Goal: Task Accomplishment & Management: Complete application form

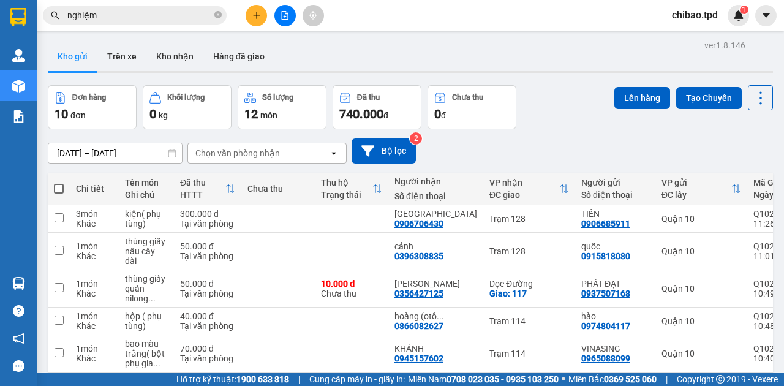
click at [58, 189] on span at bounding box center [59, 189] width 10 height 10
click at [59, 182] on input "checkbox" at bounding box center [59, 182] width 0 height 0
checkbox input "true"
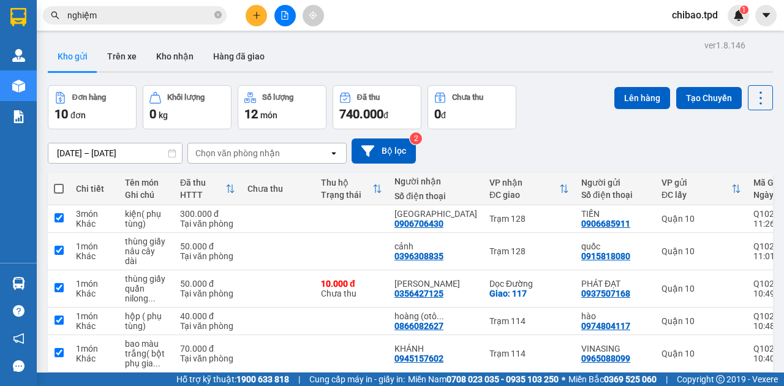
checkbox input "true"
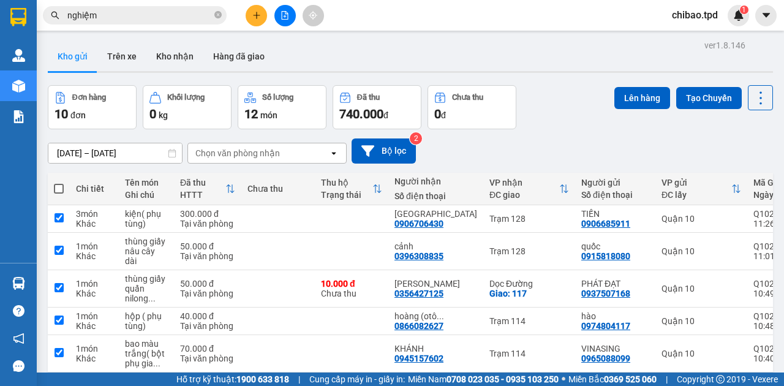
checkbox input "true"
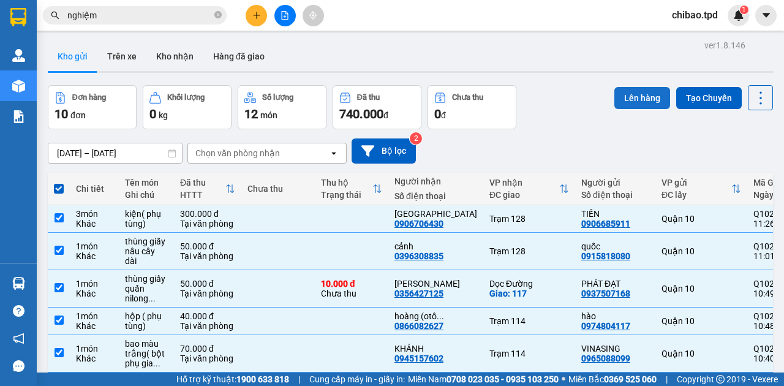
click at [627, 107] on button "Lên hàng" at bounding box center [642, 98] width 56 height 22
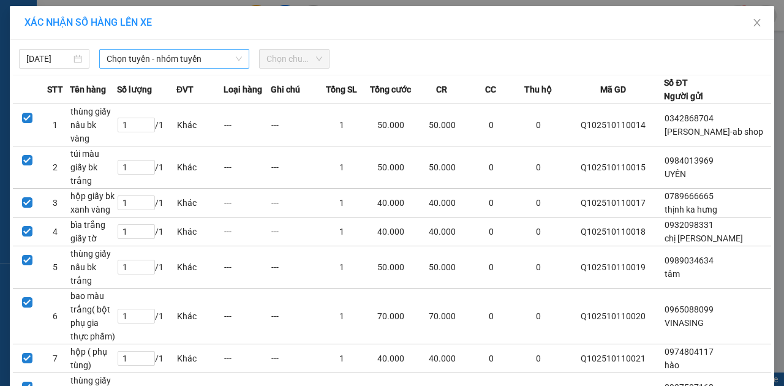
click at [174, 50] on span "Chọn tuyến - nhóm tuyến" at bounding box center [174, 59] width 135 height 18
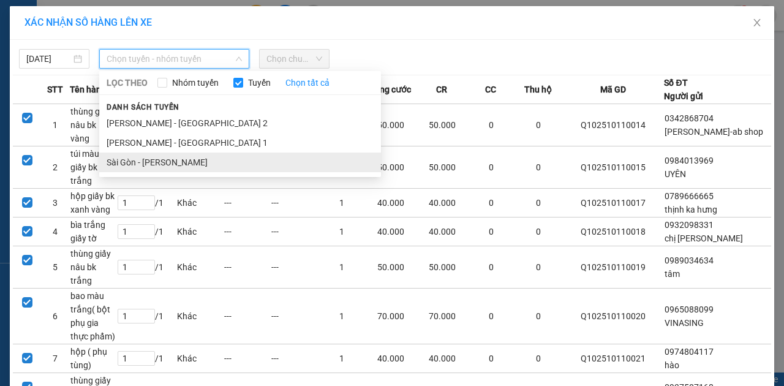
click at [176, 164] on li "Sài Gòn - [PERSON_NAME]" at bounding box center [240, 162] width 282 height 20
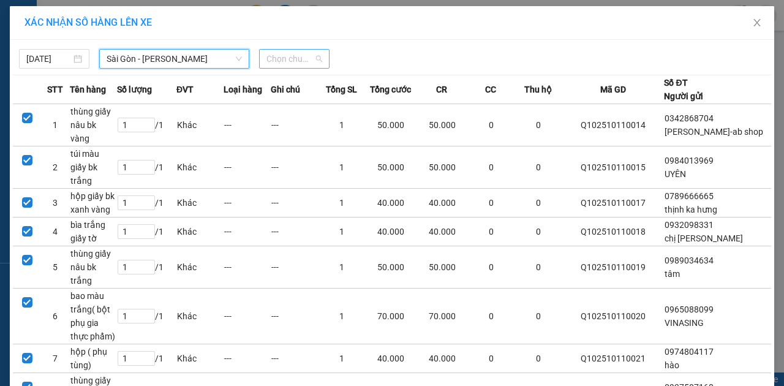
click at [280, 60] on span "Chọn chuyến" at bounding box center [294, 59] width 56 height 18
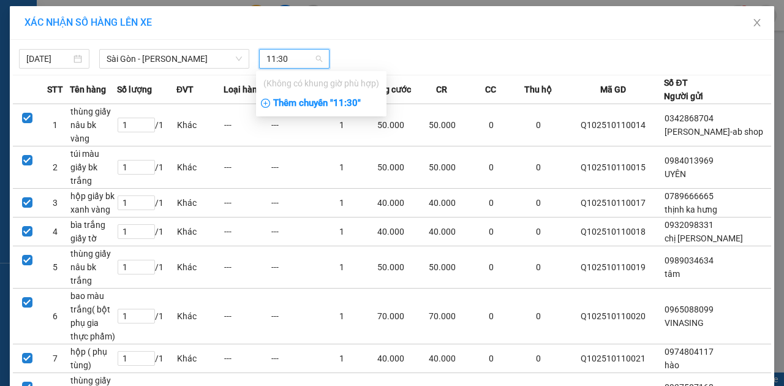
type input "11:30"
click at [318, 104] on div "Thêm chuyến " 11:30 "" at bounding box center [321, 103] width 130 height 21
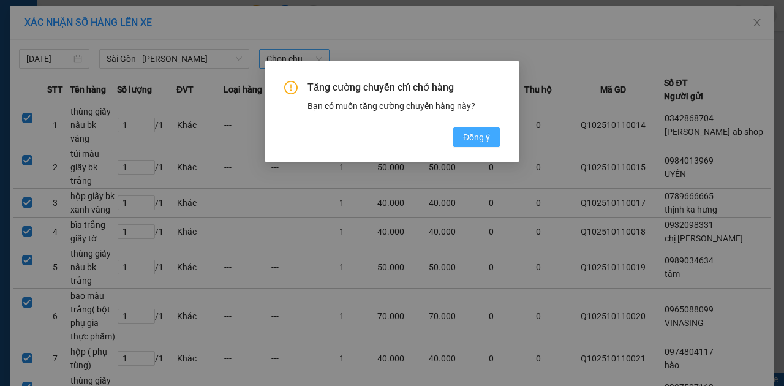
click at [483, 129] on button "Đồng ý" at bounding box center [476, 137] width 47 height 20
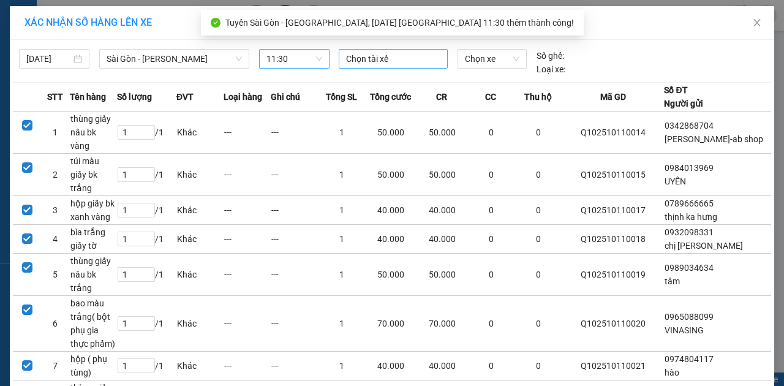
click at [394, 53] on div at bounding box center [393, 58] width 103 height 15
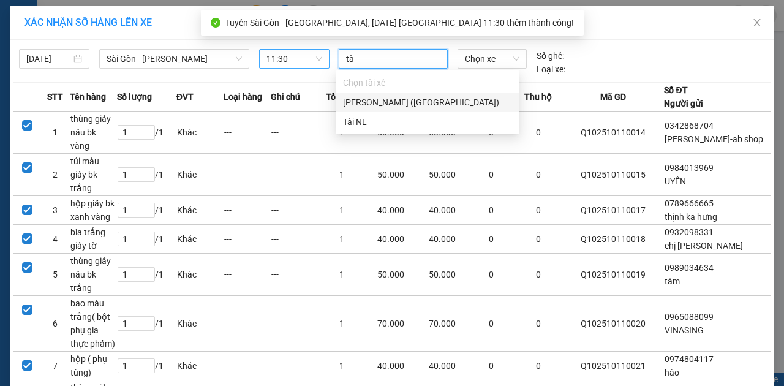
type input "tài"
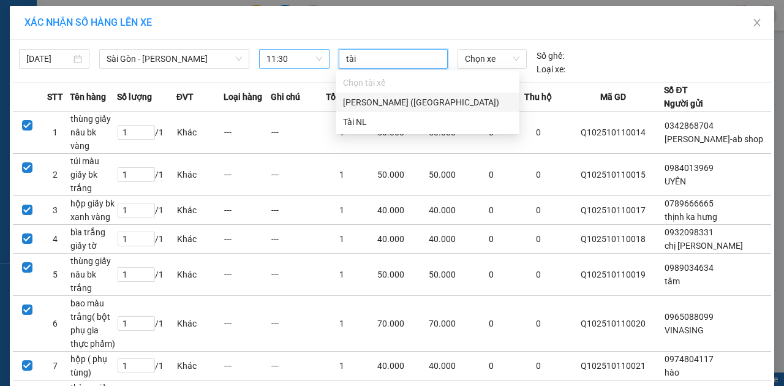
click at [384, 108] on div "Vương Trí Tài (Phú Hoà)" at bounding box center [427, 102] width 169 height 13
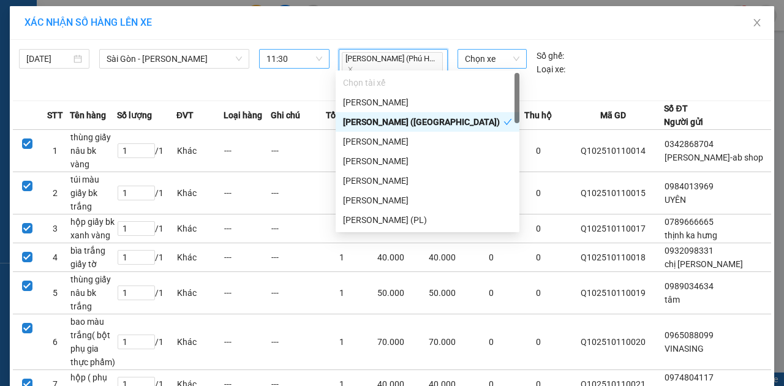
click at [479, 58] on span "Chọn xe" at bounding box center [492, 59] width 54 height 18
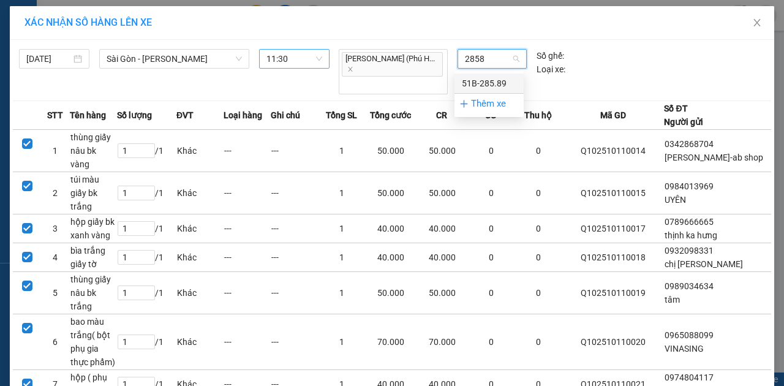
type input "28589"
click at [470, 87] on div "51B-285.89" at bounding box center [489, 83] width 54 height 13
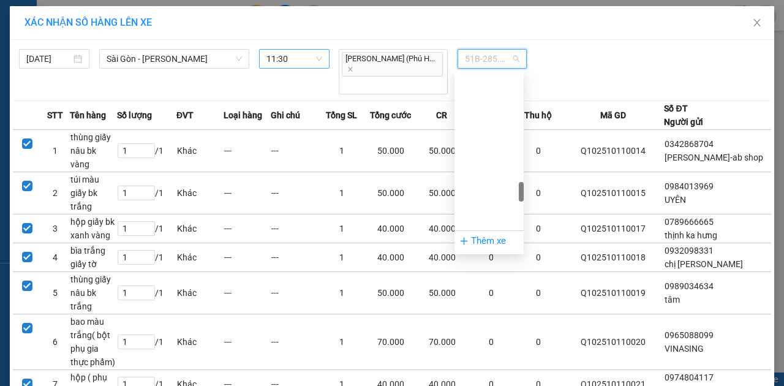
click at [489, 55] on span "51B-285.89" at bounding box center [492, 59] width 54 height 18
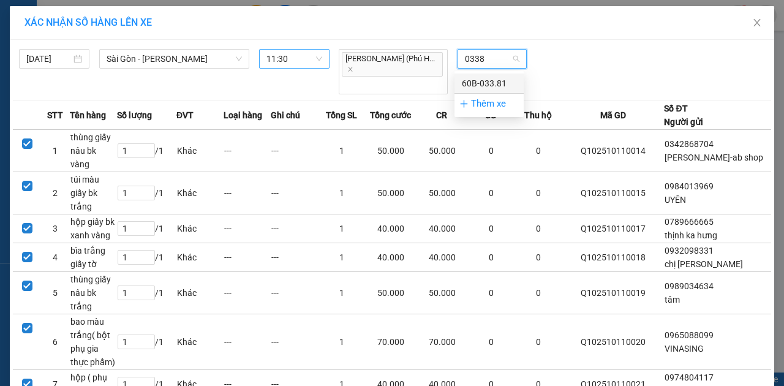
type input "03381"
click at [493, 83] on div "60B-033.81" at bounding box center [489, 83] width 54 height 13
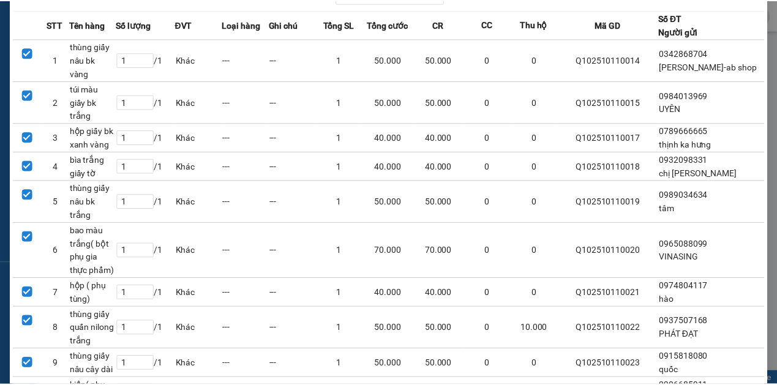
scroll to position [141, 0]
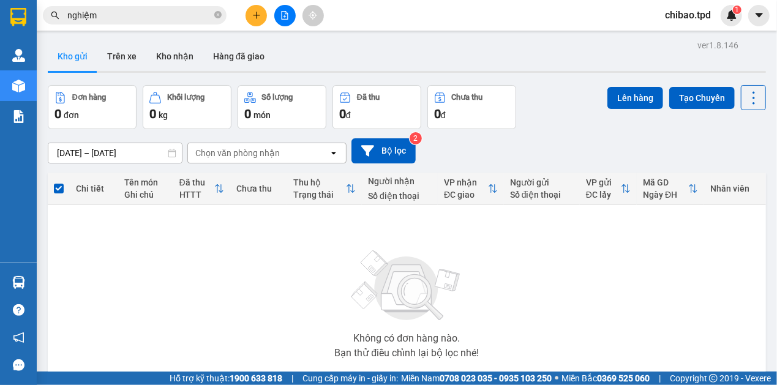
click at [255, 12] on icon "plus" at bounding box center [256, 15] width 9 height 9
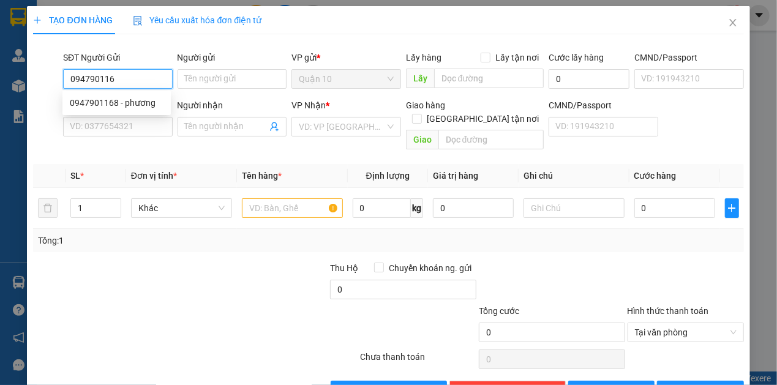
type input "0947901168"
click at [156, 100] on div "0947901168 - phương" at bounding box center [117, 102] width 94 height 13
type input "phương"
type input "09219710854"
type input "0919895655"
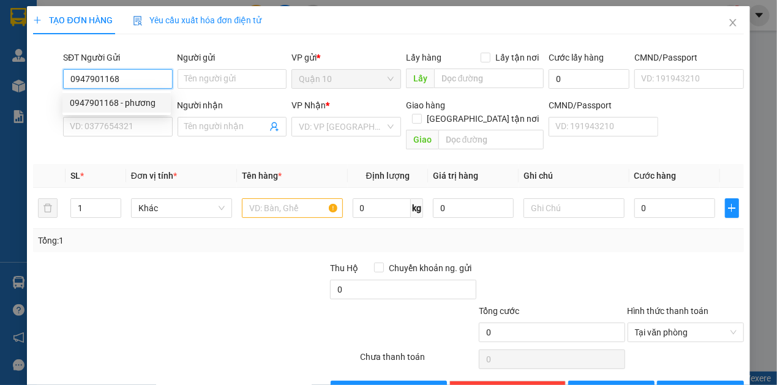
type input "SAM"
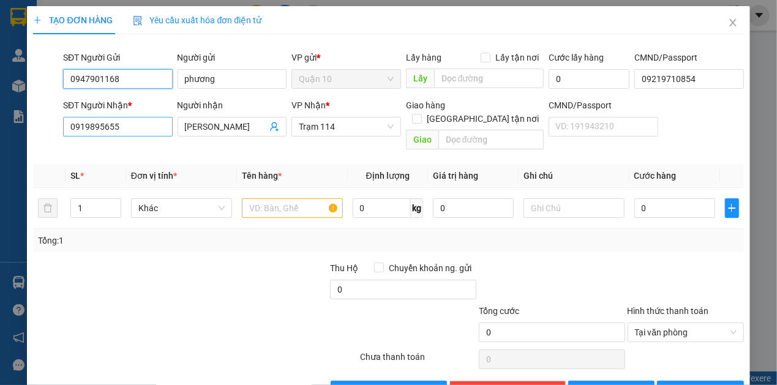
type input "0947901168"
click at [128, 131] on input "0919895655" at bounding box center [118, 127] width 110 height 20
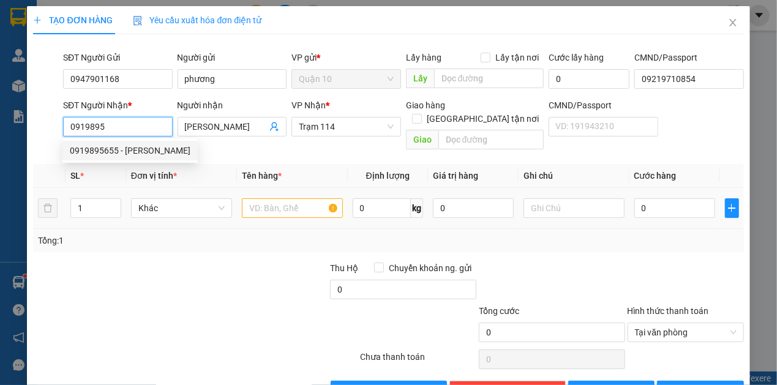
drag, startPoint x: 132, startPoint y: 144, endPoint x: 350, endPoint y: 180, distance: 220.3
click at [136, 138] on div "0919895655 0919895655 - SAM" at bounding box center [129, 150] width 135 height 24
type input "0919895"
drag, startPoint x: 271, startPoint y: 184, endPoint x: 271, endPoint y: 191, distance: 6.7
click at [271, 196] on div at bounding box center [292, 208] width 101 height 24
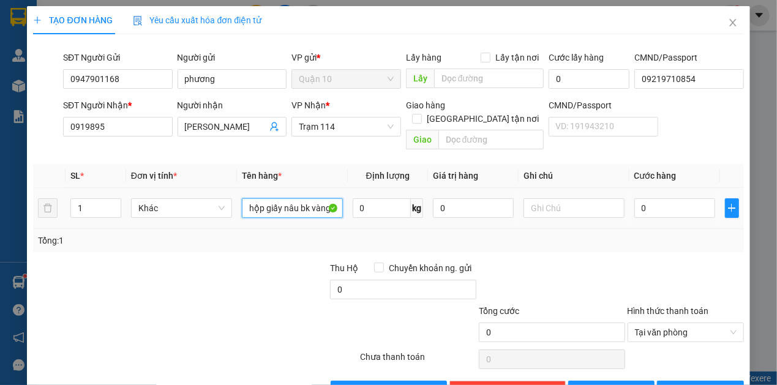
type input "hộp giấy nâu bk vàng"
type input "2.000.000"
type input "4"
type input "40"
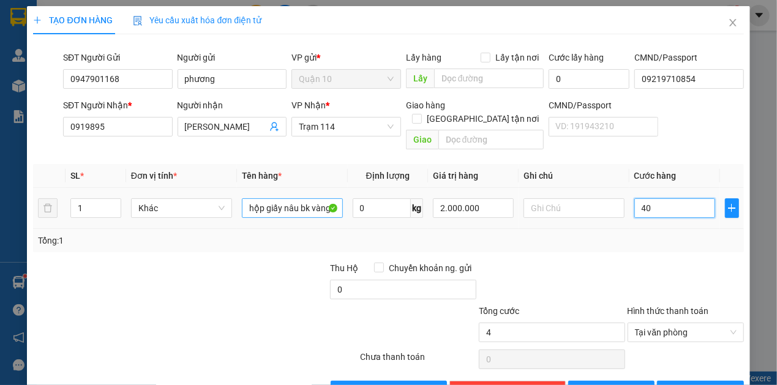
type input "40"
type input "40.000"
click at [510, 282] on div at bounding box center [552, 282] width 149 height 43
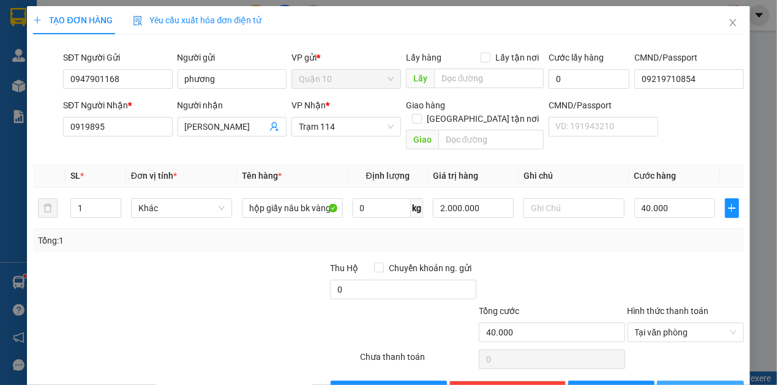
click at [682, 381] on button "[PERSON_NAME] và In" at bounding box center [700, 391] width 87 height 20
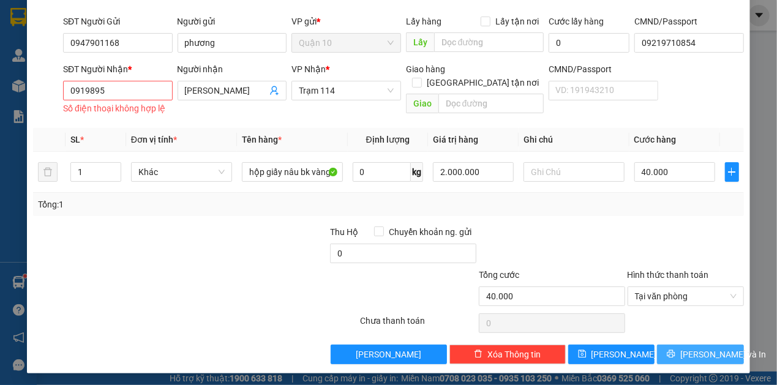
click at [659, 349] on button "[PERSON_NAME] và In" at bounding box center [700, 355] width 87 height 20
drag, startPoint x: 773, startPoint y: 347, endPoint x: 782, endPoint y: 405, distance: 59.0
drag, startPoint x: 782, startPoint y: 405, endPoint x: 587, endPoint y: 238, distance: 256.6
click at [587, 238] on div at bounding box center [552, 246] width 149 height 43
click at [688, 348] on span "[PERSON_NAME] và In" at bounding box center [723, 354] width 86 height 13
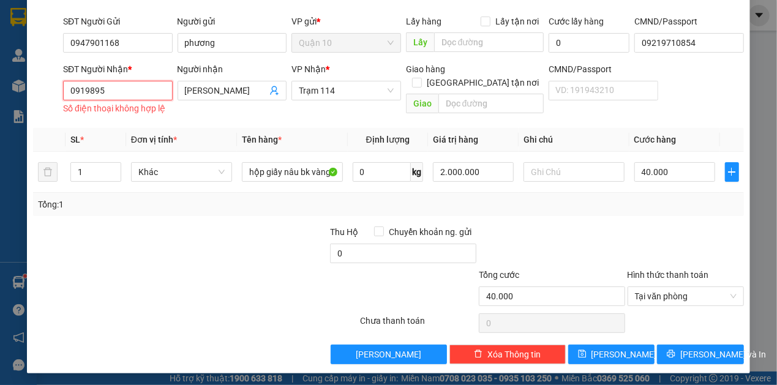
click at [144, 98] on input "0919895" at bounding box center [118, 91] width 110 height 20
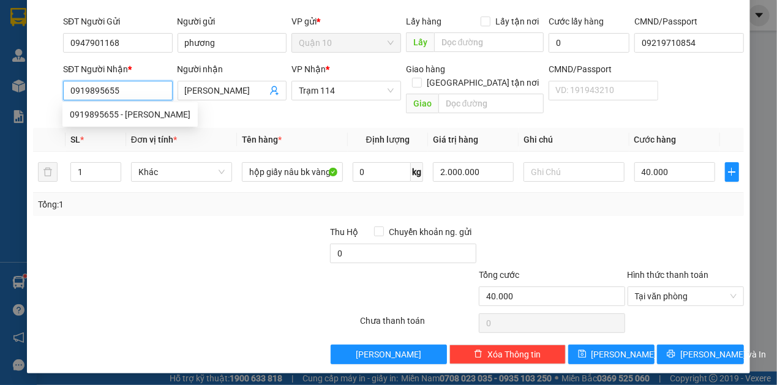
scroll to position [24, 0]
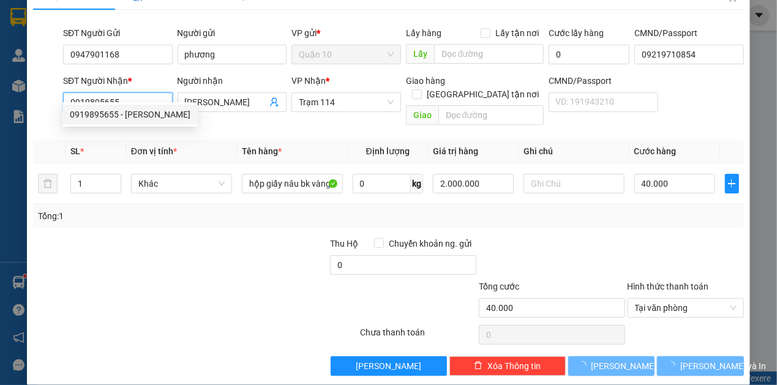
click at [163, 111] on div "0919895655 - SAM" at bounding box center [130, 114] width 121 height 13
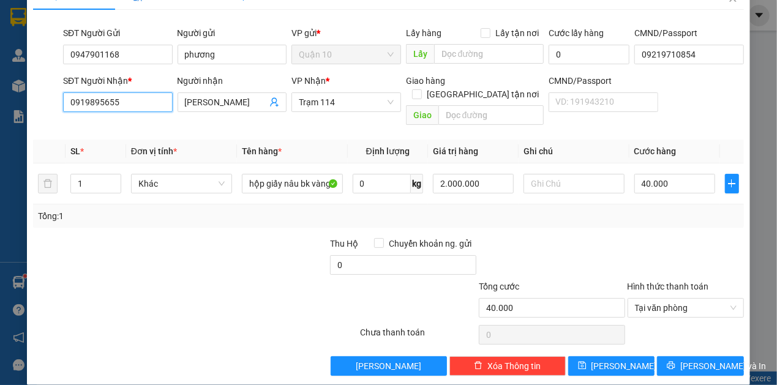
type input "0919895655"
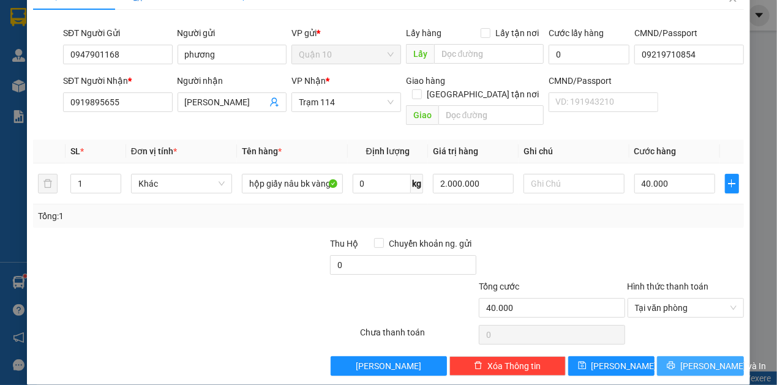
click at [673, 361] on icon "printer" at bounding box center [671, 365] width 9 height 9
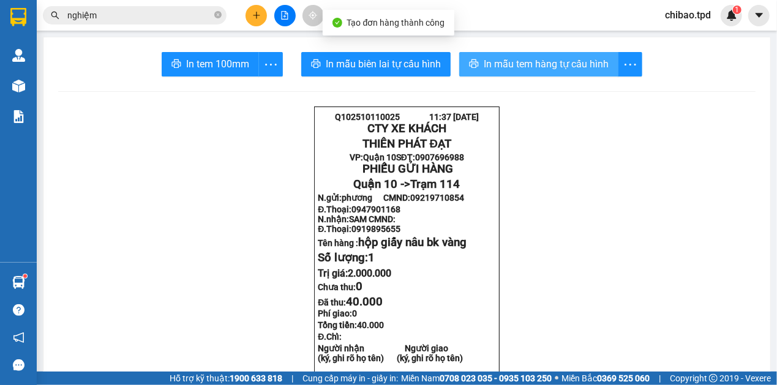
click at [522, 53] on button "In mẫu tem hàng tự cấu hình" at bounding box center [538, 64] width 159 height 24
click at [526, 62] on span "In mẫu tem hàng tự cấu hình" at bounding box center [546, 63] width 125 height 15
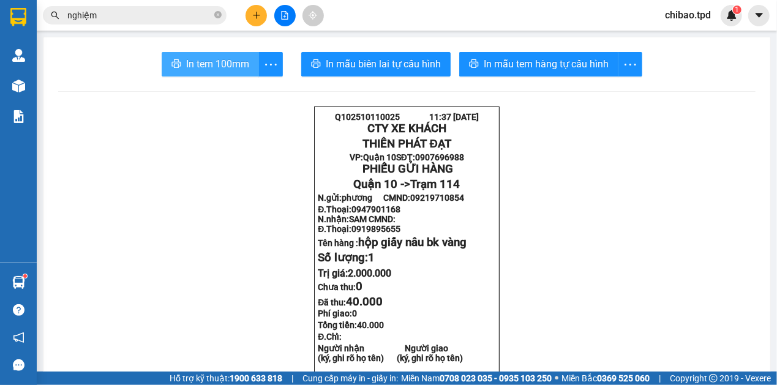
click at [221, 72] on button "In tem 100mm" at bounding box center [210, 64] width 97 height 24
click at [253, 22] on button at bounding box center [255, 15] width 21 height 21
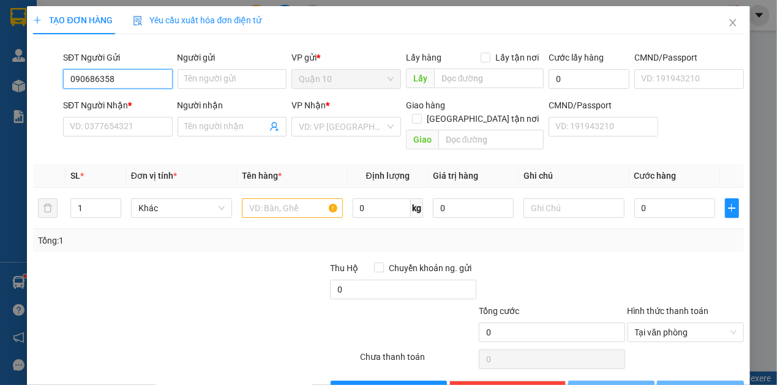
type input "0906863588"
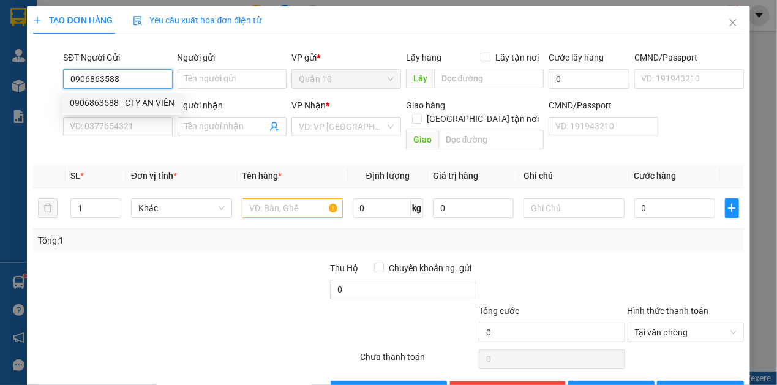
click at [119, 98] on div "0906863588 - CTY AN VIÊN" at bounding box center [122, 102] width 105 height 13
type input "CTY AN VIÊN"
type input "027071002804"
type input "0946668684"
type input "LÂM"
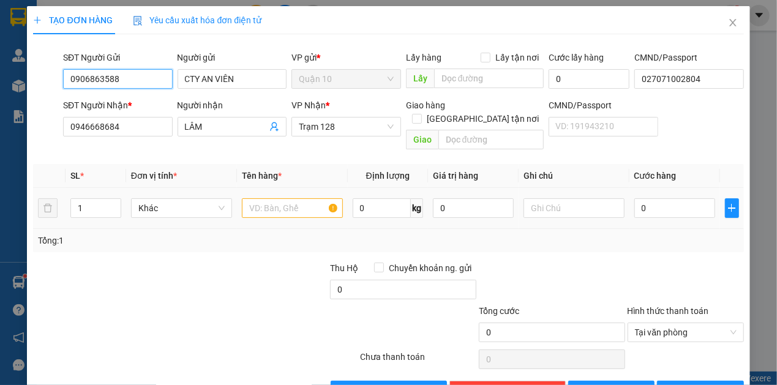
type input "0906863588"
click at [310, 198] on input "text" at bounding box center [292, 208] width 101 height 20
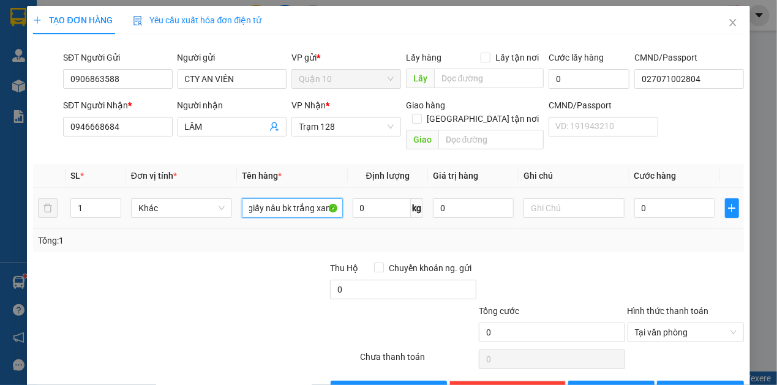
type input "thùng giấy nâu bk trắng xanh"
drag, startPoint x: 542, startPoint y: 354, endPoint x: 528, endPoint y: 375, distance: 25.6
drag, startPoint x: 528, startPoint y: 375, endPoint x: 669, endPoint y: 221, distance: 208.9
click at [669, 234] on div "Tổng: 1" at bounding box center [388, 240] width 700 height 13
click at [664, 198] on input "0" at bounding box center [674, 208] width 81 height 20
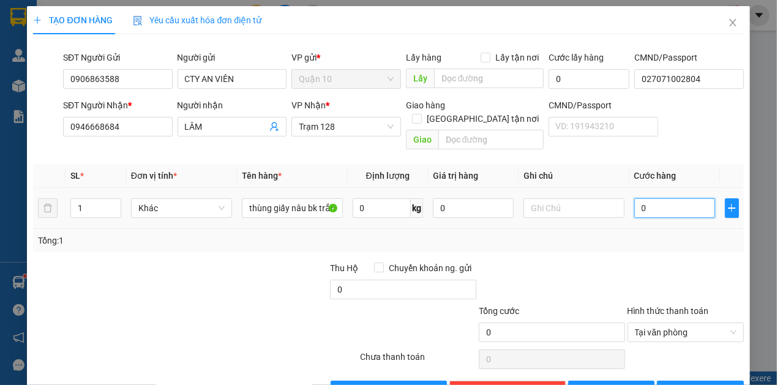
type input "6"
type input "60"
type input "60.000"
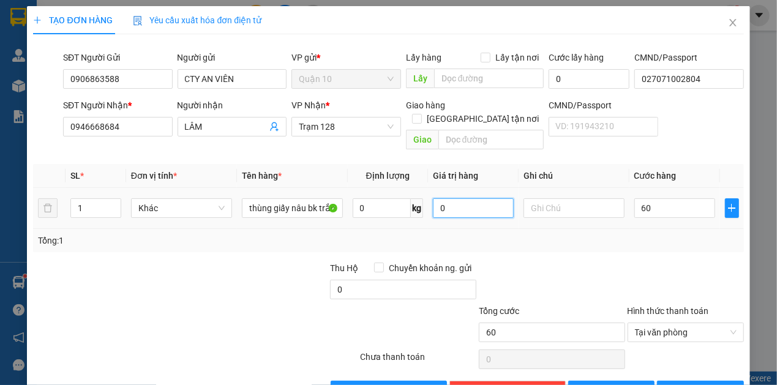
type input "60.000"
click at [486, 198] on input "0" at bounding box center [473, 208] width 81 height 20
type input "2.000.000"
click at [692, 381] on button "[PERSON_NAME] và In" at bounding box center [700, 391] width 87 height 20
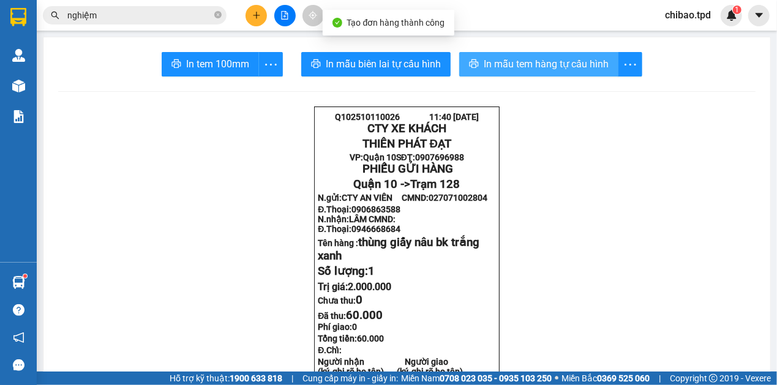
click at [515, 60] on span "In mẫu tem hàng tự cấu hình" at bounding box center [546, 63] width 125 height 15
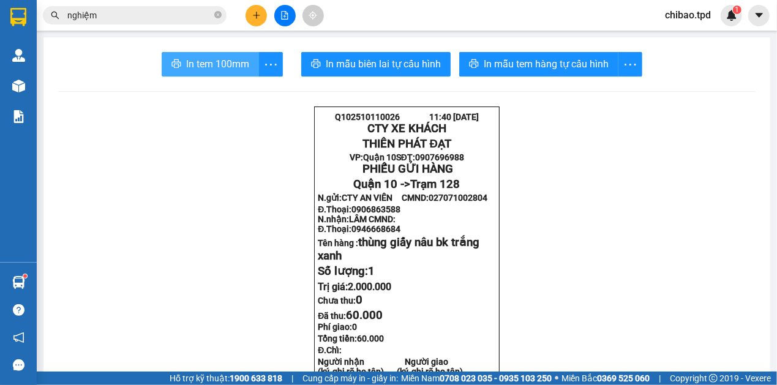
click at [242, 65] on span "In tem 100mm" at bounding box center [217, 63] width 63 height 15
click at [255, 18] on icon "plus" at bounding box center [256, 15] width 9 height 9
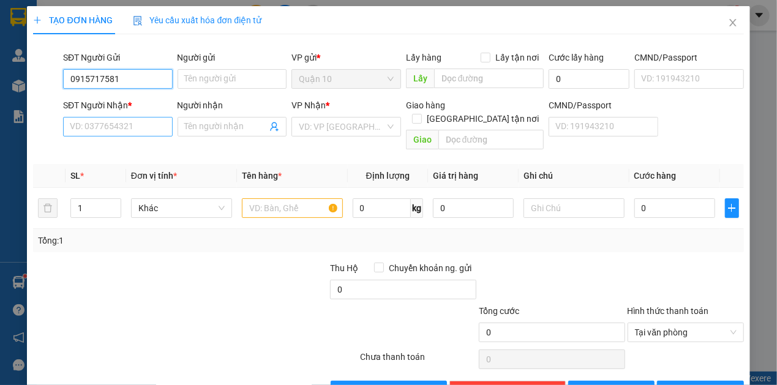
type input "0915717581"
click at [121, 123] on input "SĐT Người Nhận *" at bounding box center [118, 127] width 110 height 20
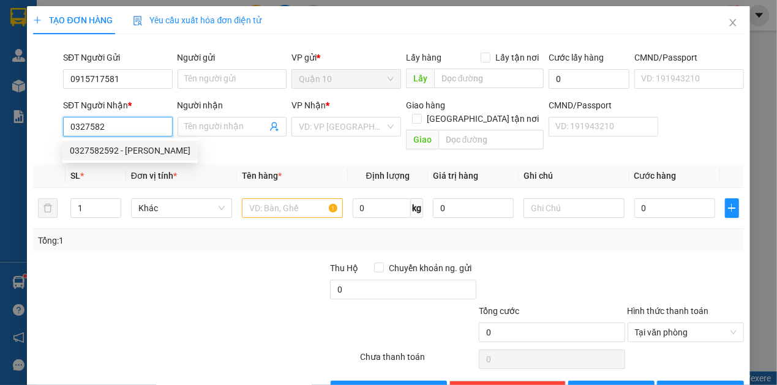
click at [126, 157] on div "0327582592 - bảo vy" at bounding box center [130, 150] width 121 height 13
type input "0327582592"
type input "bảo vy"
type input "km 109"
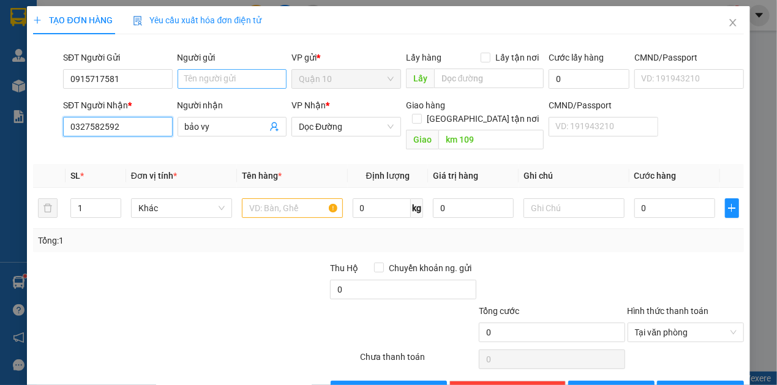
type input "0327582592"
click at [208, 70] on input "Người gửi" at bounding box center [233, 79] width 110 height 20
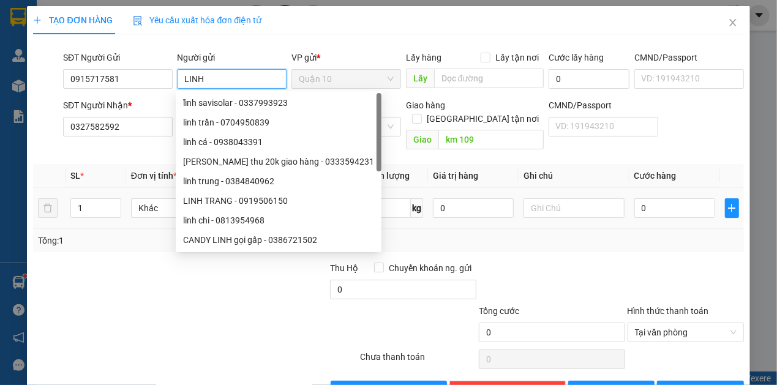
type input "LINH"
click at [651, 206] on div "0" at bounding box center [674, 208] width 81 height 24
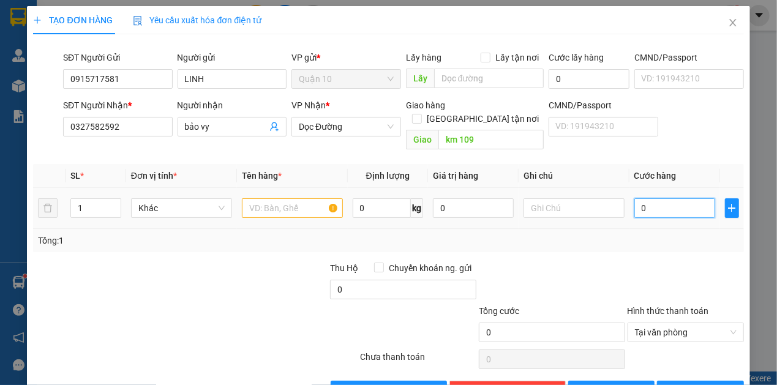
click at [654, 203] on input "0" at bounding box center [674, 208] width 81 height 20
type input "5"
type input "50"
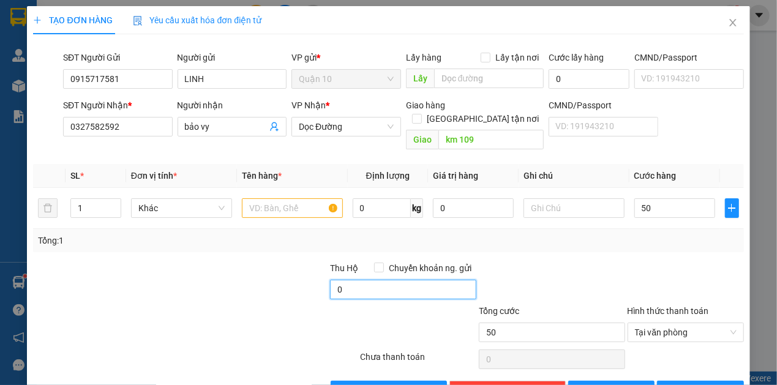
click at [366, 282] on input "0" at bounding box center [403, 290] width 146 height 20
type input "50.000"
type input "10.000"
click at [246, 311] on div at bounding box center [299, 325] width 119 height 43
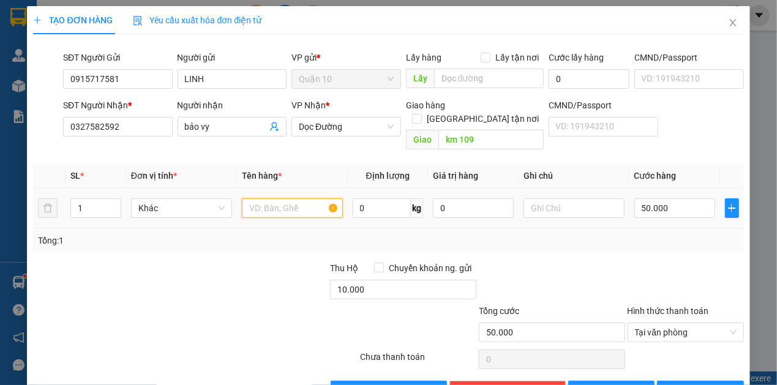
click at [263, 201] on input "text" at bounding box center [292, 208] width 101 height 20
type input "KIỆN HỒNG HOA TƯƠI"
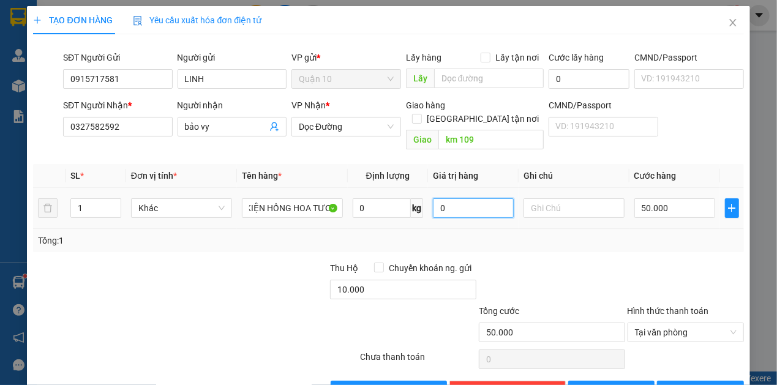
click at [446, 198] on input "0" at bounding box center [473, 208] width 81 height 20
type input "1.000.000"
click at [706, 384] on span "[PERSON_NAME] và In" at bounding box center [723, 390] width 86 height 13
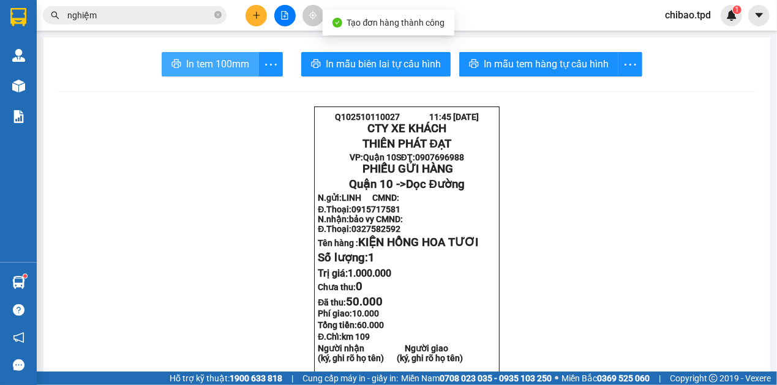
click at [223, 65] on span "In tem 100mm" at bounding box center [217, 63] width 63 height 15
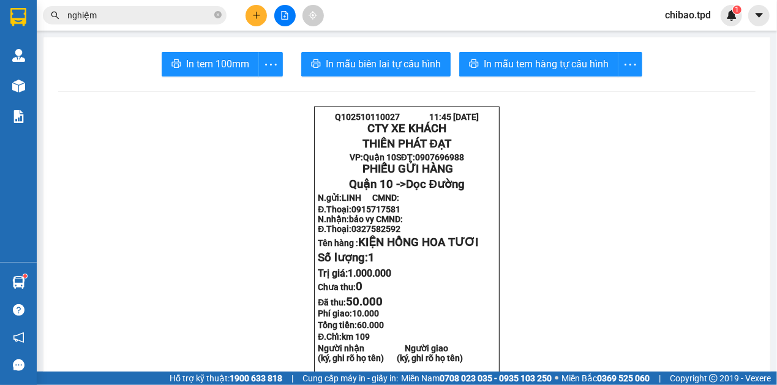
click at [241, 12] on div at bounding box center [285, 15] width 92 height 21
click at [253, 17] on icon "plus" at bounding box center [256, 15] width 9 height 9
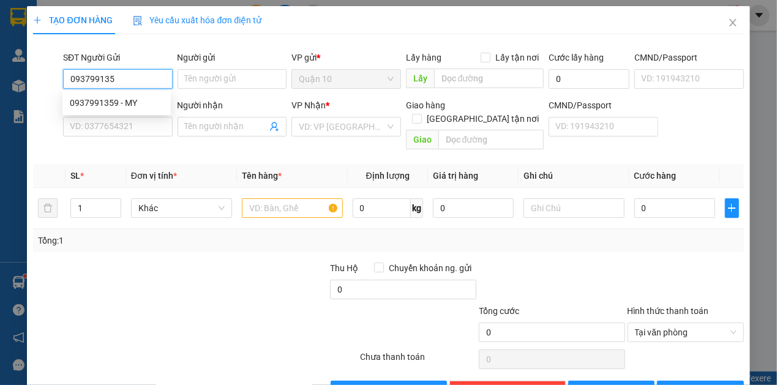
type input "0937991359"
click at [147, 95] on div "0937991359 - MY" at bounding box center [116, 103] width 108 height 20
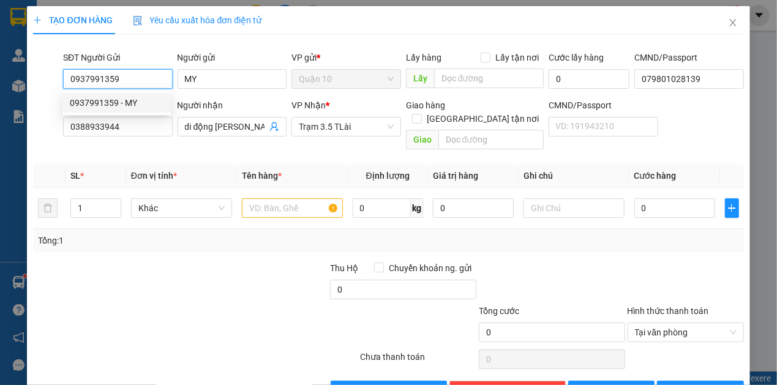
type input "MY"
type input "079801028139"
type input "0388933944"
type input "di động Thu Minh"
type input "0937991359"
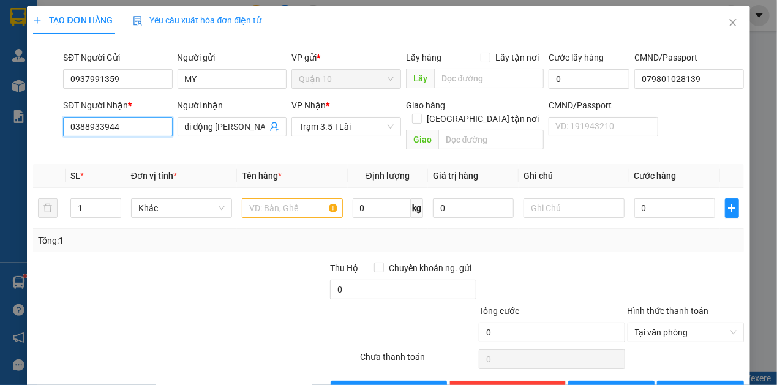
click at [138, 121] on input "0388933944" at bounding box center [118, 127] width 110 height 20
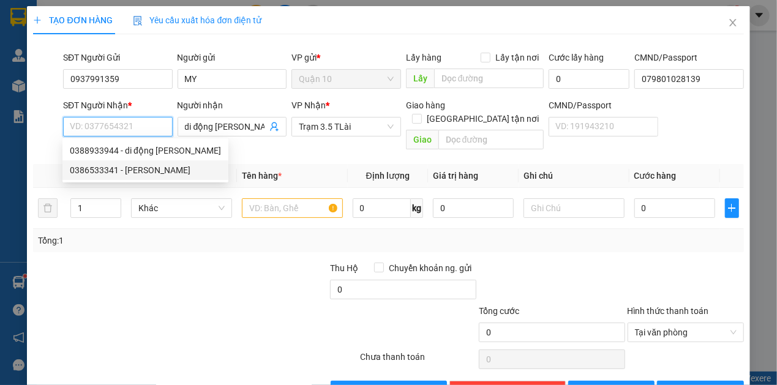
drag, startPoint x: 110, startPoint y: 165, endPoint x: 154, endPoint y: 238, distance: 84.9
click at [110, 165] on div "0386533341 - BẢO ngọc" at bounding box center [145, 169] width 151 height 13
type input "0386533341"
type input "BẢO ngọc"
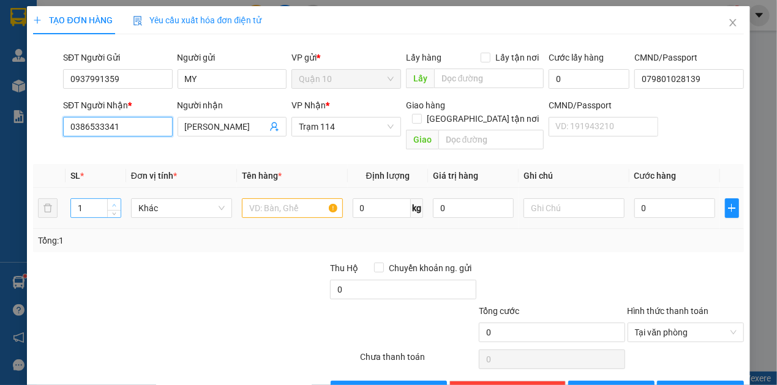
type input "0386533341"
type input "2"
click at [111, 201] on span "up" at bounding box center [114, 204] width 7 height 7
click at [651, 201] on input "0" at bounding box center [674, 208] width 81 height 20
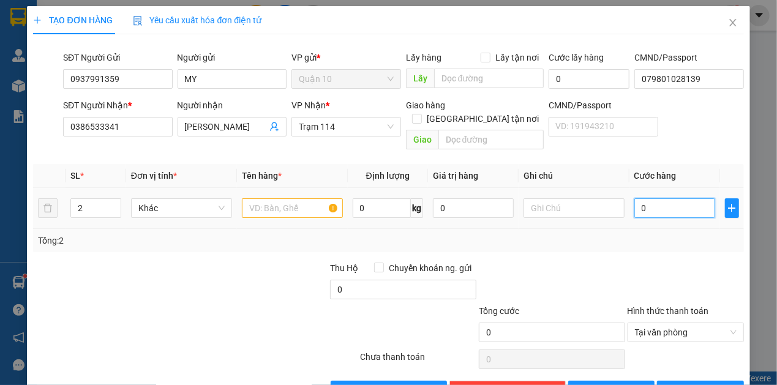
type input "1"
type input "14"
type input "140"
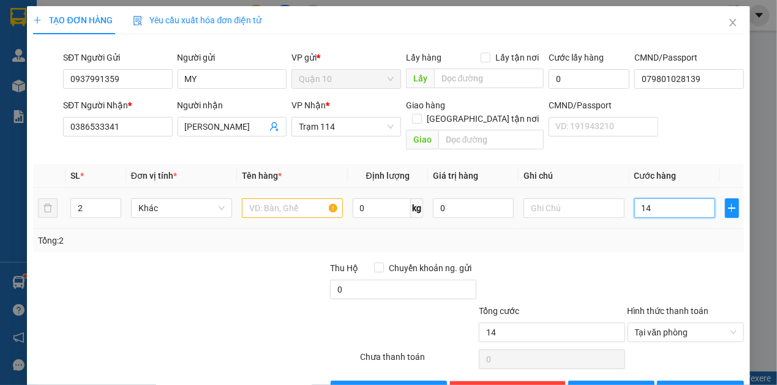
type input "140"
type input "140.000"
click at [652, 204] on div "140.000" at bounding box center [674, 208] width 81 height 24
click at [296, 198] on input "text" at bounding box center [292, 208] width 101 height 20
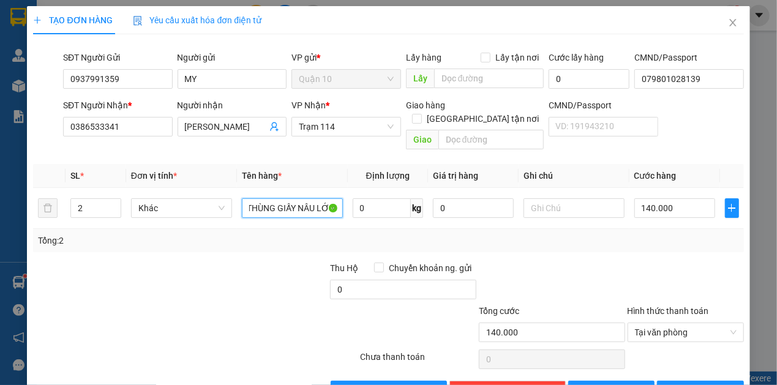
scroll to position [0, 5]
type input "THÙNG GIẤY NÂU LỚN"
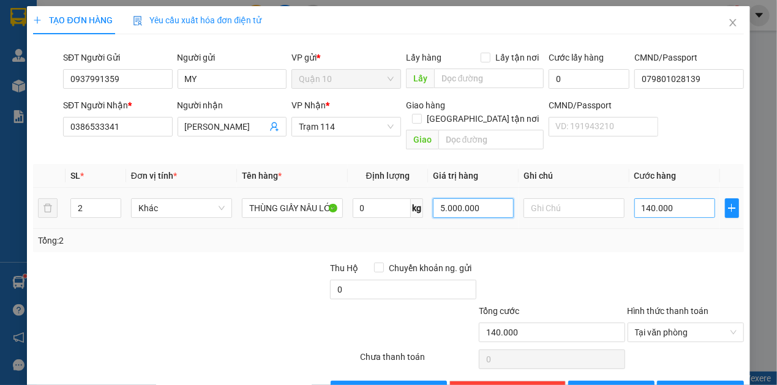
type input "5.000.000"
click at [678, 198] on input "140.000" at bounding box center [674, 208] width 81 height 20
type input "1"
type input "15"
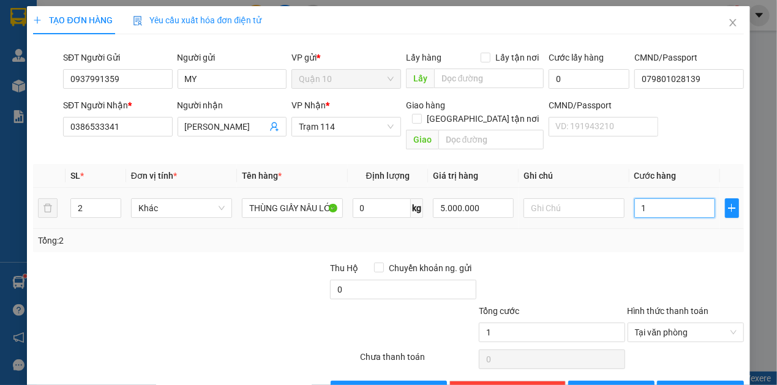
type input "15"
type input "150"
type input "150.000"
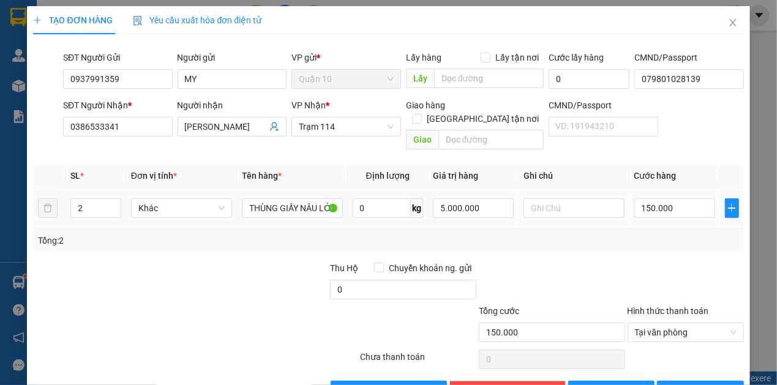
click at [650, 211] on td "150.000" at bounding box center [674, 208] width 91 height 41
click at [720, 381] on button "[PERSON_NAME] và In" at bounding box center [700, 391] width 87 height 20
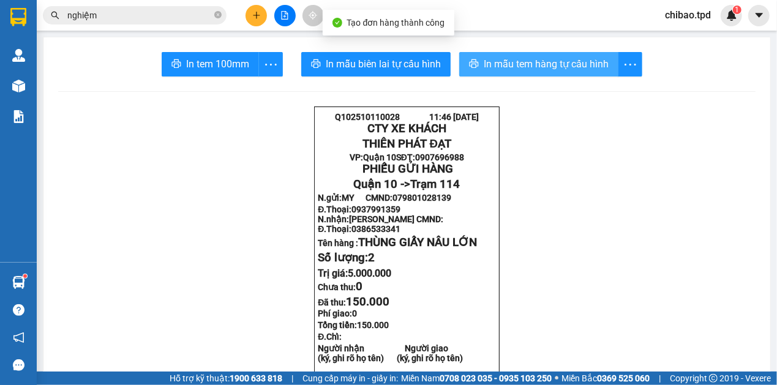
click at [550, 58] on span "In mẫu tem hàng tự cấu hình" at bounding box center [546, 63] width 125 height 15
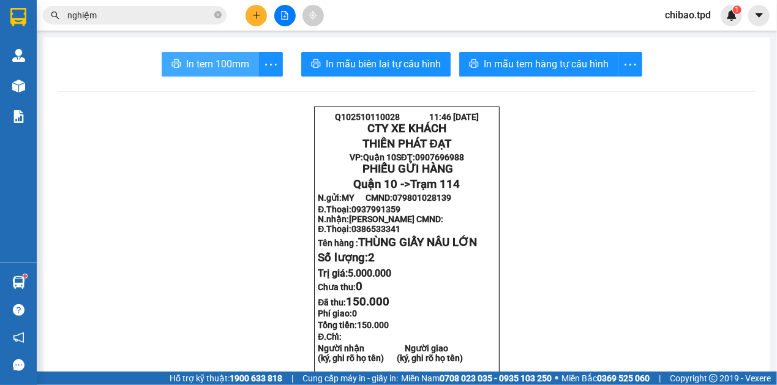
drag, startPoint x: 209, startPoint y: 69, endPoint x: 212, endPoint y: 109, distance: 40.5
click at [210, 69] on span "In tem 100mm" at bounding box center [217, 63] width 63 height 15
click at [175, 69] on icon "printer" at bounding box center [176, 64] width 10 height 10
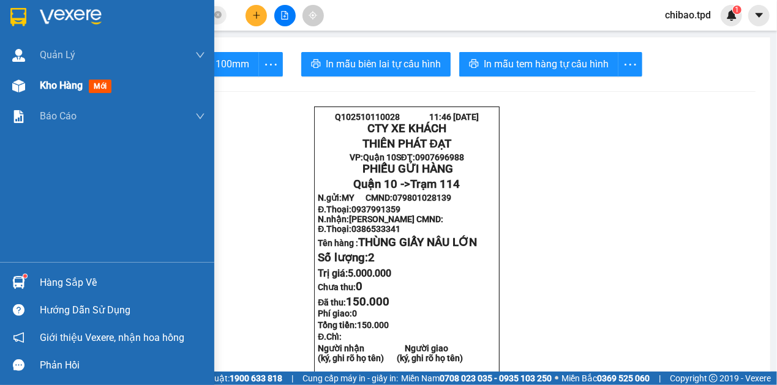
click at [75, 80] on span "Kho hàng" at bounding box center [61, 86] width 43 height 12
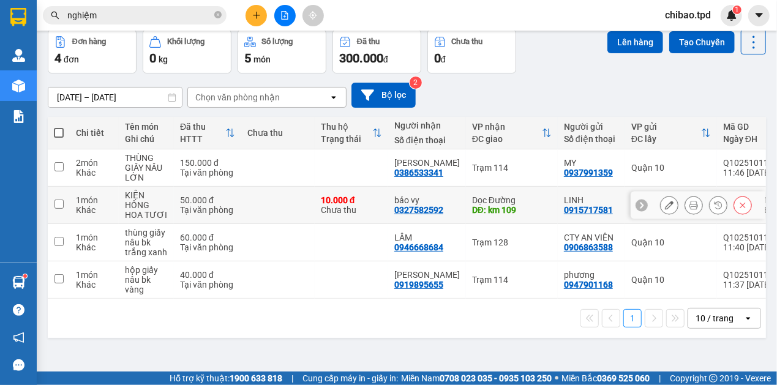
scroll to position [56, 0]
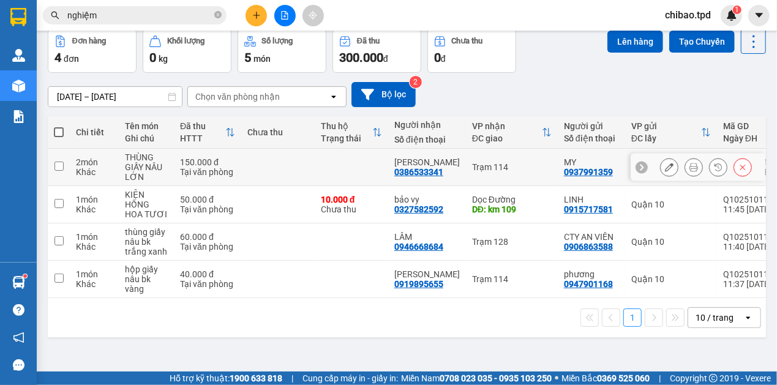
click at [294, 165] on td at bounding box center [277, 167] width 73 height 37
checkbox input "true"
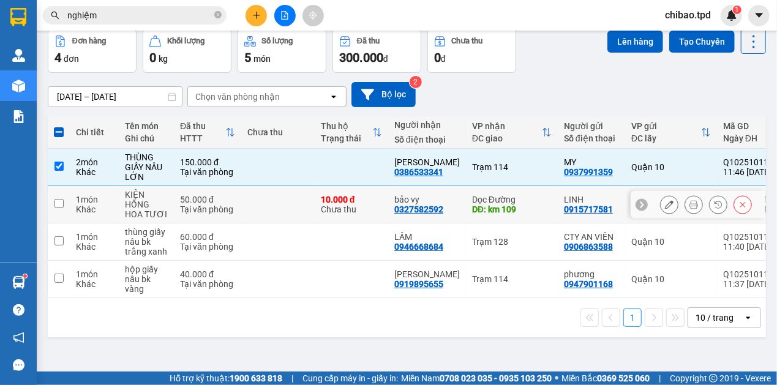
drag, startPoint x: 304, startPoint y: 187, endPoint x: 307, endPoint y: 252, distance: 65.0
click at [304, 187] on td at bounding box center [277, 204] width 73 height 37
checkbox input "true"
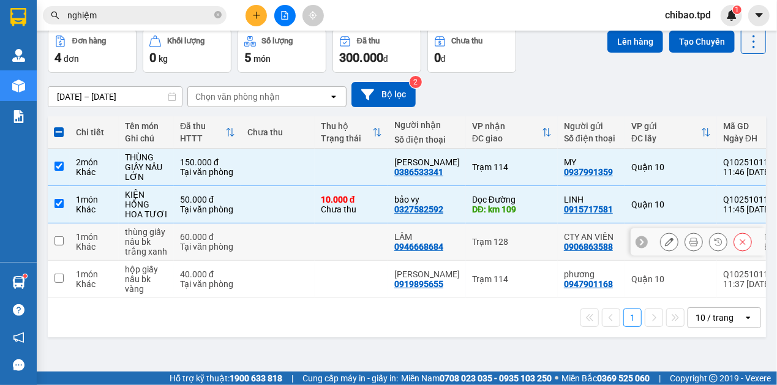
drag, startPoint x: 312, startPoint y: 242, endPoint x: 313, endPoint y: 267, distance: 25.1
click at [313, 241] on td at bounding box center [277, 241] width 73 height 37
checkbox input "true"
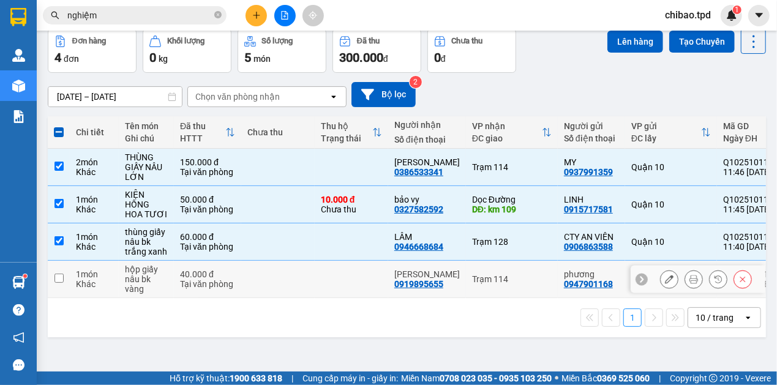
click at [311, 279] on td at bounding box center [277, 279] width 73 height 37
checkbox input "true"
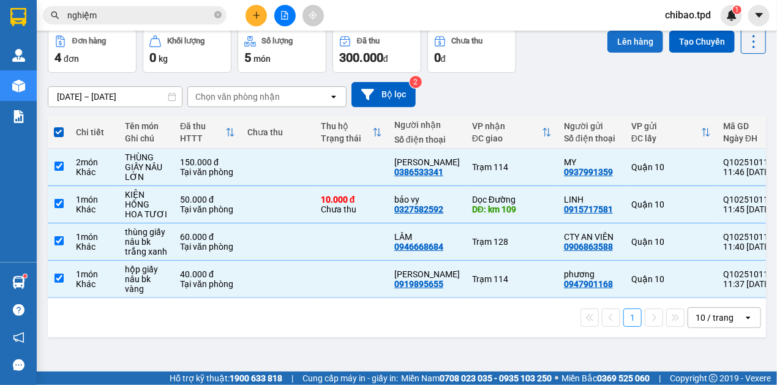
click at [614, 43] on button "Lên hàng" at bounding box center [635, 42] width 56 height 22
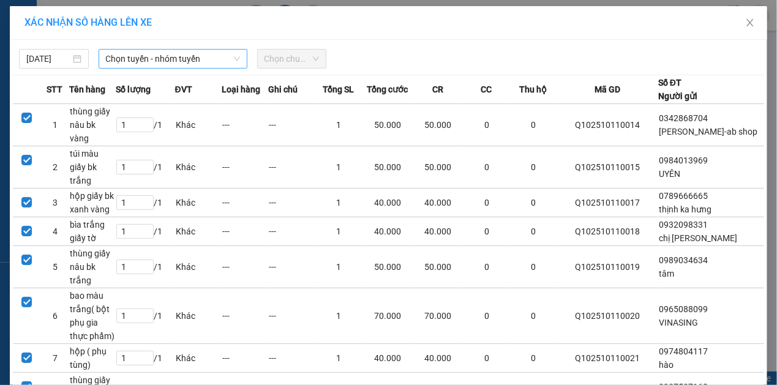
click at [219, 60] on span "Chọn tuyến - nhóm tuyến" at bounding box center [173, 59] width 134 height 18
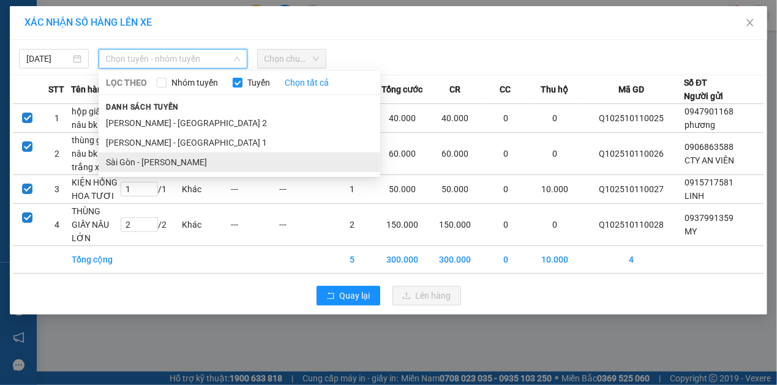
click at [190, 164] on li "Sài Gòn - Phương Lâm" at bounding box center [240, 162] width 282 height 20
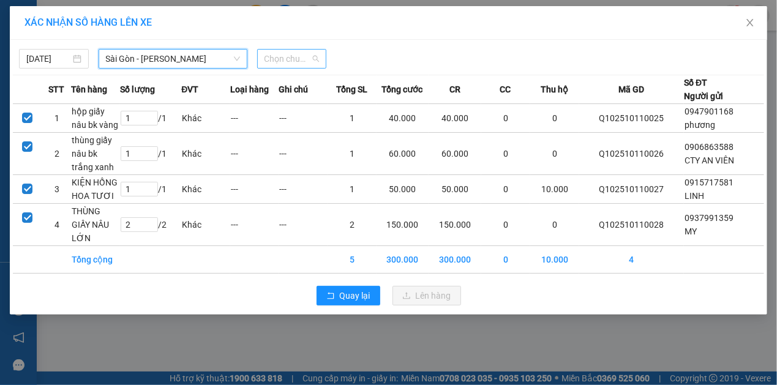
click at [288, 62] on span "Chọn chuyến" at bounding box center [291, 59] width 55 height 18
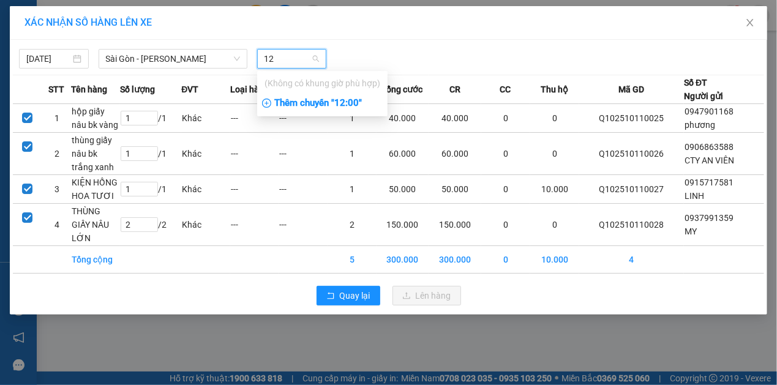
type input "12"
click at [298, 103] on div "Thêm chuyến " 12:00 "" at bounding box center [322, 103] width 130 height 21
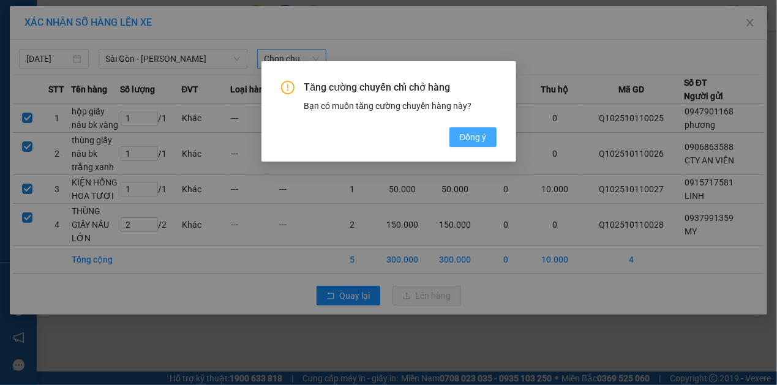
click at [462, 138] on span "Đồng ý" at bounding box center [472, 136] width 27 height 13
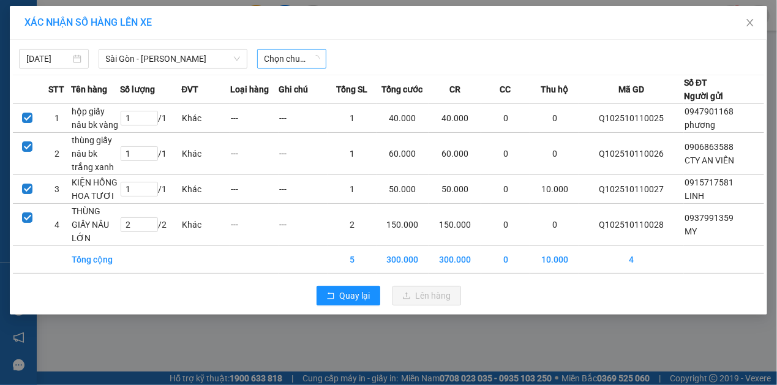
click at [315, 51] on span "Chọn chuyến" at bounding box center [291, 59] width 55 height 18
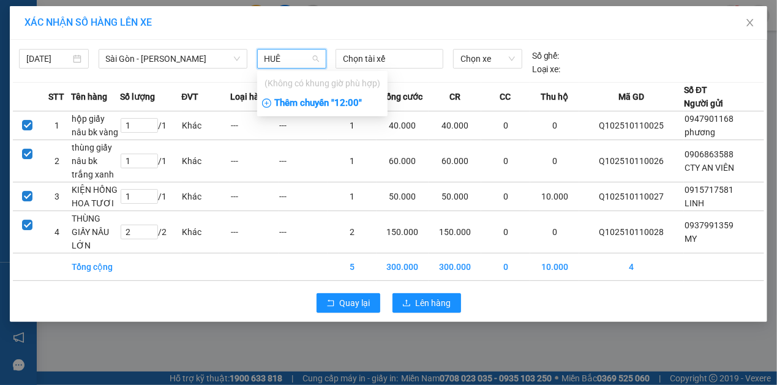
type input "HUÊ"
click at [337, 98] on div "Thêm chuyến " 12:00 "" at bounding box center [322, 103] width 130 height 21
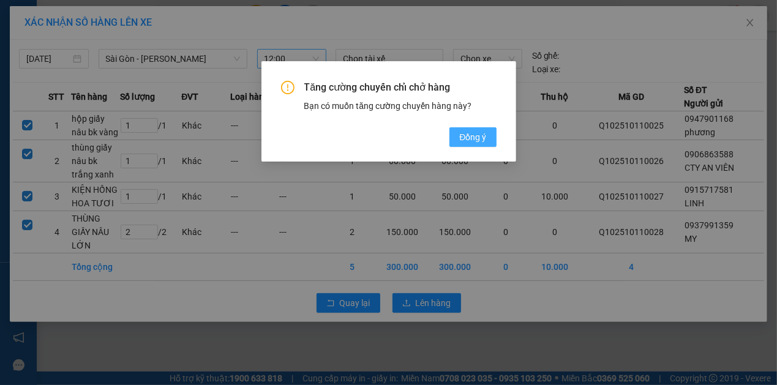
click at [484, 129] on button "Đồng ý" at bounding box center [472, 137] width 47 height 20
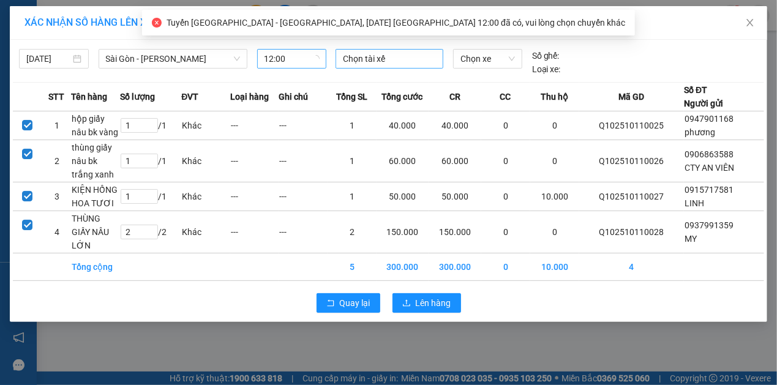
click at [395, 53] on div at bounding box center [390, 58] width 102 height 15
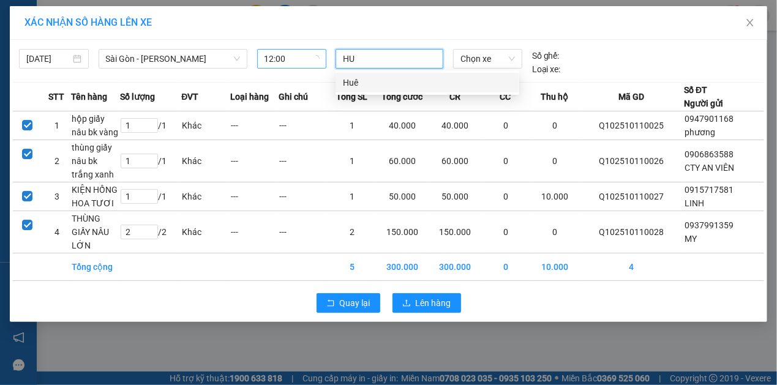
type input "HUÊ"
click at [386, 86] on div "Huê" at bounding box center [427, 82] width 169 height 13
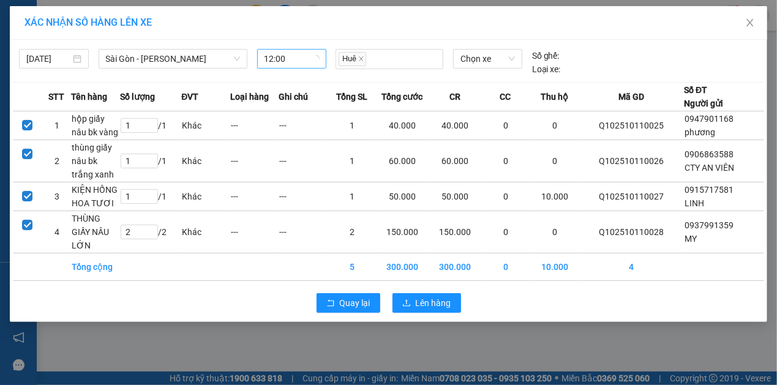
click at [483, 72] on body "Kết quả tìm kiếm ( 69 ) Bộ lọc Mã ĐH Trạng thái Món hàng Thu hộ Tổng cước Chưa …" at bounding box center [388, 192] width 777 height 385
click at [489, 63] on span "Chọn xe" at bounding box center [487, 59] width 54 height 18
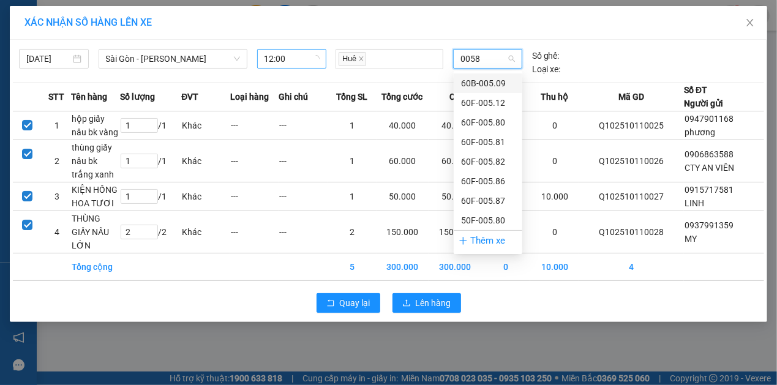
type input "00587"
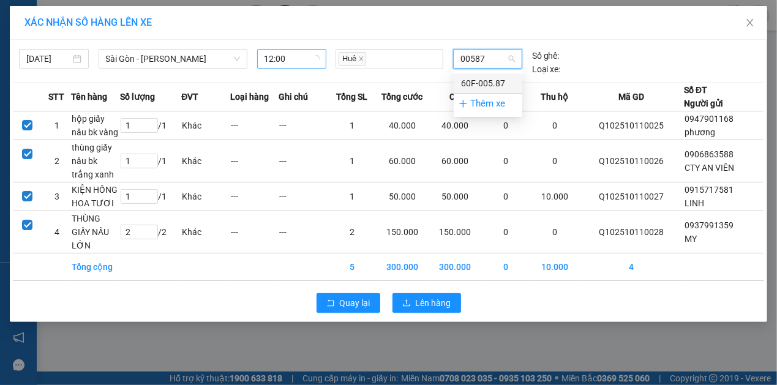
click at [485, 82] on div "60F-005.87" at bounding box center [488, 83] width 54 height 13
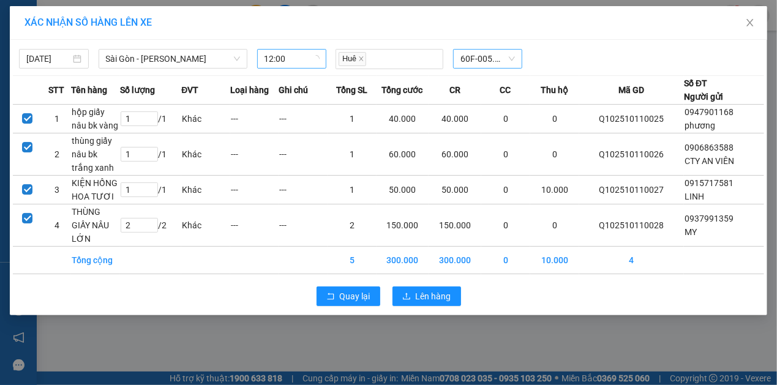
click at [428, 282] on div "Quay lại Lên hàng" at bounding box center [388, 296] width 751 height 32
click at [455, 305] on div "Quay lại Lên hàng" at bounding box center [388, 296] width 751 height 32
click at [427, 296] on span "Lên hàng" at bounding box center [434, 296] width 36 height 13
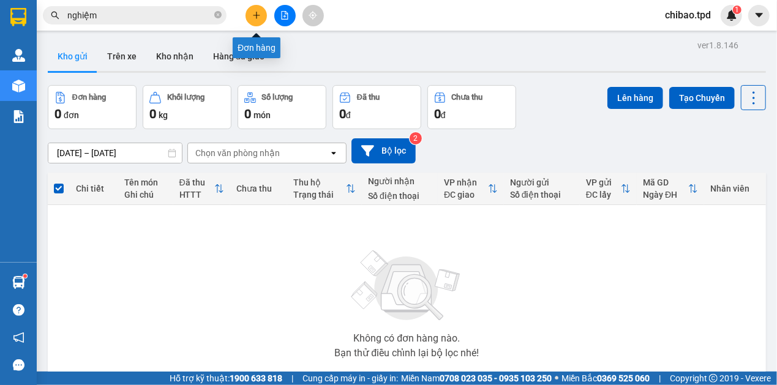
click at [260, 16] on icon "plus" at bounding box center [256, 15] width 9 height 9
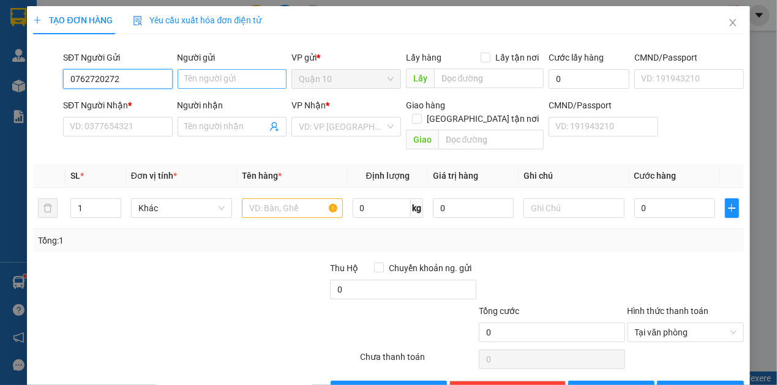
type input "0762720272"
click at [235, 78] on input "Người gửi" at bounding box center [233, 79] width 110 height 20
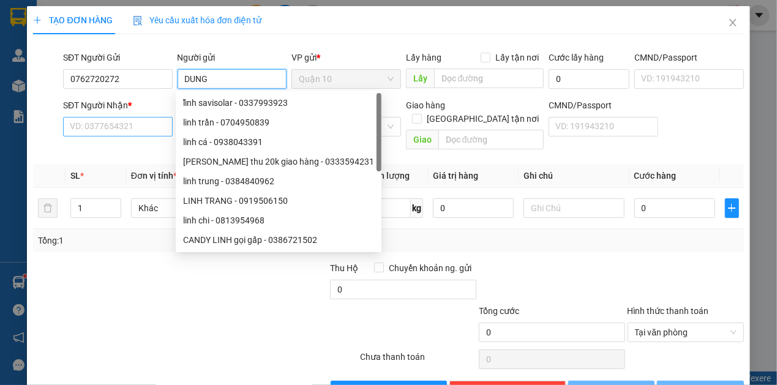
type input "DUNG"
drag, startPoint x: 97, startPoint y: 129, endPoint x: 116, endPoint y: 138, distance: 21.4
click at [98, 129] on input "SĐT Người Nhận *" at bounding box center [118, 127] width 110 height 20
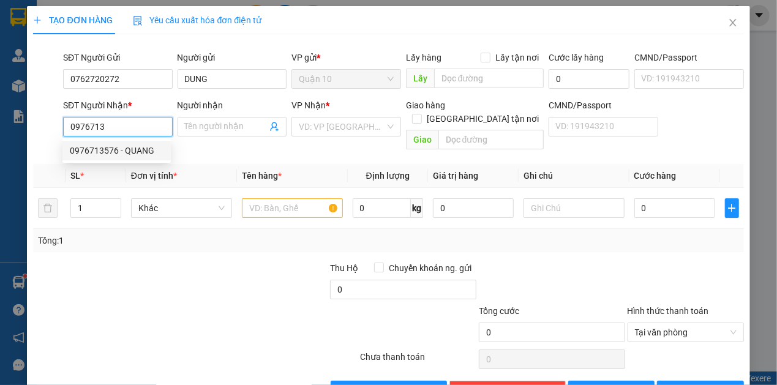
click at [124, 150] on div "0976713576 - QUANG" at bounding box center [117, 150] width 94 height 13
type input "0976713576"
type input "QUANG"
type input "0976713576"
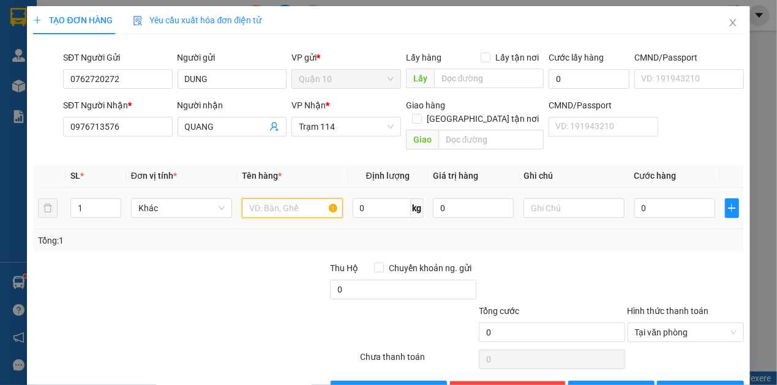
click at [301, 198] on input "text" at bounding box center [292, 208] width 101 height 20
type input "BỌC MÀU TRẮNG BK ĐỎ"
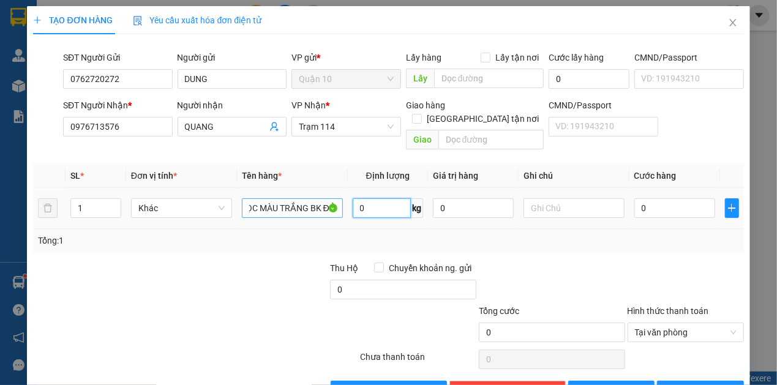
scroll to position [0, 0]
type input "5"
type input "50"
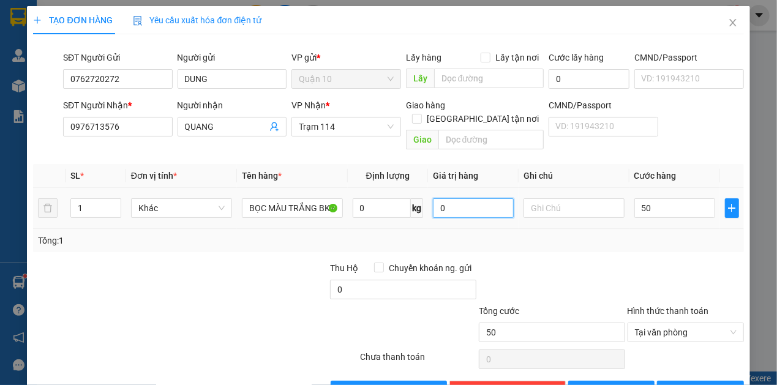
type input "50.000"
drag, startPoint x: 455, startPoint y: 192, endPoint x: 333, endPoint y: 184, distance: 122.1
click at [348, 188] on tr "1 Khác BỌC MÀU TRẮNG BK ĐỎ 0 kg 0 50.000" at bounding box center [388, 208] width 710 height 41
type input "1.000.000"
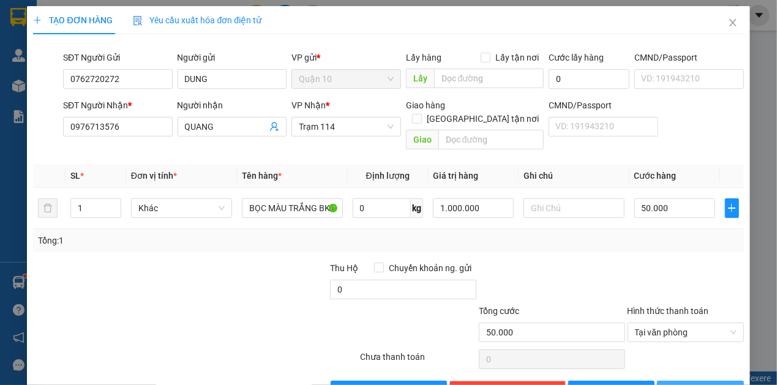
click at [659, 381] on button "[PERSON_NAME] và In" at bounding box center [700, 391] width 87 height 20
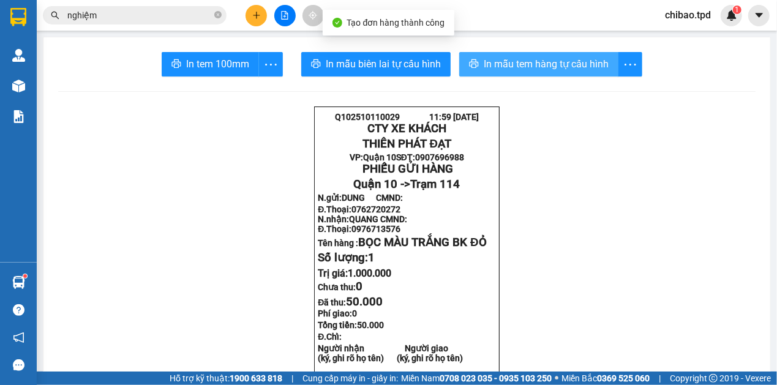
click at [487, 58] on span "In mẫu tem hàng tự cấu hình" at bounding box center [546, 63] width 125 height 15
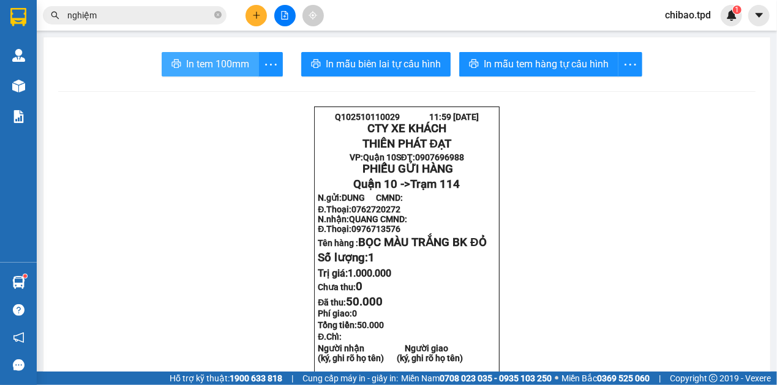
click at [174, 67] on icon "printer" at bounding box center [176, 64] width 10 height 10
click at [257, 10] on button at bounding box center [255, 15] width 21 height 21
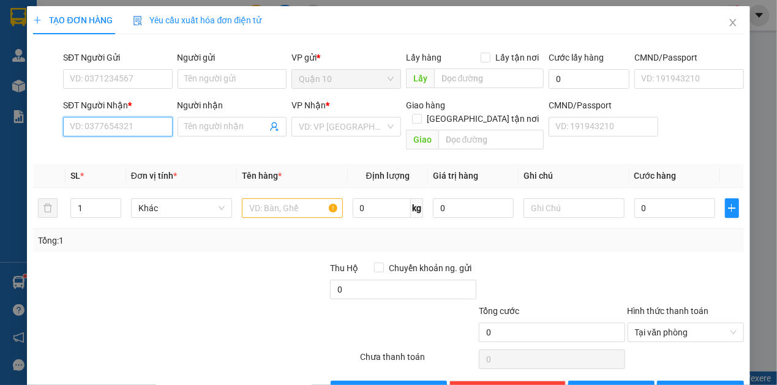
click at [123, 136] on input "SĐT Người Nhận *" at bounding box center [118, 127] width 110 height 20
click at [130, 130] on input "SĐT Người Nhận *" at bounding box center [118, 127] width 110 height 20
type input "0974767317"
drag, startPoint x: 116, startPoint y: 143, endPoint x: 136, endPoint y: 160, distance: 26.0
click at [119, 146] on div "0974767317 - anh tuấn" at bounding box center [129, 151] width 135 height 20
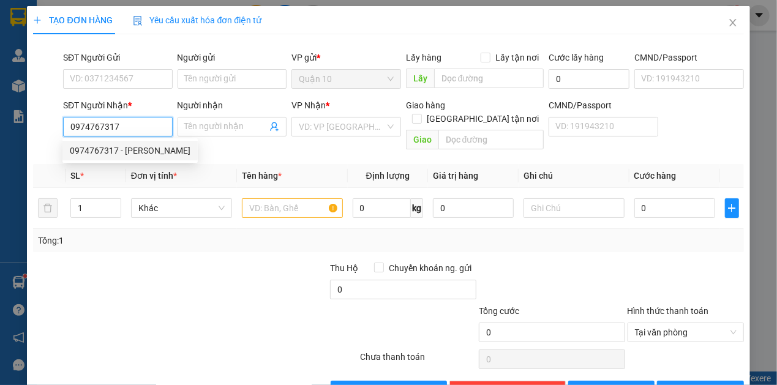
type input "anh tuấn"
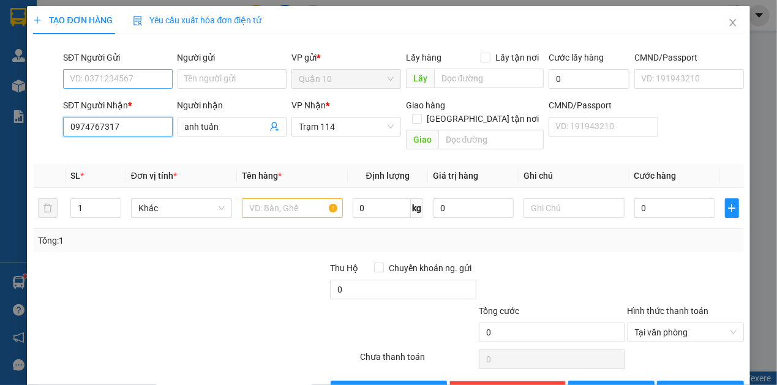
type input "0974767317"
click at [129, 75] on input "SĐT Người Gửi" at bounding box center [118, 79] width 110 height 20
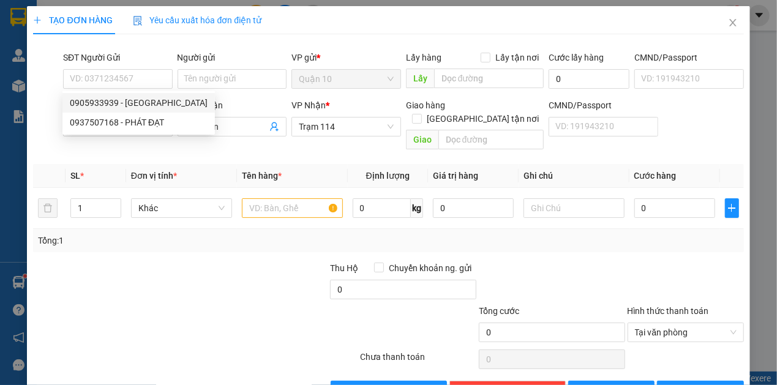
drag, startPoint x: 208, startPoint y: 239, endPoint x: 204, endPoint y: 228, distance: 11.6
click at [208, 239] on div "Transit Pickup Surcharge Ids Transit Deliver Surcharge Ids Transit Deliver Surc…" at bounding box center [388, 222] width 710 height 356
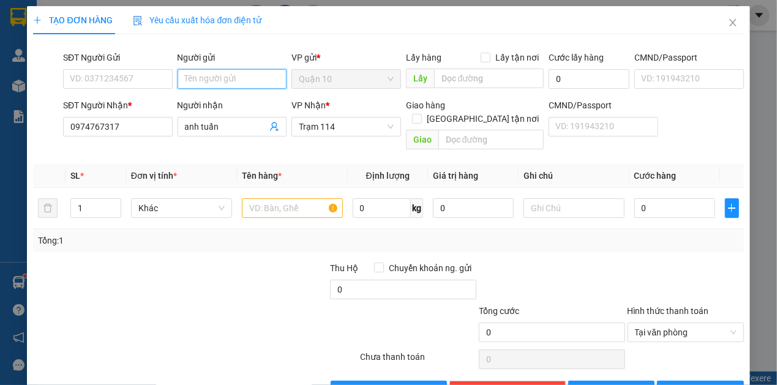
click at [200, 83] on input "Người gửi" at bounding box center [233, 79] width 110 height 20
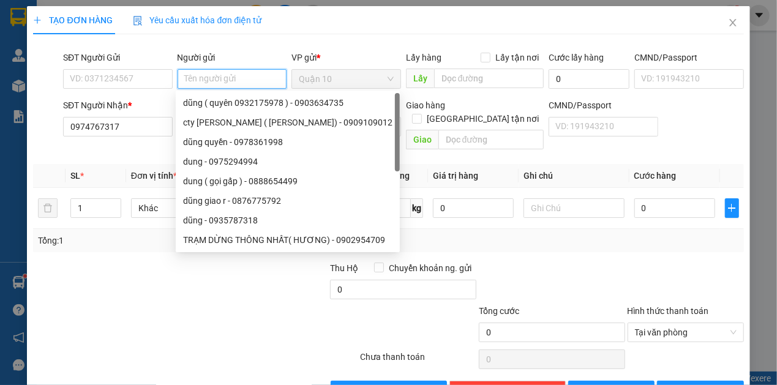
type input "P"
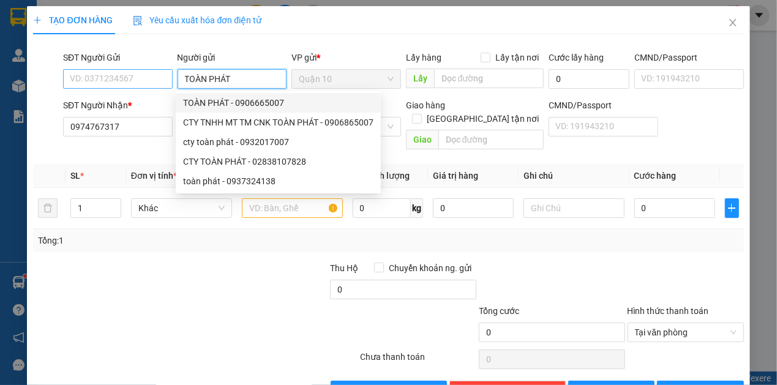
type input "TOÀN PHÁT"
click at [91, 80] on input "SĐT Người Gửi" at bounding box center [118, 79] width 110 height 20
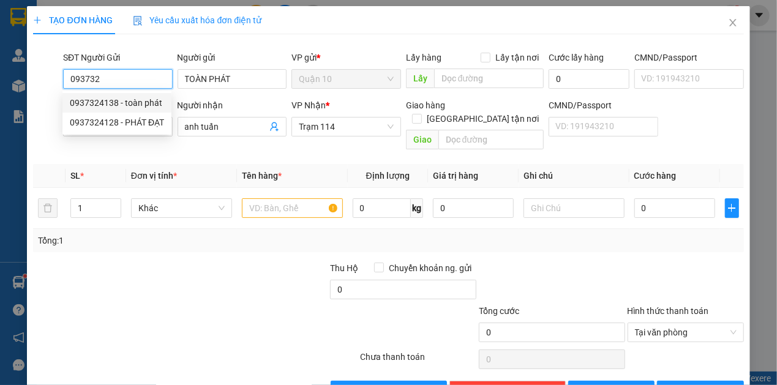
click at [138, 100] on div "0937324138 - toàn phát" at bounding box center [117, 102] width 94 height 13
type input "0937324138"
type input "toàn phát"
type input "0937324138"
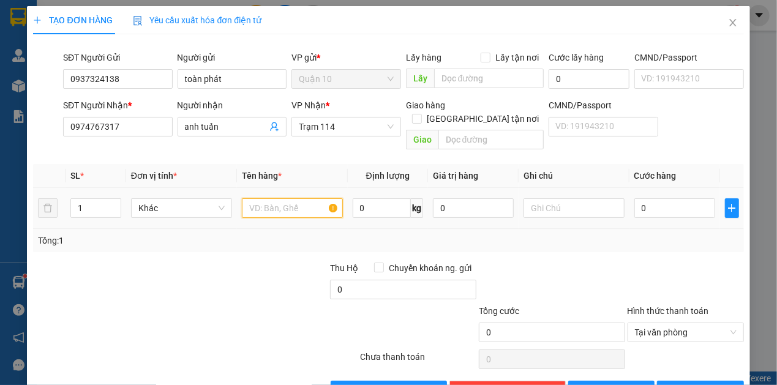
click at [275, 201] on input "text" at bounding box center [292, 208] width 101 height 20
type input "THÙNG GIẤY NÂU QUẤN NILONG TRANFGWSG"
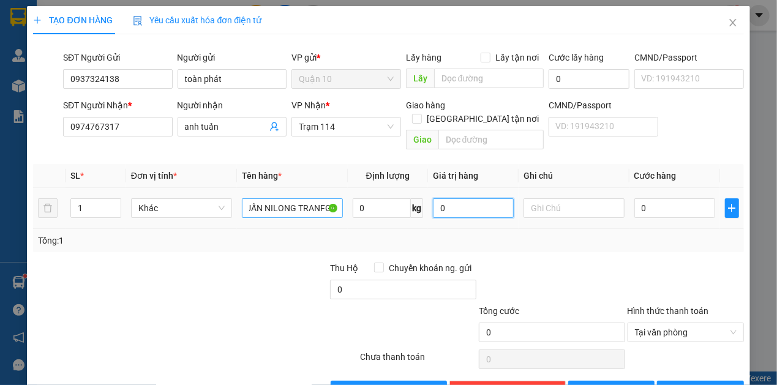
scroll to position [0, 0]
type input "2.000.000"
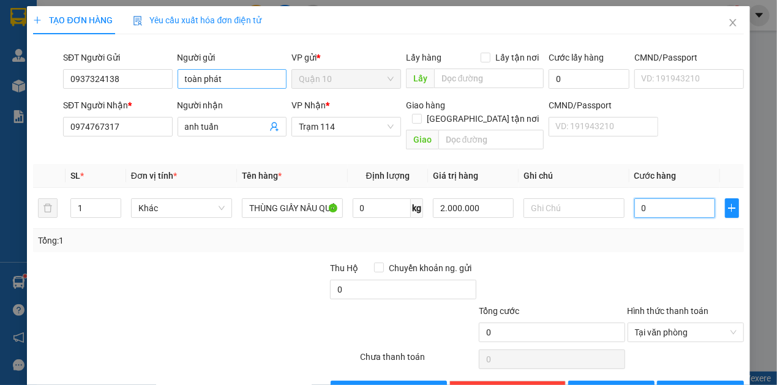
type input "5"
type input "50"
type input "50.000"
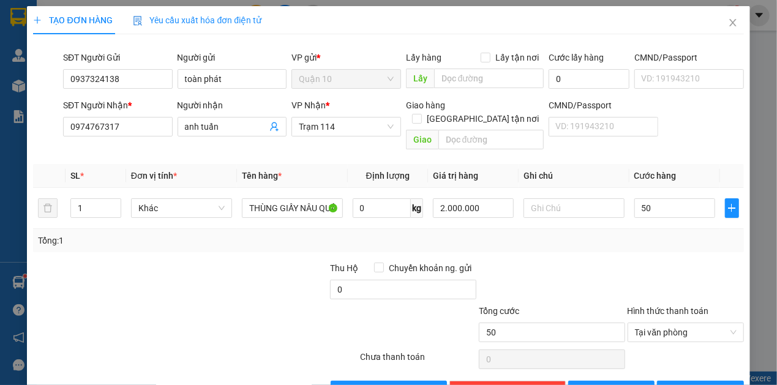
type input "50.000"
click at [588, 236] on div "Tổng: 1" at bounding box center [388, 240] width 710 height 23
drag, startPoint x: 744, startPoint y: 356, endPoint x: 765, endPoint y: 300, distance: 60.0
click at [744, 355] on div "TẠO ĐƠN HÀNG Yêu cầu xuất hóa đơn điện tử Transit Pickup Surcharge Ids Transit …" at bounding box center [388, 192] width 777 height 385
click at [680, 383] on button "[PERSON_NAME] và In" at bounding box center [700, 391] width 87 height 20
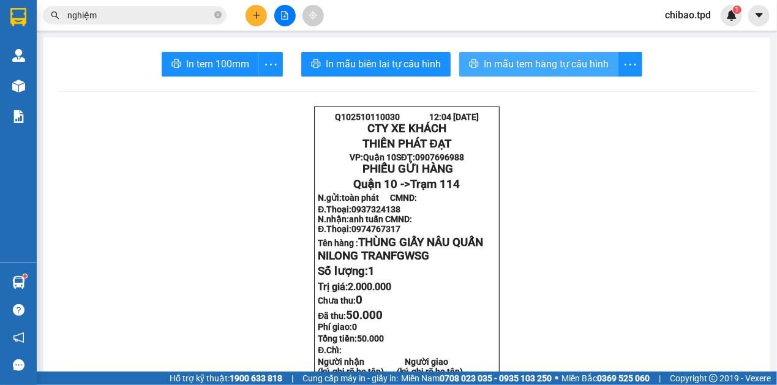
click at [528, 69] on span "In mẫu tem hàng tự cấu hình" at bounding box center [546, 63] width 125 height 15
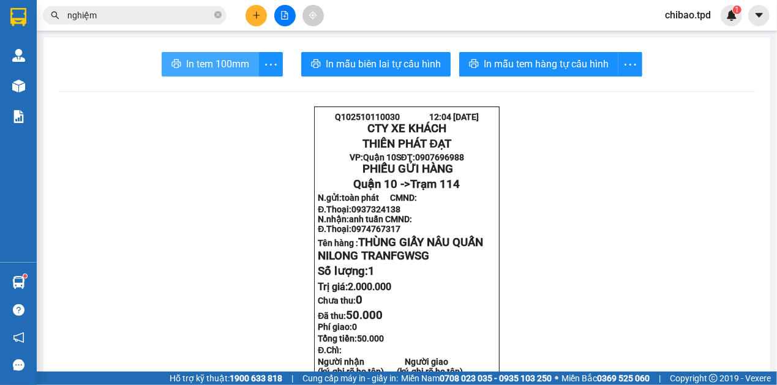
click at [231, 67] on span "In tem 100mm" at bounding box center [217, 63] width 63 height 15
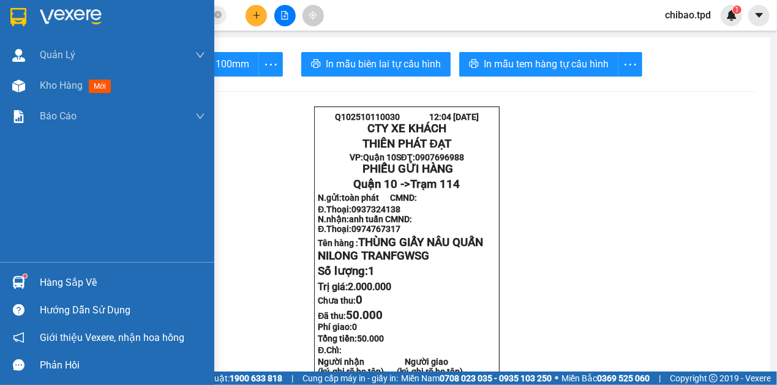
click at [1, 20] on div at bounding box center [107, 20] width 214 height 40
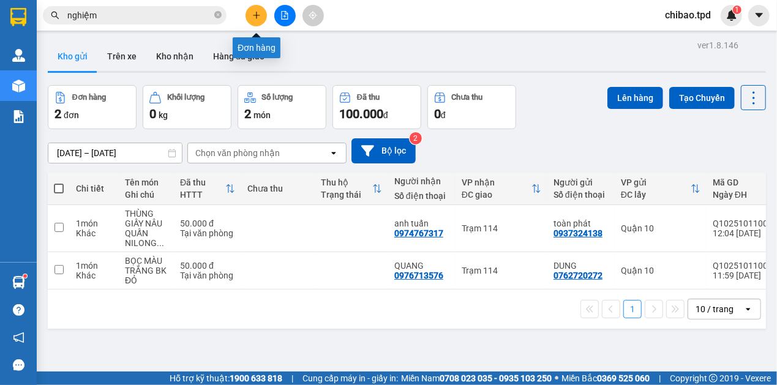
click at [257, 21] on button at bounding box center [255, 15] width 21 height 21
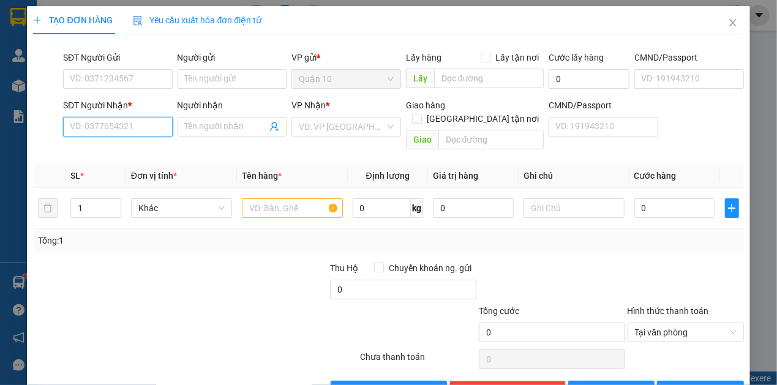
click at [114, 126] on input "SĐT Người Nhận *" at bounding box center [118, 127] width 110 height 20
type input "0397012887"
click at [133, 154] on div "0397012887 - TUẤN" at bounding box center [117, 150] width 94 height 13
type input "TUẤN"
type input "0397012887"
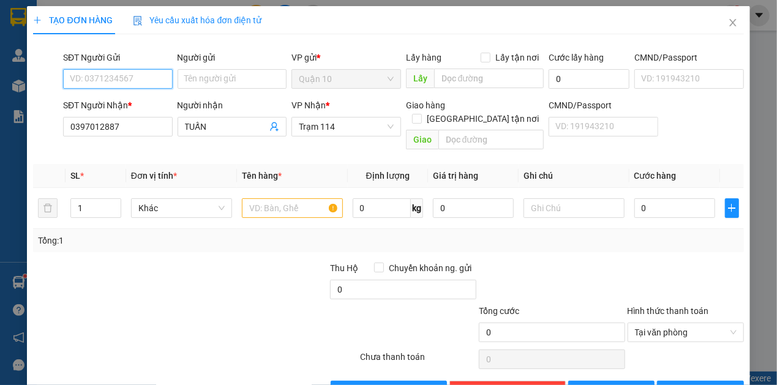
click at [113, 73] on input "SĐT Người Gửi" at bounding box center [118, 79] width 110 height 20
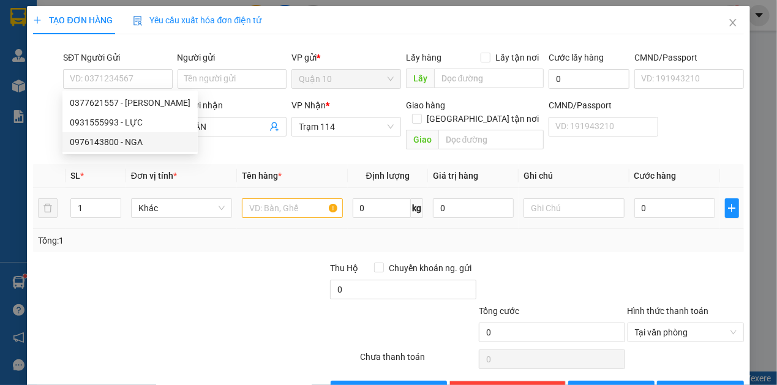
click at [237, 188] on td at bounding box center [292, 208] width 111 height 41
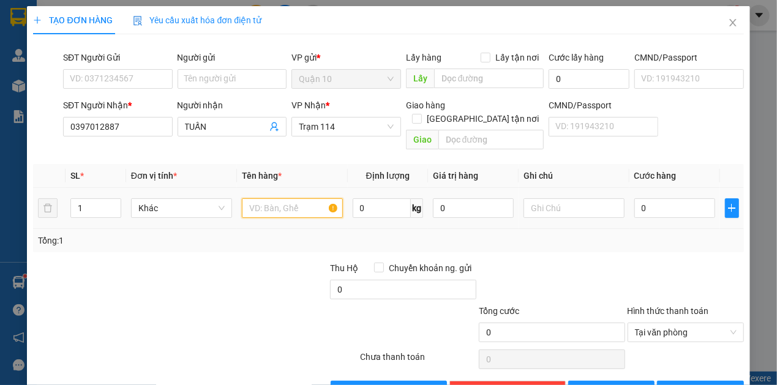
click at [253, 198] on input "text" at bounding box center [292, 208] width 101 height 20
click at [322, 198] on input "THÙNG" at bounding box center [292, 208] width 101 height 20
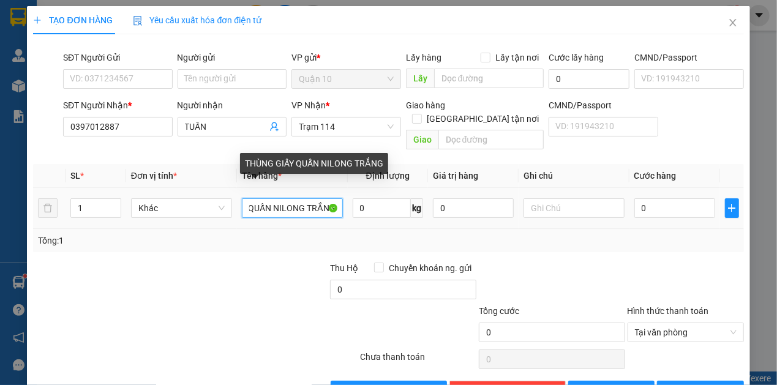
scroll to position [0, 56]
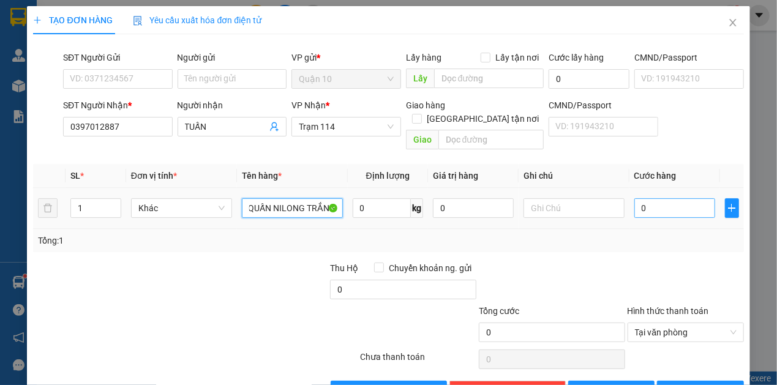
type input "THÙNG GIẤY QUẤN NILONG TRẮNG"
click at [664, 198] on input "0" at bounding box center [674, 208] width 81 height 20
type input "5"
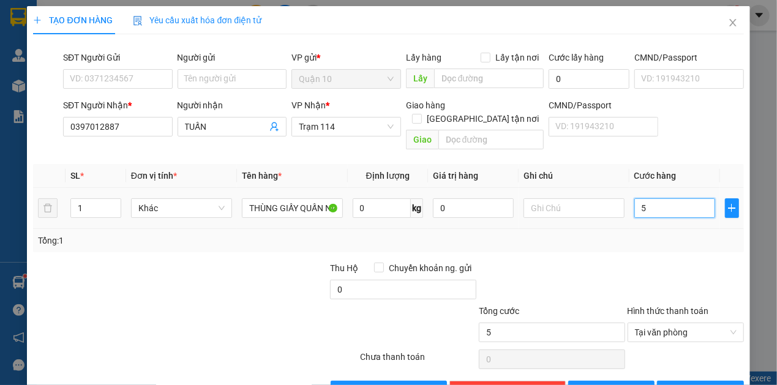
type input "50"
type input "50.000"
click at [375, 304] on div at bounding box center [418, 325] width 119 height 43
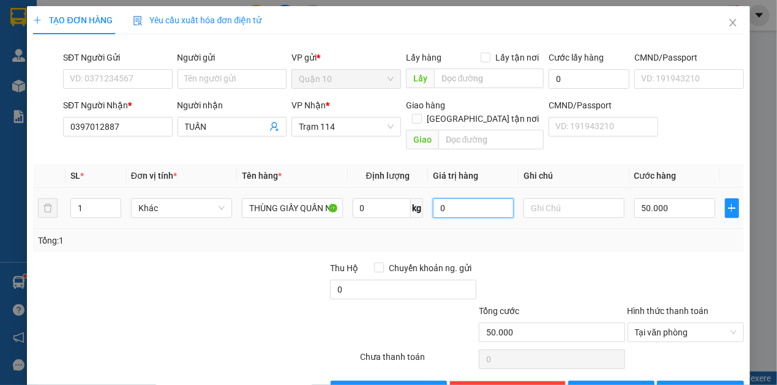
drag, startPoint x: 452, startPoint y: 192, endPoint x: 310, endPoint y: 210, distance: 143.2
click at [317, 209] on tr "1 Khác THÙNG GIẤY QUẤN NILONG TRẮNG 0 kg 0 50.000" at bounding box center [388, 208] width 710 height 41
type input "2.000.000"
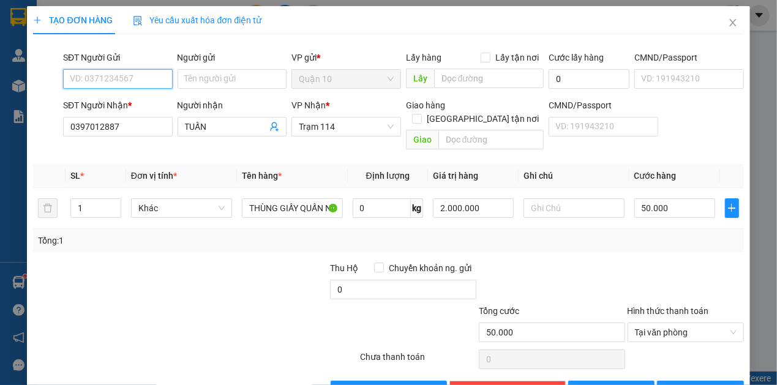
click at [127, 75] on input "SĐT Người Gửi" at bounding box center [118, 79] width 110 height 20
click at [147, 80] on input "SĐT Người Gửi" at bounding box center [118, 79] width 110 height 20
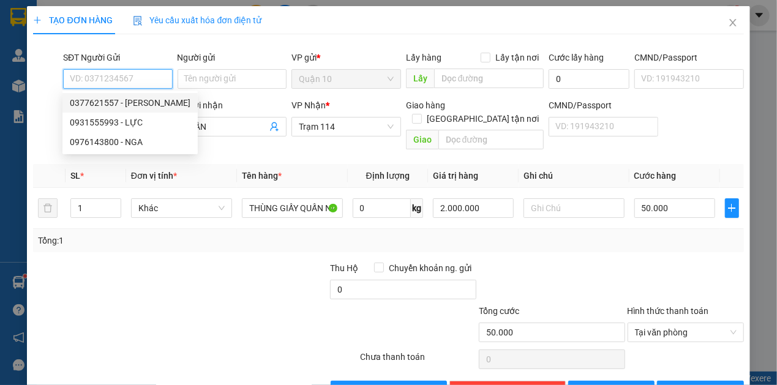
click at [158, 102] on div "0377621557 - NGỌC HÂN" at bounding box center [130, 102] width 121 height 13
type input "0377621557"
type input "[PERSON_NAME]"
type input "080300002673"
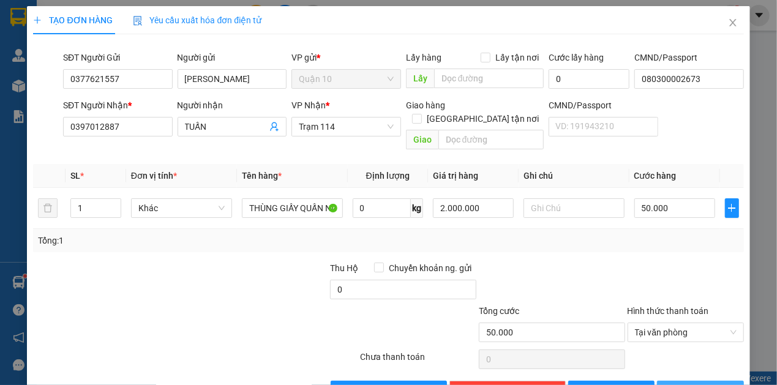
click at [680, 381] on button "[PERSON_NAME] và In" at bounding box center [700, 391] width 87 height 20
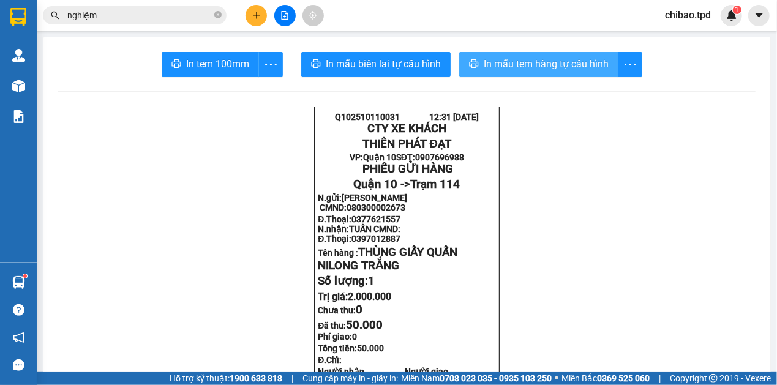
click at [476, 63] on button "In mẫu tem hàng tự cấu hình" at bounding box center [538, 64] width 159 height 24
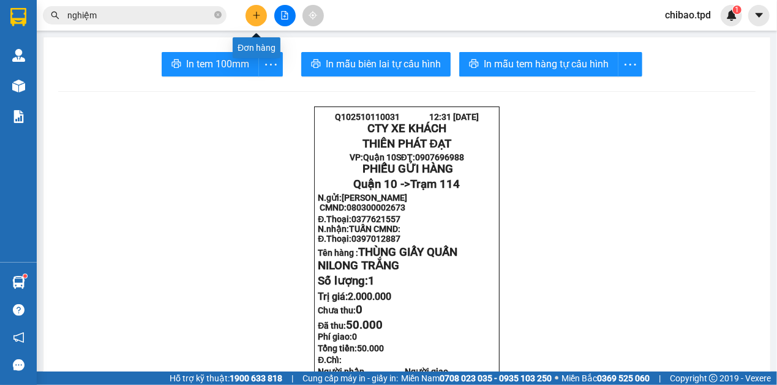
click at [255, 15] on icon "plus" at bounding box center [256, 15] width 7 height 1
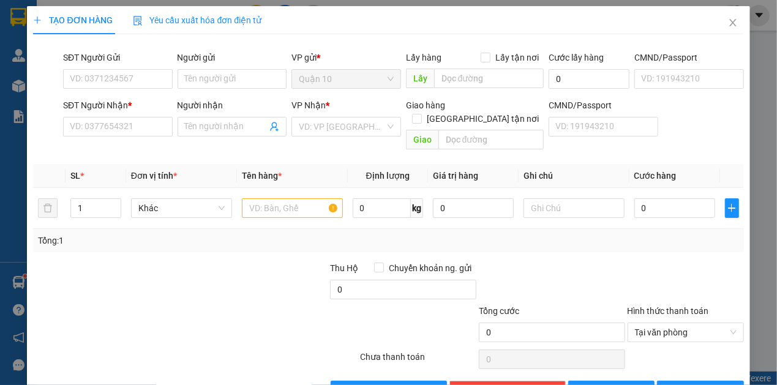
drag, startPoint x: 110, startPoint y: 116, endPoint x: 113, endPoint y: 140, distance: 24.1
click at [110, 115] on div "SĐT Người Nhận *" at bounding box center [118, 108] width 110 height 18
click at [113, 140] on div "SĐT Người Nhận * VD: 0377654321" at bounding box center [118, 120] width 110 height 43
click at [117, 131] on input "SĐT Người Nhận *" at bounding box center [118, 127] width 110 height 20
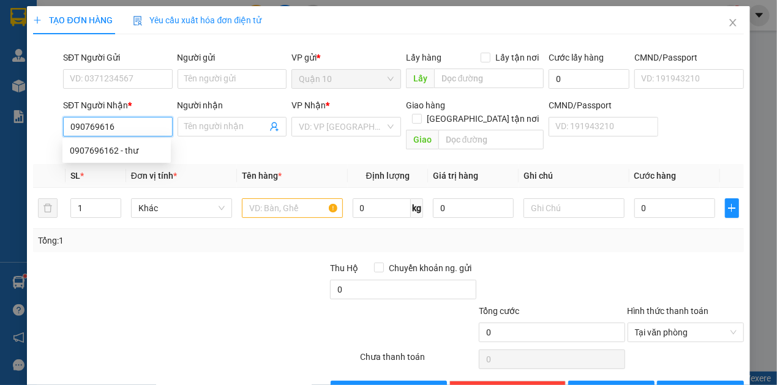
type input "0907696162"
click at [165, 159] on div "0907696162 - thư" at bounding box center [116, 151] width 108 height 20
type input "thư"
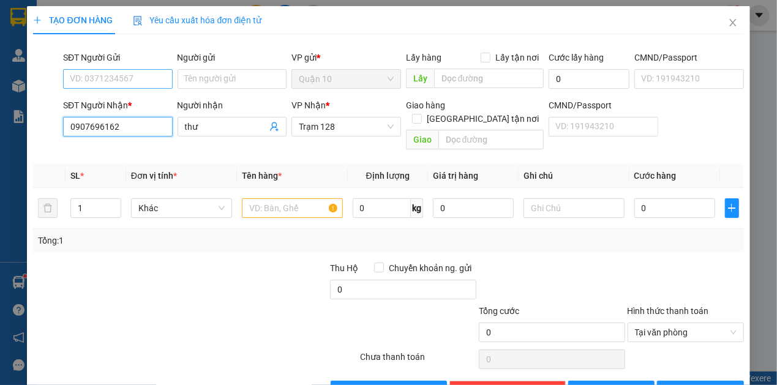
type input "0907696162"
click at [141, 81] on input "SĐT Người Gửi" at bounding box center [118, 79] width 110 height 20
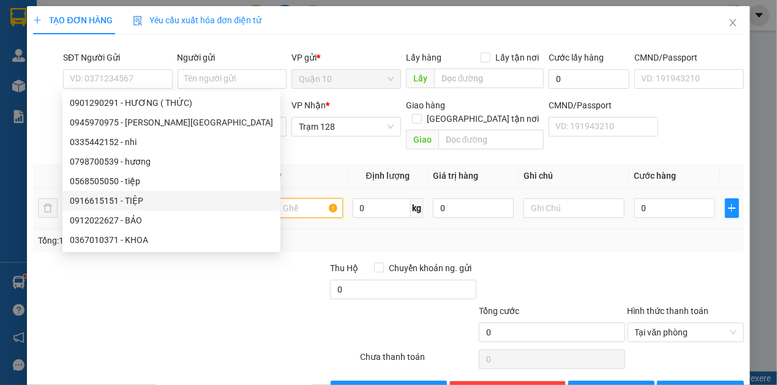
click at [268, 198] on input "text" at bounding box center [292, 208] width 101 height 20
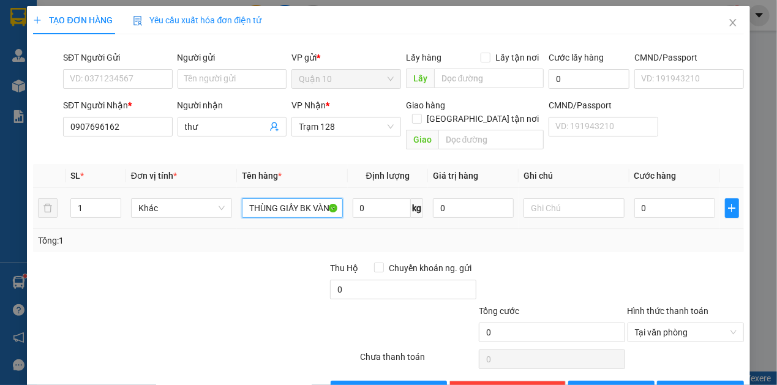
scroll to position [0, 3]
type input "THÙNG GIẤY BK VÀNG"
type input "4"
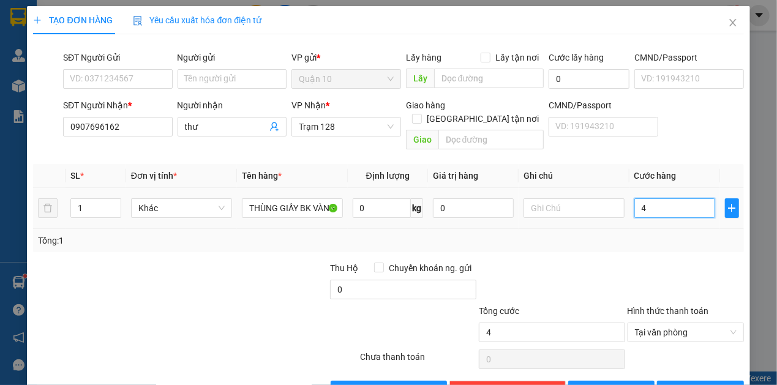
type input "40"
type input "40.000"
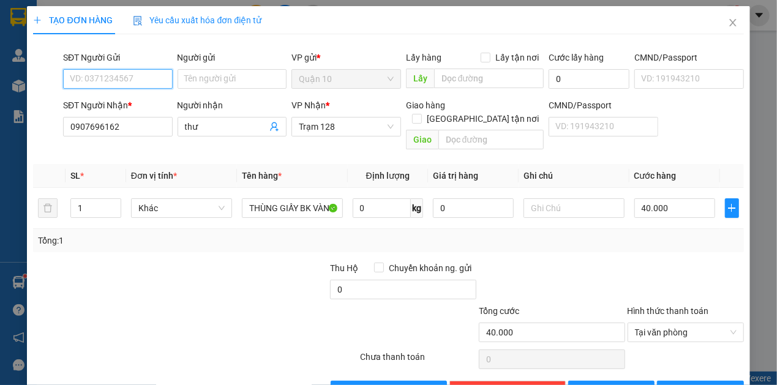
click at [93, 86] on input "SĐT Người Gửi" at bounding box center [118, 79] width 110 height 20
type input "0901290291"
click at [110, 101] on div "0901290291 - HƯƠNG ( THỨC)" at bounding box center [131, 102] width 122 height 13
type input "HƯƠNG ( THỨC)"
type input "079090002106"
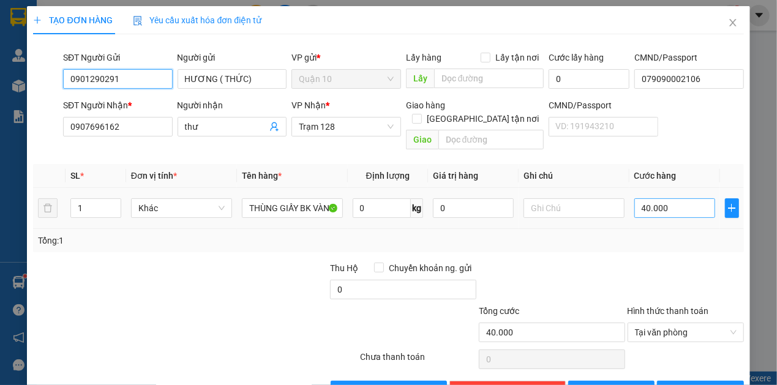
type input "0901290291"
click at [664, 199] on input "40.000" at bounding box center [674, 208] width 81 height 20
type input "41"
type input "410"
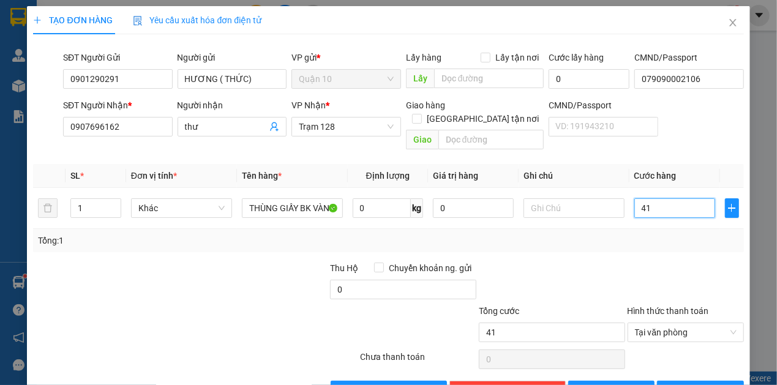
type input "410"
type input "41"
type input "4"
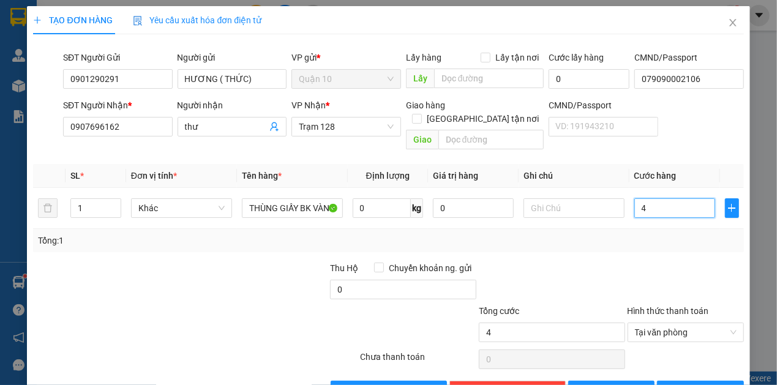
type input "40"
type input "40.000"
click at [715, 261] on div at bounding box center [685, 282] width 119 height 43
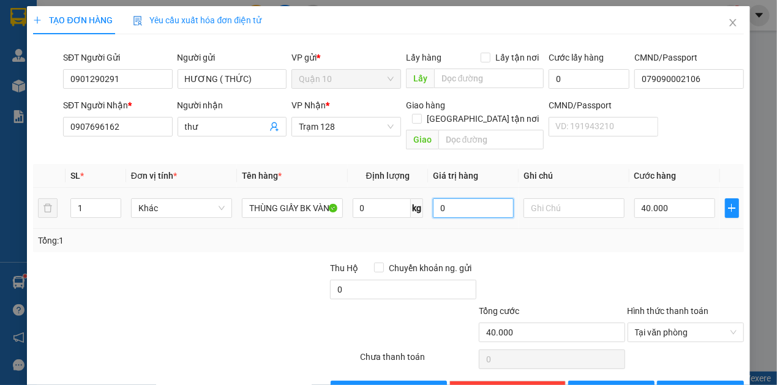
drag, startPoint x: 485, startPoint y: 192, endPoint x: 424, endPoint y: 191, distance: 61.2
click at [422, 189] on tr "1 Khác THÙNG GIẤY BK VÀNG 0 kg 0 40.000" at bounding box center [388, 208] width 710 height 41
type input "1.000.000"
click at [712, 383] on button "[PERSON_NAME] và In" at bounding box center [700, 391] width 87 height 20
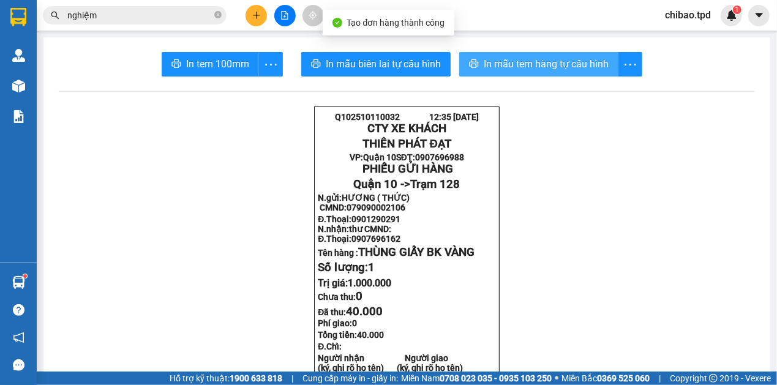
click at [510, 64] on span "In mẫu tem hàng tự cấu hình" at bounding box center [546, 63] width 125 height 15
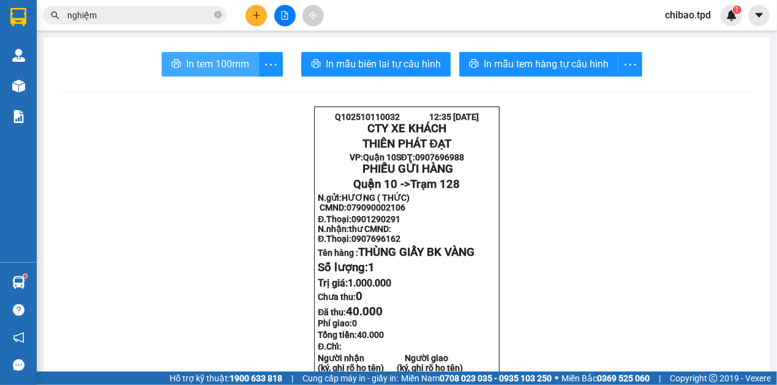
click at [200, 64] on span "In tem 100mm" at bounding box center [217, 63] width 63 height 15
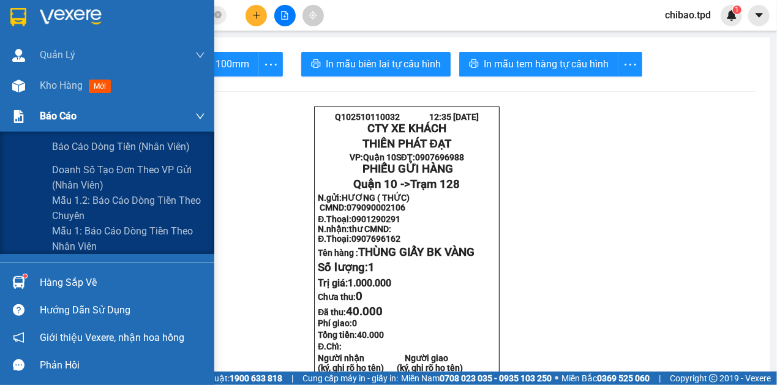
click at [55, 103] on div "Báo cáo" at bounding box center [122, 116] width 165 height 31
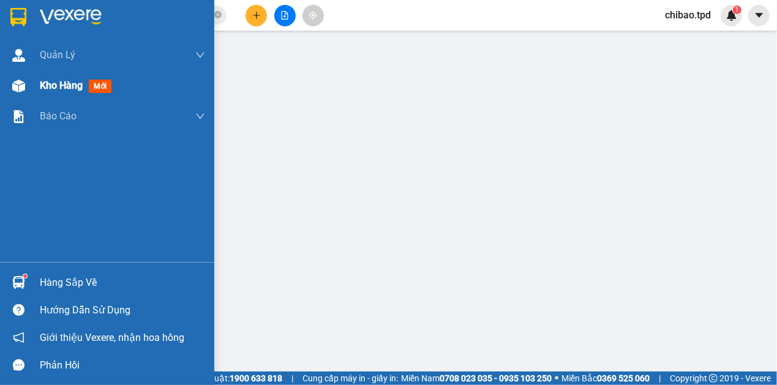
click at [31, 86] on div "Kho hàng mới" at bounding box center [107, 85] width 214 height 31
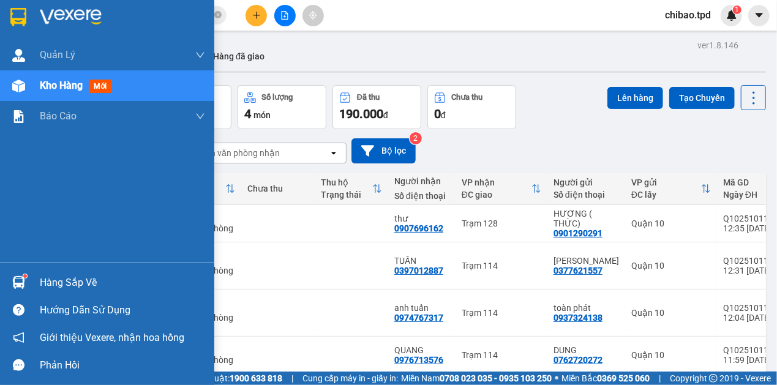
drag, startPoint x: 37, startPoint y: 294, endPoint x: 283, endPoint y: 337, distance: 249.2
click at [40, 291] on div "Hàng sắp về" at bounding box center [107, 283] width 214 height 28
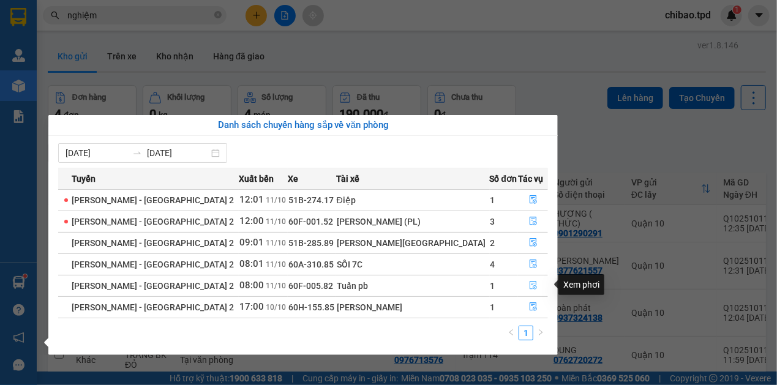
click at [529, 284] on icon "file-done" at bounding box center [533, 285] width 9 height 9
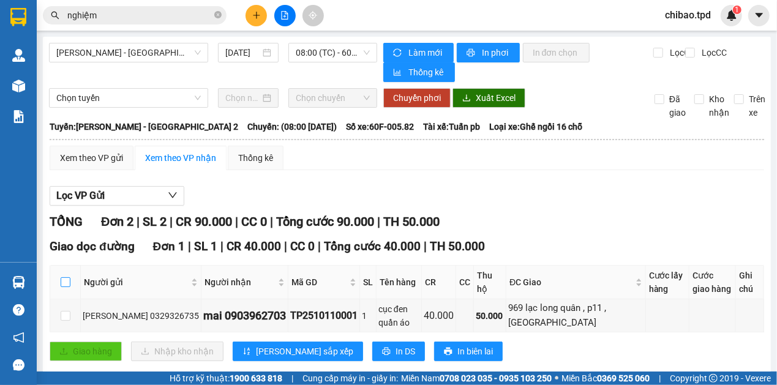
click at [66, 277] on input "checkbox" at bounding box center [66, 282] width 10 height 10
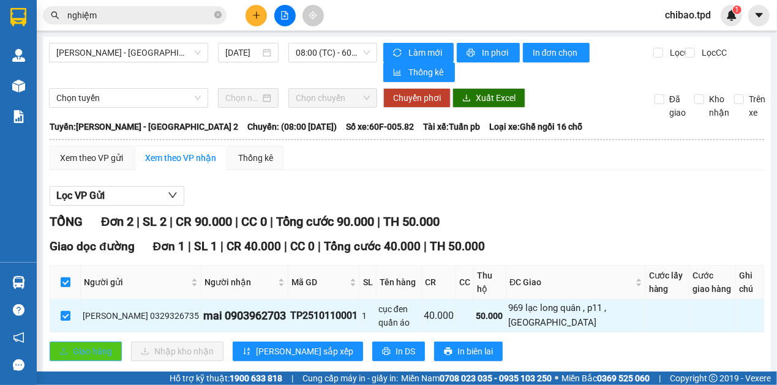
click at [81, 345] on span "Giao hàng" at bounding box center [92, 351] width 39 height 13
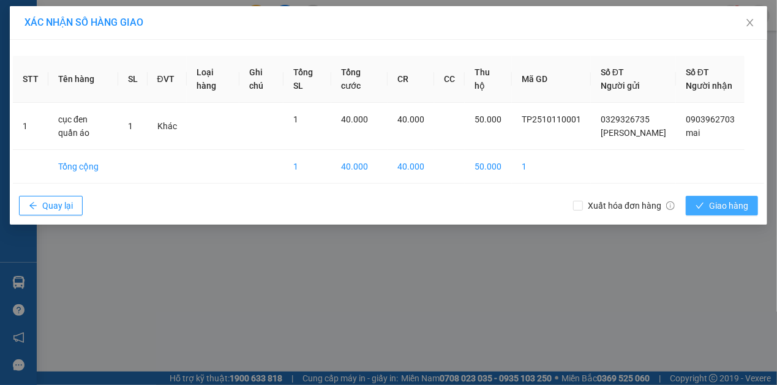
click at [701, 203] on icon "check" at bounding box center [699, 205] width 9 height 9
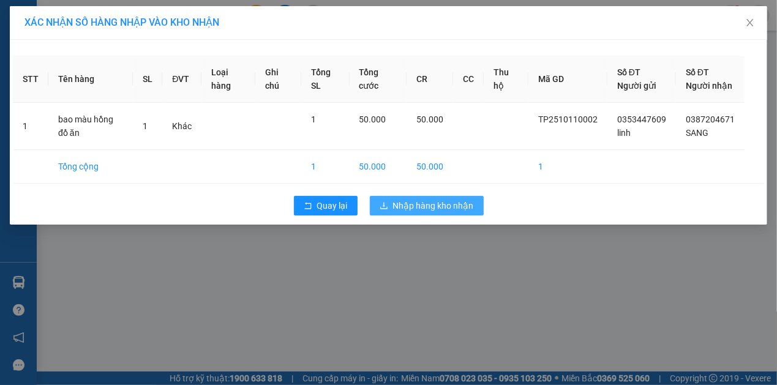
click at [459, 215] on button "Nhập hàng kho nhận" at bounding box center [427, 206] width 114 height 20
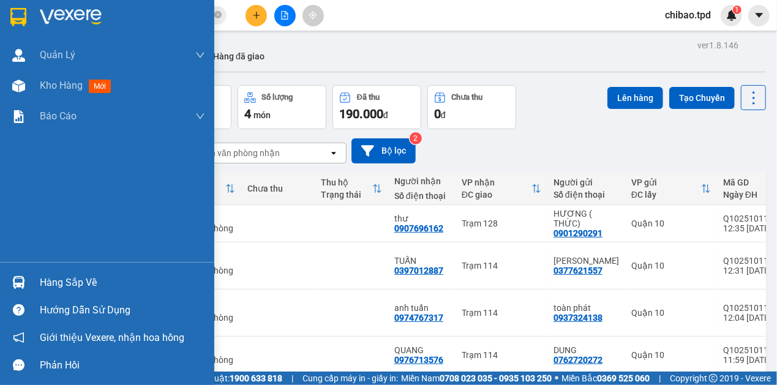
click at [51, 289] on div "Hàng sắp về" at bounding box center [122, 283] width 165 height 18
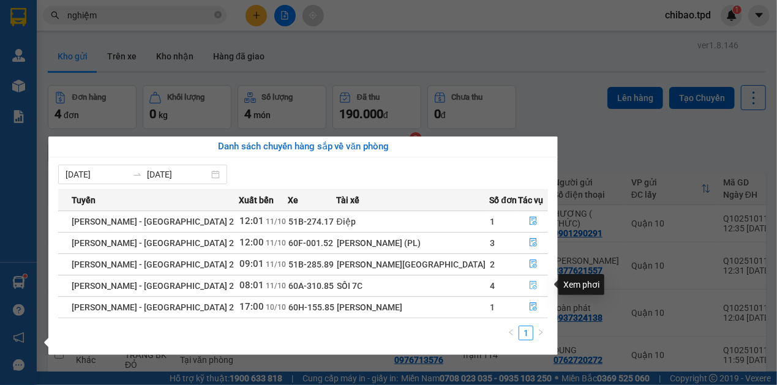
click at [530, 289] on icon "file-done" at bounding box center [533, 286] width 7 height 9
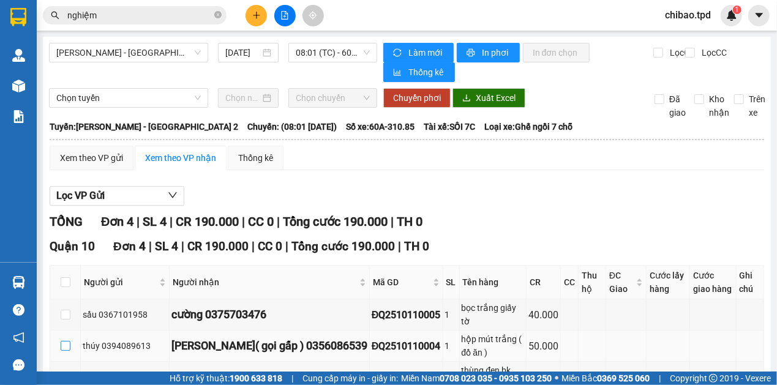
click at [70, 341] on input "checkbox" at bounding box center [66, 346] width 10 height 10
checkbox input "true"
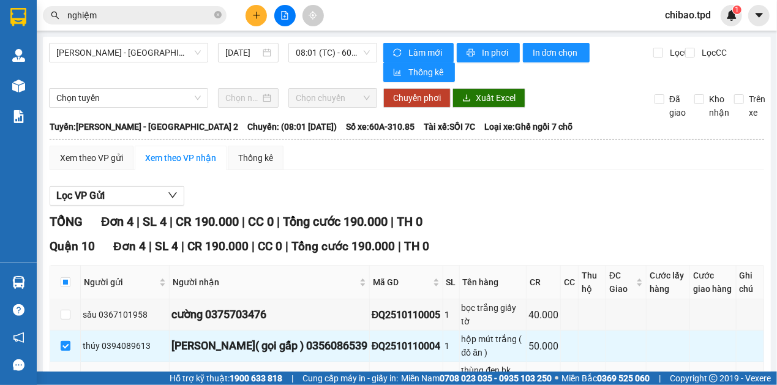
click at [66, 370] on label at bounding box center [66, 376] width 10 height 13
click at [71, 362] on td at bounding box center [65, 377] width 31 height 31
click at [62, 372] on input "checkbox" at bounding box center [66, 377] width 10 height 10
checkbox input "true"
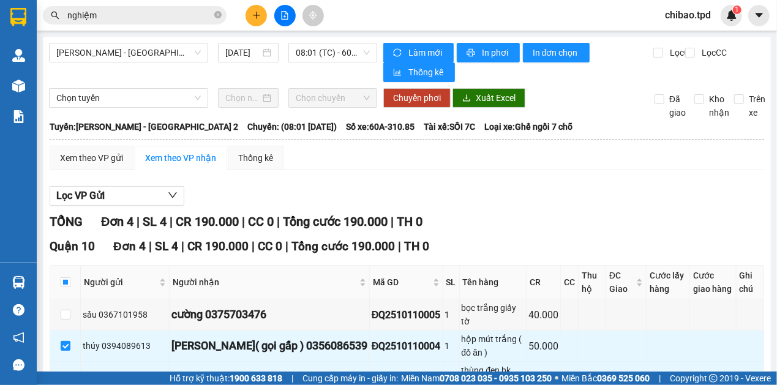
checkbox input "true"
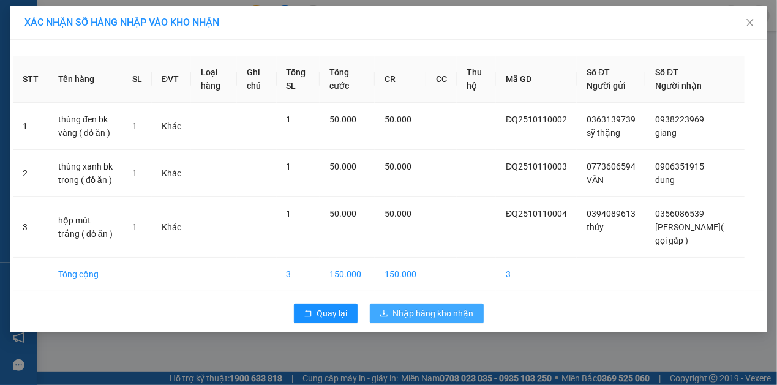
drag, startPoint x: 432, startPoint y: 320, endPoint x: 442, endPoint y: 327, distance: 12.7
click at [432, 319] on button "Nhập hàng kho nhận" at bounding box center [427, 314] width 114 height 20
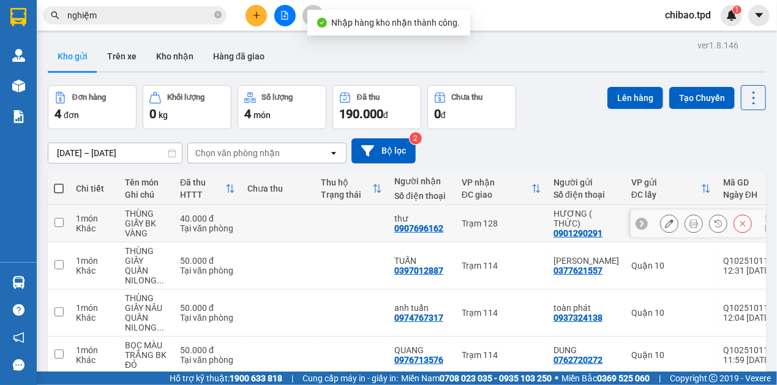
click at [319, 230] on td at bounding box center [351, 223] width 73 height 37
checkbox input "true"
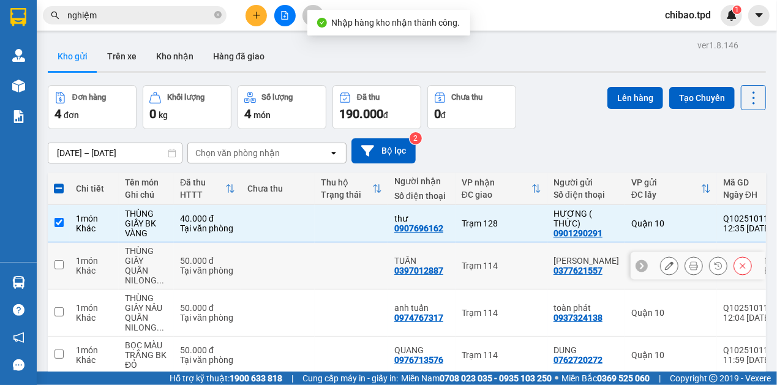
click at [260, 261] on td at bounding box center [277, 265] width 73 height 47
checkbox input "true"
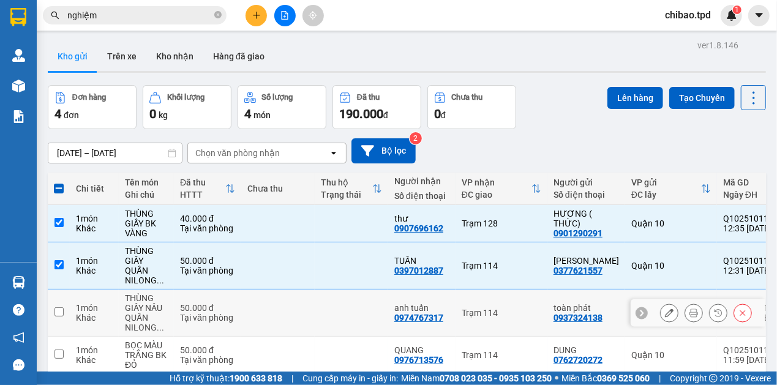
click at [274, 290] on td at bounding box center [277, 313] width 73 height 47
checkbox input "true"
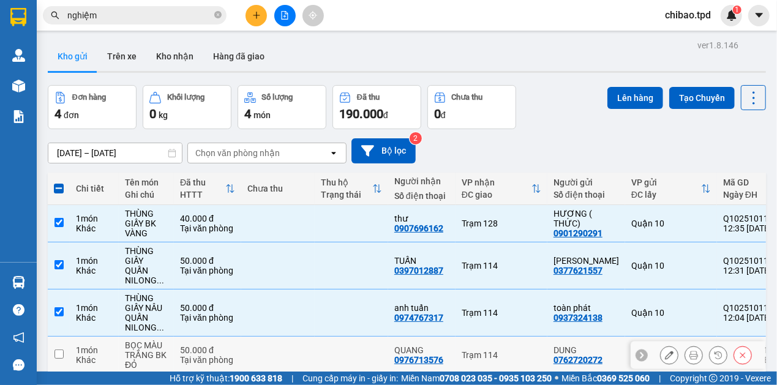
click at [300, 337] on td at bounding box center [277, 355] width 73 height 37
checkbox input "true"
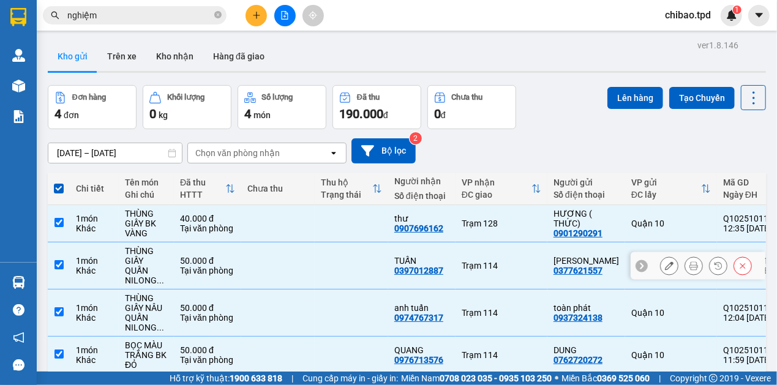
click at [371, 242] on td at bounding box center [351, 265] width 73 height 47
checkbox input "false"
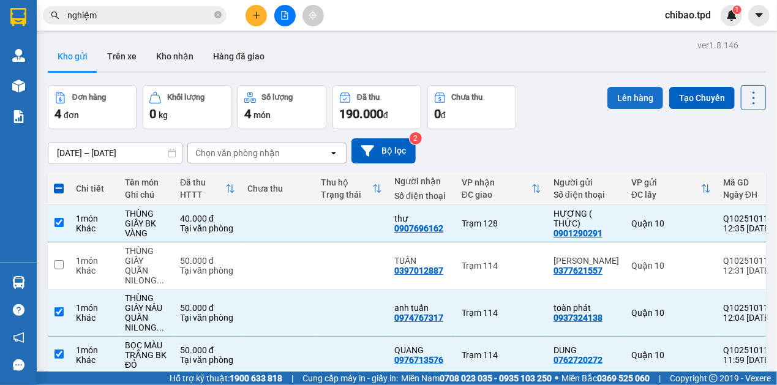
click at [614, 87] on button "Lên hàng" at bounding box center [635, 98] width 56 height 22
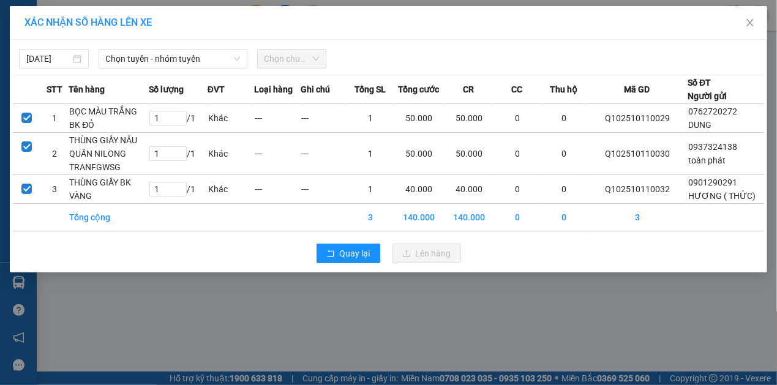
click at [201, 71] on div "11/10/2025 Chọn tuyến - nhóm tuyến Chọn chuyến STT Tên hàng Số lượng ĐVT Loại h…" at bounding box center [388, 156] width 757 height 233
click at [189, 50] on span "Chọn tuyến - nhóm tuyến" at bounding box center [173, 59] width 134 height 18
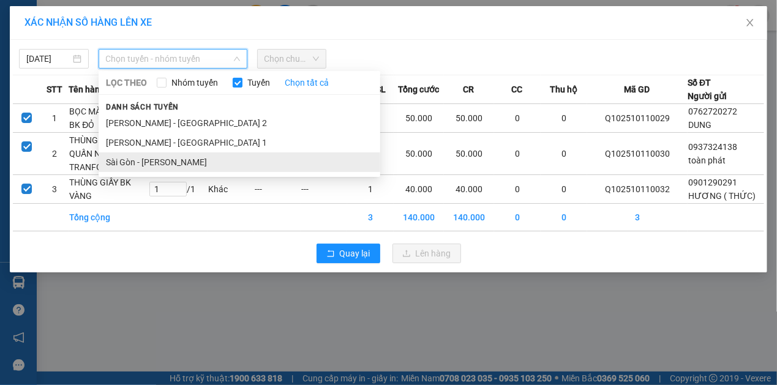
click at [168, 162] on li "Sài Gòn - Phương Lâm" at bounding box center [240, 162] width 282 height 20
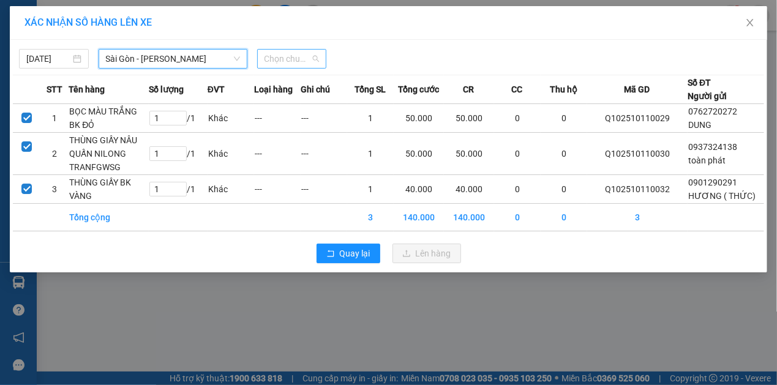
click at [277, 61] on span "Chọn chuyến" at bounding box center [291, 59] width 55 height 18
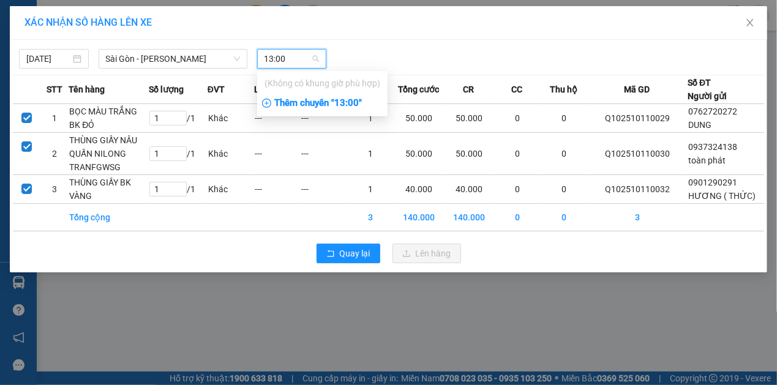
type input "13:00"
click at [343, 100] on div "Thêm chuyến " 13:00 "" at bounding box center [322, 103] width 130 height 21
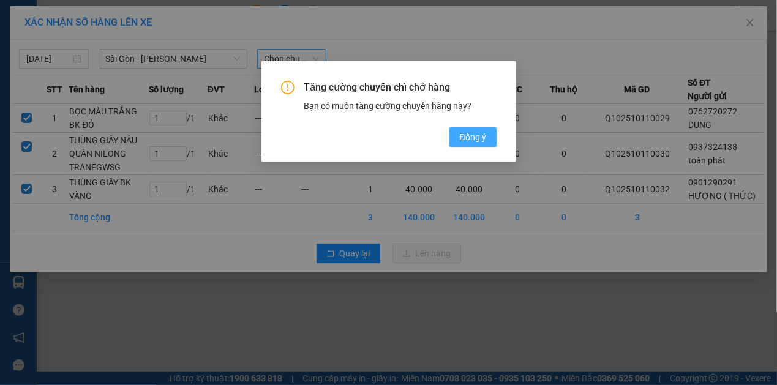
click at [451, 143] on div "Tăng cường chuyến chỉ chở hàng Bạn có muốn tăng cường chuyến hàng này? Đồng ý" at bounding box center [388, 114] width 215 height 66
click at [463, 142] on span "Đồng ý" at bounding box center [472, 136] width 27 height 13
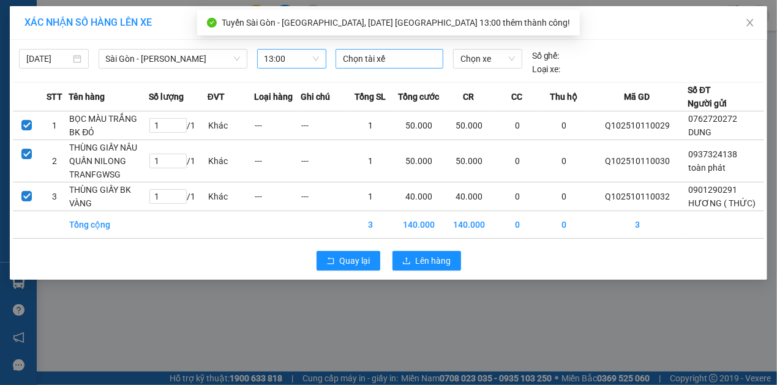
click at [409, 66] on div "Chọn tài xế" at bounding box center [389, 59] width 108 height 20
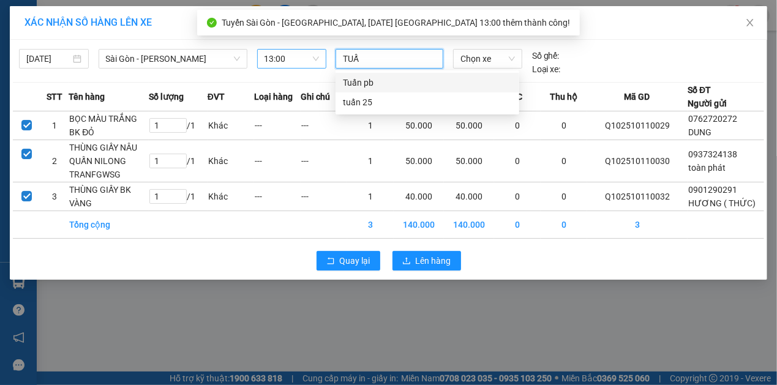
type input "TUẤN"
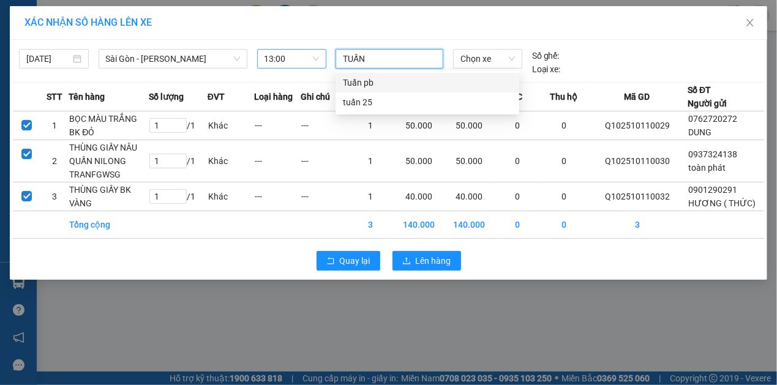
click at [397, 88] on div "Tuấn pb" at bounding box center [427, 82] width 169 height 13
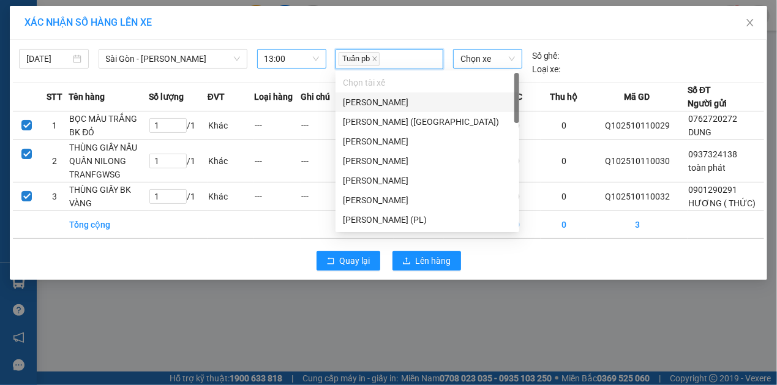
click at [500, 62] on span "Chọn xe" at bounding box center [487, 59] width 54 height 18
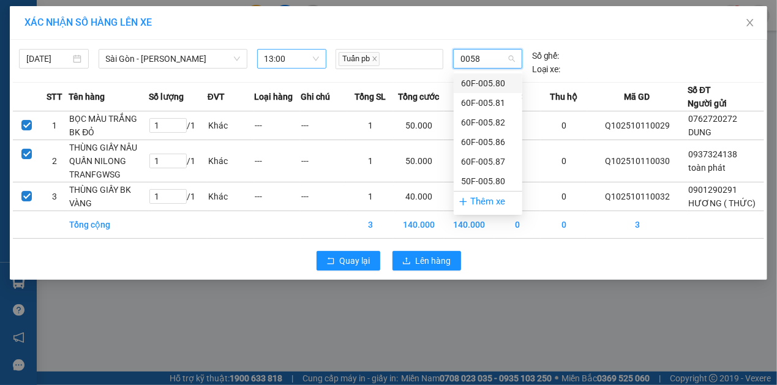
type input "00582"
click at [496, 76] on div "60F-005.82" at bounding box center [488, 83] width 69 height 20
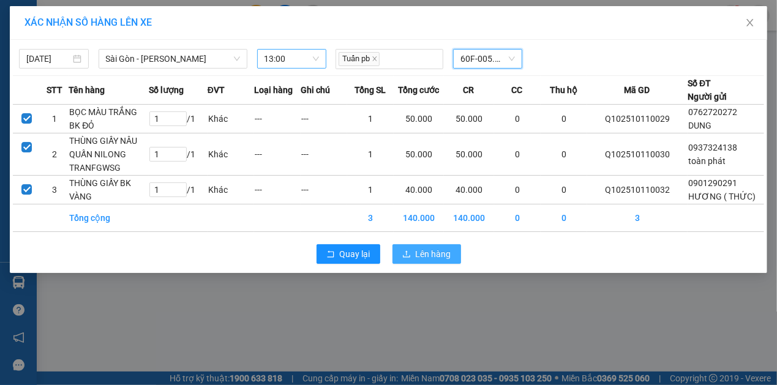
click at [429, 255] on span "Lên hàng" at bounding box center [434, 253] width 36 height 13
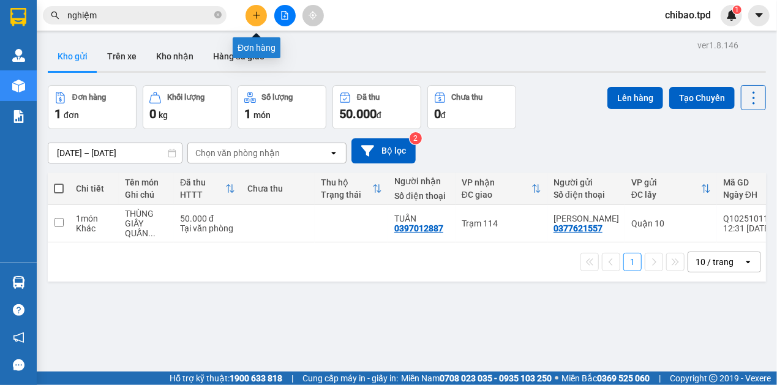
click at [253, 18] on icon "plus" at bounding box center [256, 15] width 9 height 9
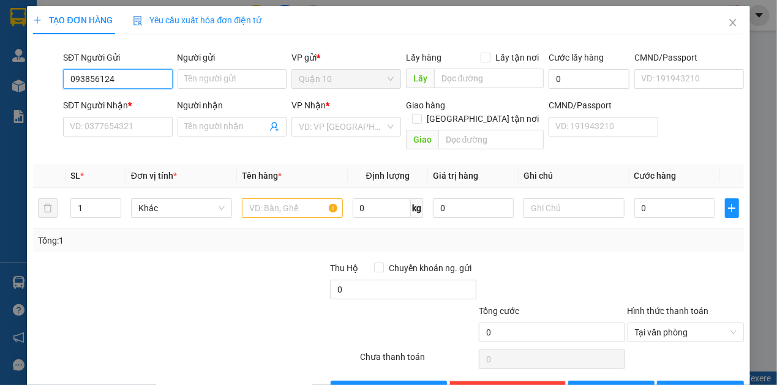
type input "0938561243"
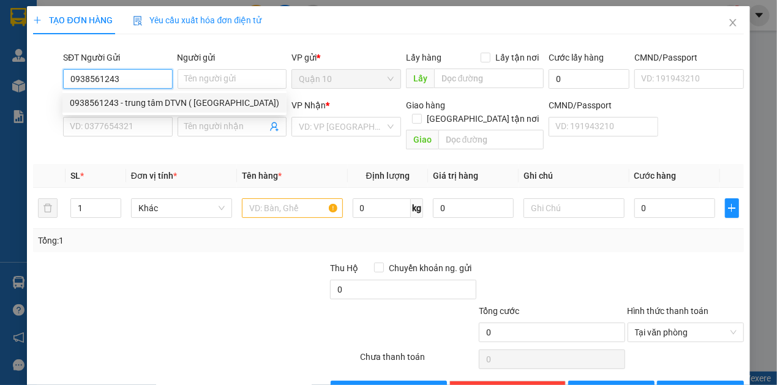
click at [124, 96] on div "0938561243 - trung tâm DTVN ( lệ hà)" at bounding box center [174, 103] width 224 height 20
type input "trung tâm DTVN ( lệ hà)"
type input "066186000202"
type input "0919670780"
type input "ANH LINH"
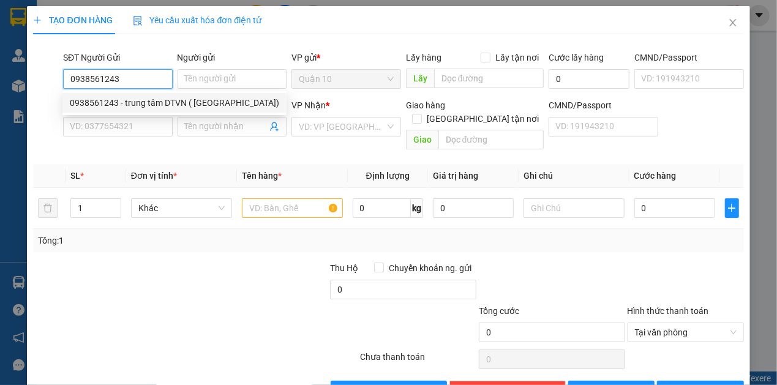
type input "101"
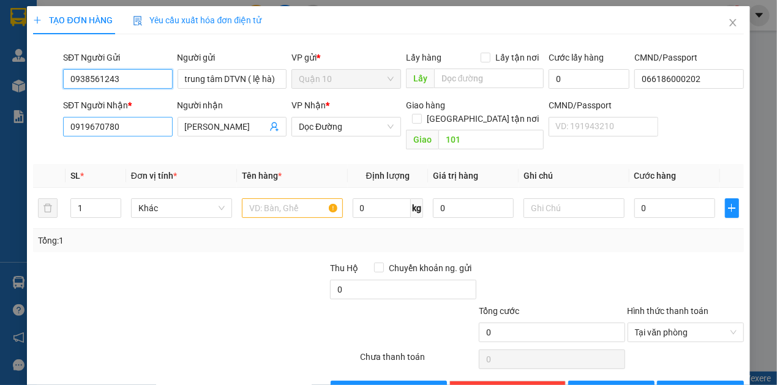
type input "0938561243"
click at [152, 125] on input "0919670780" at bounding box center [118, 127] width 110 height 20
type input "3"
drag, startPoint x: 89, startPoint y: 131, endPoint x: 122, endPoint y: 133, distance: 33.7
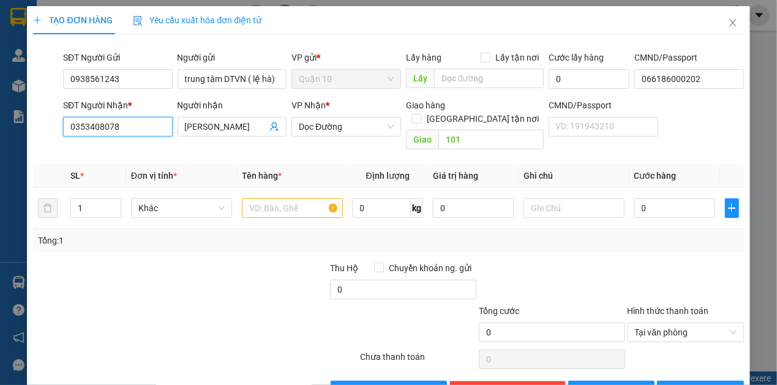
click at [122, 133] on input "0353408078" at bounding box center [118, 127] width 110 height 20
type input "0353408078"
click at [239, 125] on input "ANH LINH" at bounding box center [226, 126] width 83 height 13
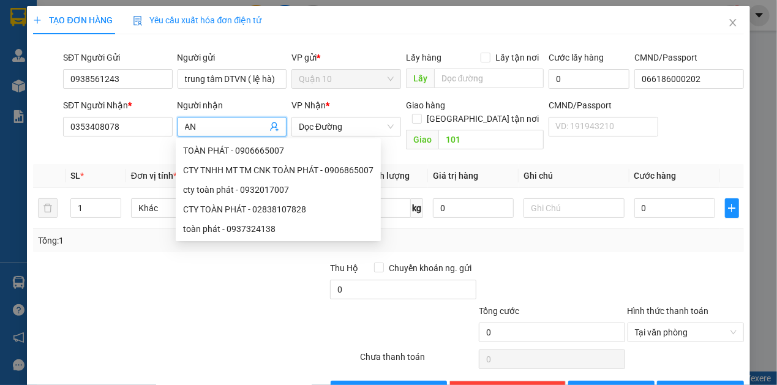
type input "A"
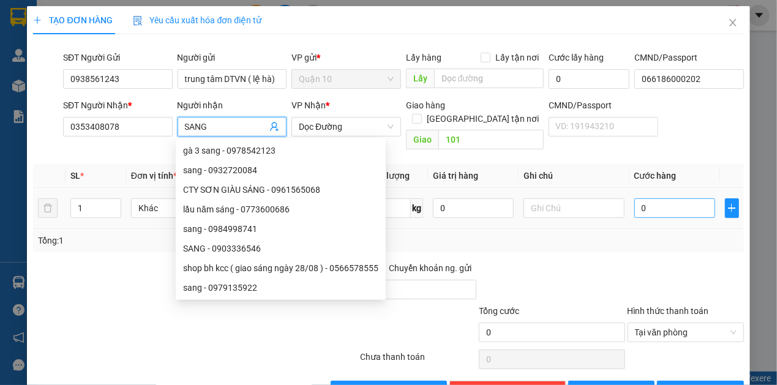
type input "SANG"
click at [662, 198] on input "0" at bounding box center [674, 208] width 81 height 20
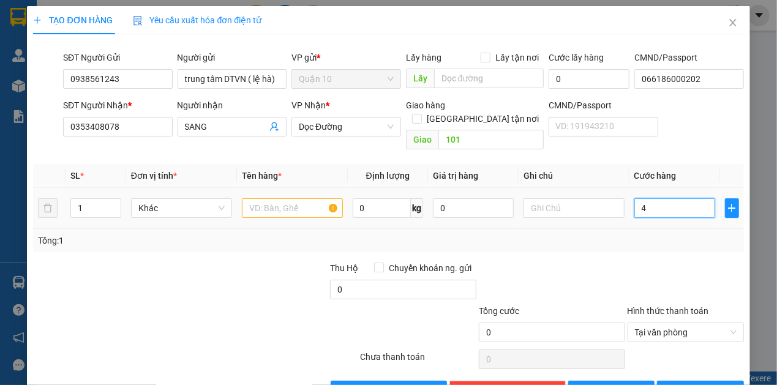
type input "40"
click at [476, 198] on input "0" at bounding box center [473, 208] width 81 height 20
type input "40.000"
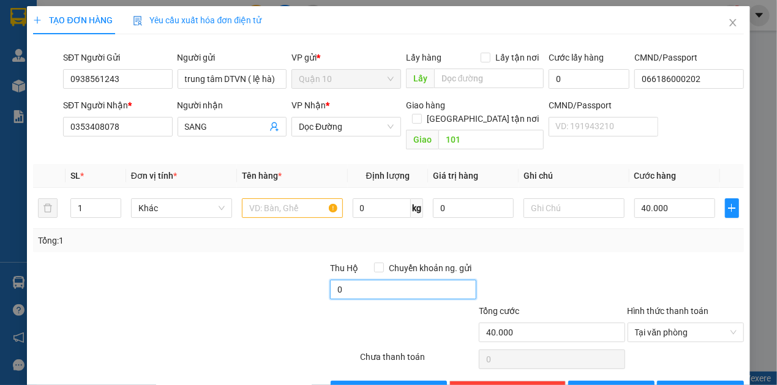
click at [418, 280] on input "0" at bounding box center [403, 290] width 146 height 20
type input "10.000"
click at [561, 271] on div at bounding box center [552, 282] width 149 height 43
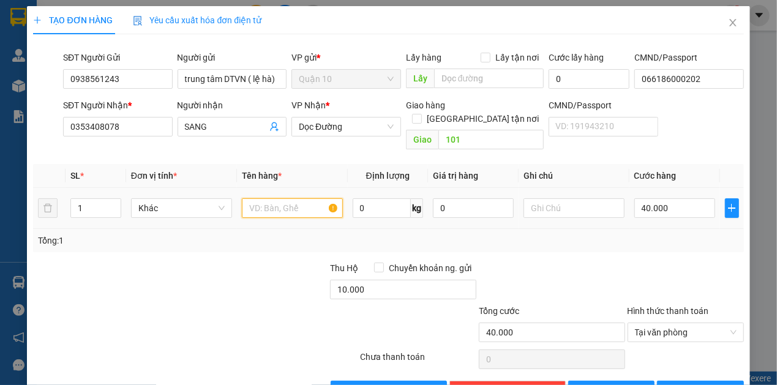
click at [272, 200] on input "text" at bounding box center [292, 208] width 101 height 20
click at [714, 384] on span "[PERSON_NAME] và In" at bounding box center [723, 390] width 86 height 13
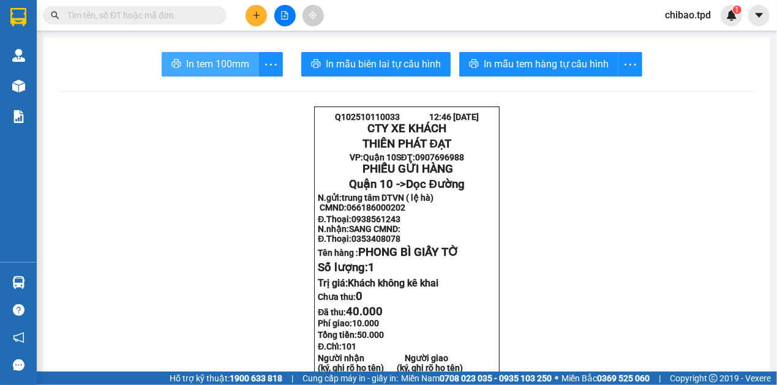
click at [218, 59] on span "In tem 100mm" at bounding box center [217, 63] width 63 height 15
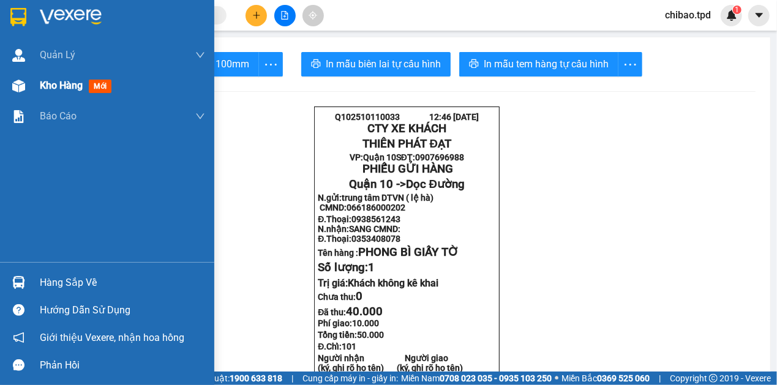
click at [26, 87] on div at bounding box center [18, 85] width 21 height 21
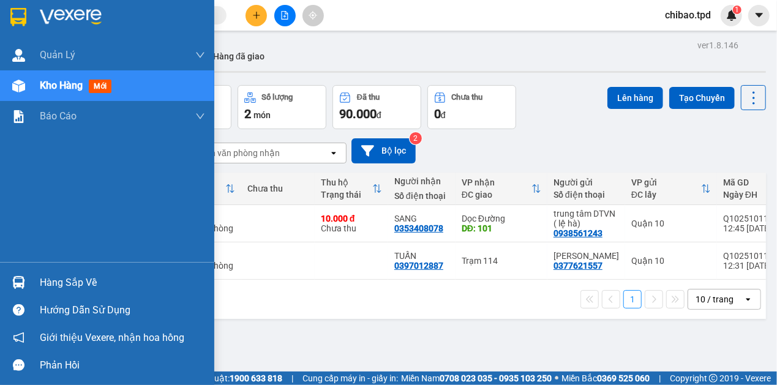
click at [73, 282] on div "Hàng sắp về" at bounding box center [122, 283] width 165 height 18
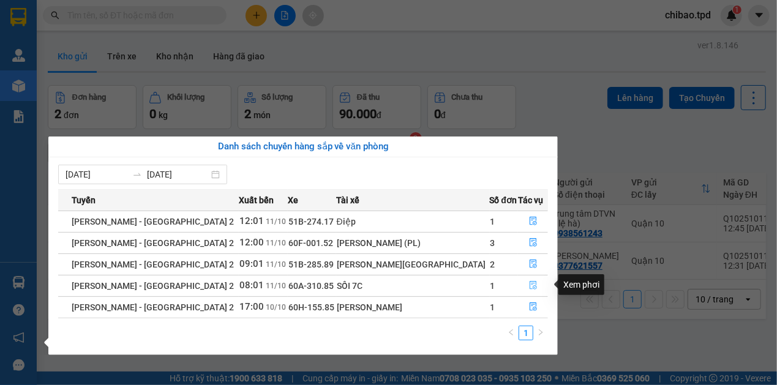
click at [533, 287] on button "button" at bounding box center [533, 286] width 29 height 20
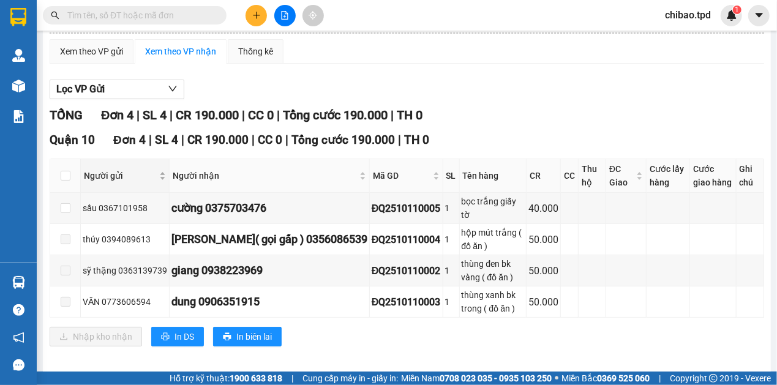
scroll to position [167, 0]
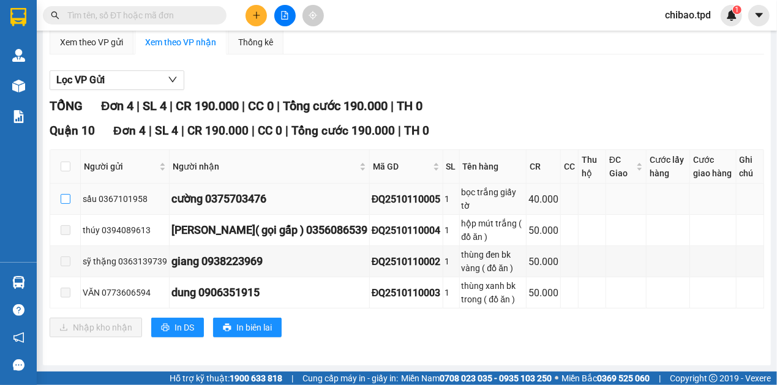
click at [60, 184] on td at bounding box center [65, 199] width 31 height 31
click at [62, 194] on input "checkbox" at bounding box center [66, 199] width 10 height 10
checkbox input "true"
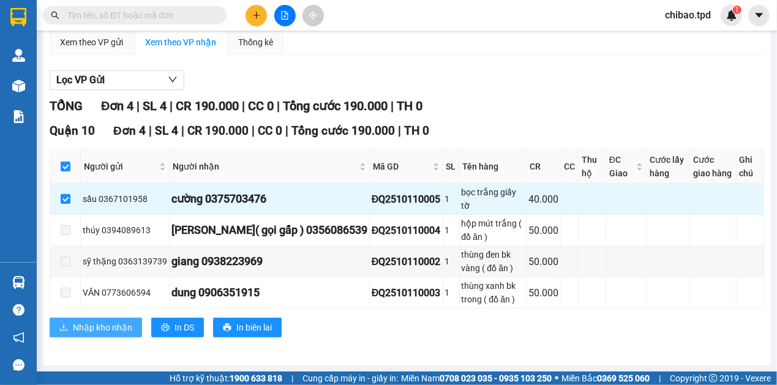
click at [116, 320] on button "Nhập kho nhận" at bounding box center [96, 328] width 92 height 20
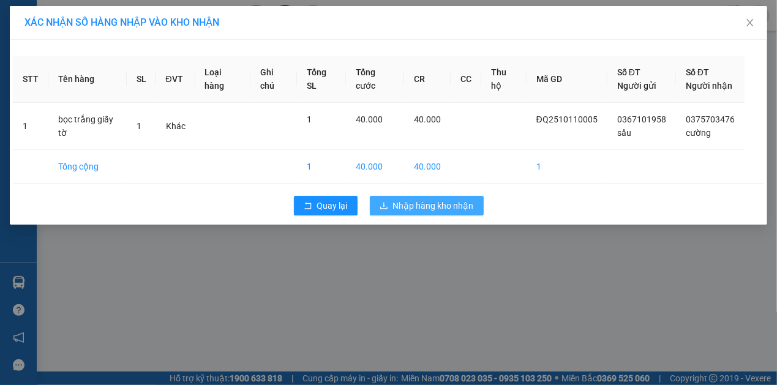
click at [419, 213] on button "Nhập hàng kho nhận" at bounding box center [427, 206] width 114 height 20
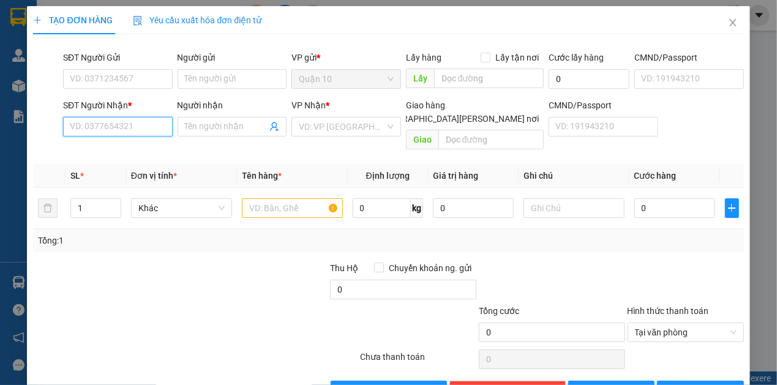
click at [108, 126] on input "SĐT Người Nhận *" at bounding box center [118, 127] width 110 height 20
type input "0352745549"
click at [247, 137] on div "Người nhận Tên người nhận" at bounding box center [233, 120] width 110 height 43
click at [236, 133] on input "Người nhận" at bounding box center [226, 126] width 83 height 13
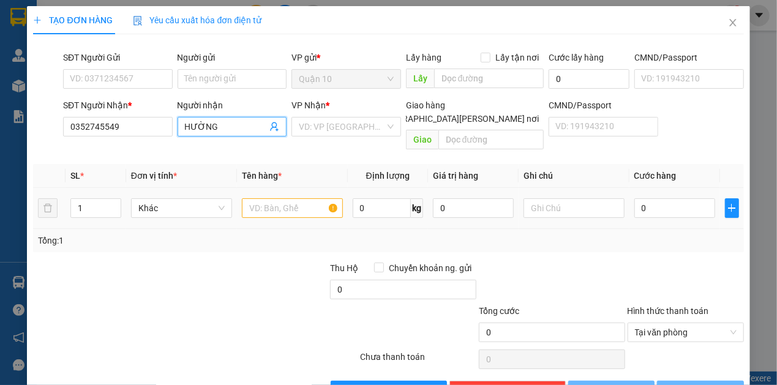
type input "HƯỜNG"
click at [301, 198] on input "text" at bounding box center [292, 208] width 101 height 20
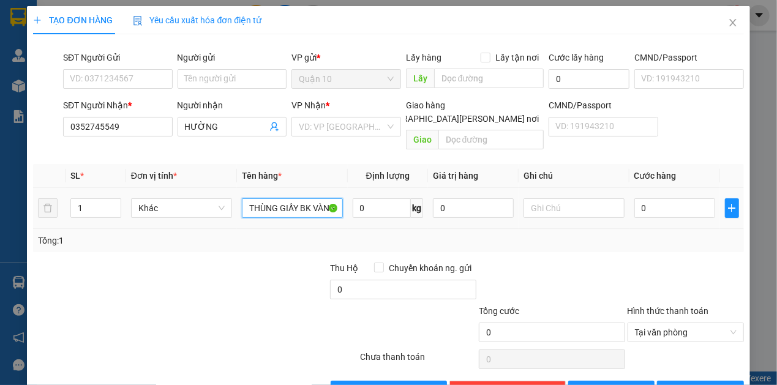
type input "THÙNG GIẤY BK VÀNG"
click at [675, 198] on input "0" at bounding box center [674, 208] width 81 height 20
type input "05"
type input "5"
type input "050"
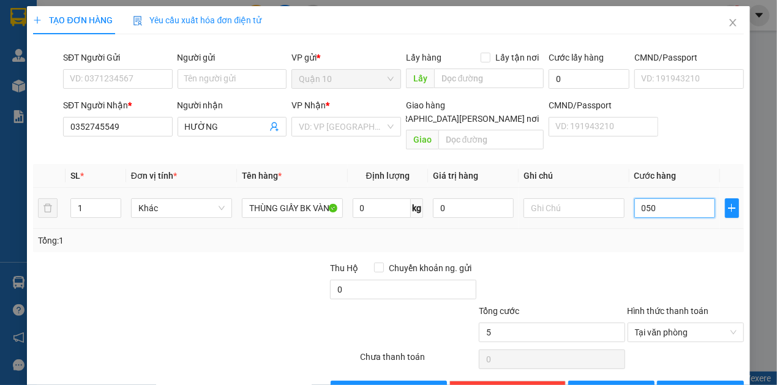
type input "50"
click at [371, 130] on input "search" at bounding box center [342, 127] width 86 height 18
type input "50.000"
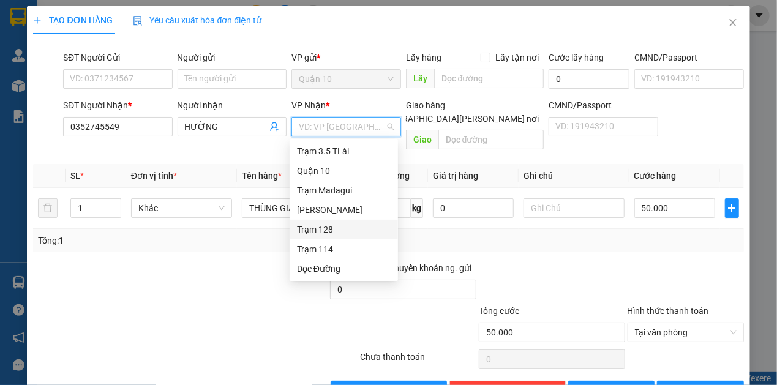
click at [331, 230] on div "Trạm 128" at bounding box center [344, 229] width 94 height 13
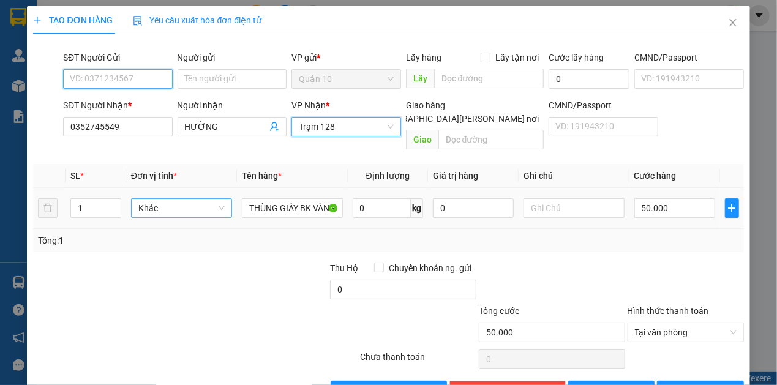
drag, startPoint x: 118, startPoint y: 71, endPoint x: 185, endPoint y: 192, distance: 139.0
click at [118, 71] on input "SĐT Người Gửi" at bounding box center [118, 79] width 110 height 20
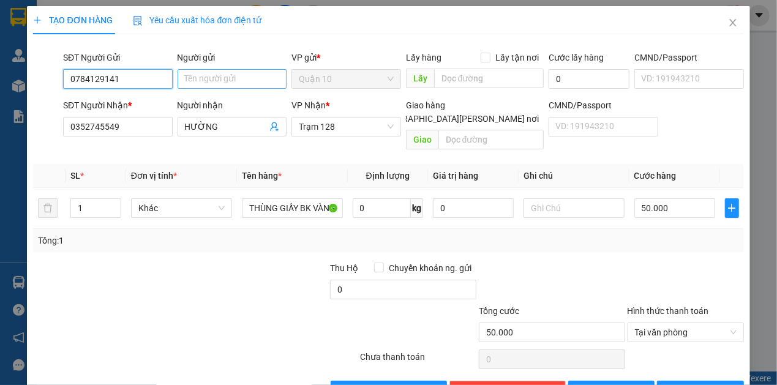
type input "0784129141"
click at [190, 87] on input "Người gửi" at bounding box center [233, 79] width 110 height 20
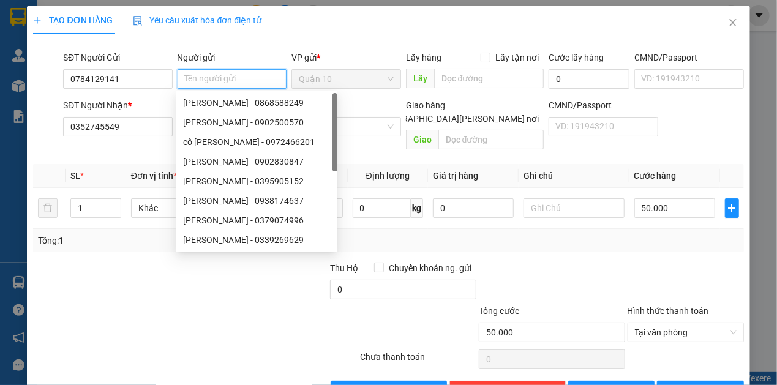
type input "R"
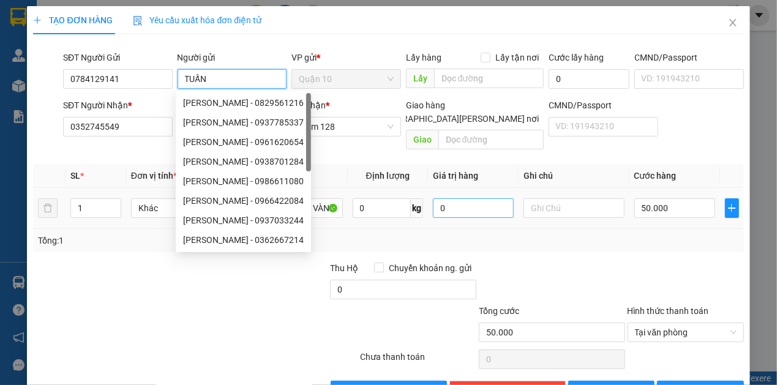
type input "TUẤN"
drag, startPoint x: 463, startPoint y: 188, endPoint x: 380, endPoint y: 215, distance: 87.1
click at [418, 199] on tr "1 Khác THÙNG GIẤY BK VÀNG 0 kg 0 50.000" at bounding box center [388, 208] width 710 height 41
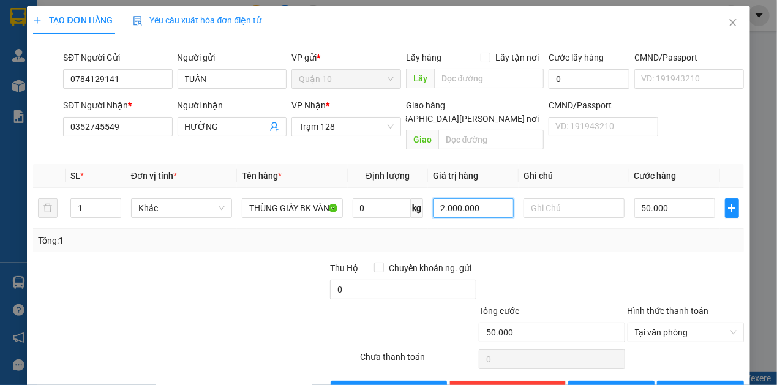
type input "2.000.000"
click at [668, 381] on button "[PERSON_NAME] và In" at bounding box center [700, 391] width 87 height 20
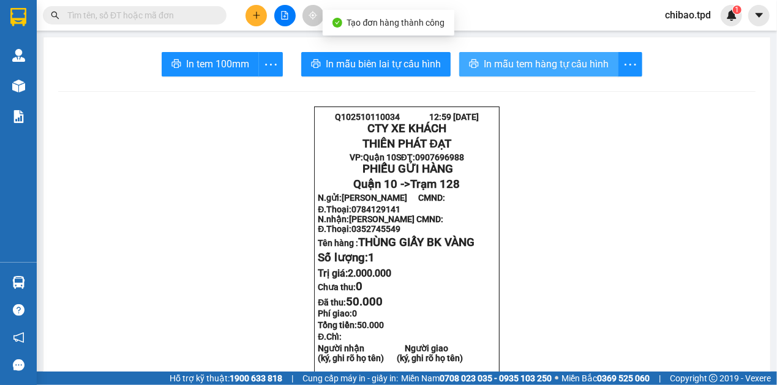
drag, startPoint x: 505, startPoint y: 56, endPoint x: 539, endPoint y: 173, distance: 121.1
click at [506, 56] on span "In mẫu tem hàng tự cấu hình" at bounding box center [546, 63] width 125 height 15
click at [507, 66] on span "In mẫu tem hàng tự cấu hình" at bounding box center [546, 63] width 125 height 15
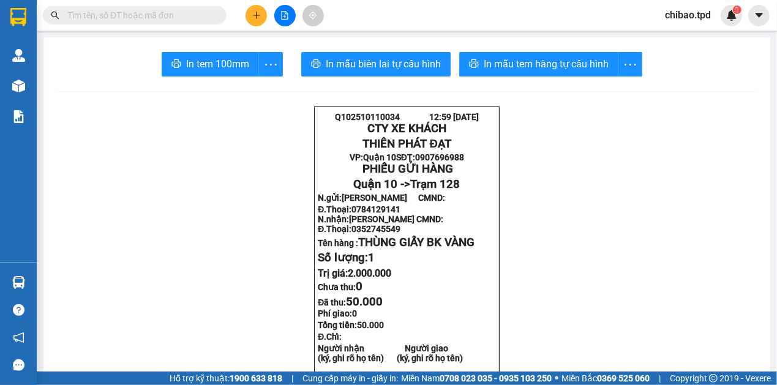
drag, startPoint x: 212, startPoint y: 51, endPoint x: 218, endPoint y: 76, distance: 25.8
click at [245, 67] on span "In tem 100mm" at bounding box center [217, 63] width 63 height 15
click at [290, 16] on button at bounding box center [284, 15] width 21 height 21
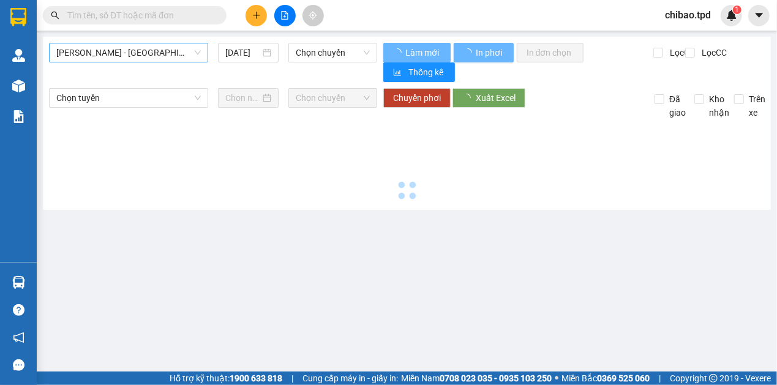
click at [132, 53] on span "Phương Lâm - Sài Gòn 2" at bounding box center [128, 52] width 144 height 18
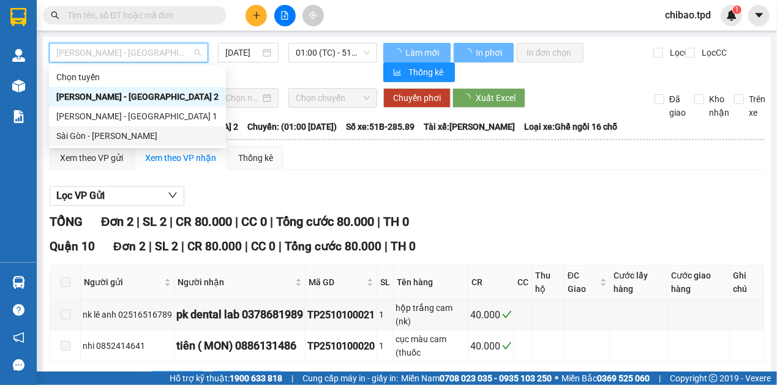
drag, startPoint x: 124, startPoint y: 141, endPoint x: 244, endPoint y: 102, distance: 126.0
click at [124, 140] on div "Sài Gòn - Phương Lâm" at bounding box center [137, 135] width 162 height 13
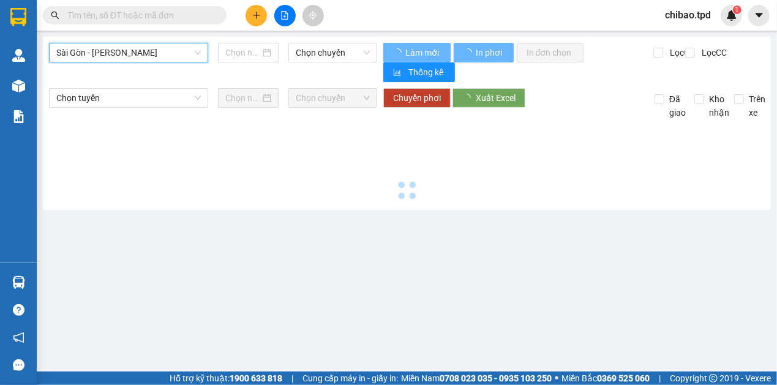
type input "11/10/2025"
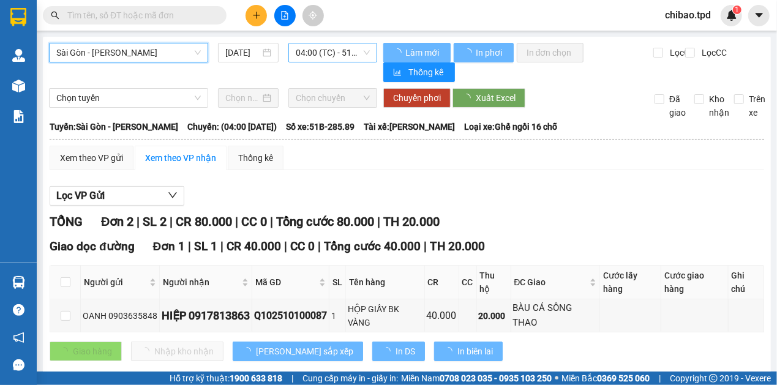
click at [311, 59] on span "04:00 (TC) - 51B-285.89" at bounding box center [333, 52] width 74 height 18
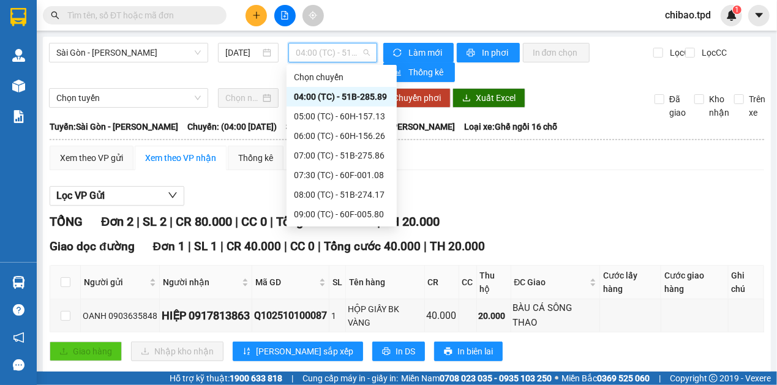
drag, startPoint x: 340, startPoint y: 194, endPoint x: 327, endPoint y: 223, distance: 31.8
click at [342, 286] on div "12:00 (TC) - 60F-005.87" at bounding box center [342, 292] width 96 height 13
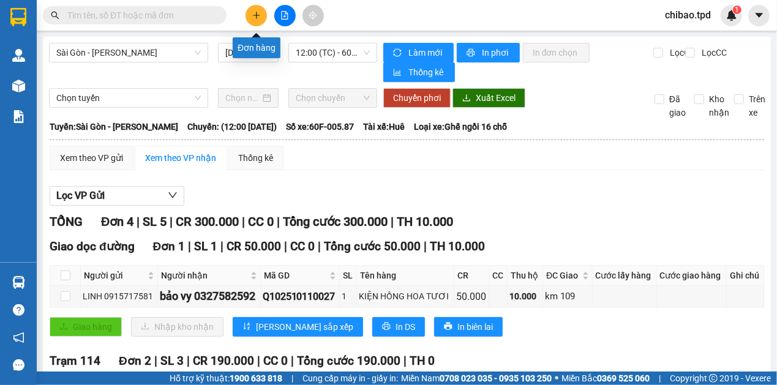
click at [261, 10] on button at bounding box center [255, 15] width 21 height 21
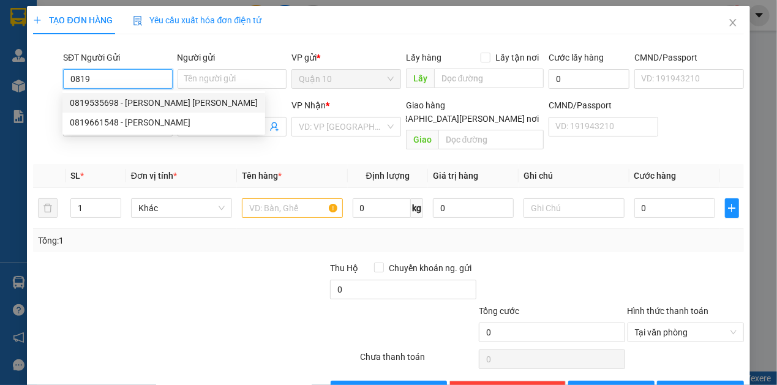
drag, startPoint x: 181, startPoint y: 101, endPoint x: 259, endPoint y: 169, distance: 103.3
click at [180, 102] on div "0819535698 - [PERSON_NAME]" at bounding box center [163, 103] width 203 height 20
type input "0819535698"
type input "[PERSON_NAME]"
type input "0972367393"
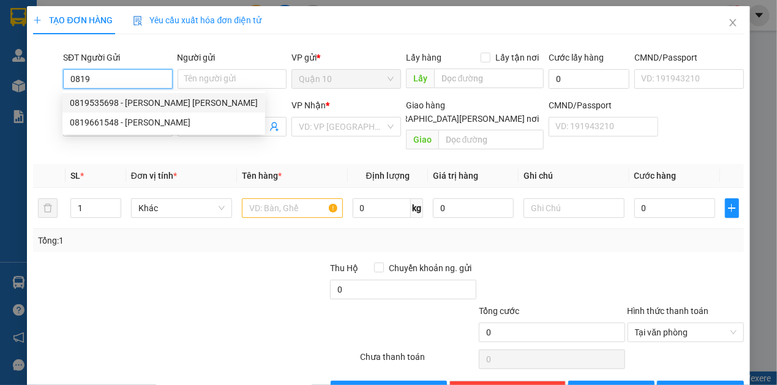
type input "[DEMOGRAPHIC_DATA]"
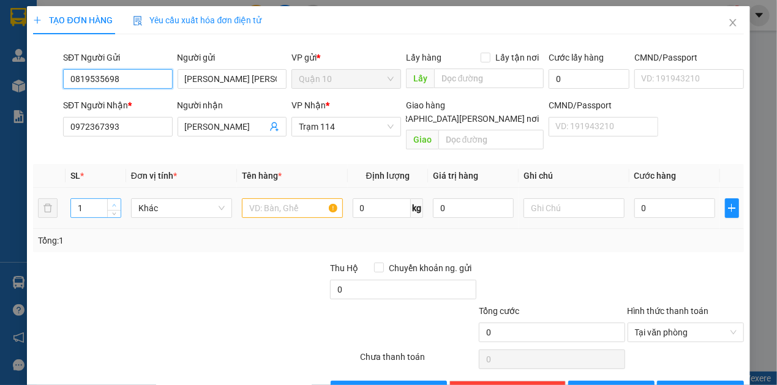
type input "0819535698"
click at [116, 201] on span "up" at bounding box center [114, 204] width 7 height 7
drag, startPoint x: 116, startPoint y: 189, endPoint x: 140, endPoint y: 194, distance: 23.9
click at [116, 201] on span "up" at bounding box center [114, 204] width 7 height 7
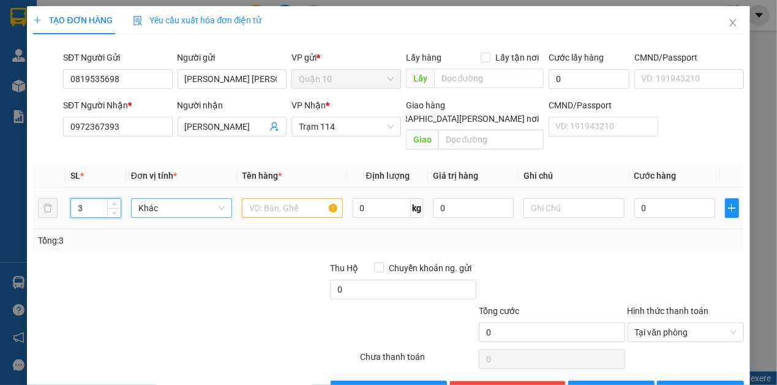
type input "4"
click at [260, 198] on input "text" at bounding box center [292, 208] width 101 height 20
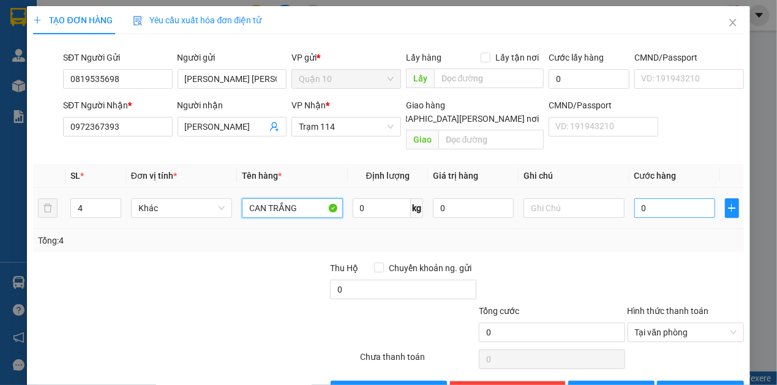
type input "CAN TRẮNG"
click at [679, 202] on input "0" at bounding box center [674, 208] width 81 height 20
type input "2"
type input "24"
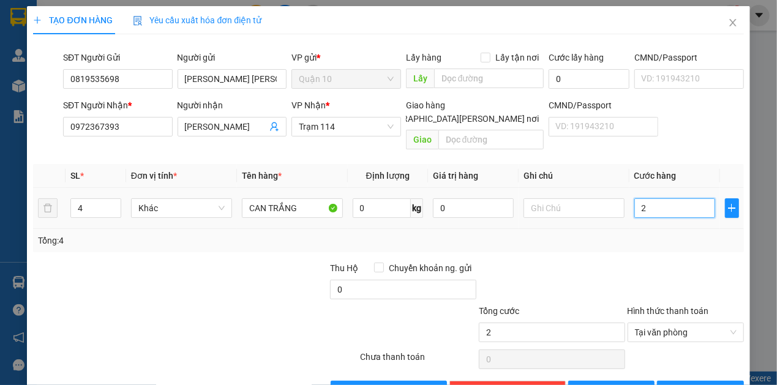
type input "24"
type input "240"
type input "240.000"
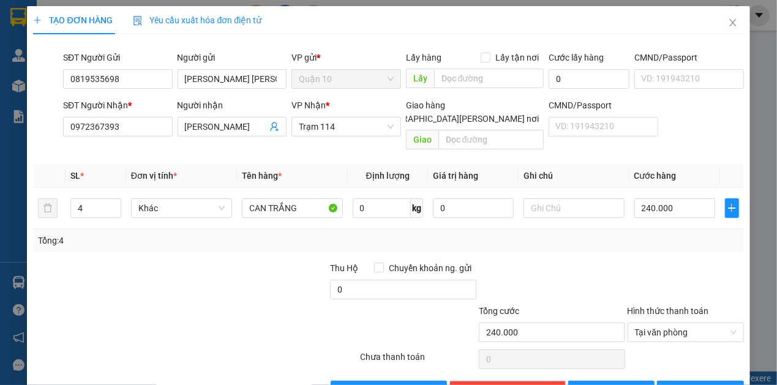
click at [699, 242] on div "Transit Pickup Surcharge Ids Transit Deliver Surcharge Ids Transit Deliver Surc…" at bounding box center [388, 222] width 710 height 356
drag, startPoint x: 470, startPoint y: 192, endPoint x: 436, endPoint y: 203, distance: 36.0
click at [429, 201] on td "0" at bounding box center [473, 208] width 91 height 41
type input "30.000"
click at [713, 384] on button "[PERSON_NAME] và In" at bounding box center [700, 391] width 87 height 20
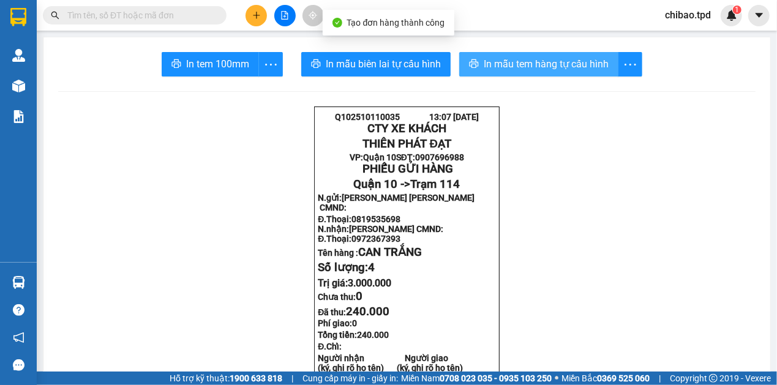
click at [490, 55] on button "In mẫu tem hàng tự cấu hình" at bounding box center [538, 64] width 159 height 24
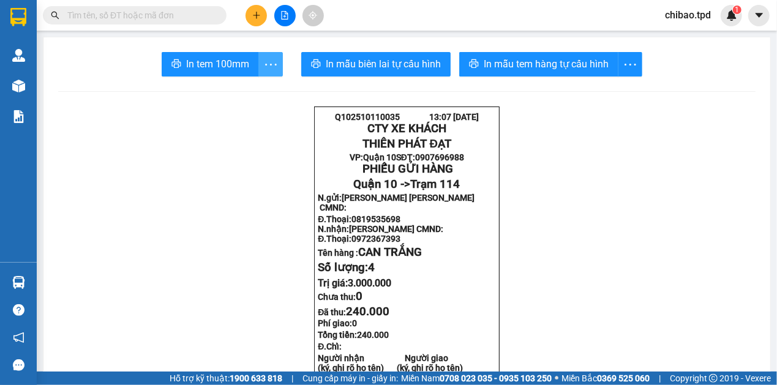
click at [277, 58] on span "more" at bounding box center [270, 64] width 23 height 15
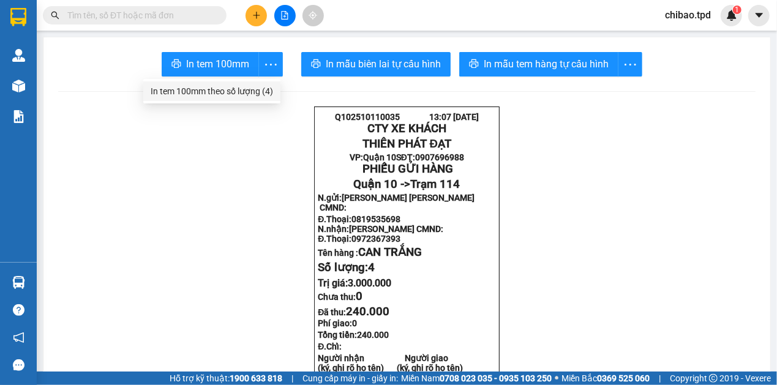
click at [240, 96] on div "In tem 100mm theo số lượng (4)" at bounding box center [212, 90] width 122 height 13
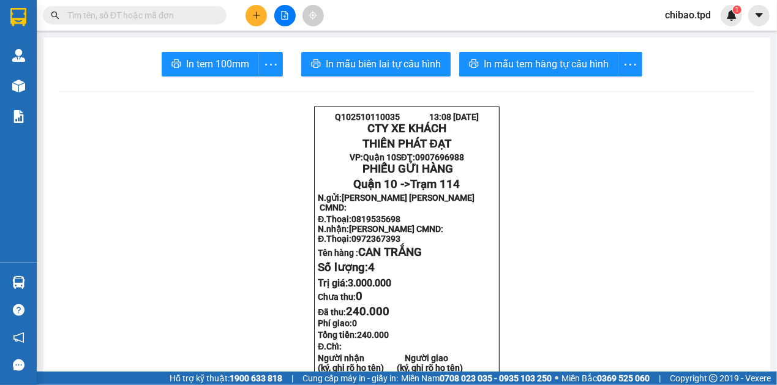
click at [250, 4] on div "Kết quả tìm kiếm ( 0 ) Bộ lọc No Data chibao.tpd 1" at bounding box center [388, 15] width 777 height 31
click at [253, 11] on icon "plus" at bounding box center [256, 15] width 9 height 9
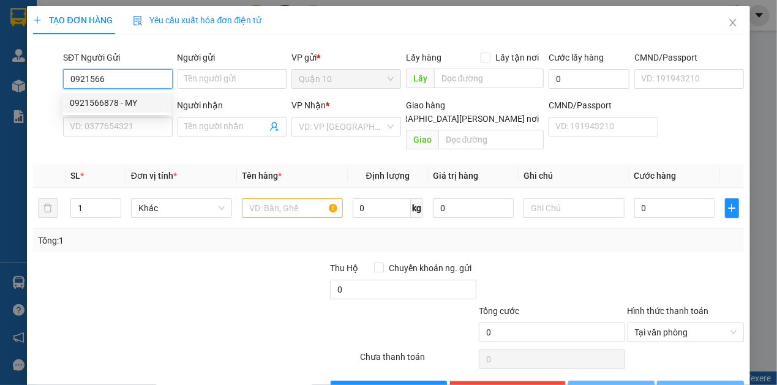
click at [144, 104] on div "0921566878 - MY" at bounding box center [117, 102] width 94 height 13
type input "0921566878"
type input "MY"
type input "052301015301"
type input "0792367393"
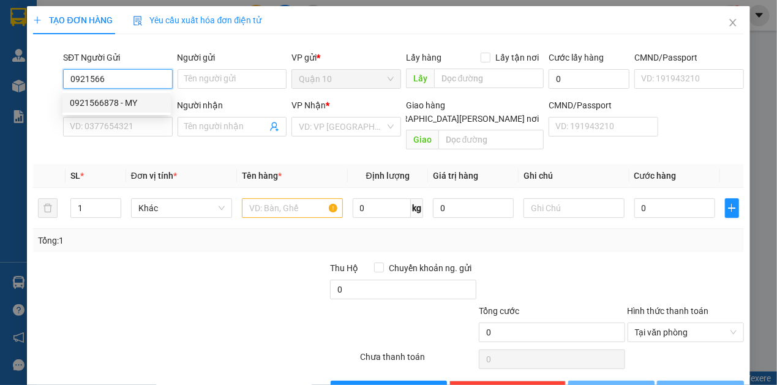
type input "HỒNG LINH"
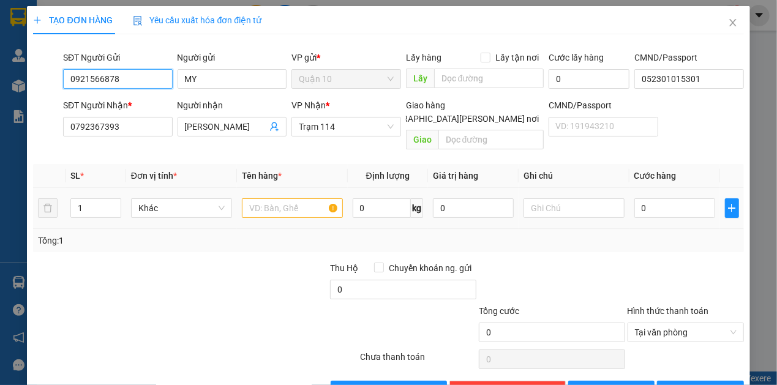
type input "0921566878"
click at [281, 198] on input "text" at bounding box center [292, 208] width 101 height 20
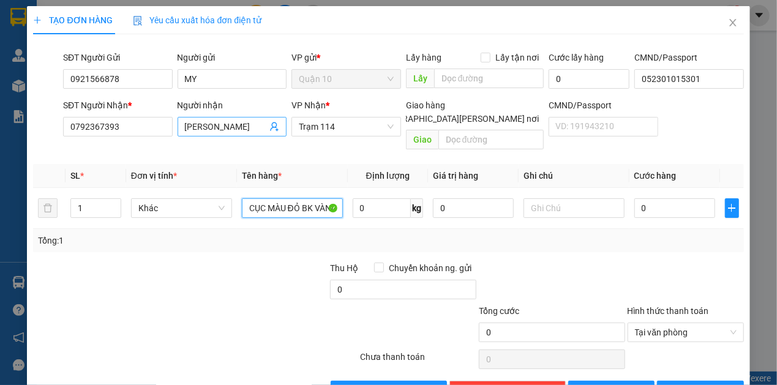
type input "CỤC MÀU ĐỎ BK VÀNG"
type input "500.000"
type input "4"
type input "40"
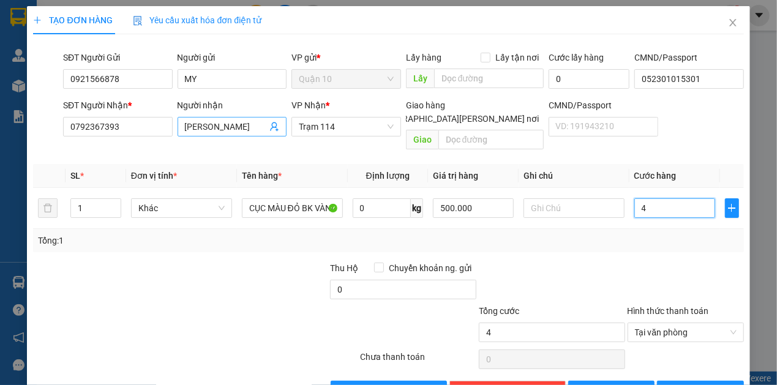
type input "40"
type input "4"
type input "0"
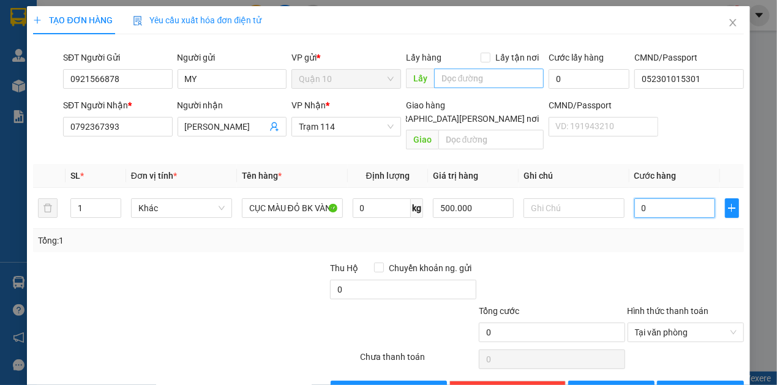
type input "05"
type input "5"
type input "050"
type input "50"
type input "50.000"
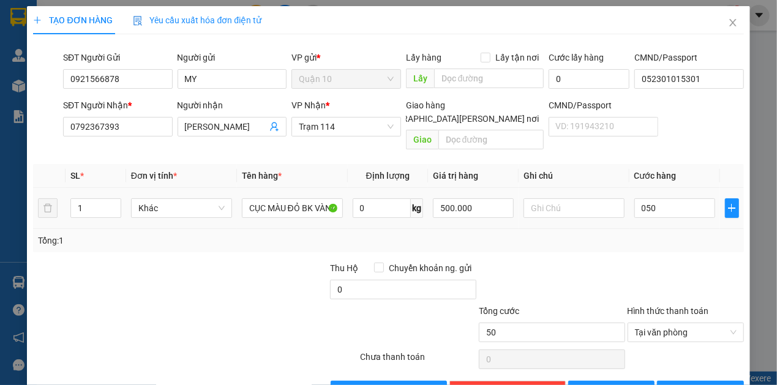
type input "50.000"
click at [634, 206] on td "50.000" at bounding box center [674, 208] width 91 height 41
click at [716, 384] on span "[PERSON_NAME] và In" at bounding box center [723, 390] width 86 height 13
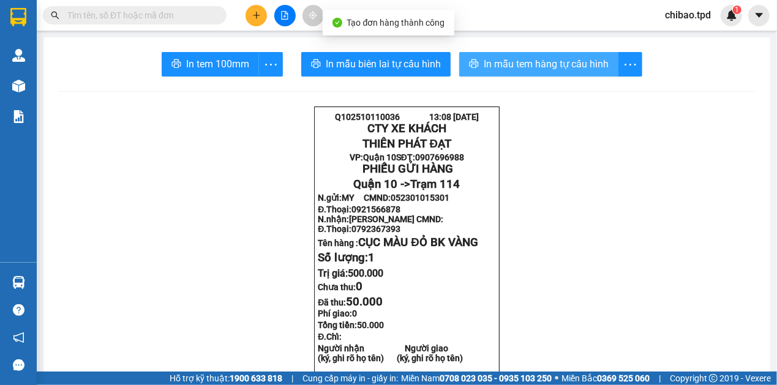
drag, startPoint x: 501, startPoint y: 67, endPoint x: 498, endPoint y: 98, distance: 30.7
click at [501, 66] on span "In mẫu tem hàng tự cấu hình" at bounding box center [546, 63] width 125 height 15
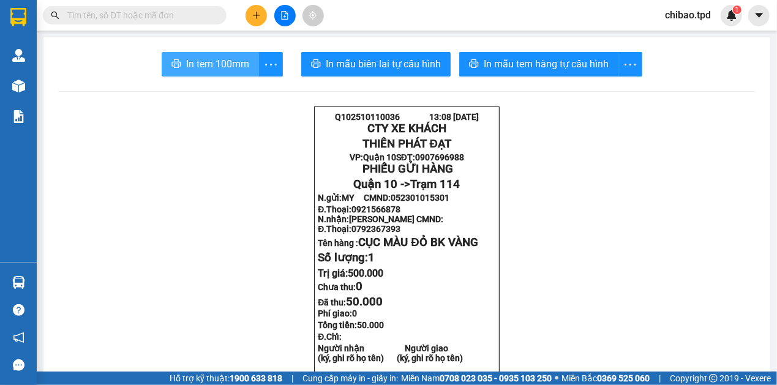
click at [211, 59] on span "In tem 100mm" at bounding box center [217, 63] width 63 height 15
click at [111, 18] on input "text" at bounding box center [139, 15] width 144 height 13
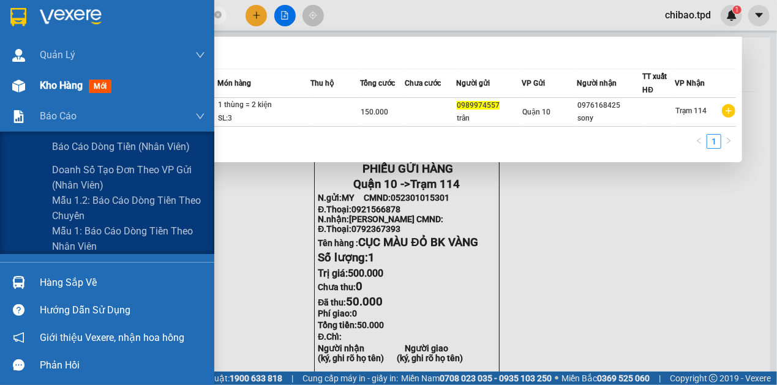
type input "0989974557"
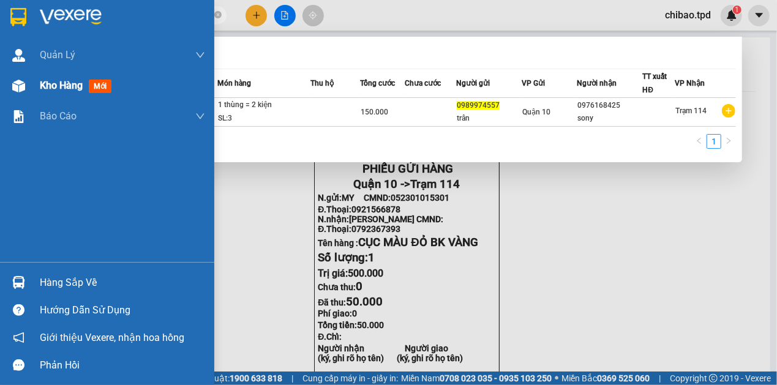
click at [20, 88] on img at bounding box center [18, 86] width 13 height 13
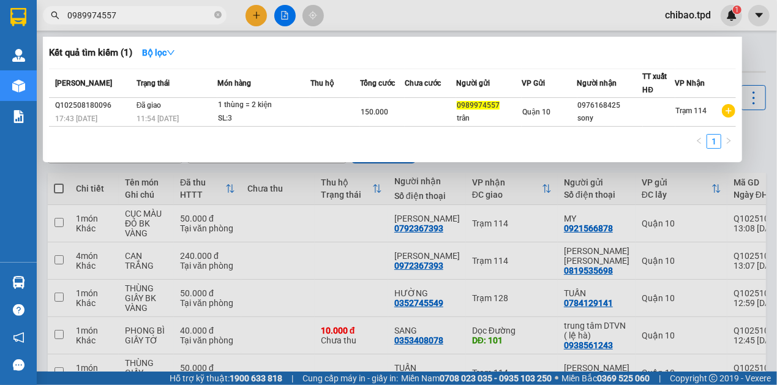
click at [358, 169] on div at bounding box center [388, 192] width 777 height 385
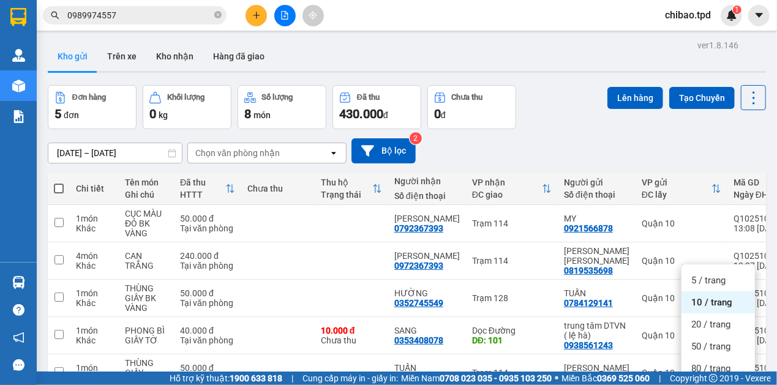
click at [699, 380] on div "100 / trang" at bounding box center [717, 391] width 73 height 22
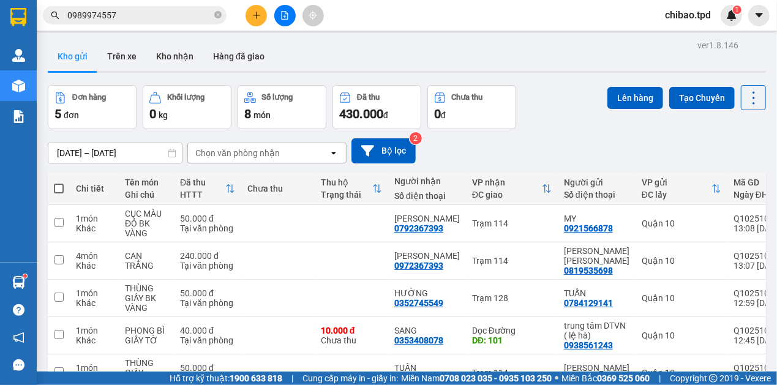
click at [251, 13] on button at bounding box center [255, 15] width 21 height 21
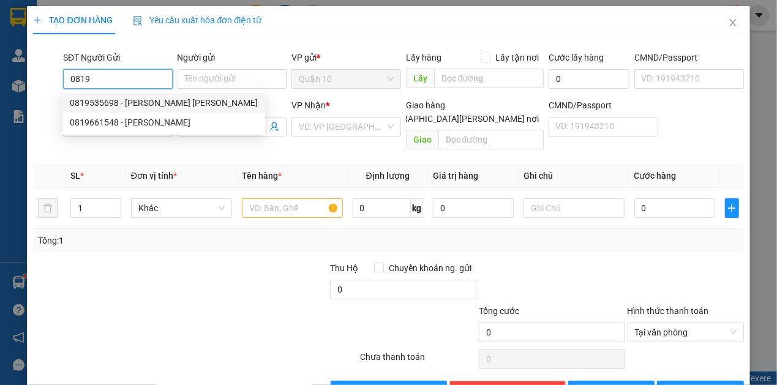
drag, startPoint x: 144, startPoint y: 97, endPoint x: 286, endPoint y: 185, distance: 167.2
click at [144, 97] on div "0819535698 - [PERSON_NAME]" at bounding box center [164, 102] width 188 height 13
type input "0819535698"
type input "[PERSON_NAME]"
type input "0972367393"
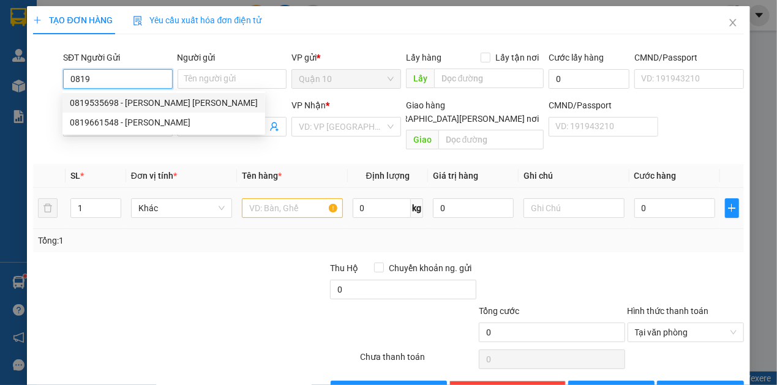
type input "[DEMOGRAPHIC_DATA]"
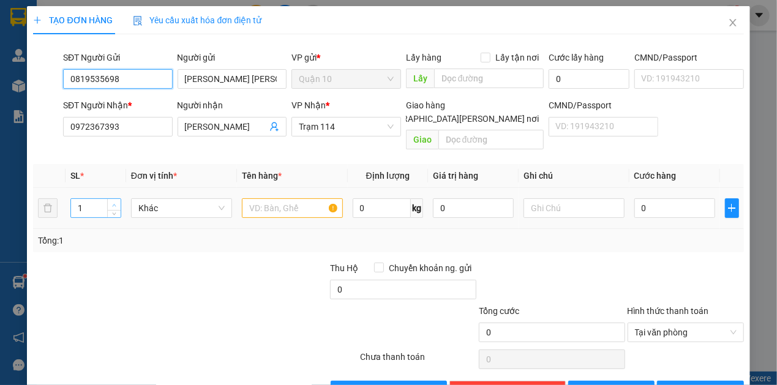
type input "0819535698"
click at [116, 199] on span "Increase Value" at bounding box center [113, 204] width 13 height 11
type input "4"
click at [116, 199] on span "Increase Value" at bounding box center [113, 204] width 13 height 11
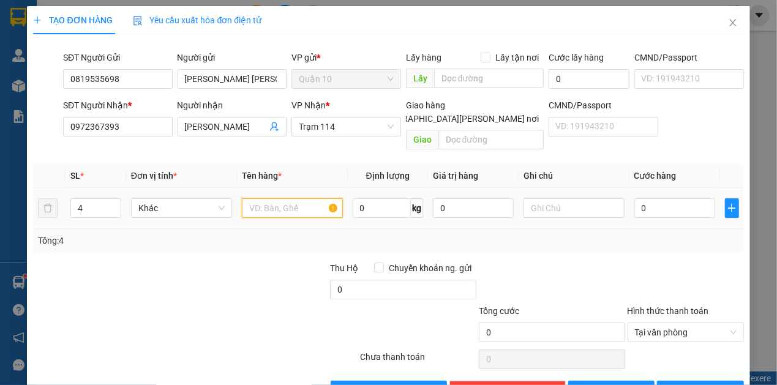
drag, startPoint x: 253, startPoint y: 191, endPoint x: 245, endPoint y: 206, distance: 16.7
click at [254, 198] on input "text" at bounding box center [292, 208] width 101 height 20
type input "CAN TRẮNG"
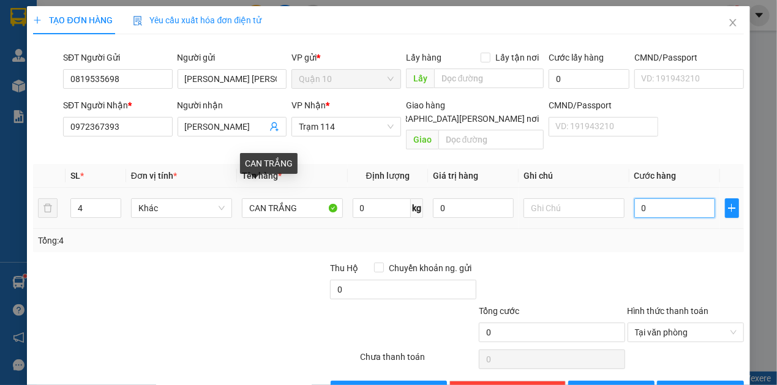
type input "2"
type input "24"
type input "240"
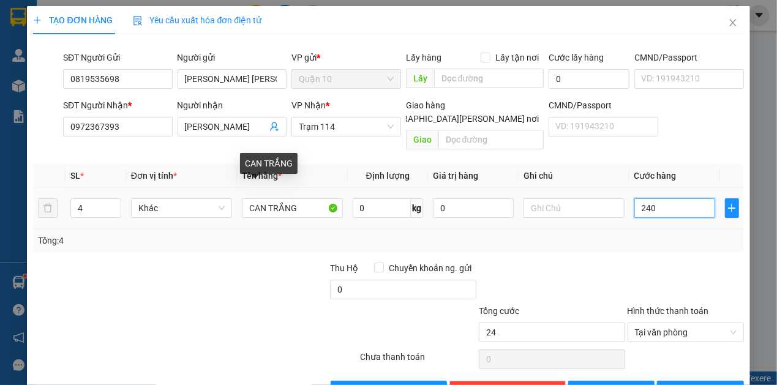
type input "240"
type input "240.000"
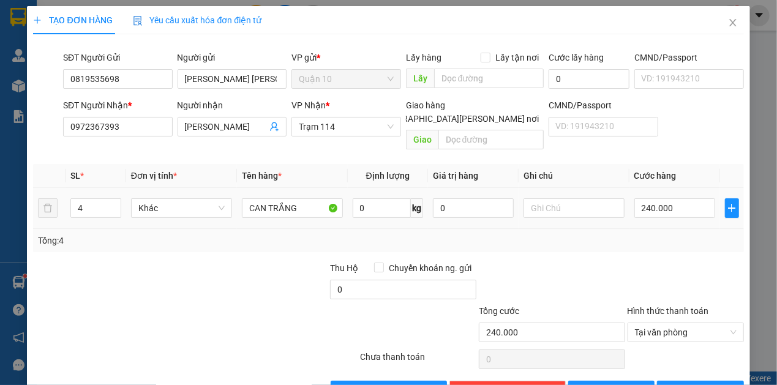
drag, startPoint x: 594, startPoint y: 227, endPoint x: 423, endPoint y: 207, distance: 172.6
click at [588, 234] on div "Tổng: 4" at bounding box center [388, 240] width 700 height 13
drag, startPoint x: 492, startPoint y: 193, endPoint x: 433, endPoint y: 192, distance: 59.4
click at [433, 198] on input "0" at bounding box center [473, 208] width 81 height 20
type input "30.000"
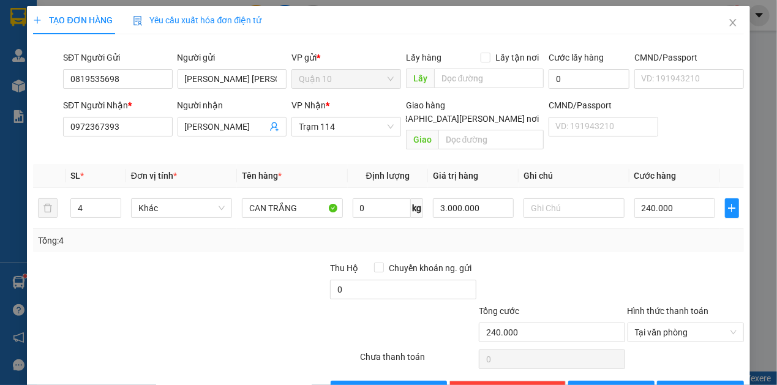
click at [562, 242] on div "Transit Pickup Surcharge Ids Transit Deliver Surcharge Ids Transit Deliver Surc…" at bounding box center [388, 222] width 710 height 356
click at [705, 384] on span "[PERSON_NAME] và In" at bounding box center [723, 390] width 86 height 13
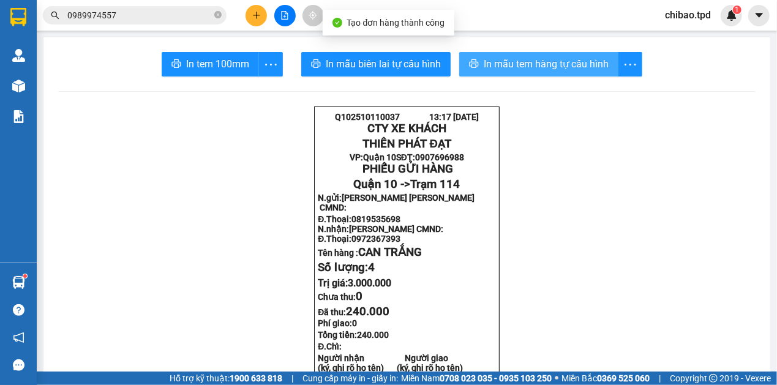
click at [487, 67] on span "In mẫu tem hàng tự cấu hình" at bounding box center [546, 63] width 125 height 15
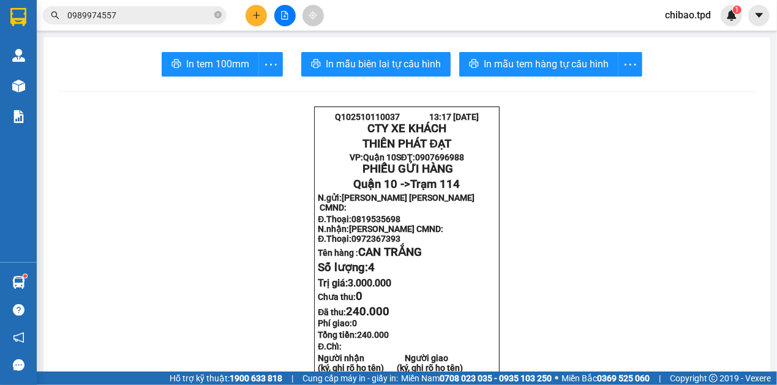
click at [271, 58] on icon "more" at bounding box center [270, 64] width 15 height 15
click at [267, 69] on icon "more" at bounding box center [270, 64] width 15 height 15
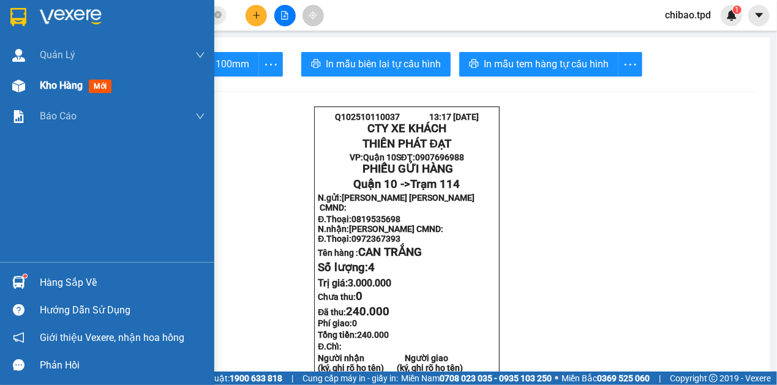
click at [42, 82] on span "Kho hàng" at bounding box center [61, 86] width 43 height 12
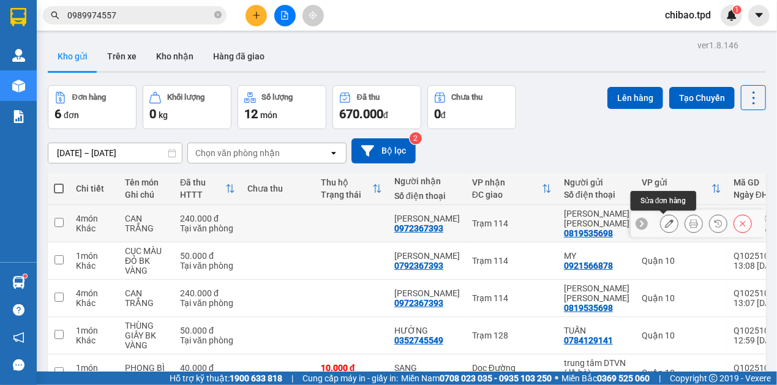
click at [665, 219] on icon at bounding box center [669, 223] width 9 height 9
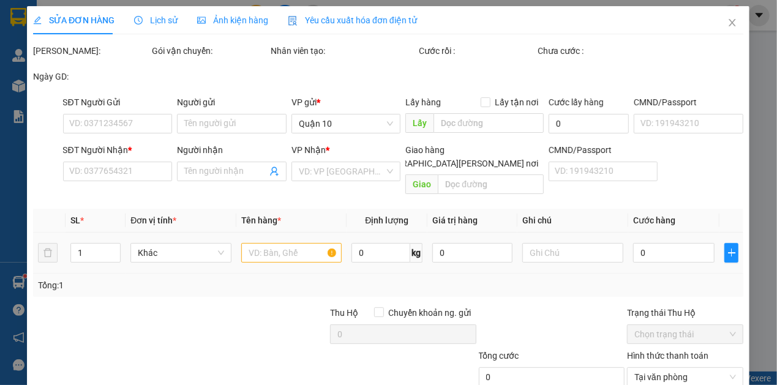
type input "0819535698"
type input "[PERSON_NAME]"
type input "0972367393"
type input "[DEMOGRAPHIC_DATA]"
type input "240.000"
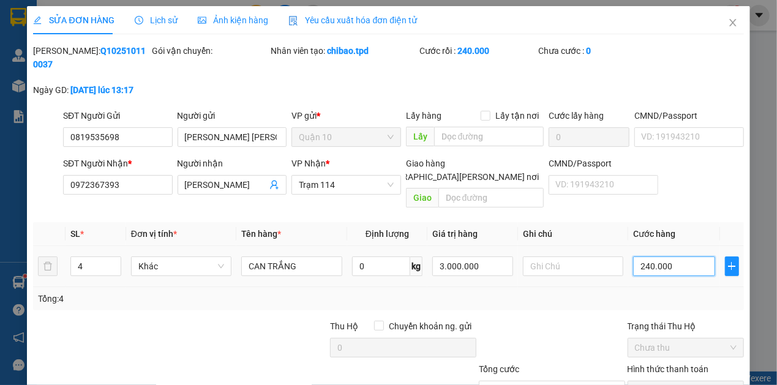
click at [672, 257] on input "240.000" at bounding box center [673, 267] width 81 height 20
type input "2"
type input "20"
type input "200"
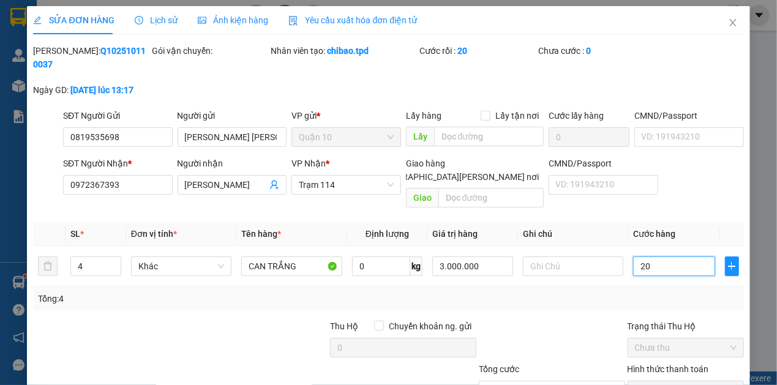
type input "200"
type input "2.000"
type input "20.000"
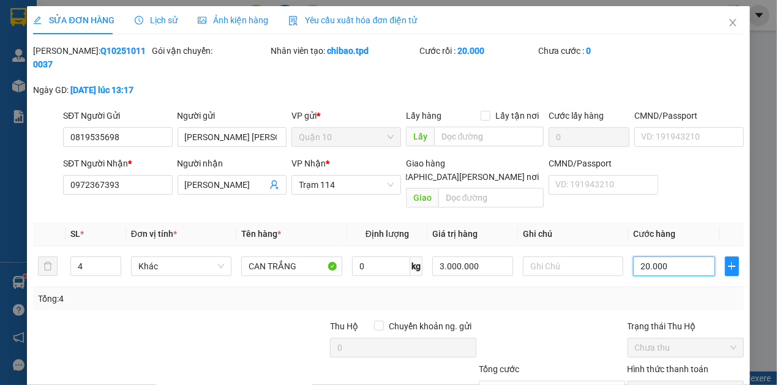
type input "200.000"
click at [317, 257] on input "CAN TRẮNG" at bounding box center [291, 267] width 101 height 20
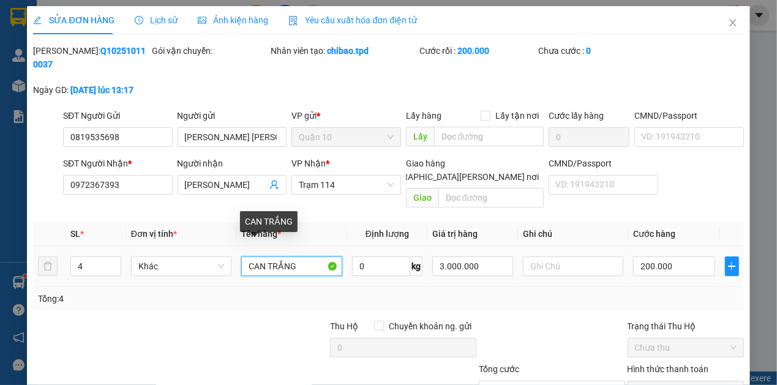
click at [317, 257] on input "CAN TRẮNG" at bounding box center [291, 267] width 101 height 20
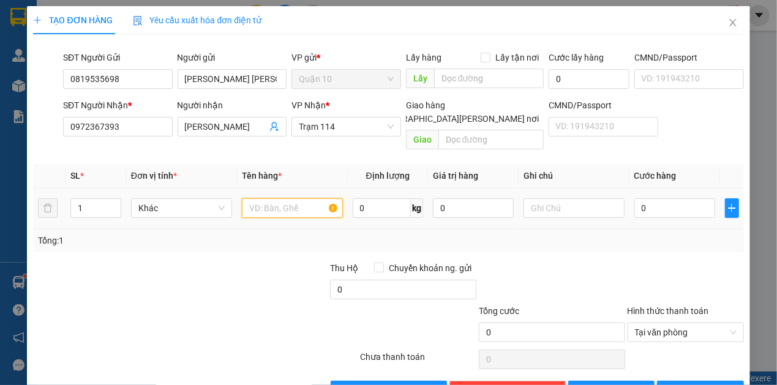
click at [263, 198] on input "text" at bounding box center [292, 208] width 101 height 20
paste input "CAN TRẮNG"
type input "CAN TRẮNG"
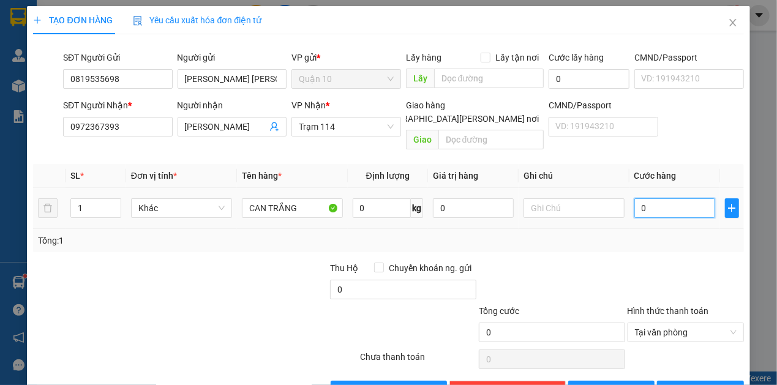
click at [659, 198] on input "0" at bounding box center [674, 208] width 81 height 20
type input "2"
type input "20"
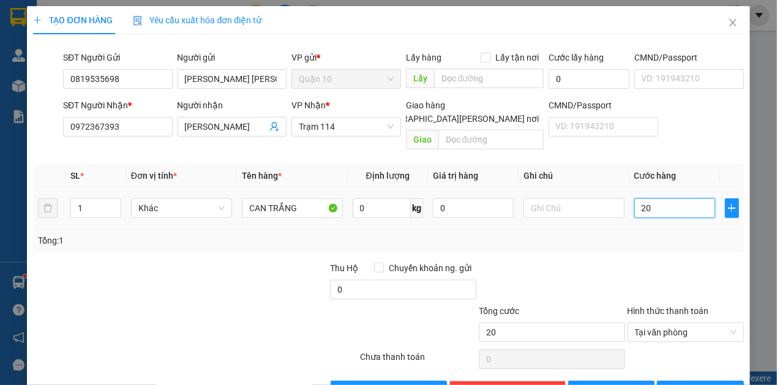
type input "200"
type input "2.000"
type input "20.000"
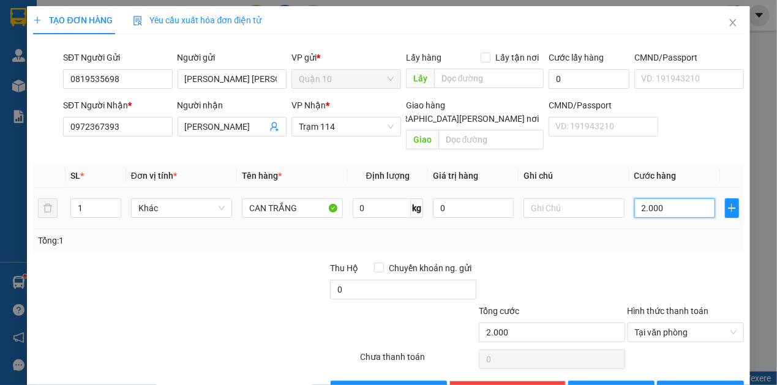
type input "20.000"
type input "200.000"
drag, startPoint x: 457, startPoint y: 187, endPoint x: 416, endPoint y: 198, distance: 41.7
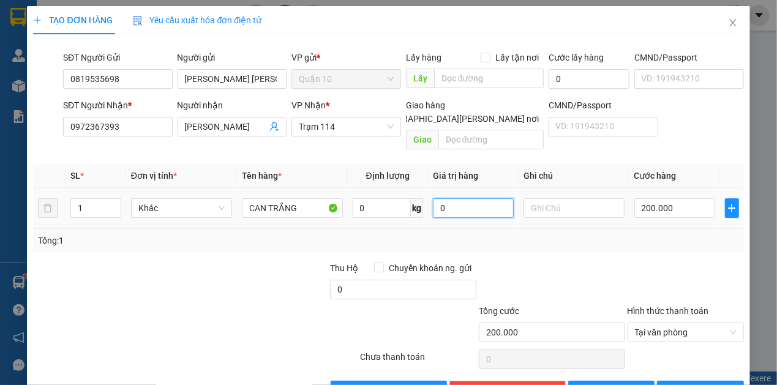
click at [416, 198] on tr "1 Khác CAN TRẮNG 0 kg 0 200.000" at bounding box center [388, 208] width 710 height 41
type input "20.000"
type input "0"
drag, startPoint x: 485, startPoint y: 200, endPoint x: 273, endPoint y: 196, distance: 211.9
click at [302, 188] on tr "1 Khác CAN TRẮNG 0 kg 20.000 200.000" at bounding box center [388, 208] width 710 height 41
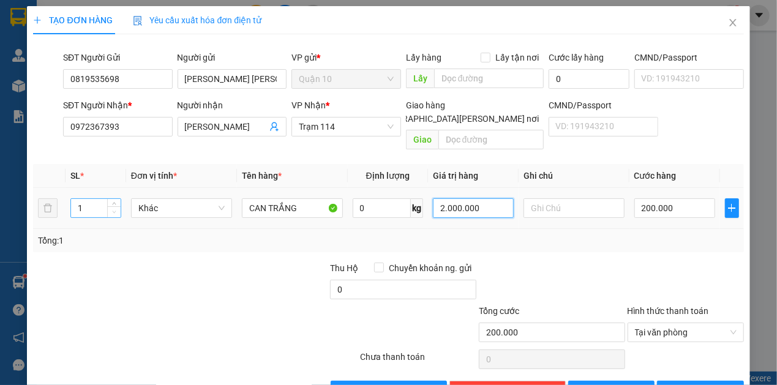
click at [114, 209] on span "down" at bounding box center [114, 212] width 7 height 7
click at [114, 206] on span "Decrease Value" at bounding box center [113, 211] width 13 height 11
type input "2.000.000"
click at [115, 203] on icon "up" at bounding box center [114, 205] width 4 height 4
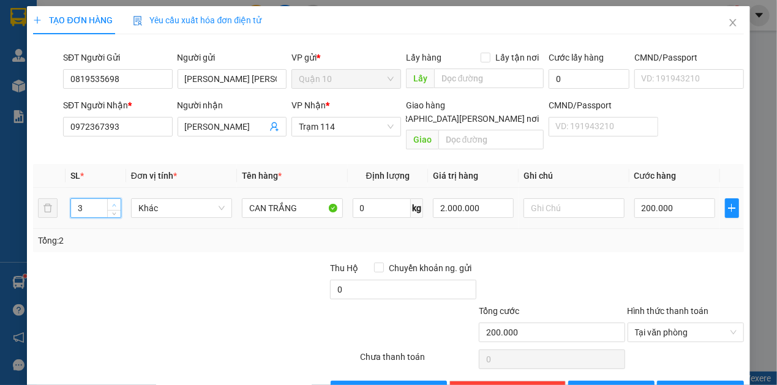
click at [115, 203] on icon "up" at bounding box center [114, 205] width 4 height 4
type input "4"
click at [115, 203] on icon "up" at bounding box center [114, 205] width 4 height 4
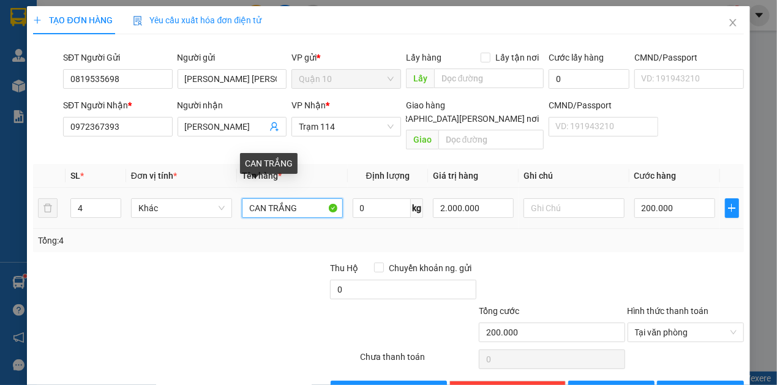
click at [302, 198] on input "CAN TRẮNG" at bounding box center [292, 208] width 101 height 20
type input "CAN TRẮNG LỚN +"
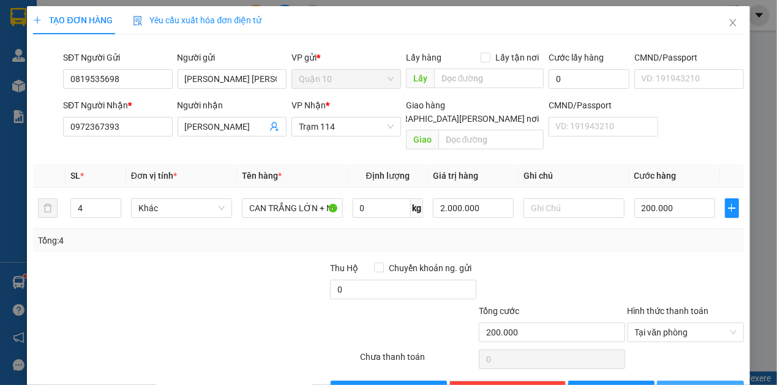
click at [700, 384] on span "[PERSON_NAME] và In" at bounding box center [723, 390] width 86 height 13
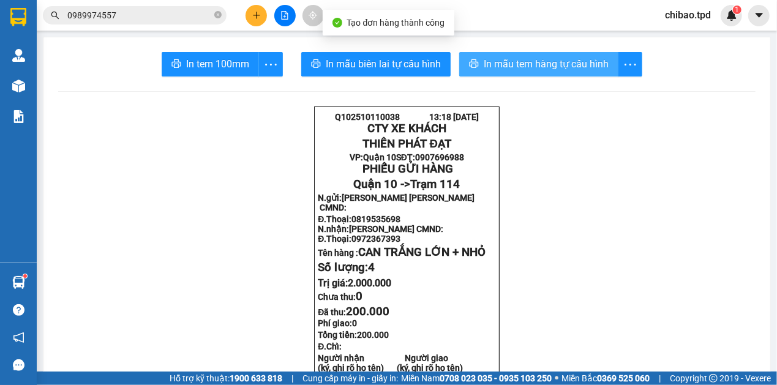
click at [520, 53] on button "In mẫu tem hàng tự cấu hình" at bounding box center [538, 64] width 159 height 24
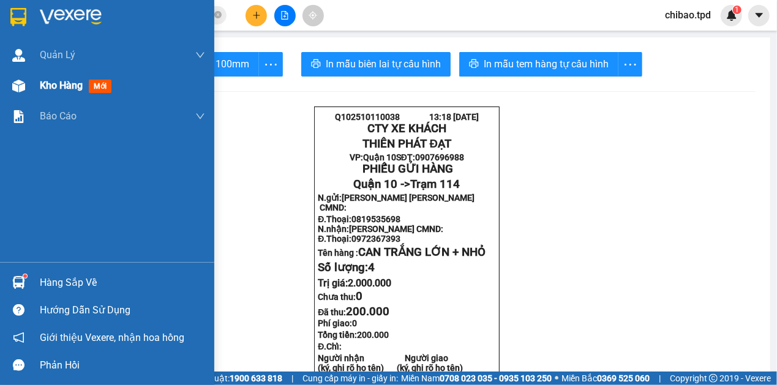
click at [26, 87] on div at bounding box center [18, 85] width 21 height 21
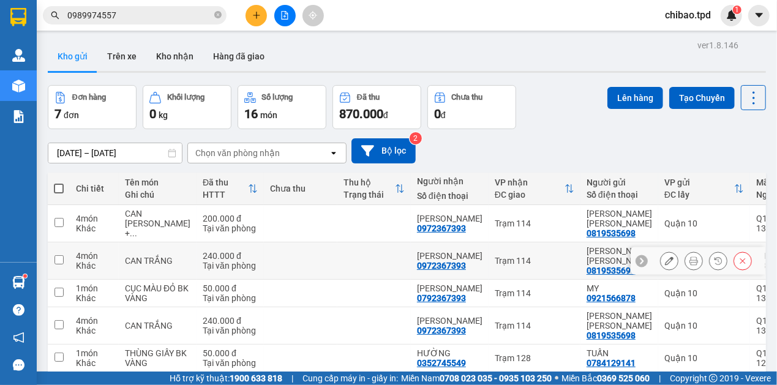
click at [734, 261] on button at bounding box center [742, 260] width 17 height 21
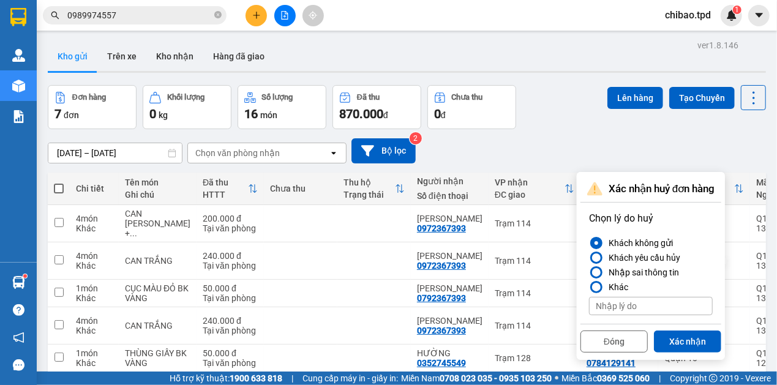
click at [681, 354] on div "Đóng Xác nhận" at bounding box center [650, 340] width 141 height 32
click at [707, 339] on button "Xác nhận" at bounding box center [687, 342] width 67 height 22
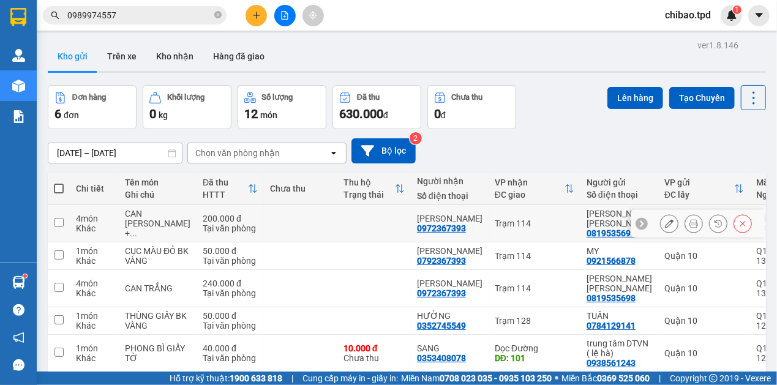
click at [689, 223] on icon at bounding box center [693, 223] width 9 height 9
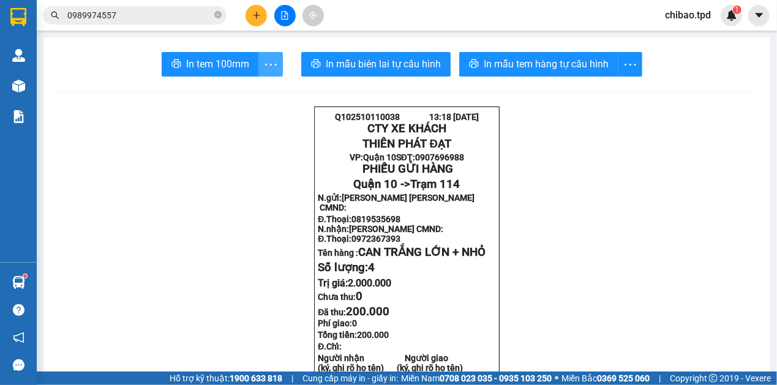
click at [260, 64] on span "more" at bounding box center [270, 64] width 23 height 15
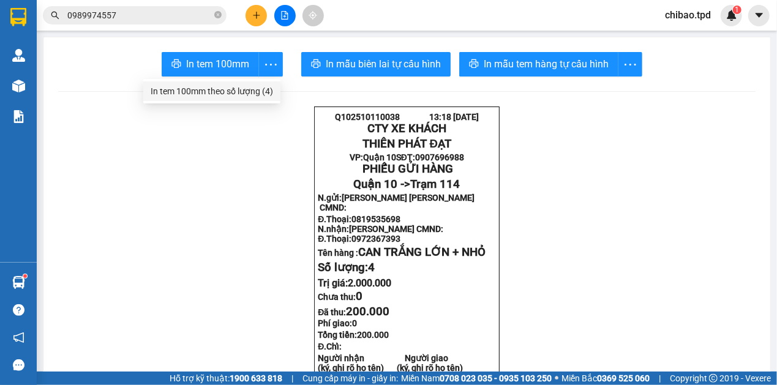
click at [253, 86] on div "In tem 100mm theo số lượng (4)" at bounding box center [212, 90] width 122 height 13
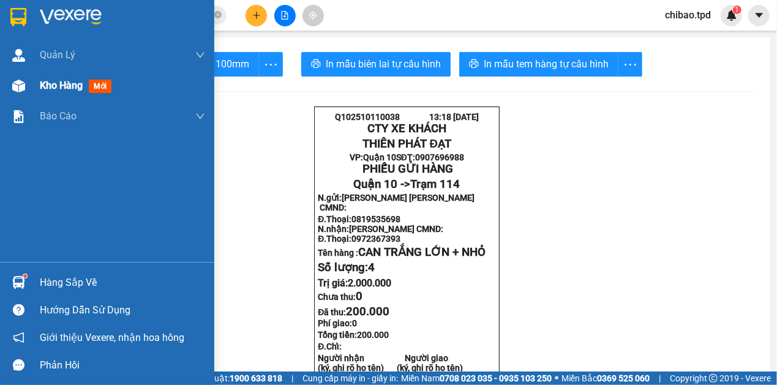
click at [74, 89] on span "Kho hàng" at bounding box center [61, 86] width 43 height 12
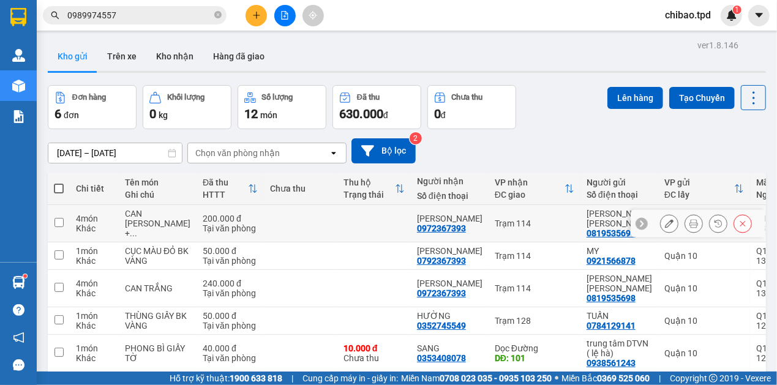
click at [417, 214] on div "[DEMOGRAPHIC_DATA]" at bounding box center [450, 219] width 66 height 10
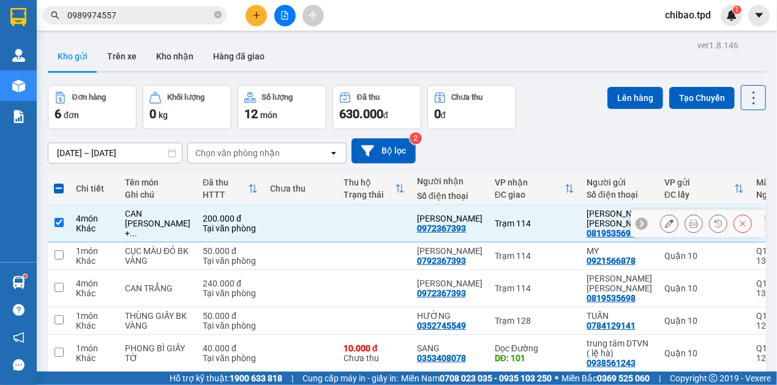
click at [440, 205] on td "hồng linh 0972367393" at bounding box center [450, 223] width 78 height 37
checkbox input "false"
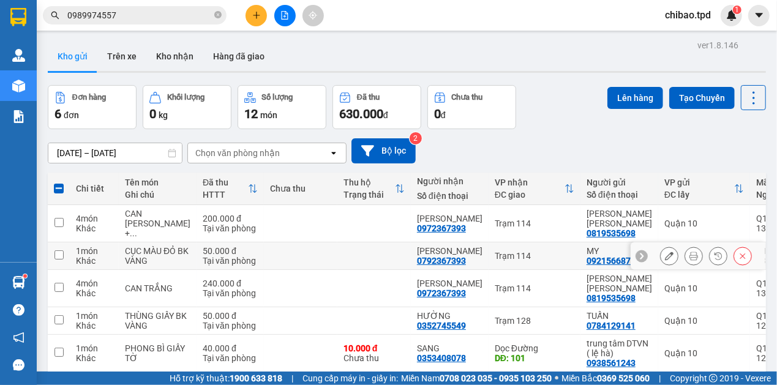
click at [436, 246] on div "HỒNG LINH" at bounding box center [450, 251] width 66 height 10
checkbox input "true"
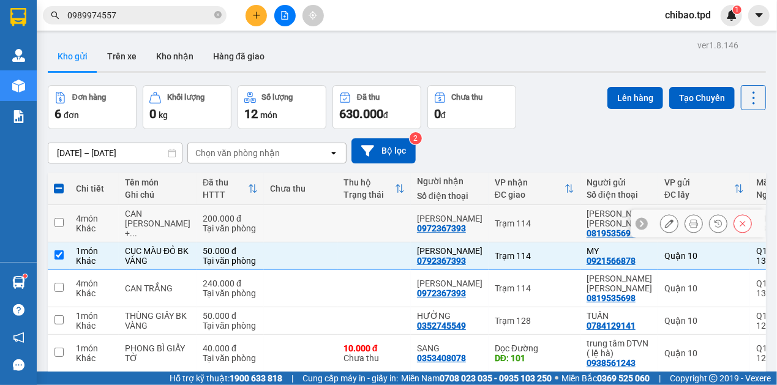
click at [419, 205] on td "hồng linh 0972367393" at bounding box center [450, 223] width 78 height 37
checkbox input "true"
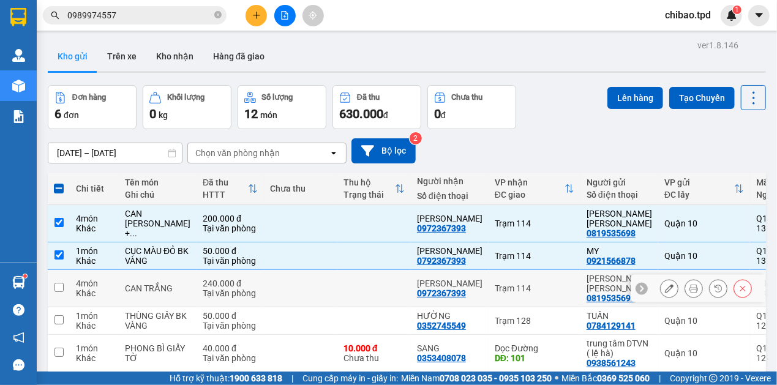
click at [411, 270] on td "hồng linh 0972367393" at bounding box center [450, 288] width 78 height 37
checkbox input "true"
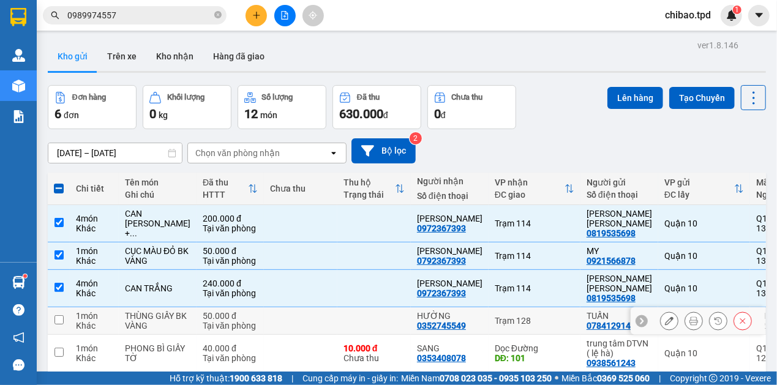
click at [380, 307] on td at bounding box center [373, 321] width 73 height 28
checkbox input "true"
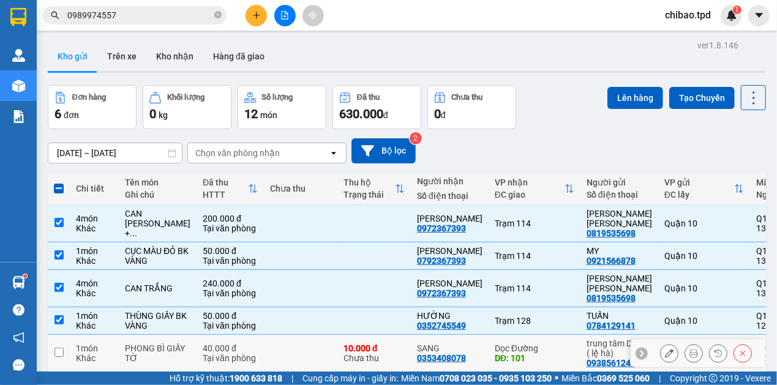
click at [387, 335] on td "10.000 đ Chưa thu" at bounding box center [373, 353] width 73 height 37
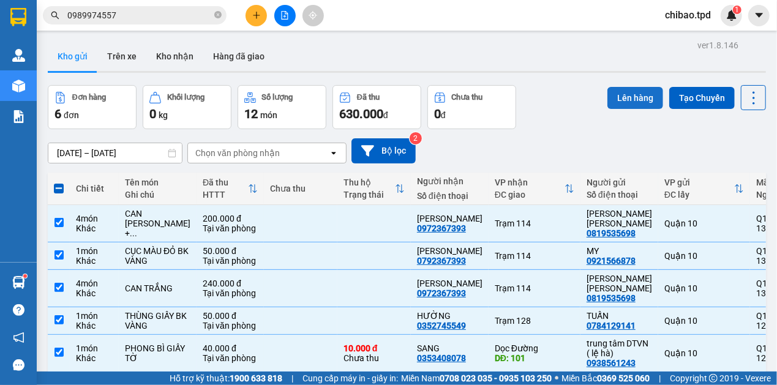
click at [638, 88] on button "Lên hàng" at bounding box center [635, 98] width 56 height 22
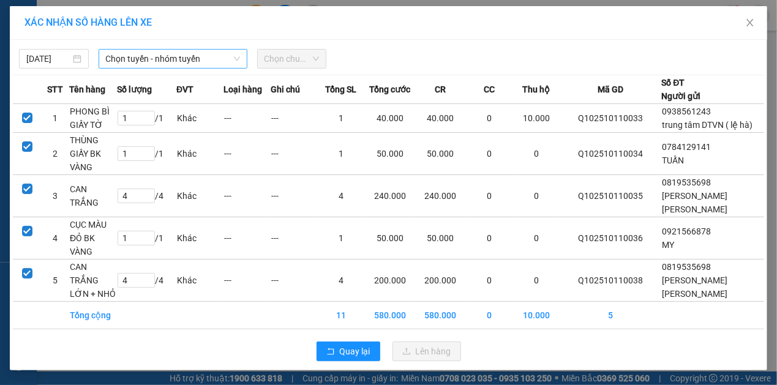
click at [170, 60] on span "Chọn tuyến - nhóm tuyến" at bounding box center [173, 59] width 134 height 18
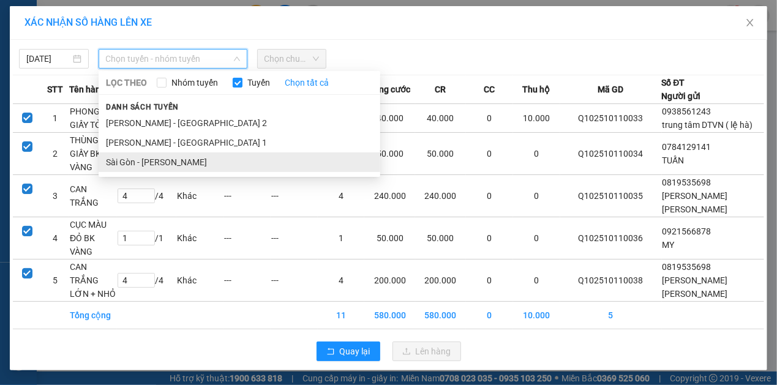
click at [168, 160] on li "Sài Gòn - Phương Lâm" at bounding box center [240, 162] width 282 height 20
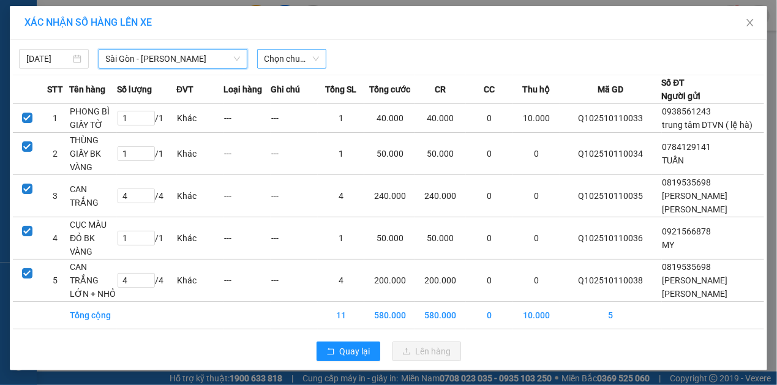
click at [291, 60] on span "Chọn chuyến" at bounding box center [291, 59] width 55 height 18
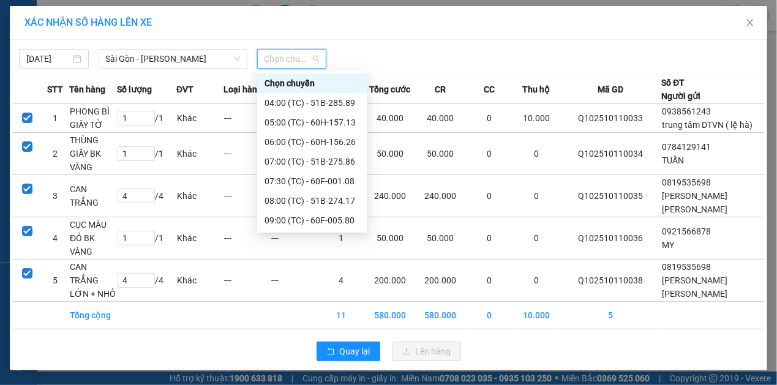
click at [323, 331] on div "13:30 (TC)" at bounding box center [312, 337] width 96 height 13
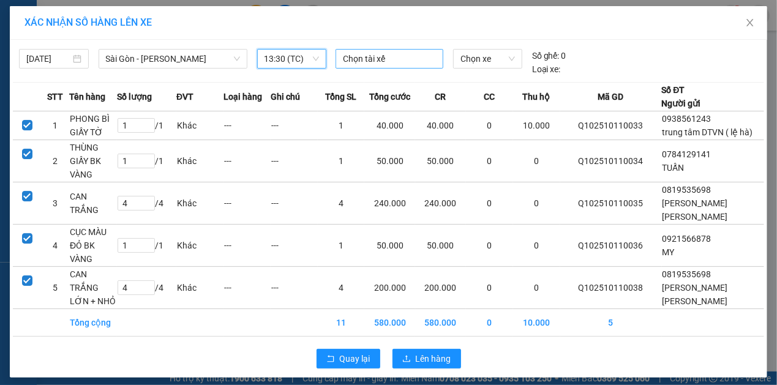
click at [405, 62] on div at bounding box center [390, 58] width 102 height 15
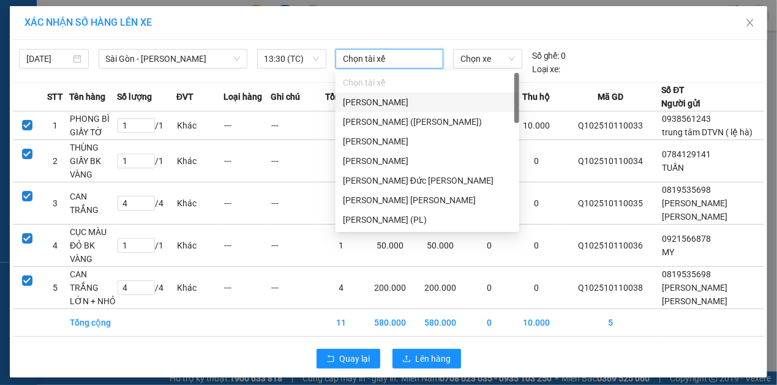
type input "D"
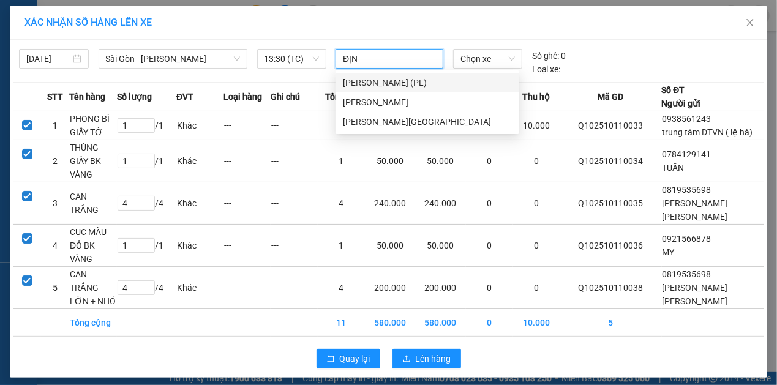
type input "ĐỊNH"
click at [375, 127] on div "Tạ Xuân Định" at bounding box center [427, 122] width 184 height 20
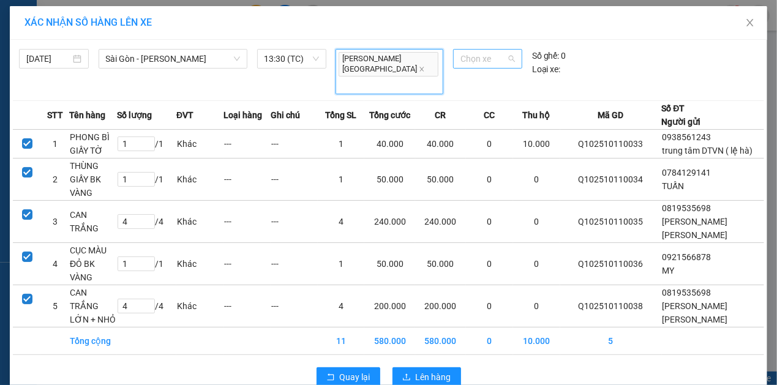
click at [477, 57] on span "Chọn xe" at bounding box center [487, 59] width 54 height 18
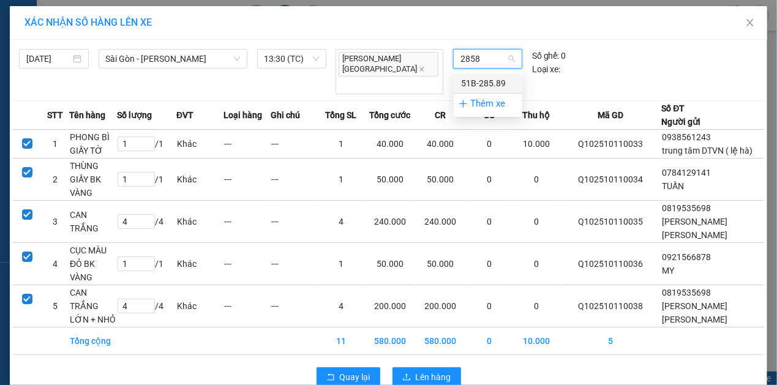
type input "28589"
click at [465, 73] on div "51B-285.89" at bounding box center [488, 83] width 69 height 20
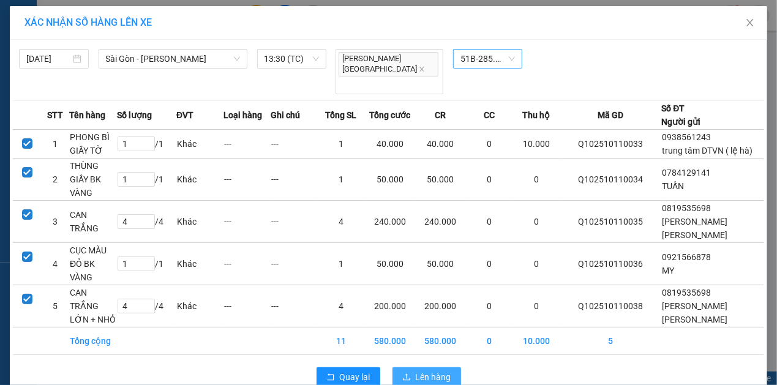
click at [446, 370] on span "Lên hàng" at bounding box center [434, 376] width 36 height 13
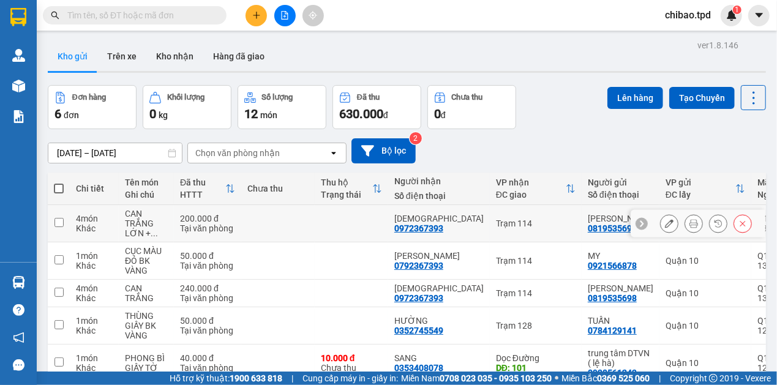
click at [277, 224] on td at bounding box center [277, 223] width 73 height 37
checkbox input "true"
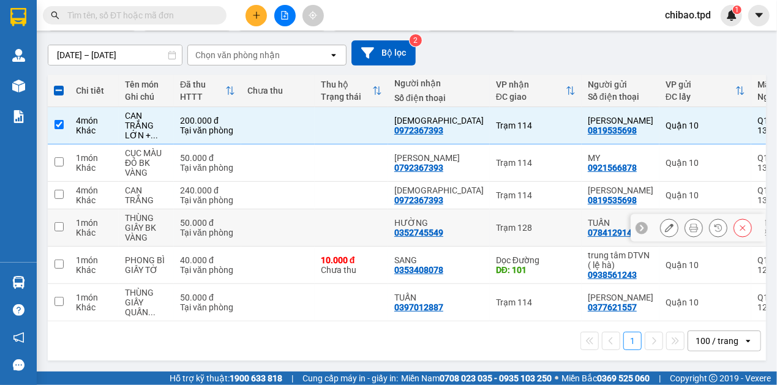
scroll to position [113, 0]
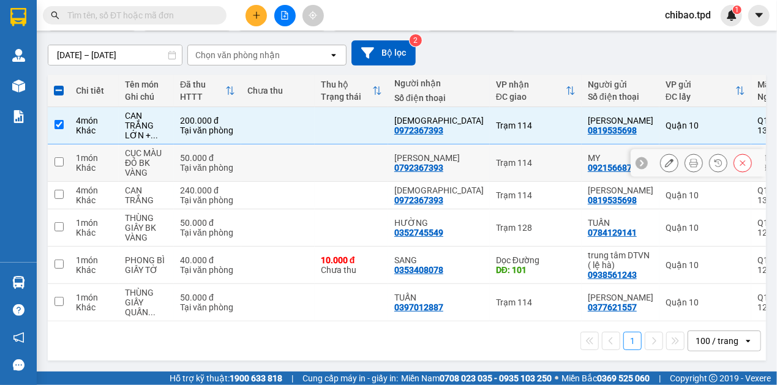
click at [233, 163] on div "Tại văn phòng" at bounding box center [207, 168] width 55 height 10
checkbox input "true"
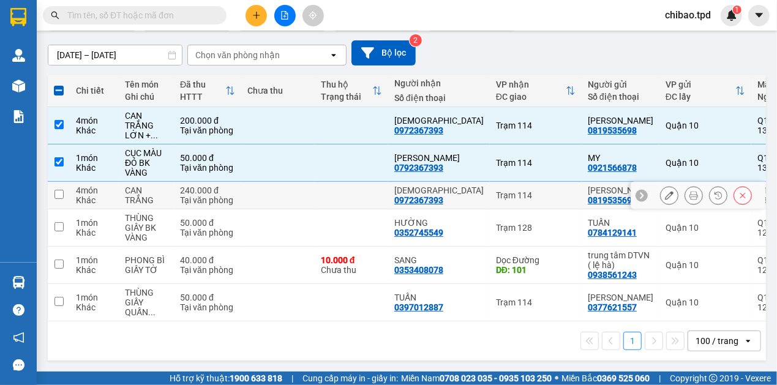
click at [233, 185] on div "240.000 đ" at bounding box center [207, 190] width 55 height 10
checkbox input "true"
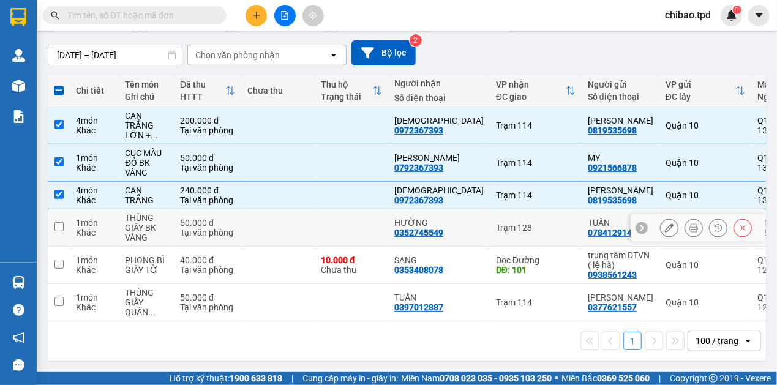
click at [283, 228] on td at bounding box center [277, 227] width 73 height 37
checkbox input "true"
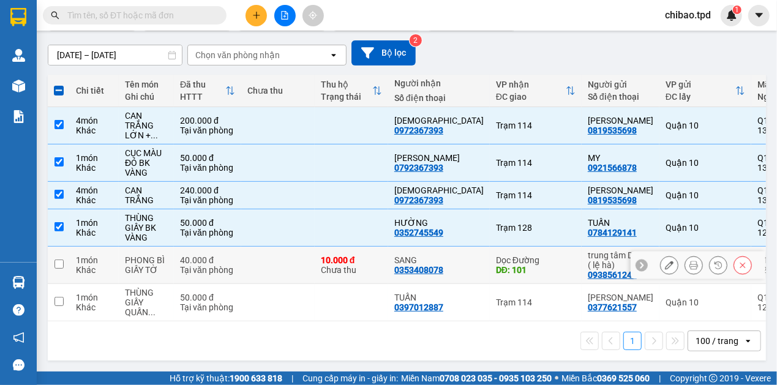
click at [279, 253] on td at bounding box center [277, 265] width 73 height 37
checkbox input "true"
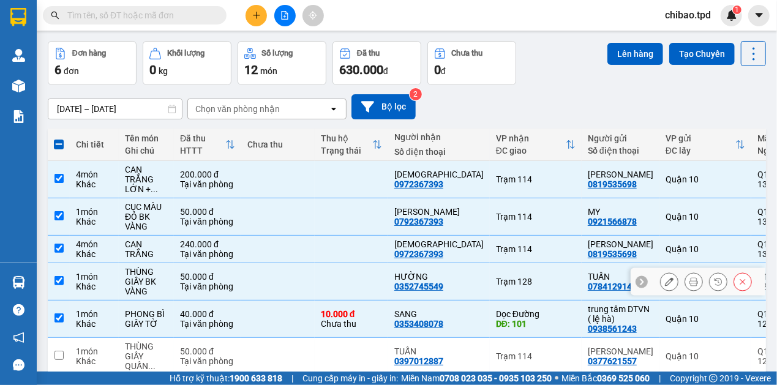
scroll to position [0, 0]
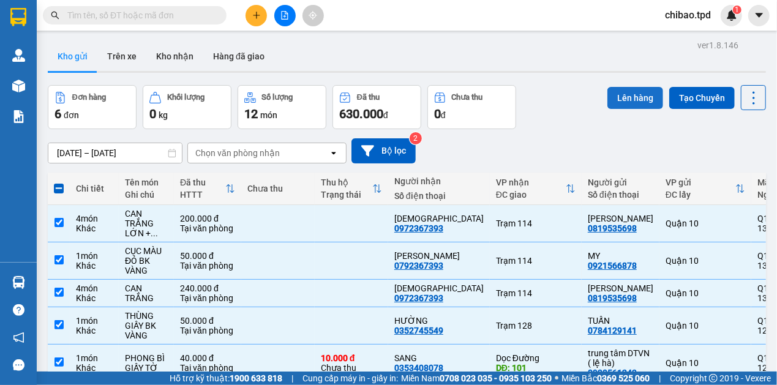
click at [616, 104] on button "Lên hàng" at bounding box center [635, 98] width 56 height 22
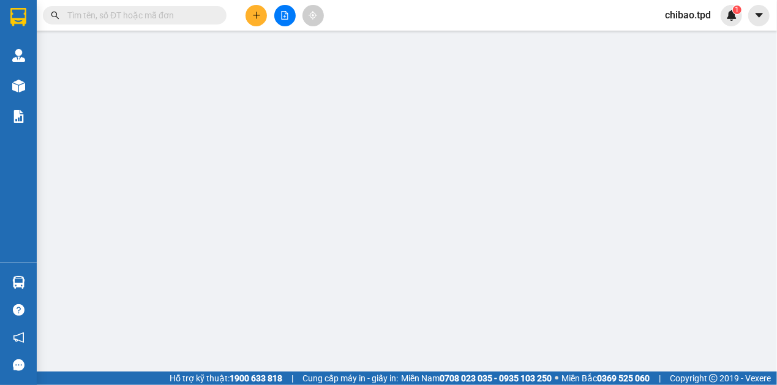
click at [632, 98] on div at bounding box center [388, 105] width 741 height 61
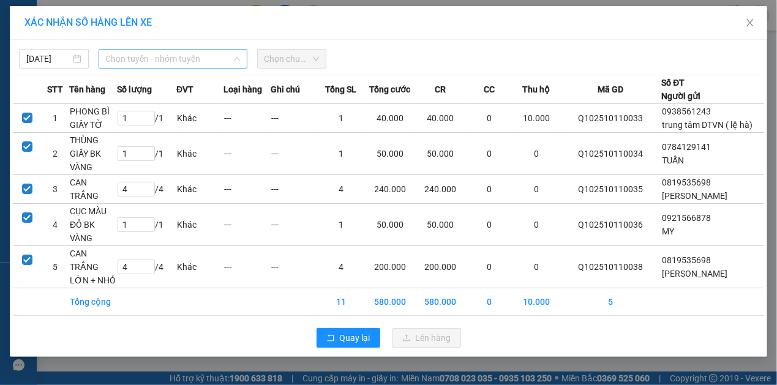
click at [200, 61] on span "Chọn tuyến - nhóm tuyến" at bounding box center [173, 59] width 134 height 18
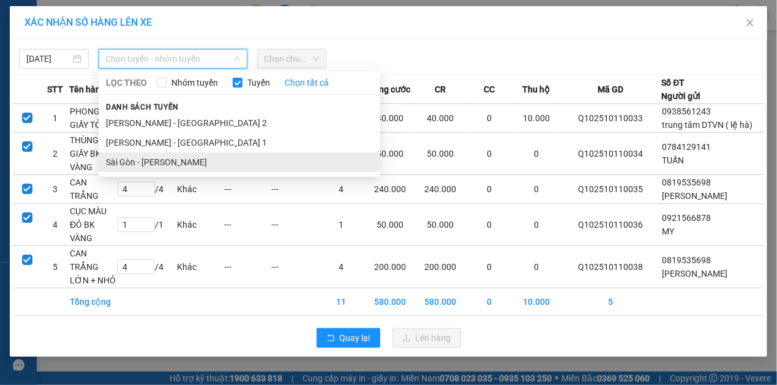
click at [189, 157] on li "Sài Gòn - [PERSON_NAME]" at bounding box center [240, 162] width 282 height 20
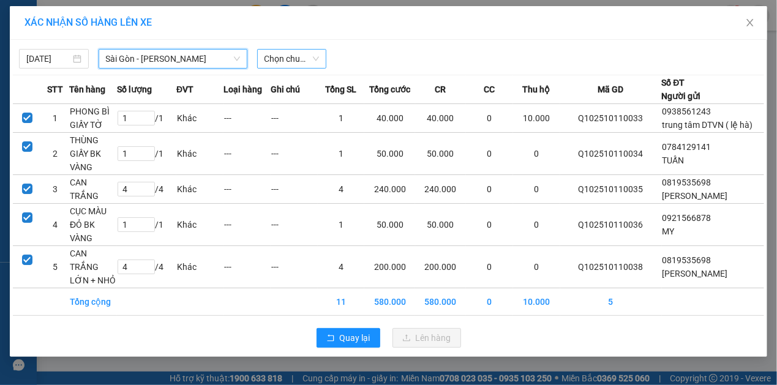
click at [283, 59] on span "Chọn chuyến" at bounding box center [291, 59] width 55 height 18
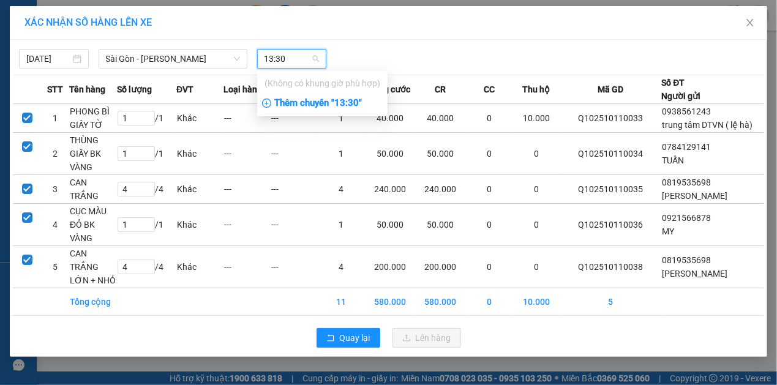
type input "13:30"
click at [320, 107] on div "Thêm chuyến " 13:30 "" at bounding box center [322, 103] width 130 height 21
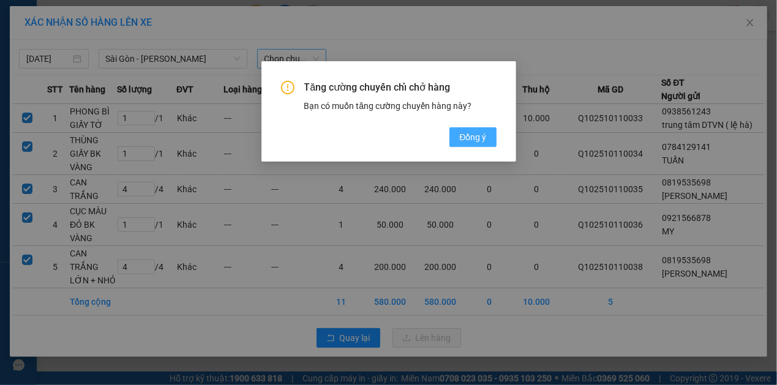
click at [486, 130] on button "Đồng ý" at bounding box center [472, 137] width 47 height 20
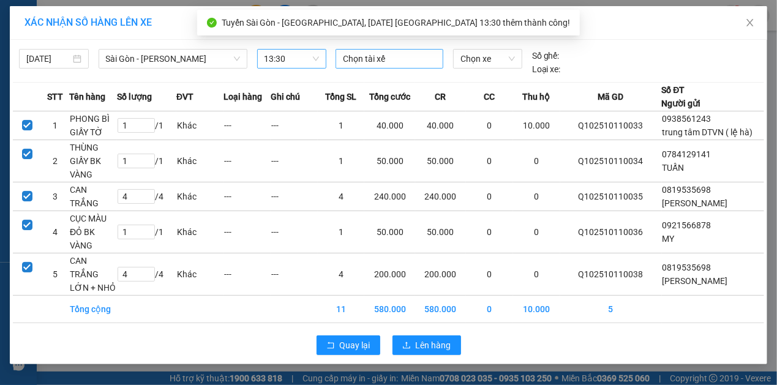
click at [389, 49] on div "Chọn tài xế" at bounding box center [389, 59] width 108 height 20
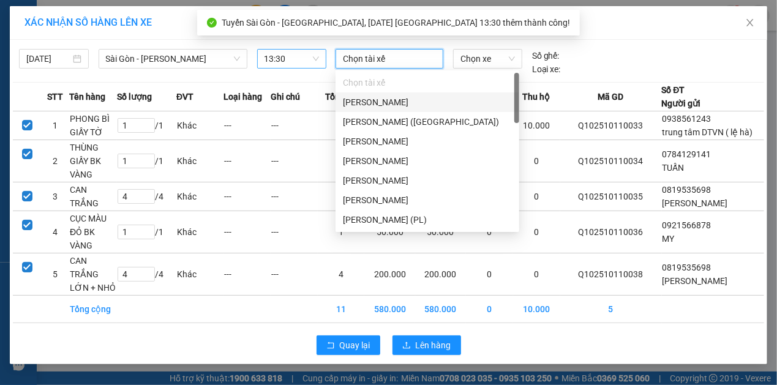
click at [389, 51] on div at bounding box center [390, 58] width 102 height 15
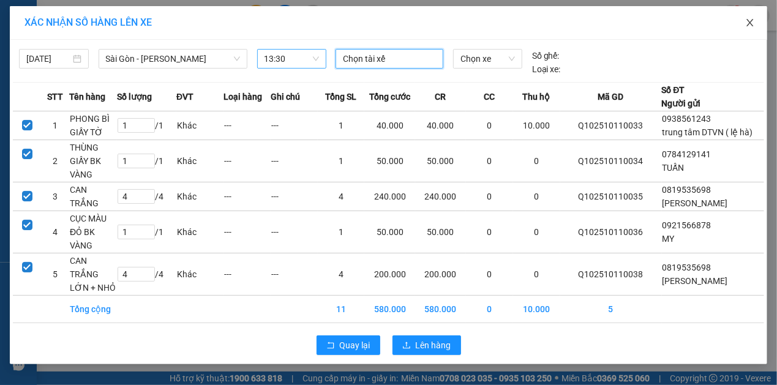
click at [757, 23] on span "Close" at bounding box center [750, 23] width 34 height 34
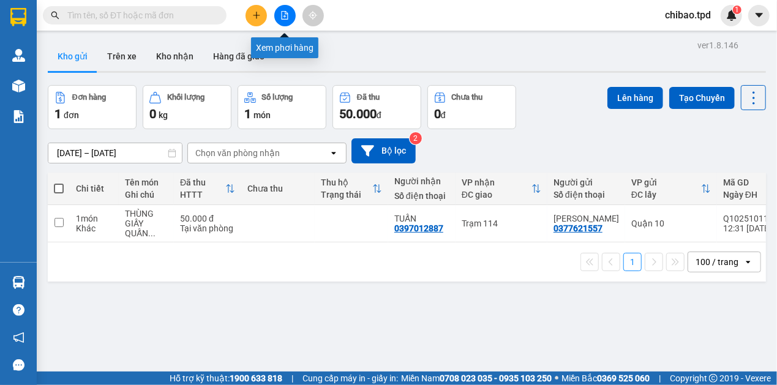
click at [288, 7] on button at bounding box center [284, 15] width 21 height 21
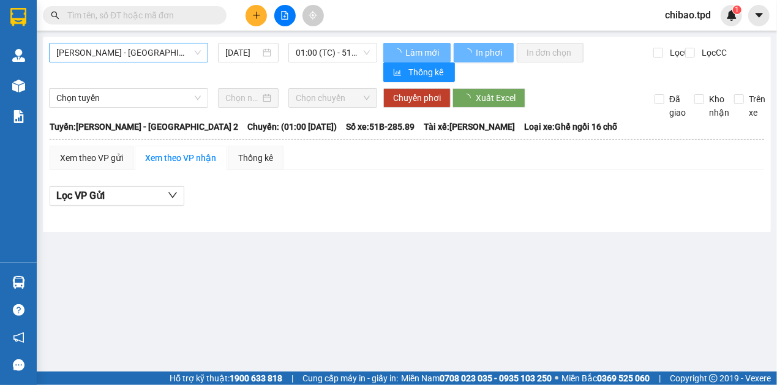
drag, startPoint x: 94, startPoint y: 43, endPoint x: 111, endPoint y: 61, distance: 24.3
click at [95, 43] on span "[PERSON_NAME] - [GEOGRAPHIC_DATA] 2" at bounding box center [128, 52] width 144 height 18
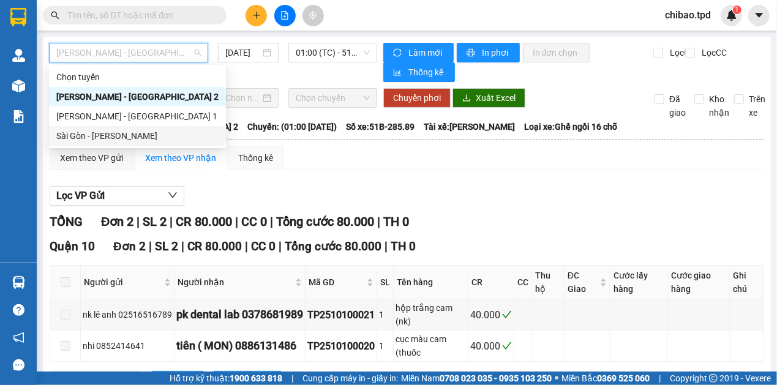
drag, startPoint x: 118, startPoint y: 140, endPoint x: 256, endPoint y: 75, distance: 152.3
click at [118, 139] on div "Sài Gòn - [PERSON_NAME]" at bounding box center [137, 135] width 162 height 13
type input "[DATE]"
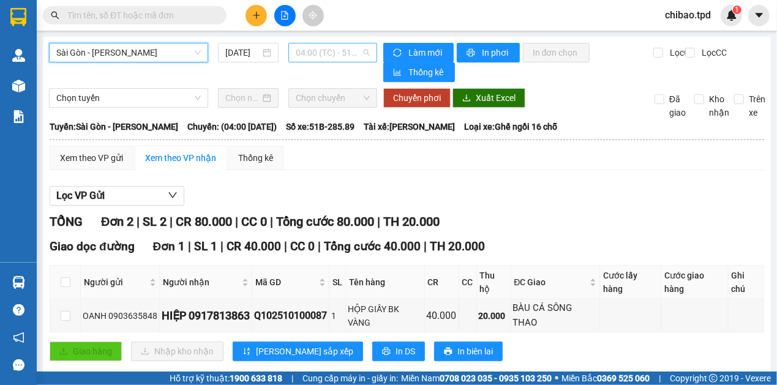
click at [332, 56] on span "04:00 (TC) - 51B-285.89" at bounding box center [333, 52] width 74 height 18
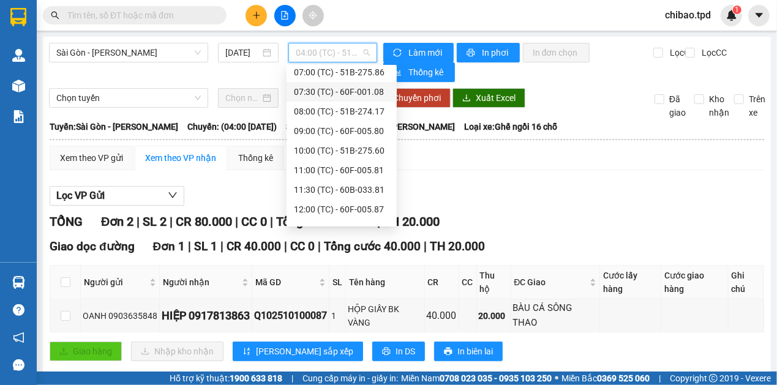
scroll to position [118, 0]
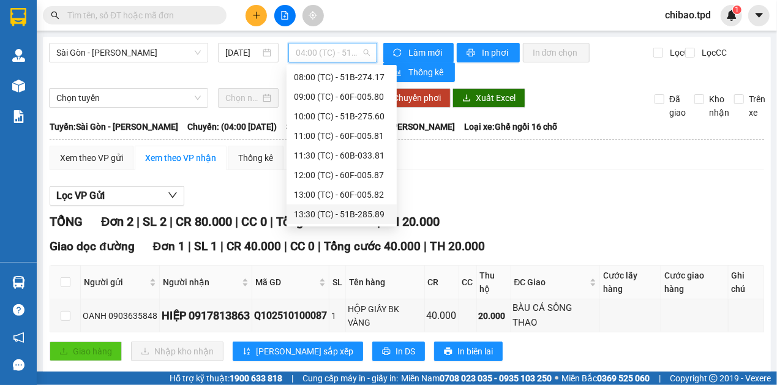
click at [324, 214] on div "13:30 (TC) - 51B-285.89" at bounding box center [342, 214] width 96 height 13
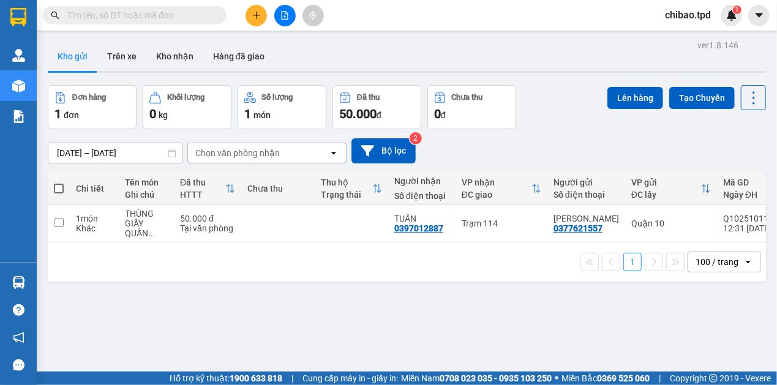
click at [247, 18] on button at bounding box center [255, 15] width 21 height 21
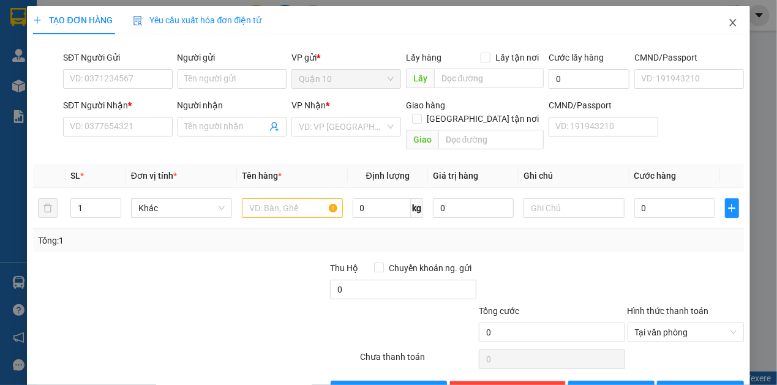
click at [732, 26] on span "Close" at bounding box center [733, 23] width 34 height 34
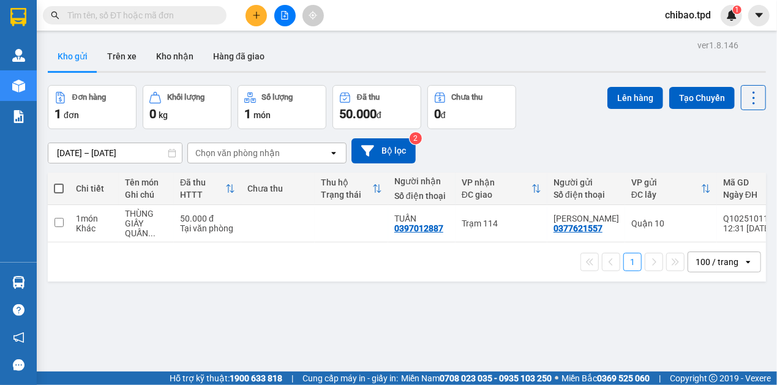
click at [165, 12] on input "text" at bounding box center [139, 15] width 144 height 13
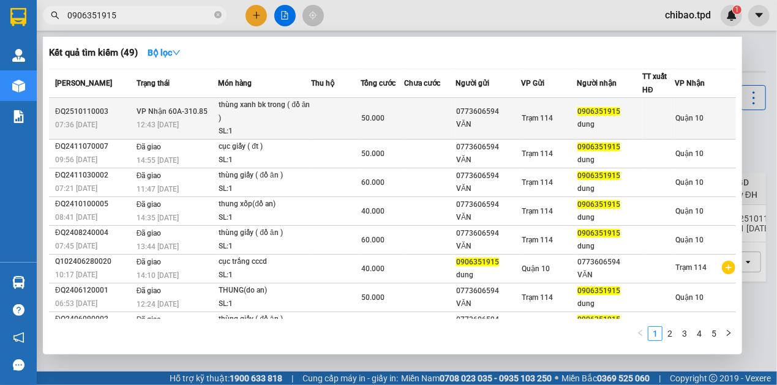
type input "0906351915"
click at [269, 116] on div "thùng xanh bk trong ( đồ ăn )" at bounding box center [265, 112] width 92 height 26
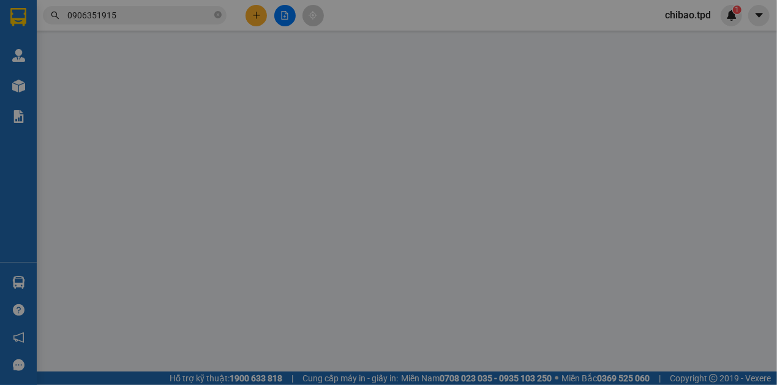
type input "0773606594"
type input "VĂN"
type input "0906351915"
type input "dung"
type input "50.000"
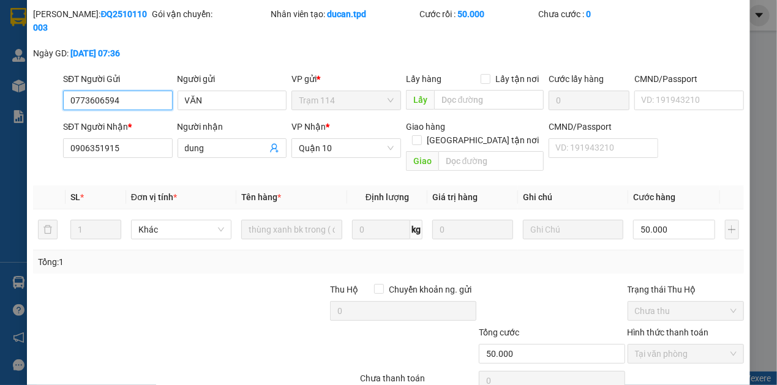
scroll to position [83, 0]
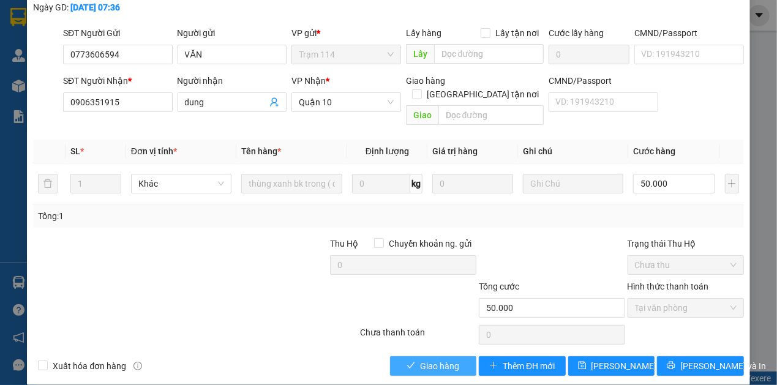
click at [426, 361] on button "Giao hàng" at bounding box center [433, 366] width 87 height 20
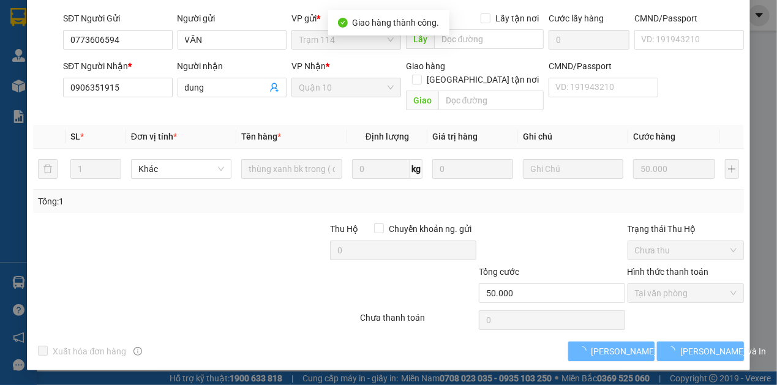
scroll to position [57, 0]
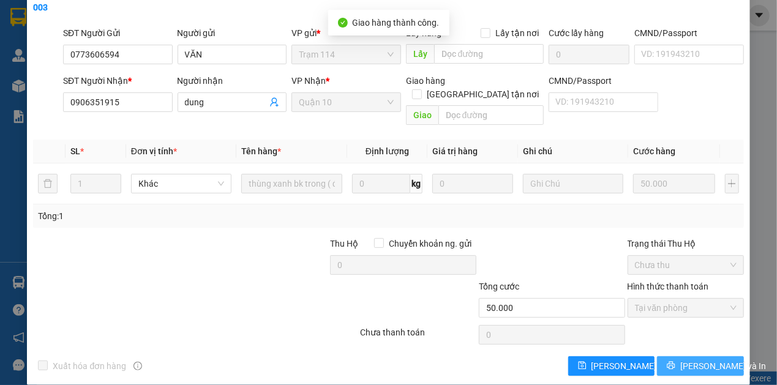
click at [691, 359] on span "[PERSON_NAME] và In" at bounding box center [723, 365] width 86 height 13
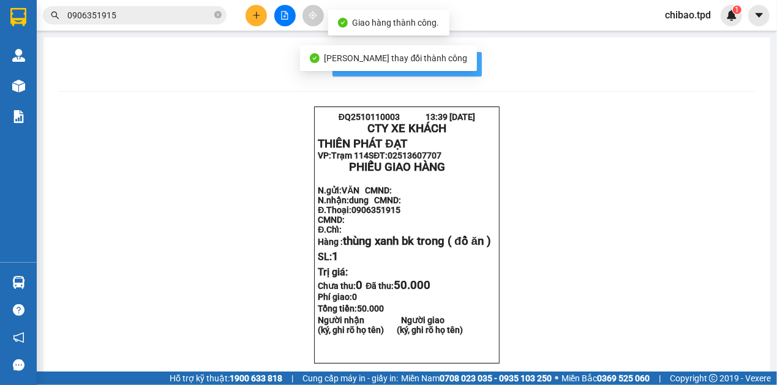
click at [459, 69] on span "In mẫu biên lai tự cấu hình" at bounding box center [414, 63] width 115 height 15
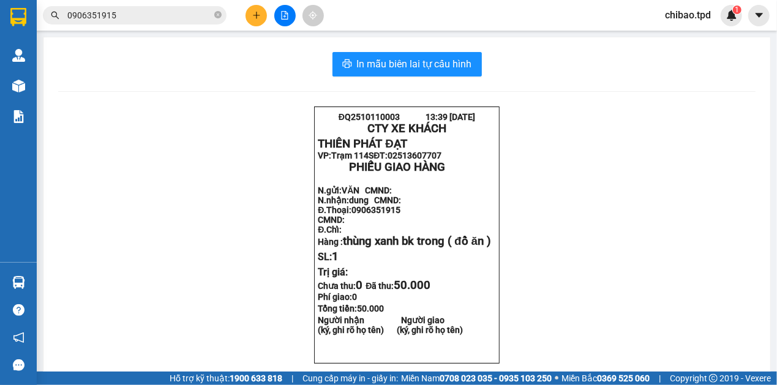
click at [253, 18] on icon "plus" at bounding box center [256, 15] width 9 height 9
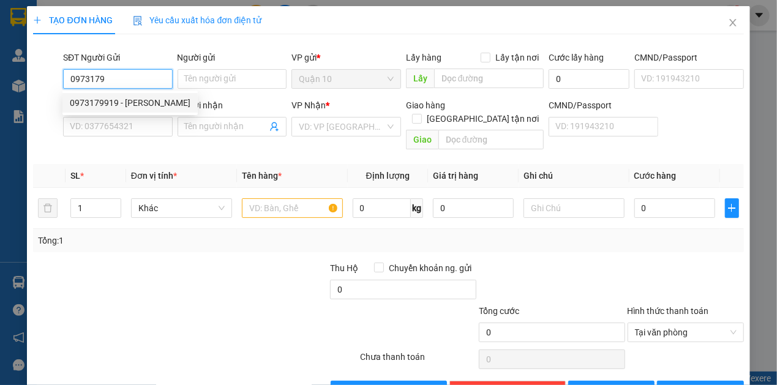
click at [133, 103] on div "0973179919 - [PERSON_NAME]" at bounding box center [130, 102] width 121 height 13
type input "0973179919"
type input "[PERSON_NAME]"
type input "074091000074"
type input "0336659746"
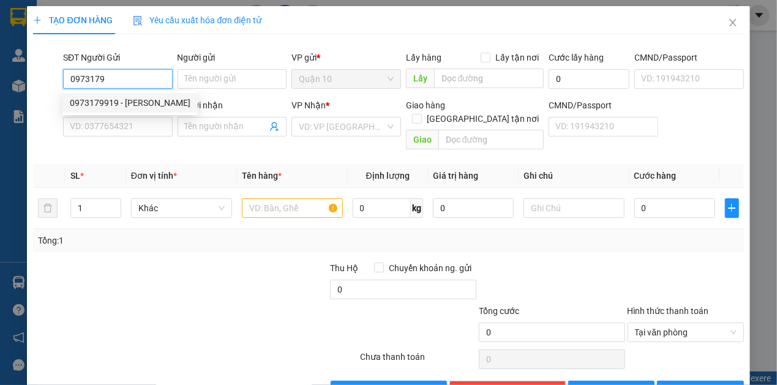
type input "[PERSON_NAME]"
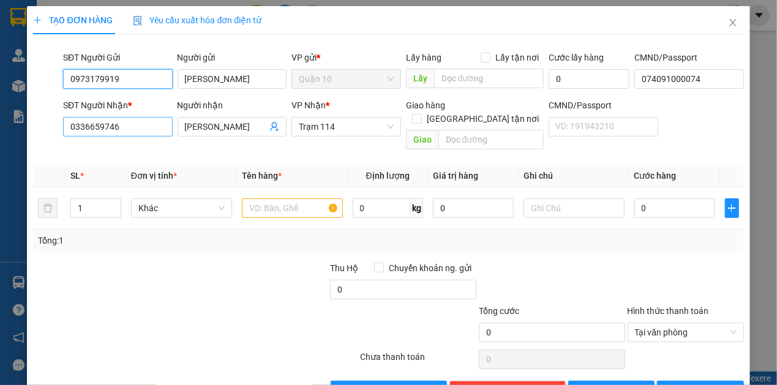
type input "0973179919"
click at [121, 129] on input "0336659746" at bounding box center [118, 127] width 110 height 20
click at [122, 129] on input "0336659746" at bounding box center [118, 127] width 110 height 20
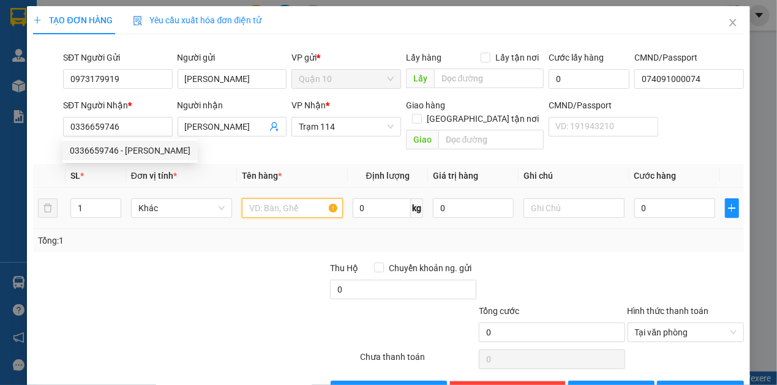
click at [311, 198] on input "text" at bounding box center [292, 208] width 101 height 20
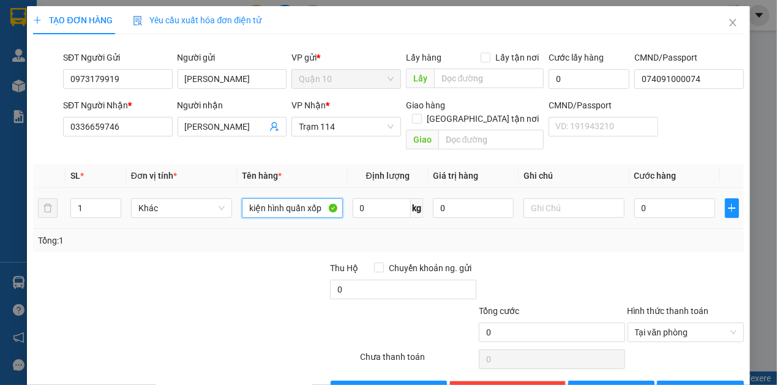
type input "kiện hình quấn xốp"
type input "7"
type input "710"
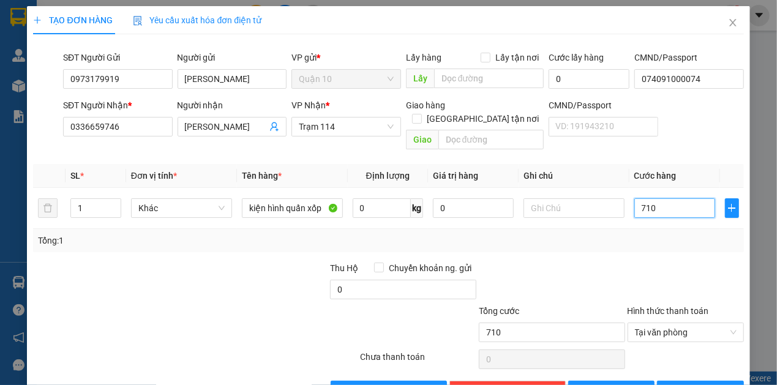
type input "71"
type input "7"
type input "70"
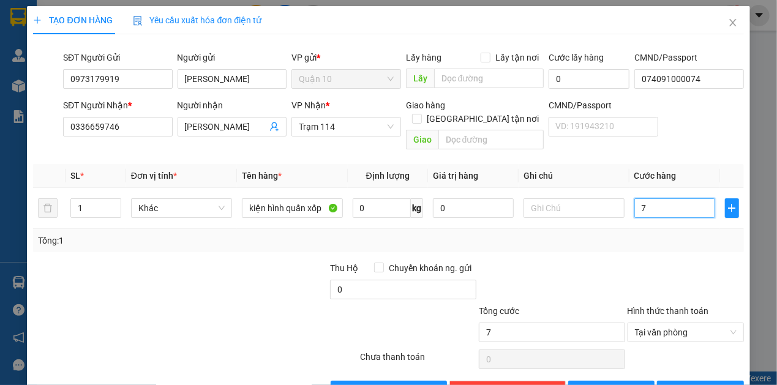
type input "70"
drag, startPoint x: 695, startPoint y: 272, endPoint x: 642, endPoint y: 253, distance: 56.5
click at [692, 270] on div at bounding box center [685, 282] width 119 height 43
type input "70.000"
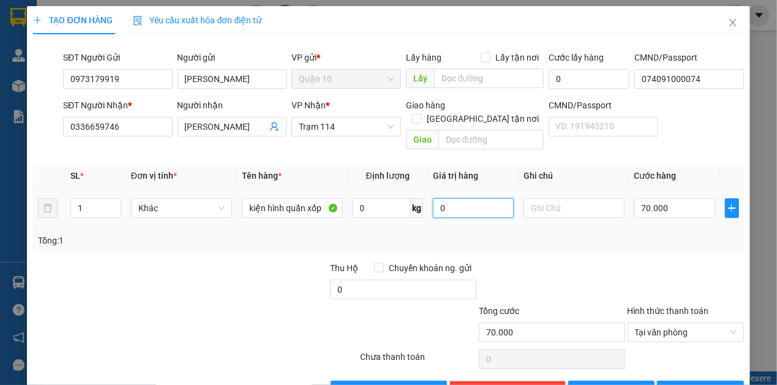
click at [275, 205] on tr "1 Khác kiện hình quấn xốp 0 kg 0 70.000" at bounding box center [388, 208] width 710 height 41
type input "1.000.000"
click at [683, 381] on button "[PERSON_NAME] và In" at bounding box center [700, 391] width 87 height 20
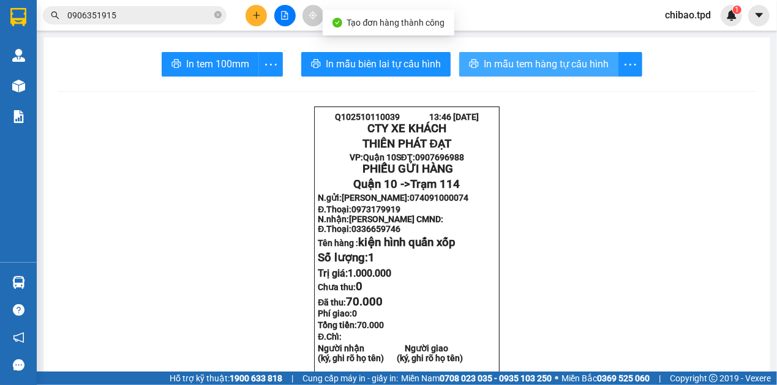
click at [526, 61] on span "In mẫu tem hàng tự cấu hình" at bounding box center [546, 63] width 125 height 15
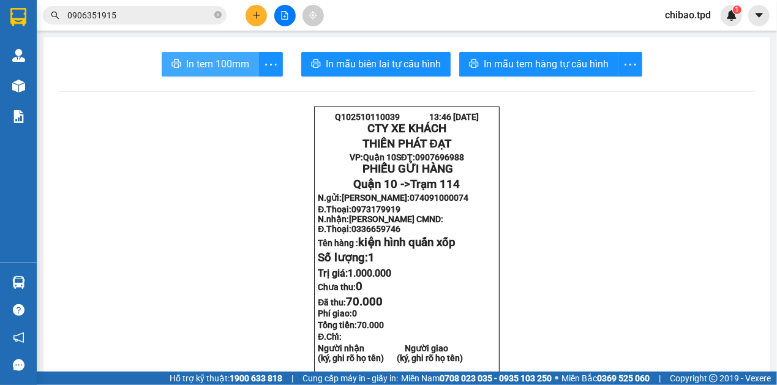
click at [225, 61] on span "In tem 100mm" at bounding box center [217, 63] width 63 height 15
click at [272, 15] on div at bounding box center [285, 15] width 92 height 21
click at [258, 7] on button at bounding box center [255, 15] width 21 height 21
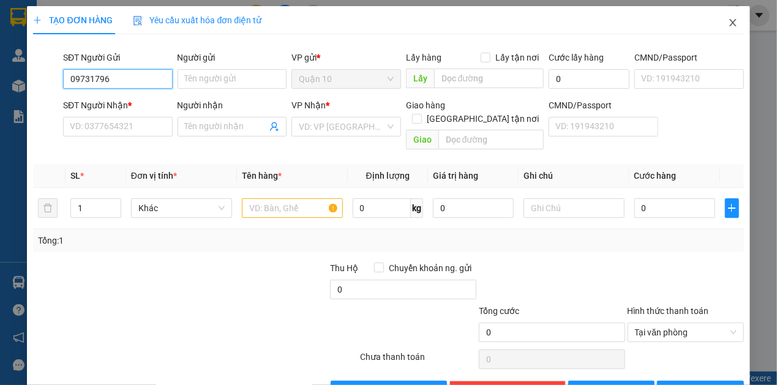
type input "09731796"
click at [718, 27] on span "Close" at bounding box center [733, 23] width 34 height 34
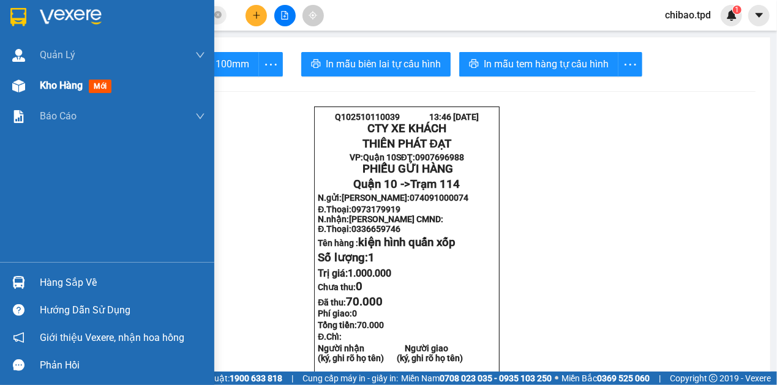
click at [31, 88] on div "Kho hàng mới" at bounding box center [107, 85] width 214 height 31
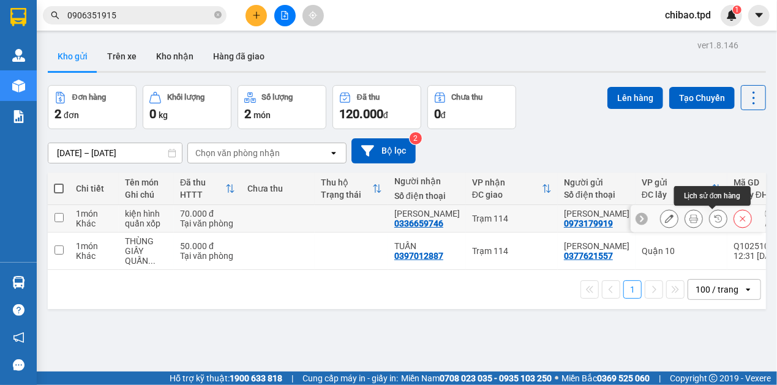
click at [665, 215] on icon at bounding box center [669, 218] width 9 height 9
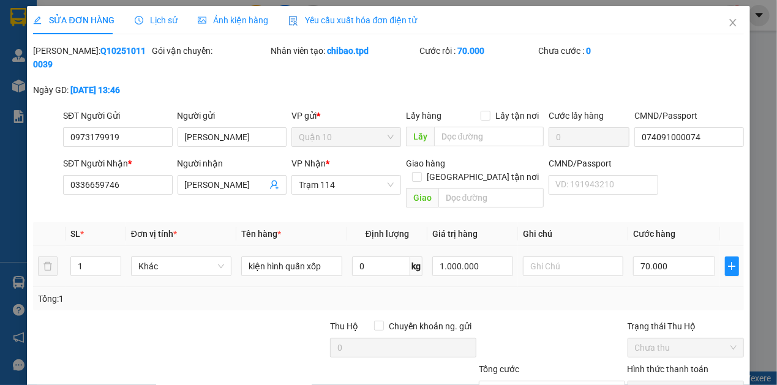
type input "0973179919"
type input "[PERSON_NAME]"
type input "074091000074"
type input "0336659746"
type input "[PERSON_NAME]"
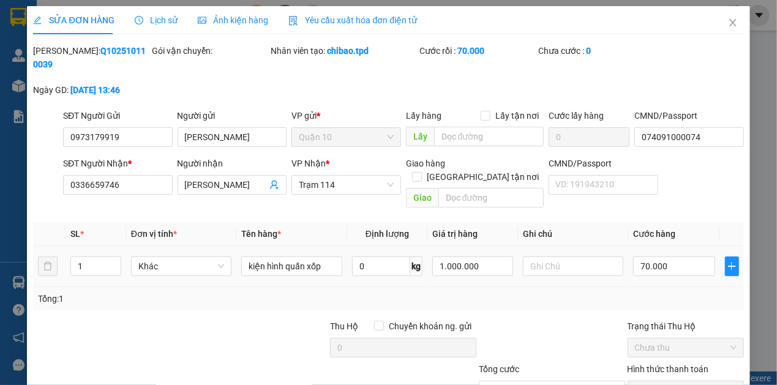
type input "70.000"
type input "2"
click at [107, 257] on span "Increase Value" at bounding box center [113, 262] width 13 height 11
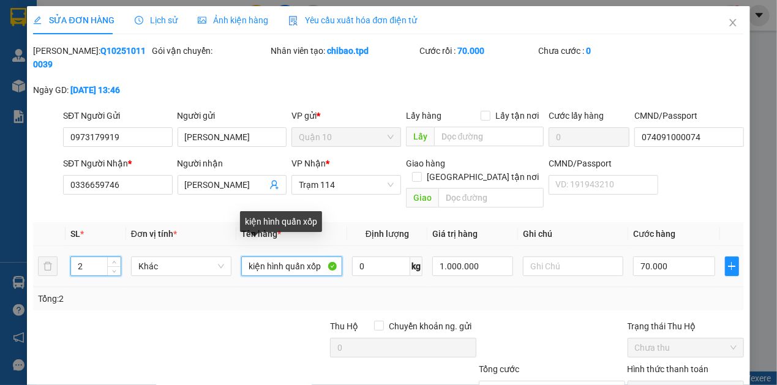
click at [320, 257] on input "kiện hình quấn xốp" at bounding box center [291, 267] width 101 height 20
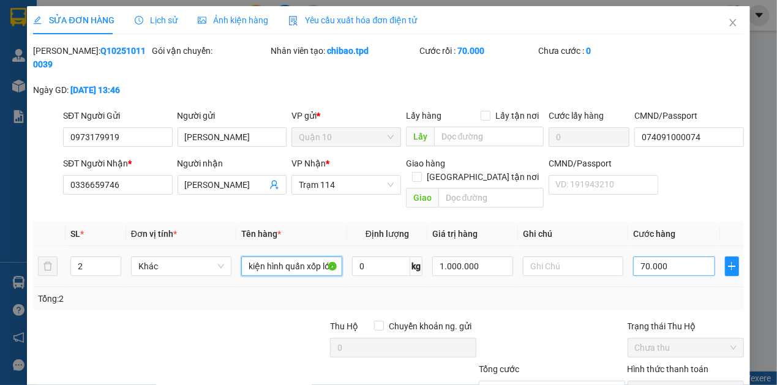
type input "kiện hình quấn xốp lớn"
click at [665, 257] on input "70.000" at bounding box center [673, 267] width 81 height 20
type input "2"
type input "22"
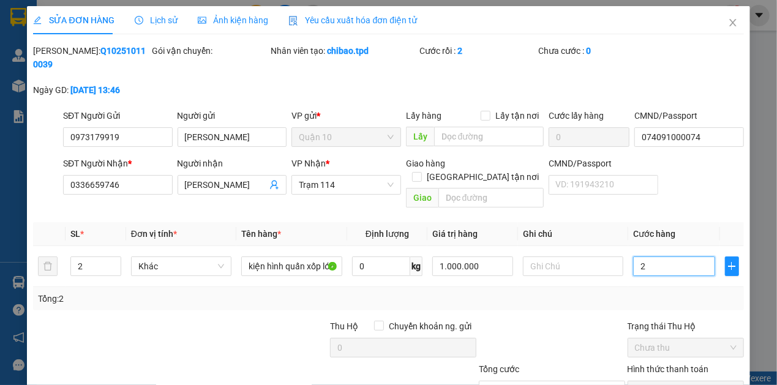
type input "22"
type input "220"
type input "220.000"
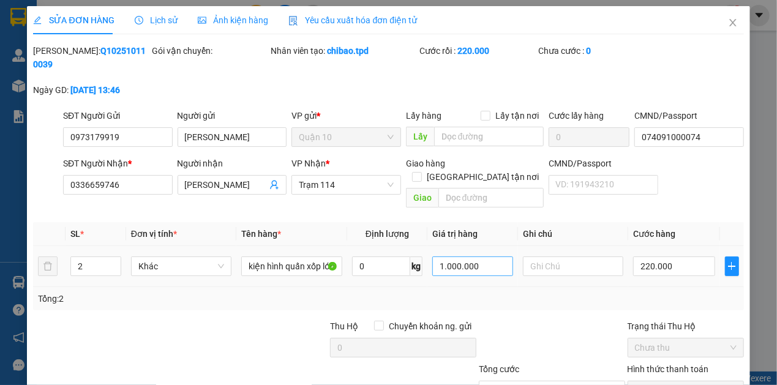
drag, startPoint x: 491, startPoint y: 245, endPoint x: 490, endPoint y: 256, distance: 11.1
click at [491, 254] on div "1.000.000" at bounding box center [472, 266] width 81 height 24
click at [490, 257] on input "1.000.000" at bounding box center [472, 267] width 81 height 20
drag, startPoint x: 525, startPoint y: 304, endPoint x: 534, endPoint y: 288, distance: 18.4
click at [525, 304] on div "Total Paid Fee 70.000 Total UnPaid Fee 0 Cash Collection Total Fee Mã ĐH: Q1025…" at bounding box center [388, 251] width 710 height 414
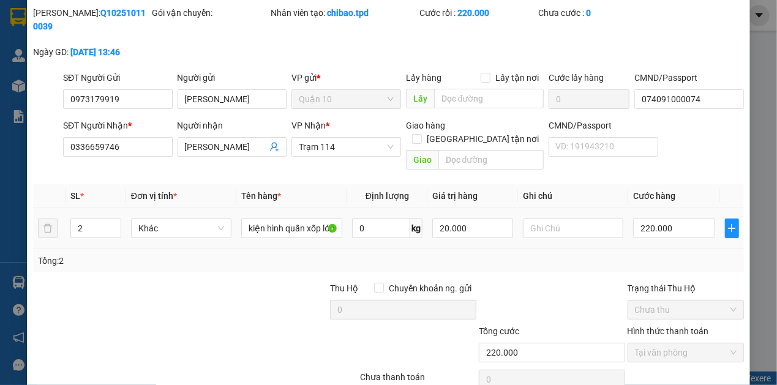
scroll to position [81, 0]
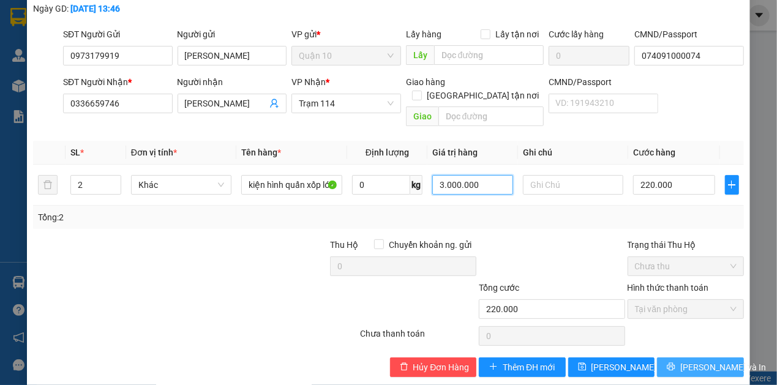
type input "3.000.000"
click at [705, 361] on span "[PERSON_NAME] và In" at bounding box center [723, 367] width 86 height 13
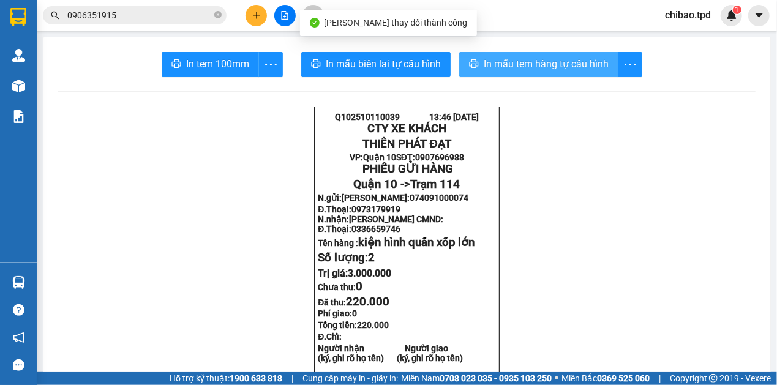
click at [514, 66] on span "In mẫu tem hàng tự cấu hình" at bounding box center [546, 63] width 125 height 15
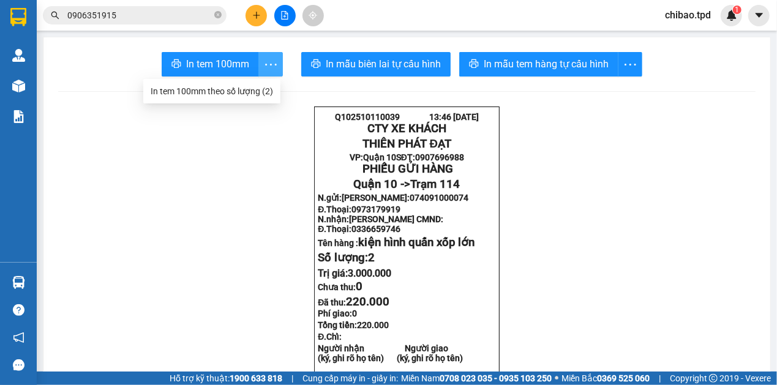
click at [270, 65] on icon "more" at bounding box center [270, 64] width 15 height 15
click at [263, 94] on div "In tem 100mm theo số lượng (2)" at bounding box center [212, 90] width 122 height 13
click at [263, 10] on button at bounding box center [255, 15] width 21 height 21
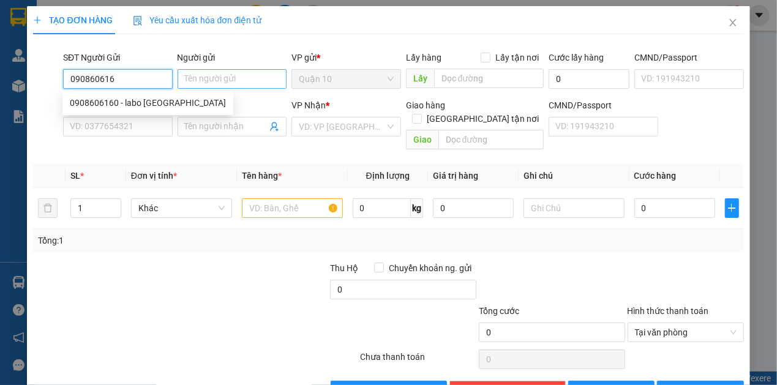
type input "0908606160"
click at [129, 109] on div "0908606160 - labo [GEOGRAPHIC_DATA]" at bounding box center [148, 102] width 156 height 13
type input "labo [GEOGRAPHIC_DATA]"
type input "079069004586"
type input "0932628716"
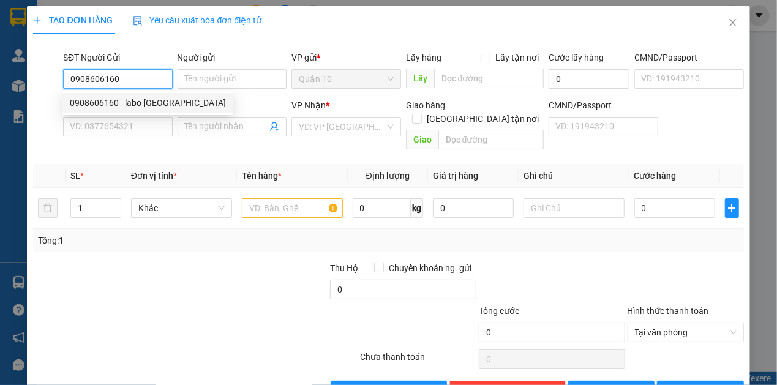
type input "NK 27"
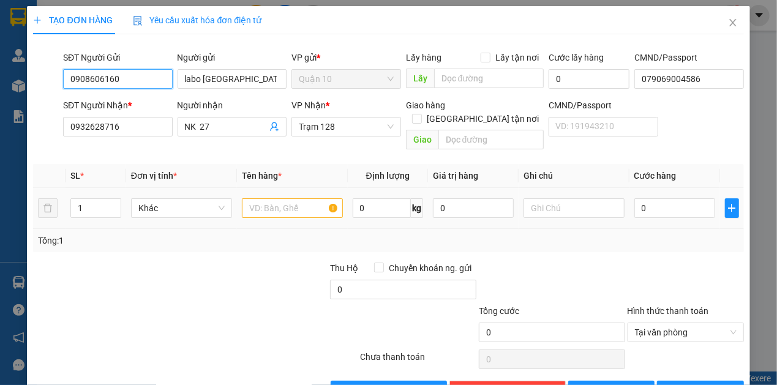
type input "0908606160"
click at [277, 198] on input "text" at bounding box center [292, 208] width 101 height 20
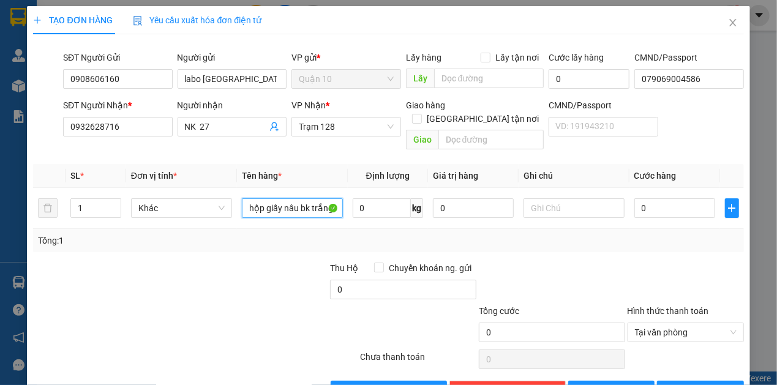
type input "hộp giấy nâu bk trắng"
type input "4"
type input "40"
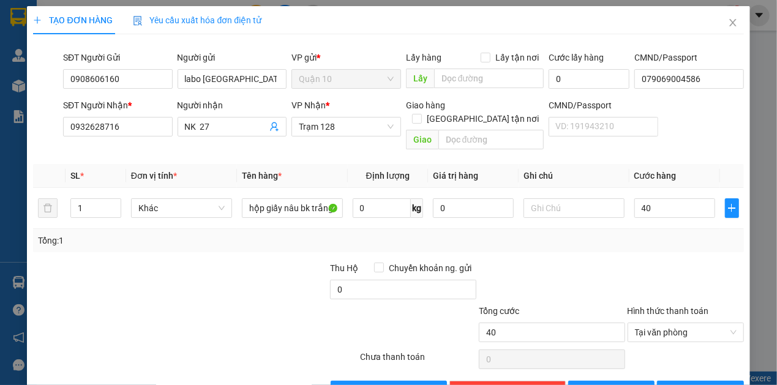
type input "40.000"
drag, startPoint x: 558, startPoint y: 264, endPoint x: 146, endPoint y: 228, distance: 414.2
click at [558, 263] on div at bounding box center [552, 282] width 149 height 43
drag, startPoint x: 451, startPoint y: 197, endPoint x: 331, endPoint y: 193, distance: 120.0
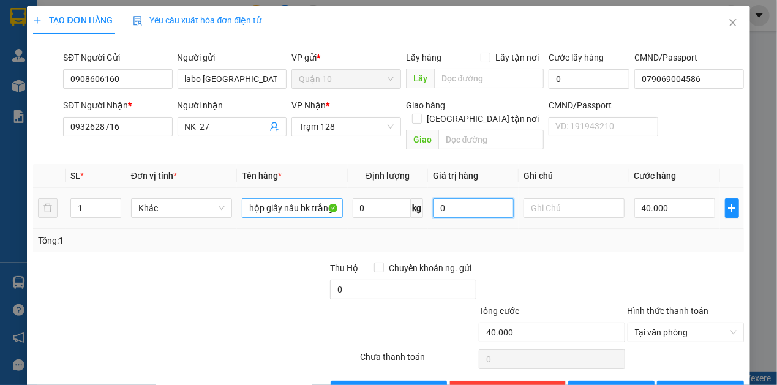
click at [345, 190] on tr "1 Khác hộp giấy nâu bk trắng 0 kg 0 40.000" at bounding box center [388, 208] width 710 height 41
type input "1.000.000"
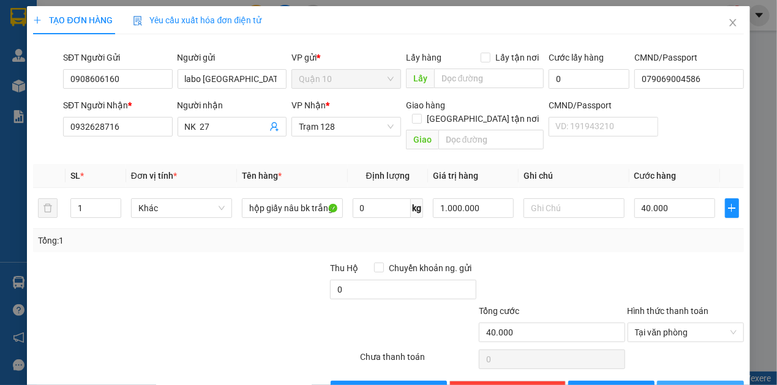
click at [720, 381] on button "[PERSON_NAME] và In" at bounding box center [700, 391] width 87 height 20
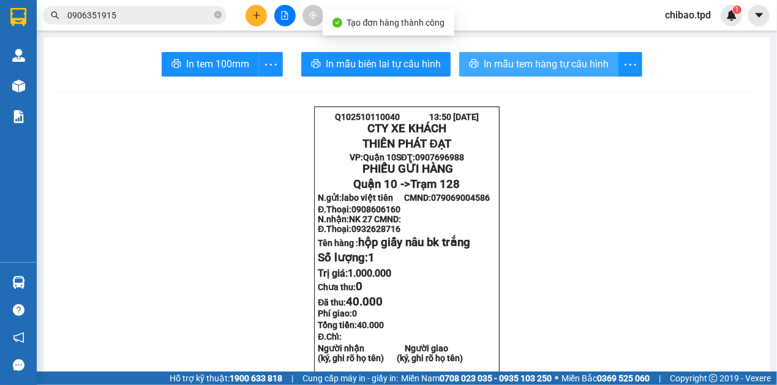
click at [514, 56] on span "In mẫu tem hàng tự cấu hình" at bounding box center [546, 63] width 125 height 15
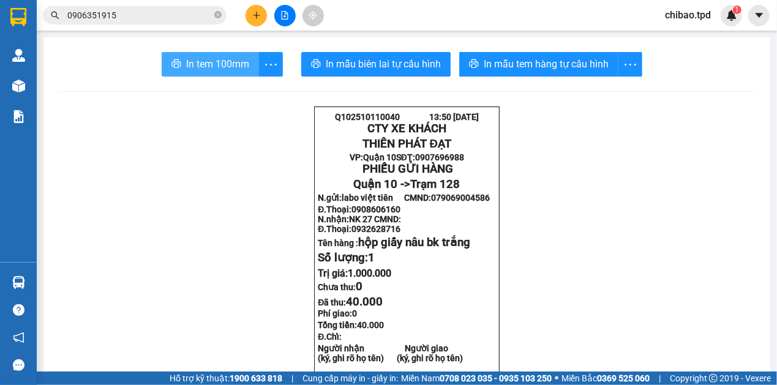
click at [222, 62] on span "In tem 100mm" at bounding box center [217, 63] width 63 height 15
click at [255, 23] on button at bounding box center [255, 15] width 21 height 21
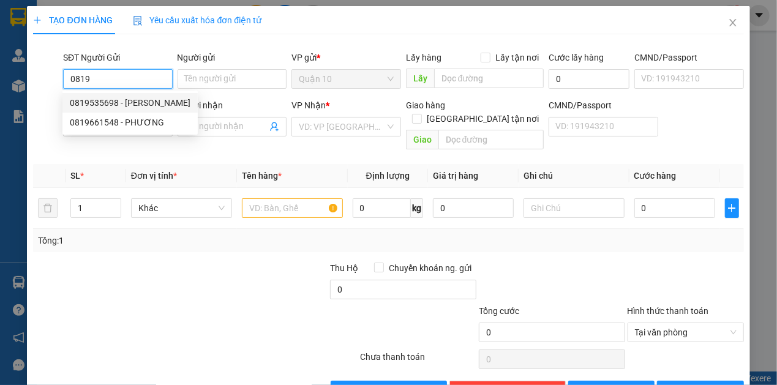
click at [141, 105] on div "0819535698 - [PERSON_NAME]" at bounding box center [130, 102] width 121 height 13
type input "0819535698"
type input "[PERSON_NAME]"
type input "0972367393"
type input "[DEMOGRAPHIC_DATA]"
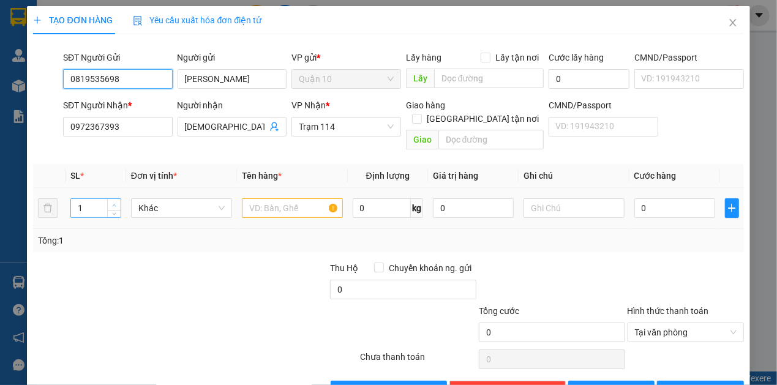
type input "0819535698"
click at [113, 199] on span "Increase Value" at bounding box center [113, 204] width 13 height 11
type input "4"
click at [113, 199] on span "Increase Value" at bounding box center [113, 204] width 13 height 11
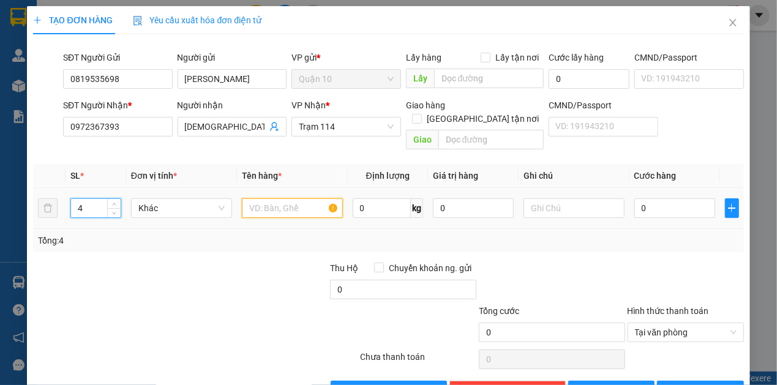
click at [279, 198] on input "text" at bounding box center [292, 208] width 101 height 20
click at [653, 198] on input "0" at bounding box center [674, 208] width 81 height 20
type input "1"
type input "18"
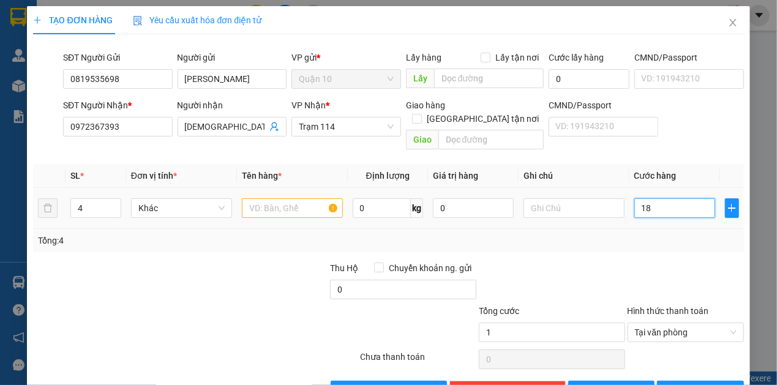
type input "18"
type input "180"
type input "180.000"
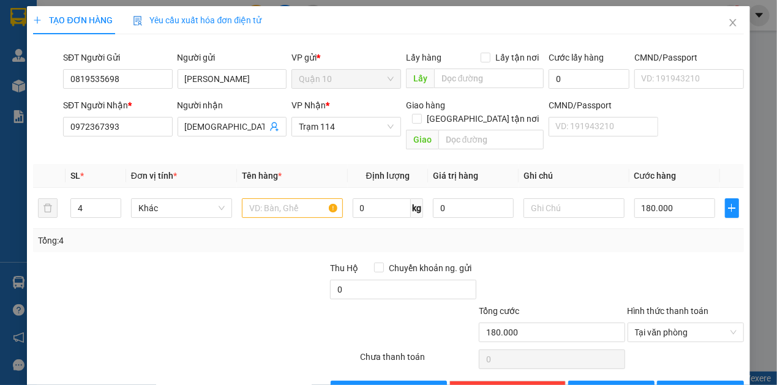
drag, startPoint x: 585, startPoint y: 249, endPoint x: 573, endPoint y: 249, distance: 12.2
click at [580, 261] on div at bounding box center [552, 282] width 149 height 43
click at [109, 206] on span "Decrease Value" at bounding box center [113, 211] width 13 height 11
type input "3"
click at [269, 198] on input "text" at bounding box center [292, 208] width 101 height 20
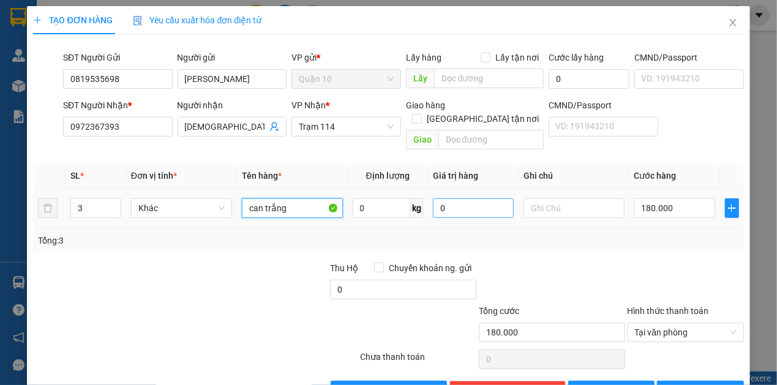
type input "can trắng"
drag, startPoint x: 465, startPoint y: 190, endPoint x: 362, endPoint y: 209, distance: 104.7
click at [362, 209] on tr "3 Khác can trắng 0 kg 0 180.000" at bounding box center [388, 208] width 710 height 41
type input "120"
drag, startPoint x: 469, startPoint y: 196, endPoint x: 388, endPoint y: 204, distance: 81.3
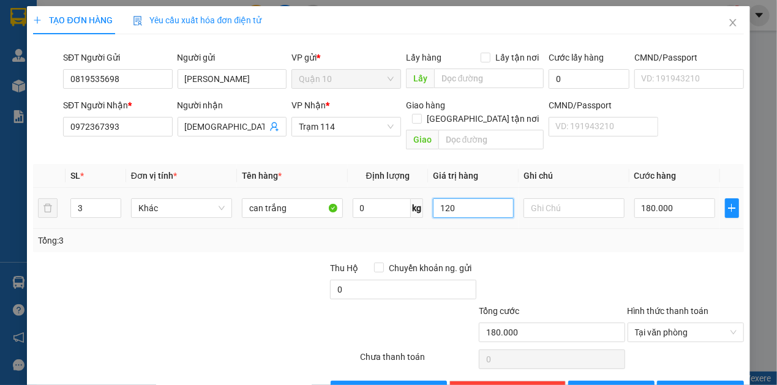
click at [392, 194] on tr "3 Khác can trắng 0 kg 120 180.000" at bounding box center [388, 208] width 710 height 41
drag, startPoint x: 731, startPoint y: 375, endPoint x: 585, endPoint y: 353, distance: 148.0
click at [730, 381] on button "[PERSON_NAME] và In" at bounding box center [700, 391] width 87 height 20
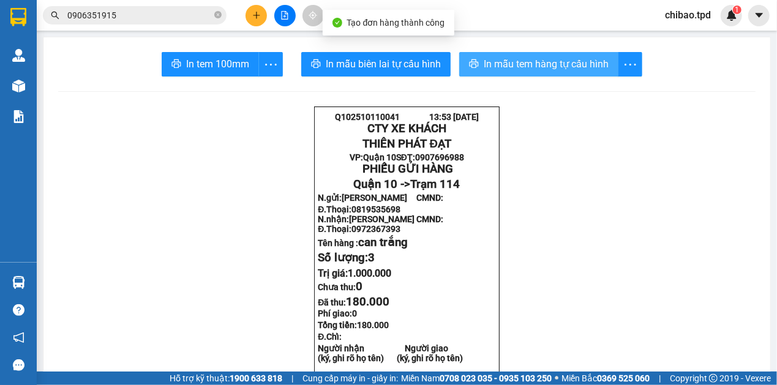
click at [523, 67] on span "In mẫu tem hàng tự cấu hình" at bounding box center [546, 63] width 125 height 15
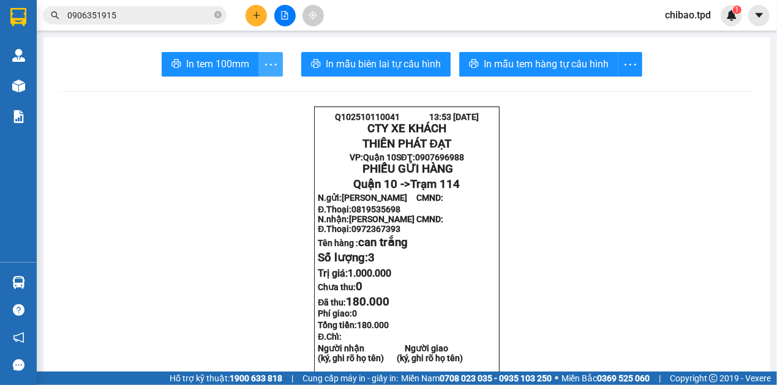
click at [269, 62] on icon "more" at bounding box center [270, 64] width 15 height 15
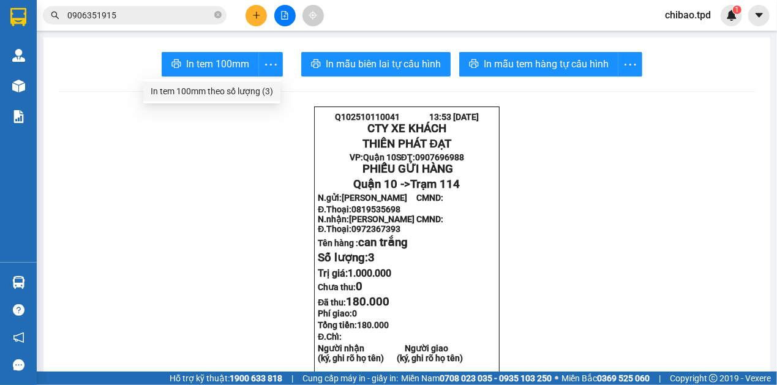
drag, startPoint x: 264, startPoint y: 89, endPoint x: 595, endPoint y: 132, distance: 333.9
click at [267, 89] on div "In tem 100mm theo số lượng (3)" at bounding box center [212, 90] width 122 height 13
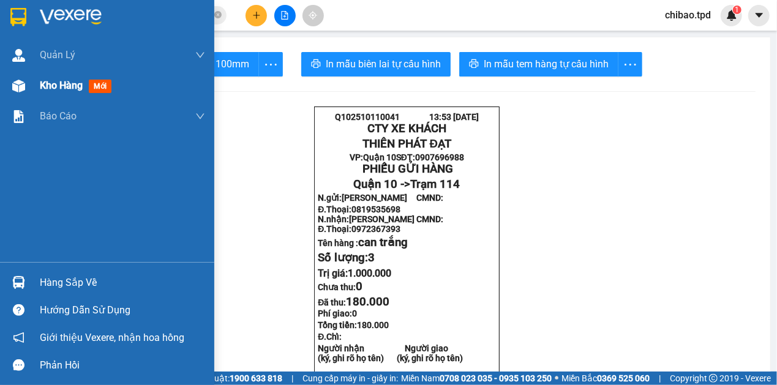
click at [52, 91] on span "Kho hàng" at bounding box center [61, 86] width 43 height 12
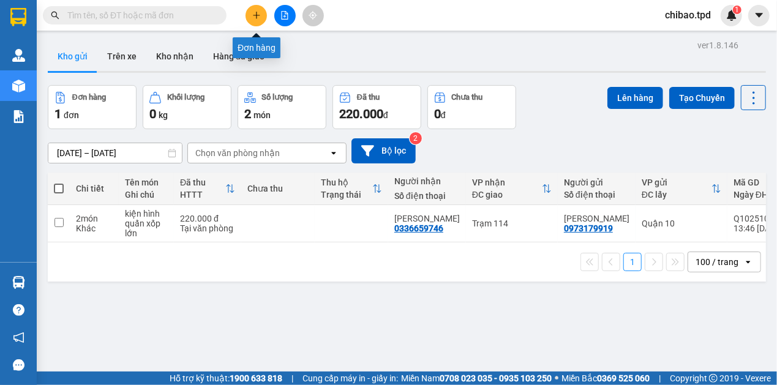
click at [257, 14] on icon "plus" at bounding box center [256, 15] width 9 height 9
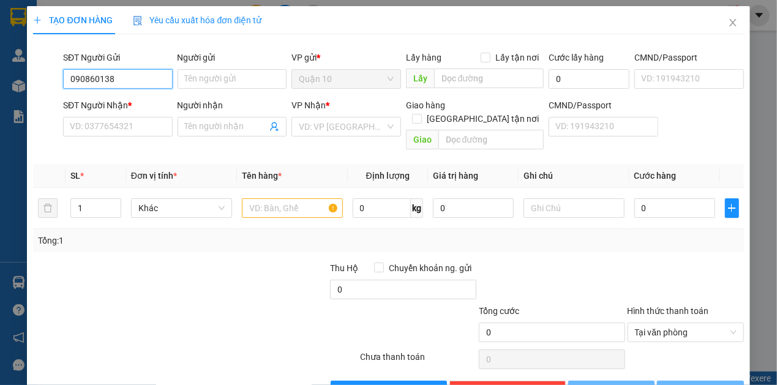
type input "0908601389"
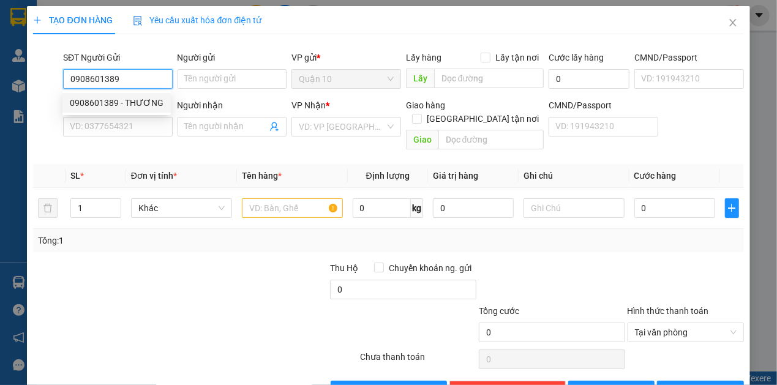
click at [162, 96] on div "0908601389 - THƯƠNG" at bounding box center [116, 103] width 108 height 20
type input "THƯƠNG"
type input "031117793"
type input "0988504212"
type input "NGỌC NGA"
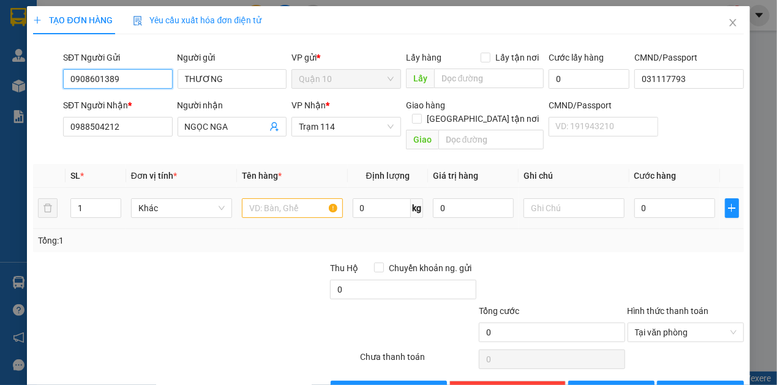
type input "0908601389"
click at [306, 198] on input "text" at bounding box center [292, 208] width 101 height 20
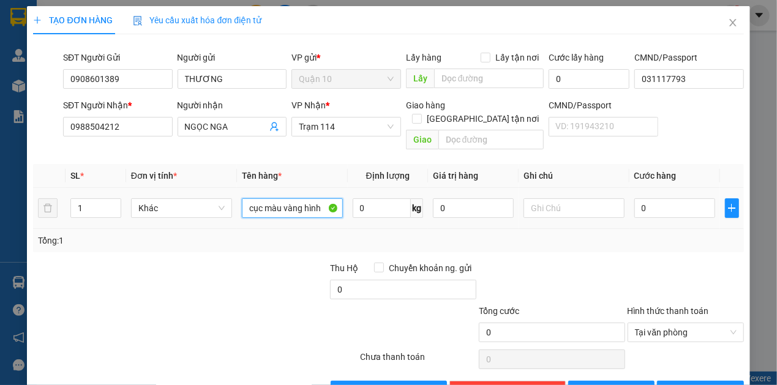
type input "cục màu vàng hình"
type input "4"
type input "40"
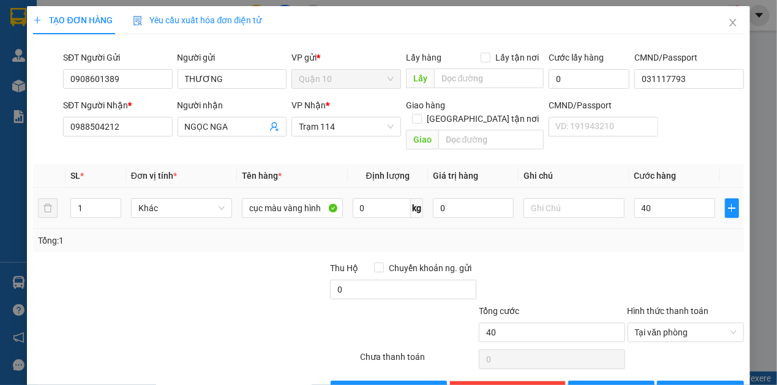
type input "40.000"
drag, startPoint x: 635, startPoint y: 205, endPoint x: 700, endPoint y: 309, distance: 122.1
click at [636, 205] on div "40.000" at bounding box center [674, 208] width 81 height 24
drag, startPoint x: 689, startPoint y: 369, endPoint x: 658, endPoint y: 361, distance: 31.6
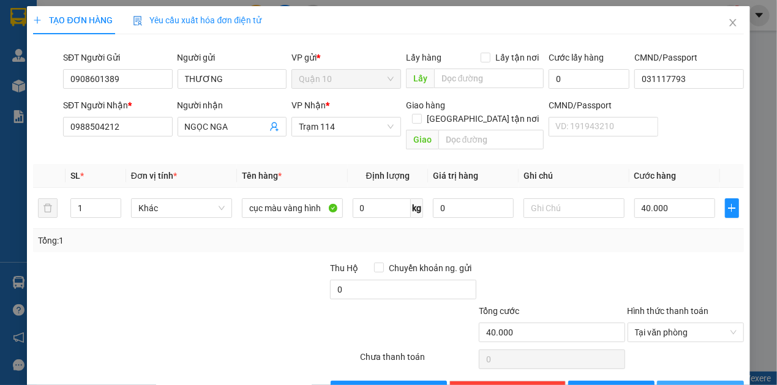
click at [686, 384] on span "[PERSON_NAME] và In" at bounding box center [723, 390] width 86 height 13
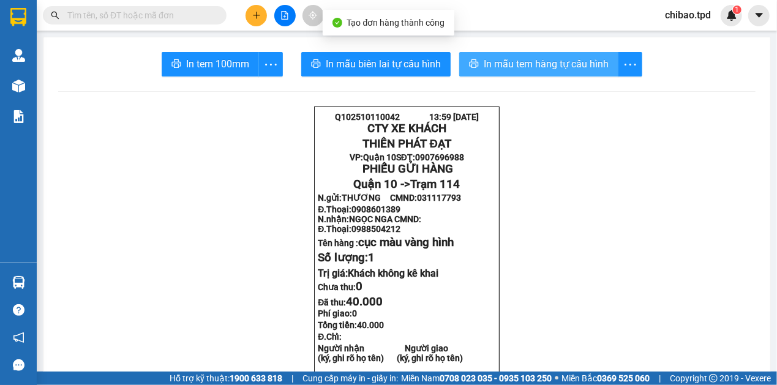
click at [512, 62] on span "In mẫu tem hàng tự cấu hình" at bounding box center [546, 63] width 125 height 15
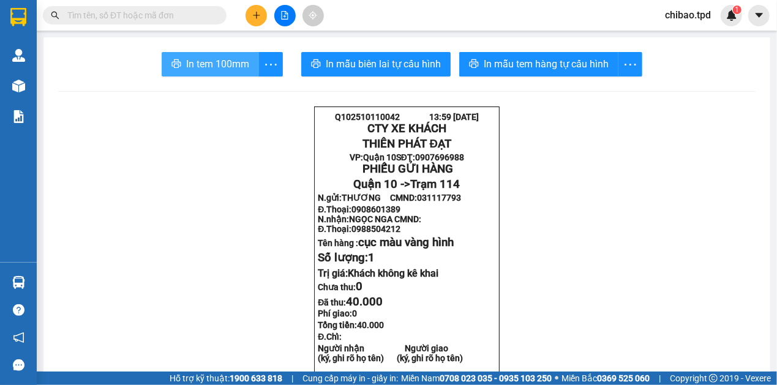
click at [219, 69] on span "In tem 100mm" at bounding box center [217, 63] width 63 height 15
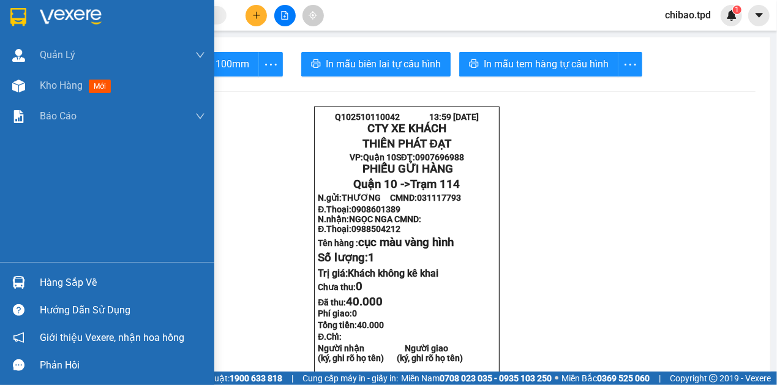
click at [36, 283] on div "Hàng sắp về" at bounding box center [107, 283] width 214 height 28
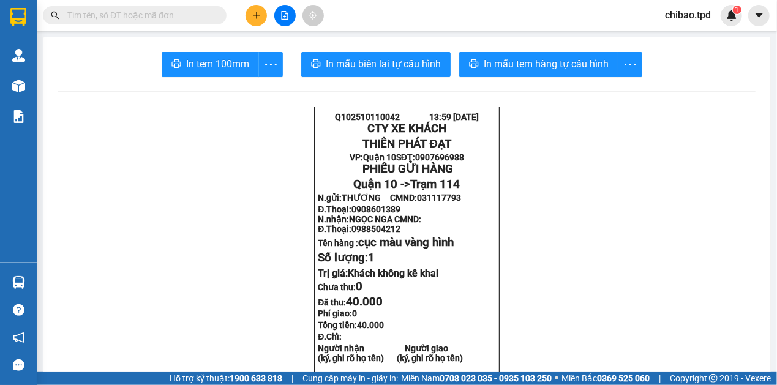
drag, startPoint x: 358, startPoint y: 51, endPoint x: 0, endPoint y: 294, distance: 432.8
click at [359, 51] on section "Kết quả tìm kiếm ( 0 ) Bộ lọc No Data chibao.tpd 1 Quản Lý Quản lý khách hàng m…" at bounding box center [388, 192] width 777 height 385
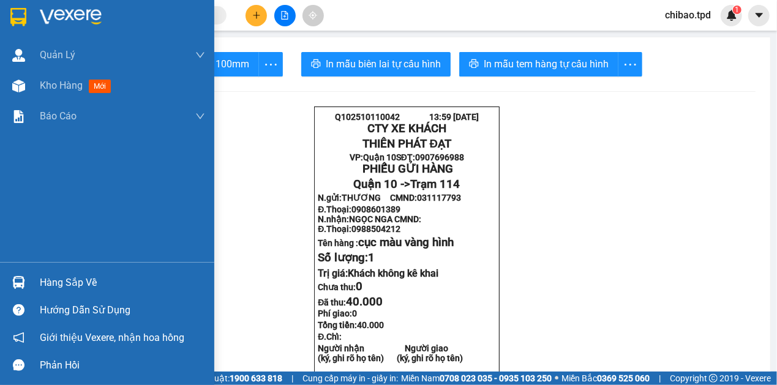
click at [55, 301] on div "Hướng dẫn sử dụng" at bounding box center [122, 310] width 165 height 18
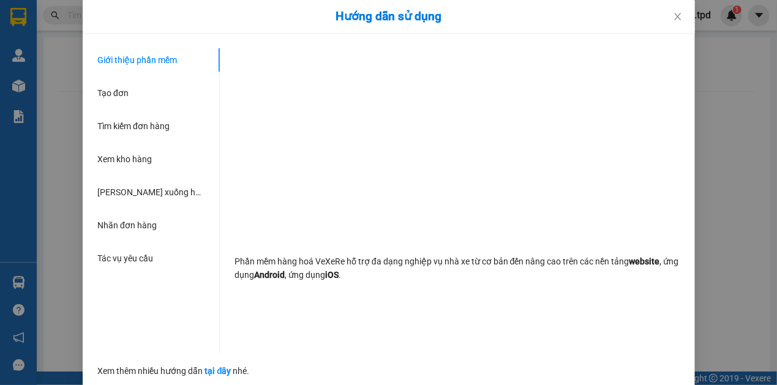
click at [62, 287] on div "Hướng dẫn sử dụng Giới thiệu phần mềm Tạo đơn Tìm kiếm đơn hàng Xem kho hàng Lê…" at bounding box center [388, 192] width 777 height 385
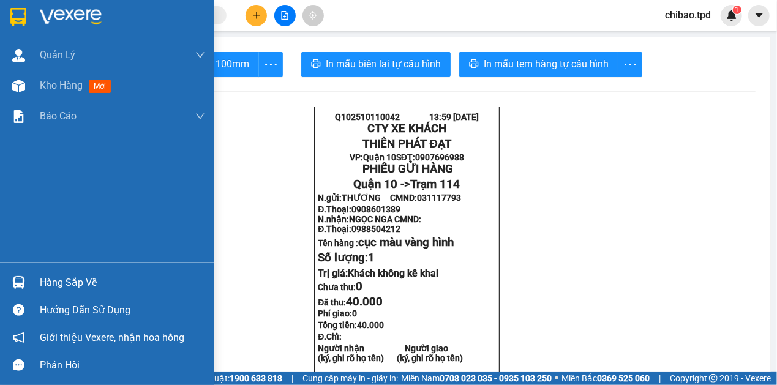
click at [6, 283] on div "Hàng sắp về" at bounding box center [107, 283] width 214 height 28
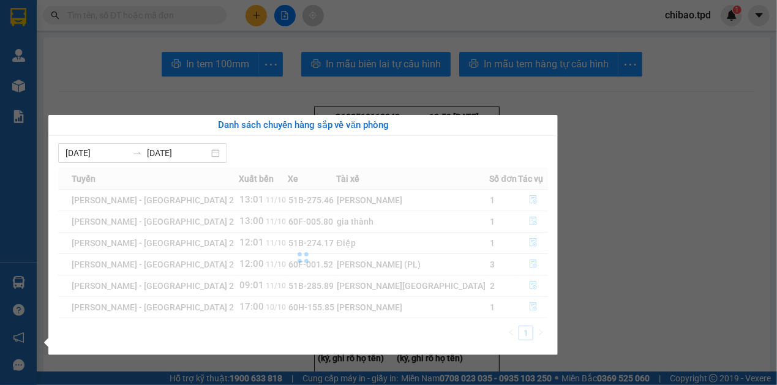
click at [116, 34] on section "Kết quả tìm kiếm ( 0 ) Bộ lọc No Data chibao.tpd 1 Quản Lý Quản lý khách hàng m…" at bounding box center [388, 192] width 777 height 385
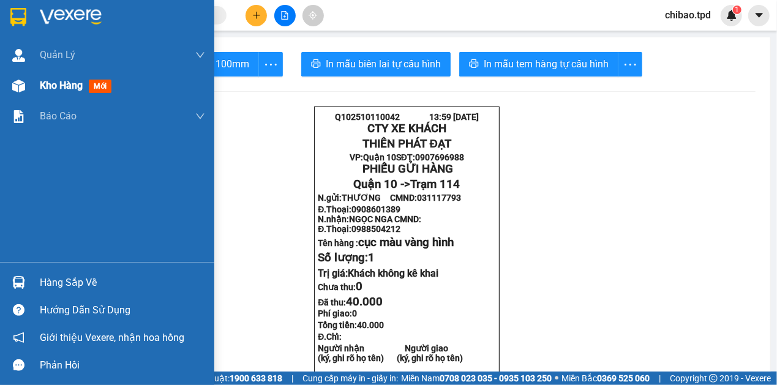
click at [36, 80] on div "Kho hàng mới" at bounding box center [107, 85] width 214 height 31
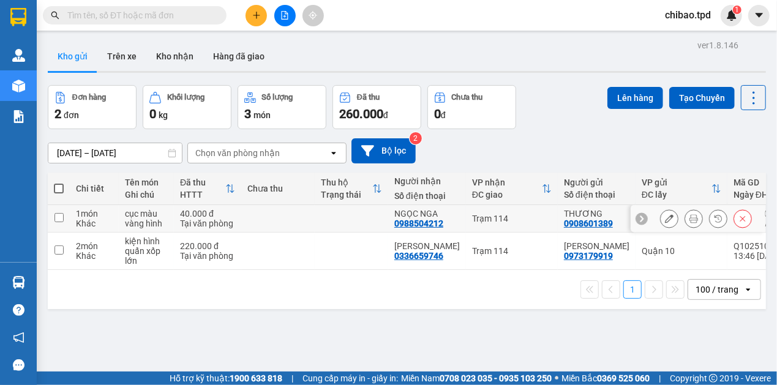
drag, startPoint x: 391, startPoint y: 222, endPoint x: 364, endPoint y: 239, distance: 31.4
click at [391, 222] on td "NGỌC NGA 0988504212" at bounding box center [427, 219] width 78 height 28
checkbox input "true"
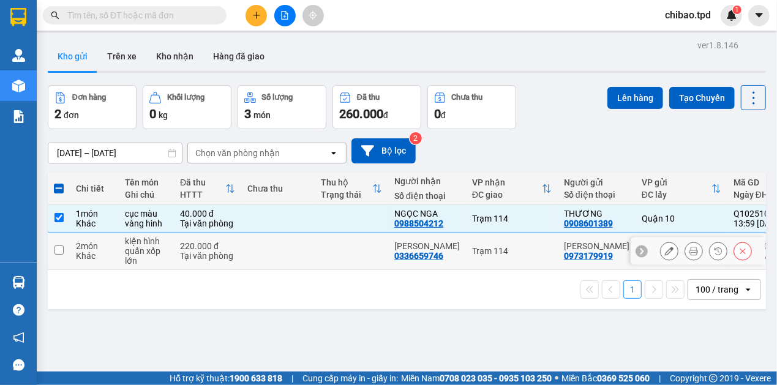
click at [335, 257] on td at bounding box center [351, 251] width 73 height 37
checkbox input "true"
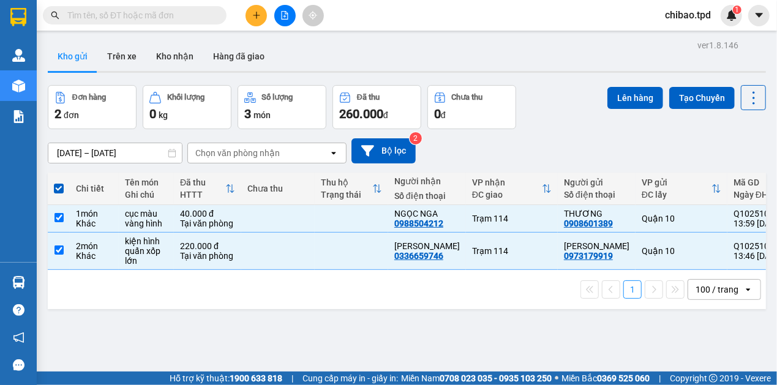
click at [263, 8] on button at bounding box center [255, 15] width 21 height 21
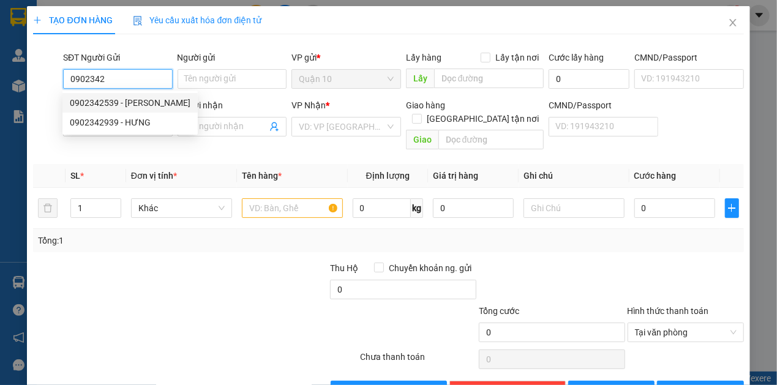
click at [129, 103] on div "0902342539 - CHUNG" at bounding box center [130, 102] width 121 height 13
type input "0902342539"
type input "CHUNG"
type input "079090007432"
type input "0919607980"
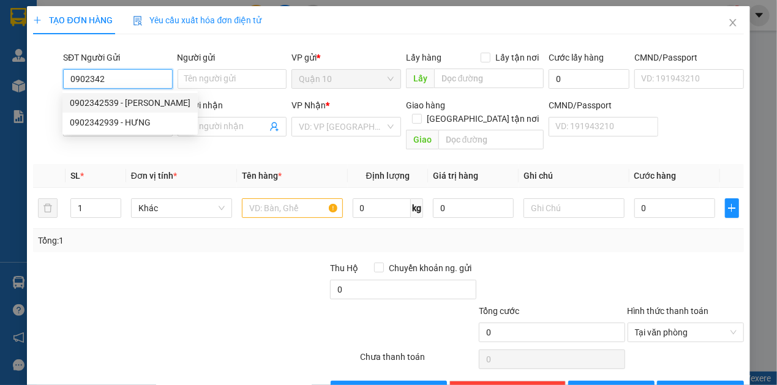
type input "hằng"
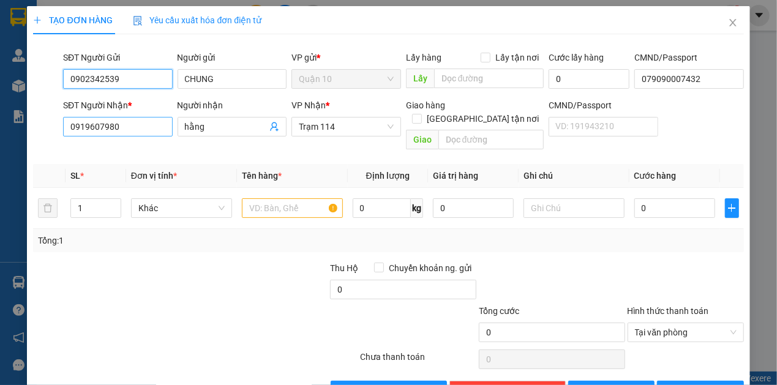
type input "0902342539"
click at [112, 132] on input "0919607980" at bounding box center [118, 127] width 110 height 20
click at [113, 132] on input "0919607980" at bounding box center [118, 127] width 110 height 20
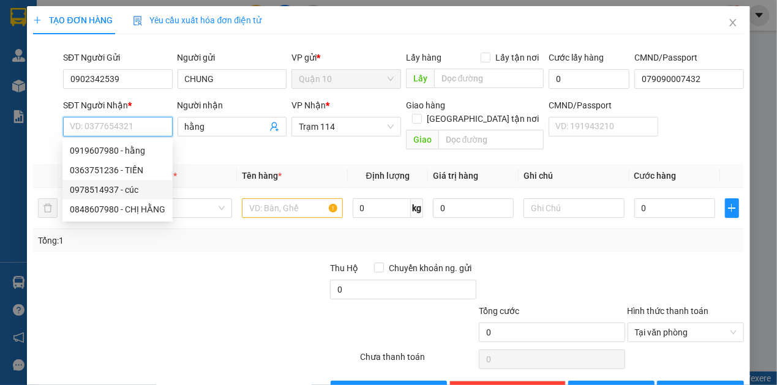
click at [118, 193] on div "0978514937 - cúc" at bounding box center [118, 189] width 96 height 13
type input "0978514937"
type input "cúc"
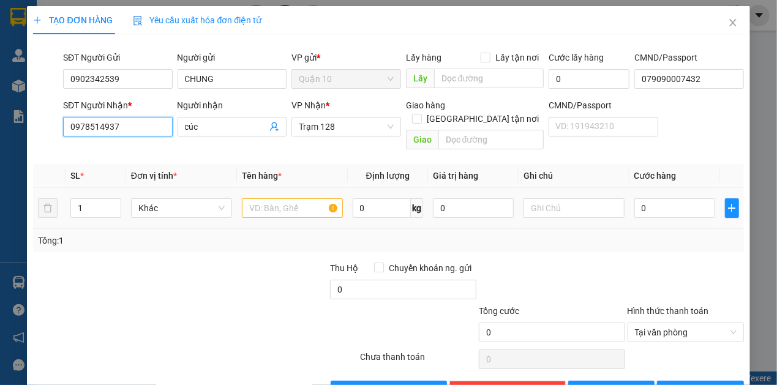
type input "0978514937"
click at [262, 198] on input "text" at bounding box center [292, 208] width 101 height 20
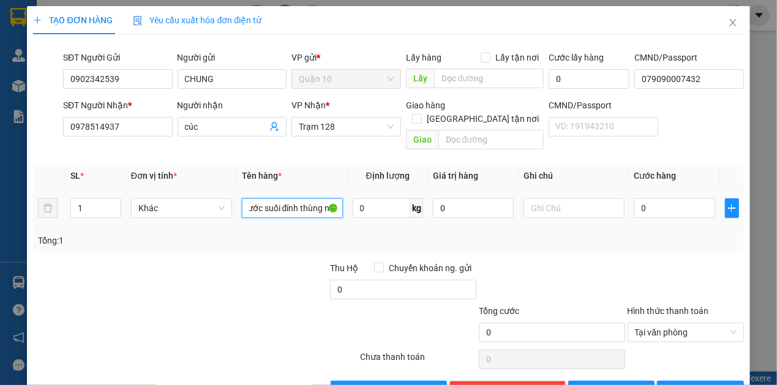
scroll to position [0, 56]
type input "thùng giấy nước suối đính thùng nâu"
type input "5"
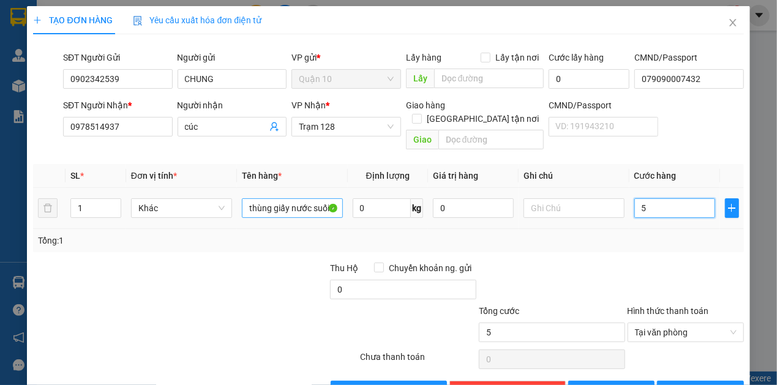
type input "50"
type input "50.000"
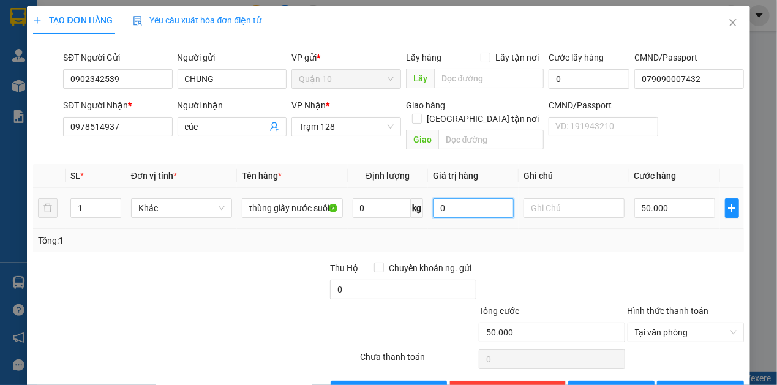
click at [454, 198] on input "0" at bounding box center [473, 208] width 81 height 20
type input "1.000.000"
click at [706, 384] on span "[PERSON_NAME] và In" at bounding box center [723, 390] width 86 height 13
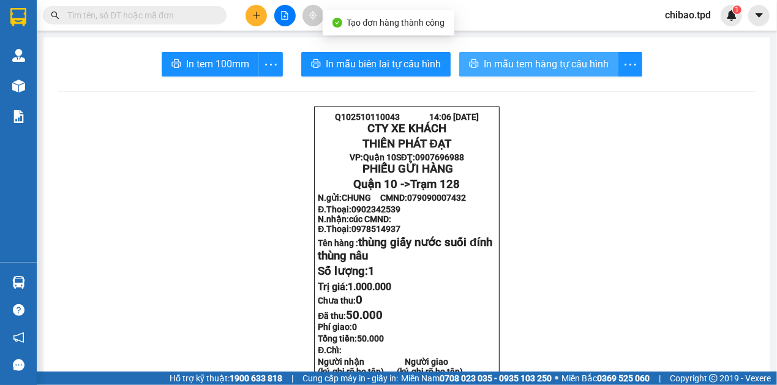
click at [522, 59] on span "In mẫu tem hàng tự cấu hình" at bounding box center [546, 63] width 125 height 15
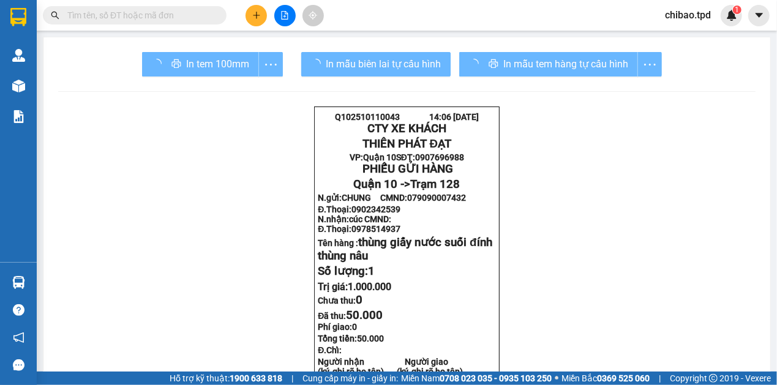
click at [567, 75] on div "In mẫu tem hàng tự cấu hình" at bounding box center [560, 64] width 203 height 24
click at [568, 72] on div "In mẫu tem hàng tự cấu hình" at bounding box center [560, 64] width 203 height 24
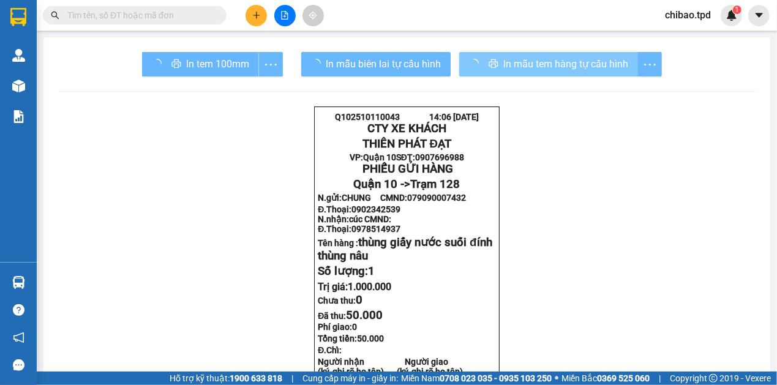
click at [575, 69] on span "In mẫu tem hàng tự cấu hình" at bounding box center [565, 63] width 125 height 15
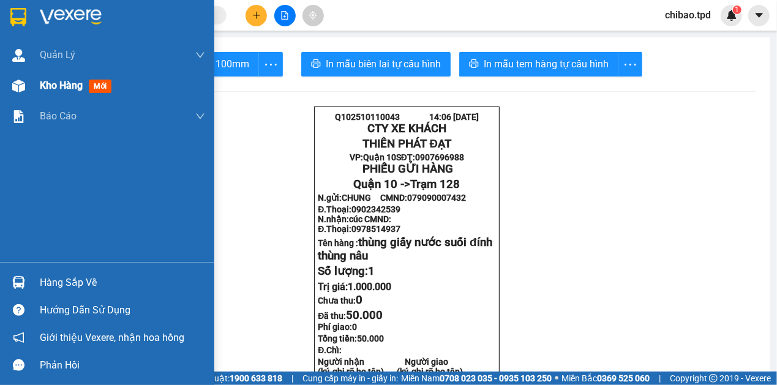
click at [40, 74] on div "Kho hàng mới" at bounding box center [122, 85] width 165 height 31
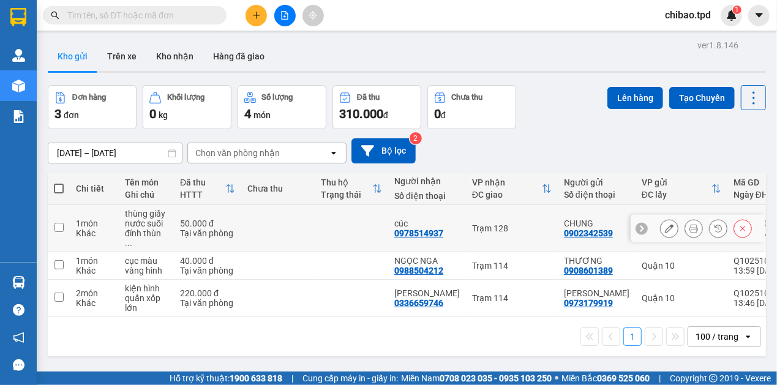
click at [298, 241] on td at bounding box center [277, 228] width 73 height 47
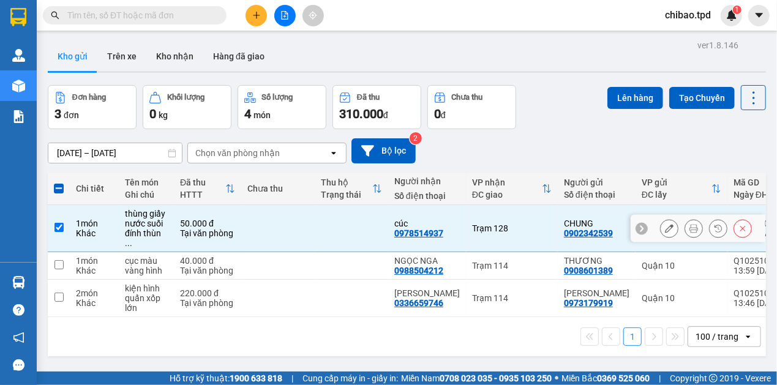
click at [310, 220] on td at bounding box center [277, 228] width 73 height 47
checkbox input "false"
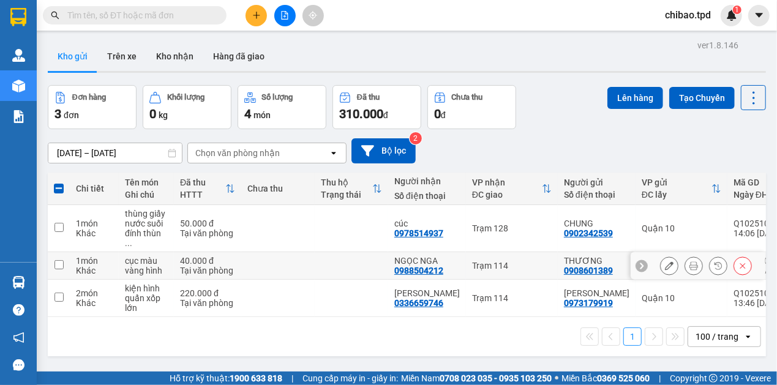
click at [291, 252] on td at bounding box center [277, 266] width 73 height 28
checkbox input "true"
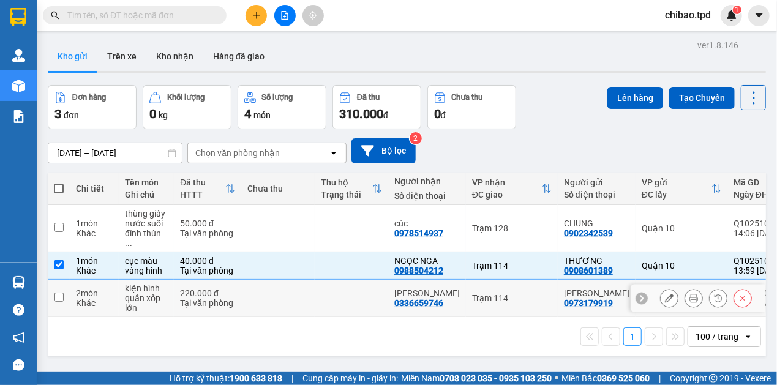
drag, startPoint x: 290, startPoint y: 287, endPoint x: 725, endPoint y: 170, distance: 450.3
click at [292, 287] on td at bounding box center [277, 298] width 73 height 37
checkbox input "true"
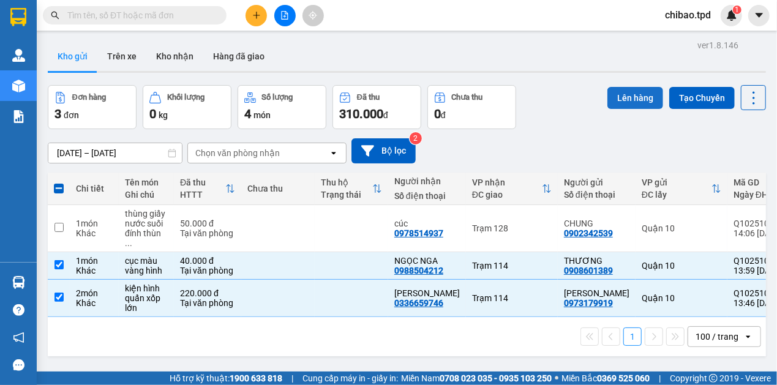
click at [643, 100] on button "Lên hàng" at bounding box center [635, 98] width 56 height 22
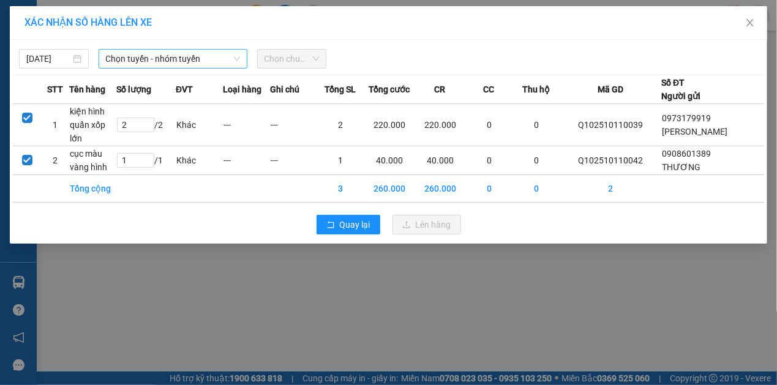
click at [182, 65] on span "Chọn tuyến - nhóm tuyến" at bounding box center [173, 59] width 134 height 18
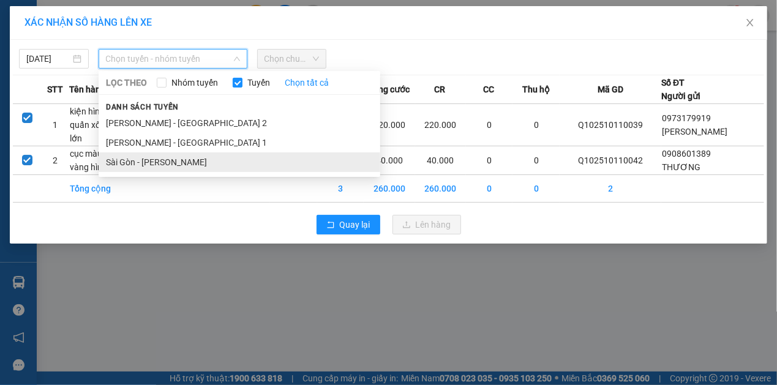
click at [194, 169] on li "Sài Gòn - Phương Lâm" at bounding box center [240, 162] width 282 height 20
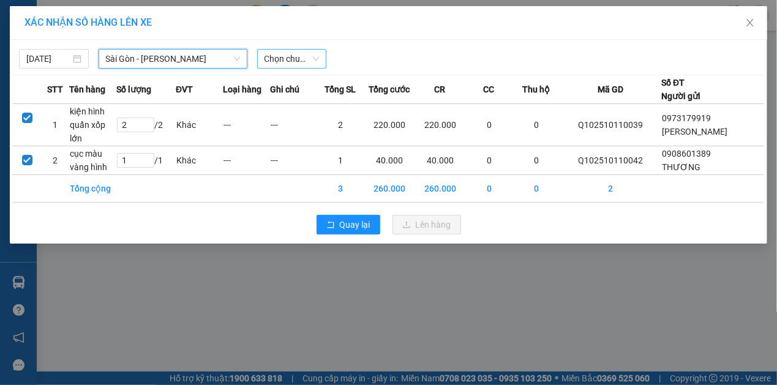
click at [273, 64] on span "Chọn chuyến" at bounding box center [291, 59] width 55 height 18
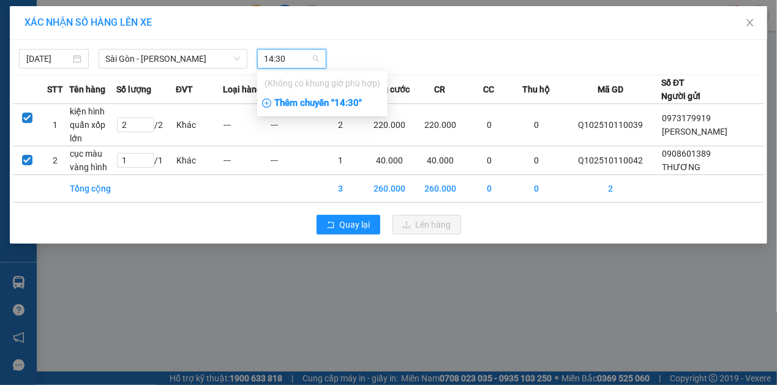
type input "14:30"
click at [328, 94] on div "Thêm chuyến " 14:30 "" at bounding box center [322, 103] width 130 height 21
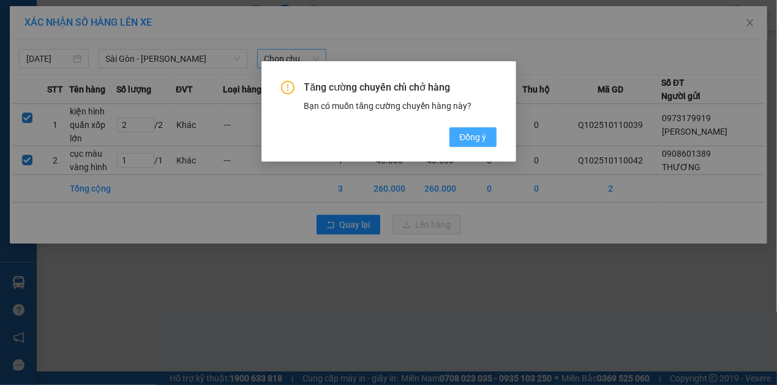
click at [478, 134] on span "Đồng ý" at bounding box center [472, 136] width 27 height 13
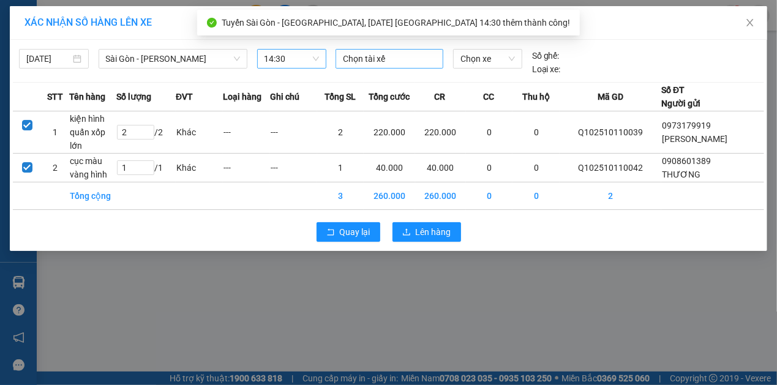
click at [397, 63] on div at bounding box center [390, 58] width 102 height 15
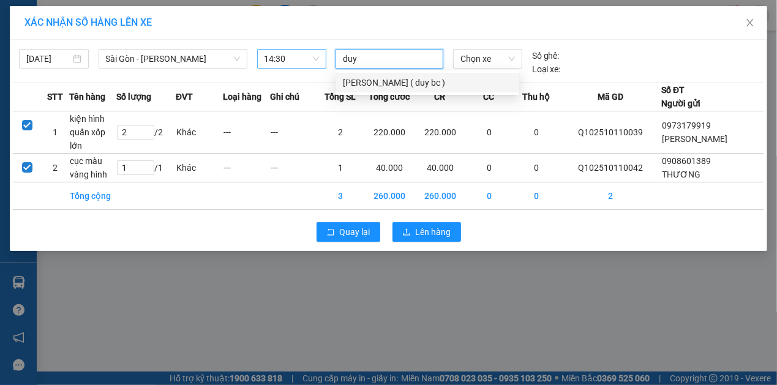
type input "duy"
click at [446, 85] on div "nguyễn minh duy ( duy bc )" at bounding box center [427, 82] width 169 height 13
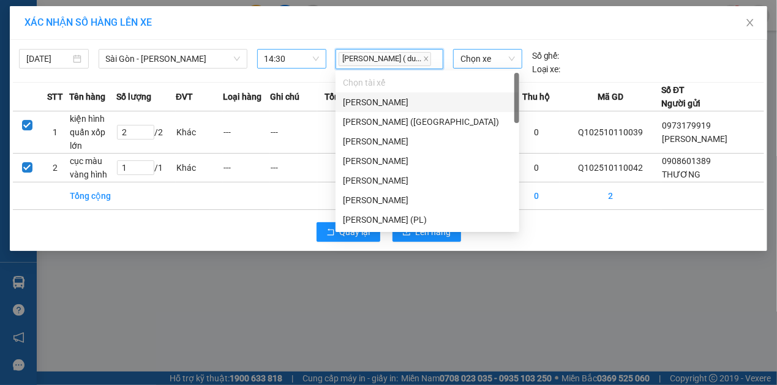
click at [489, 51] on span "Chọn xe" at bounding box center [487, 59] width 54 height 18
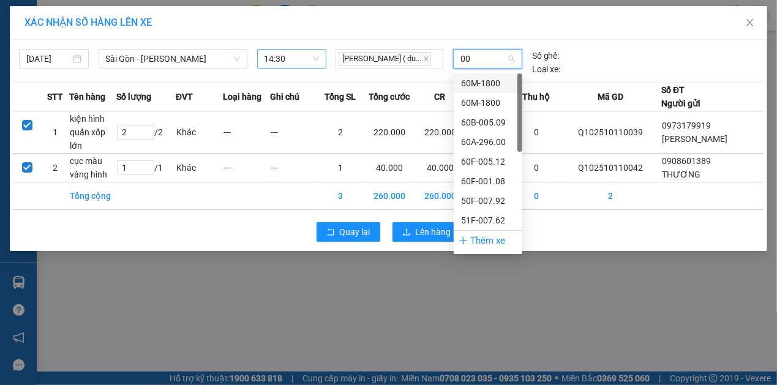
type input "0"
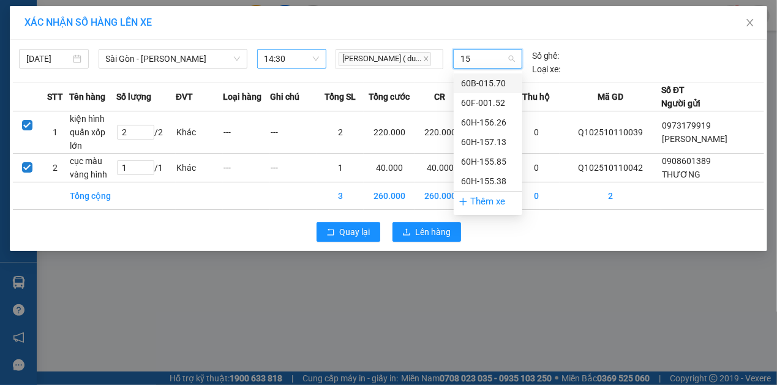
type input "1"
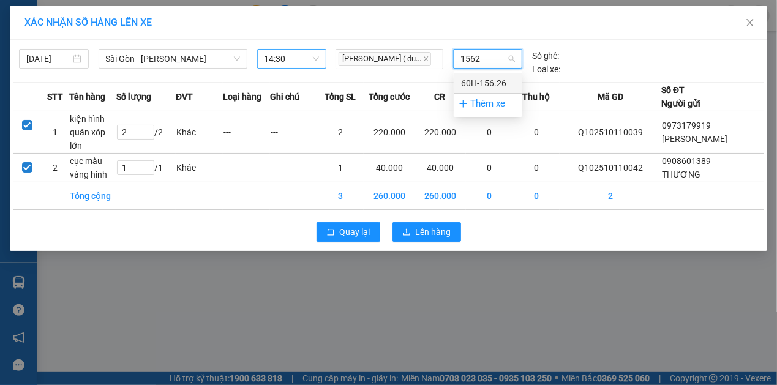
type input "15626"
click at [478, 84] on div "60H-156.26" at bounding box center [488, 83] width 54 height 13
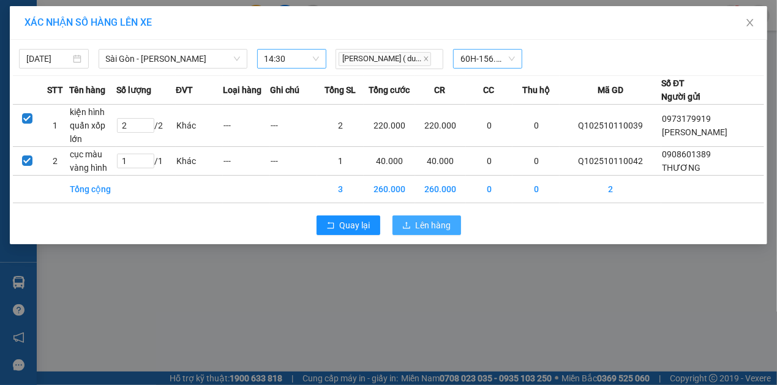
click at [432, 230] on span "Lên hàng" at bounding box center [434, 225] width 36 height 13
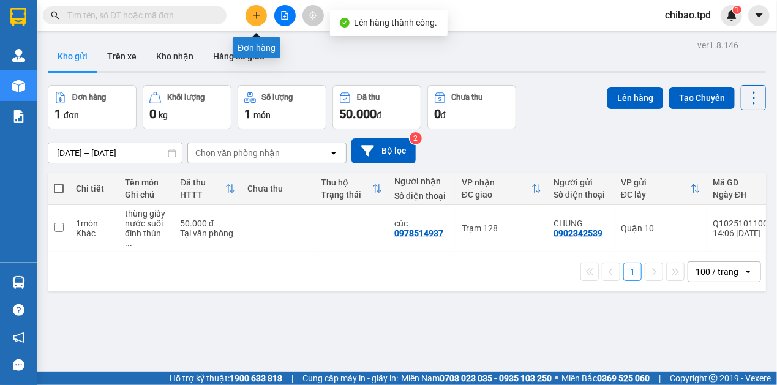
click at [251, 16] on button at bounding box center [255, 15] width 21 height 21
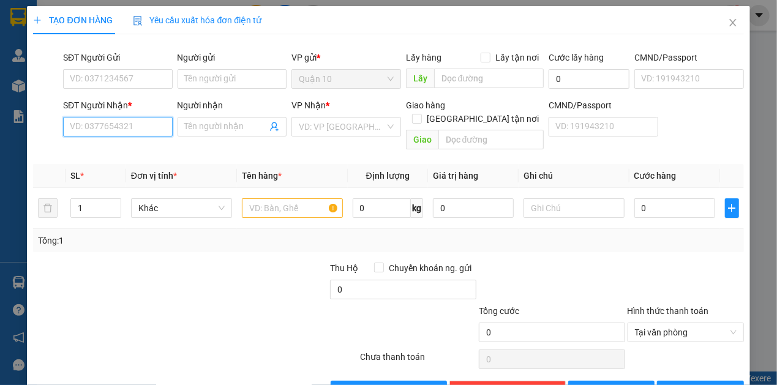
click at [123, 127] on input "SĐT Người Nhận *" at bounding box center [118, 127] width 110 height 20
type input "0345419977"
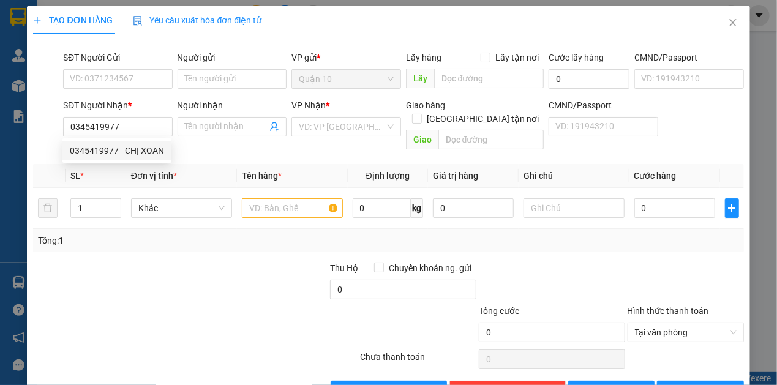
click at [107, 160] on div "0345419977 0345419977 - CHỊ XOAN" at bounding box center [116, 150] width 109 height 24
click at [138, 130] on input "0345419977" at bounding box center [118, 127] width 110 height 20
click at [135, 143] on div "0345419977 - CHỊ XOAN" at bounding box center [116, 151] width 109 height 20
type input "CHỊ XOAN"
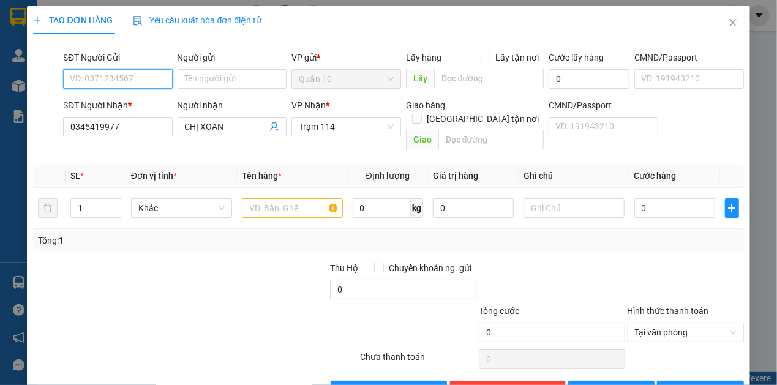
click at [116, 74] on input "SĐT Người Gửi" at bounding box center [118, 79] width 110 height 20
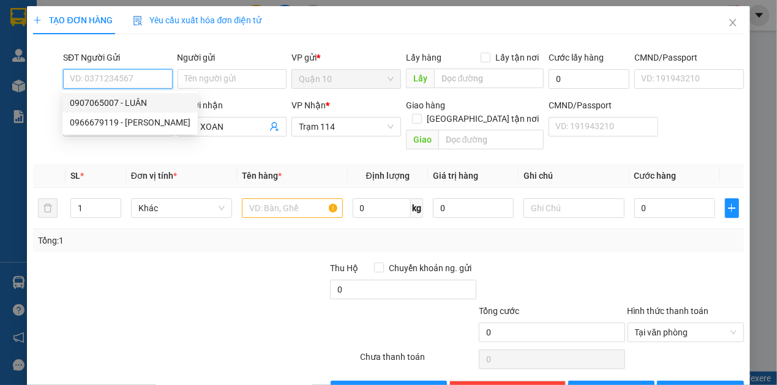
click at [151, 102] on div "0907065007 - LUÂN" at bounding box center [130, 102] width 121 height 13
type input "0907065007"
type input "LUÂN"
type input "365280006"
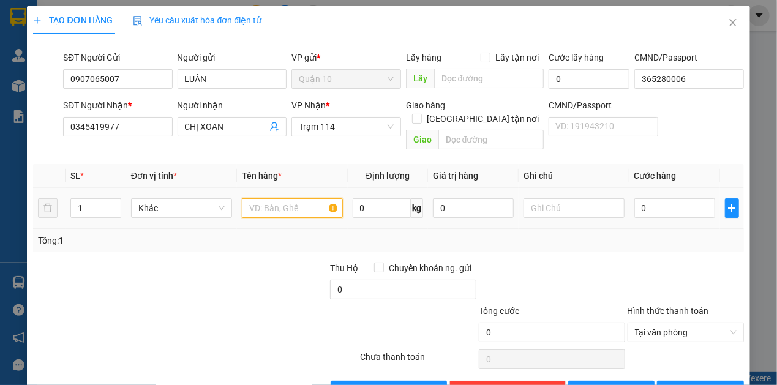
click at [262, 198] on input "text" at bounding box center [292, 208] width 101 height 20
type input "thùng giấy quần áo"
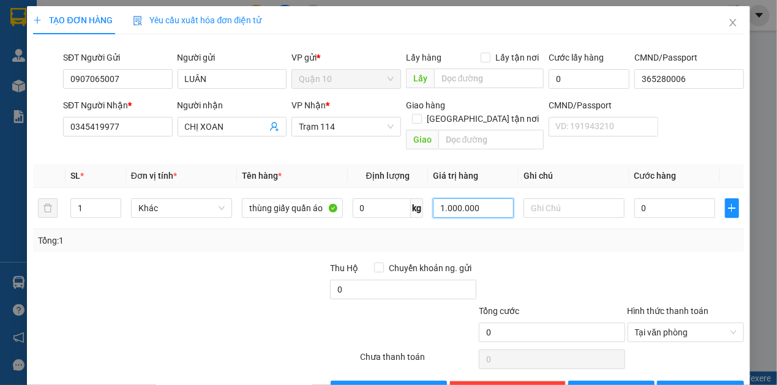
type input "1.000.000"
type input "56"
type input "560"
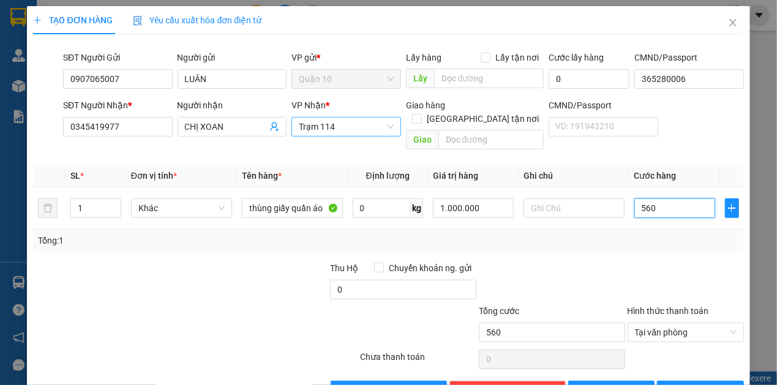
type input "56"
type input "5"
type input "50"
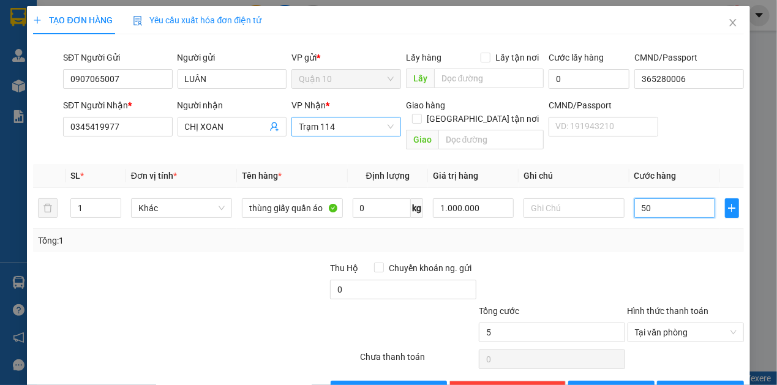
type input "50"
type input "50.000"
drag, startPoint x: 583, startPoint y: 247, endPoint x: 541, endPoint y: 259, distance: 44.4
click at [580, 261] on div at bounding box center [552, 282] width 149 height 43
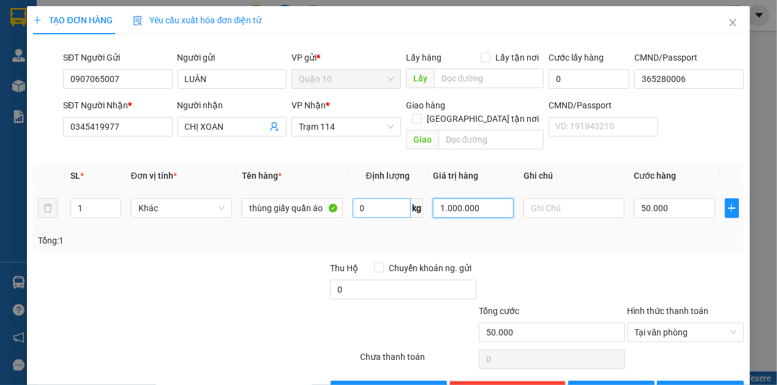
drag, startPoint x: 482, startPoint y: 192, endPoint x: 353, endPoint y: 186, distance: 129.3
click at [390, 191] on tr "1 Khác thùng giấy quần áo 0 kg 1.000.000 50.000" at bounding box center [388, 208] width 710 height 41
type input "1.500.000"
click at [580, 261] on div at bounding box center [552, 282] width 149 height 43
click at [674, 384] on icon "printer" at bounding box center [671, 390] width 9 height 9
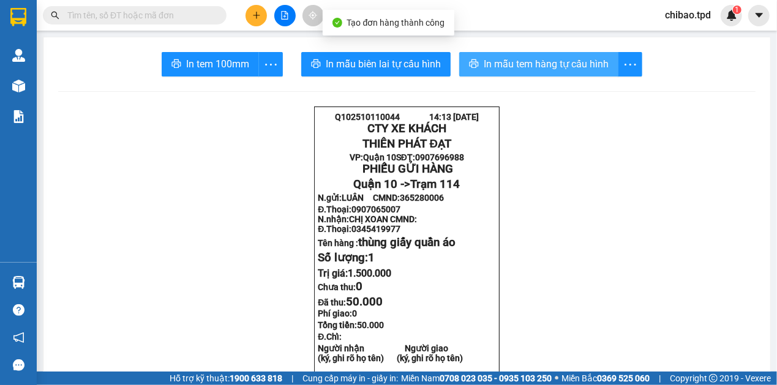
drag, startPoint x: 509, startPoint y: 57, endPoint x: 428, endPoint y: 133, distance: 111.7
click at [509, 58] on span "In mẫu tem hàng tự cấu hình" at bounding box center [546, 63] width 125 height 15
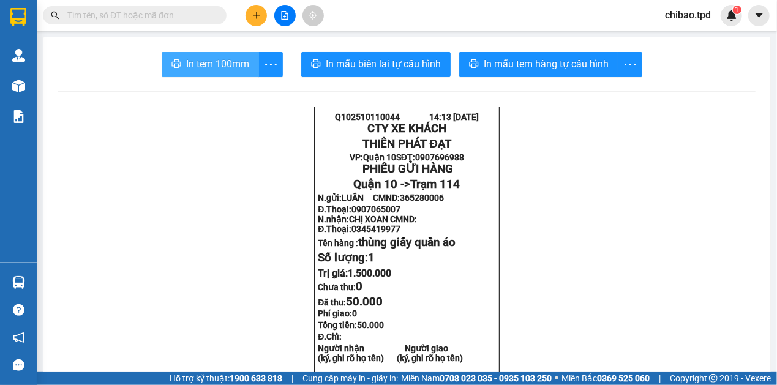
drag, startPoint x: 205, startPoint y: 64, endPoint x: 438, endPoint y: 120, distance: 240.0
click at [206, 64] on span "In tem 100mm" at bounding box center [217, 63] width 63 height 15
